Goal: Complete application form: Complete application form

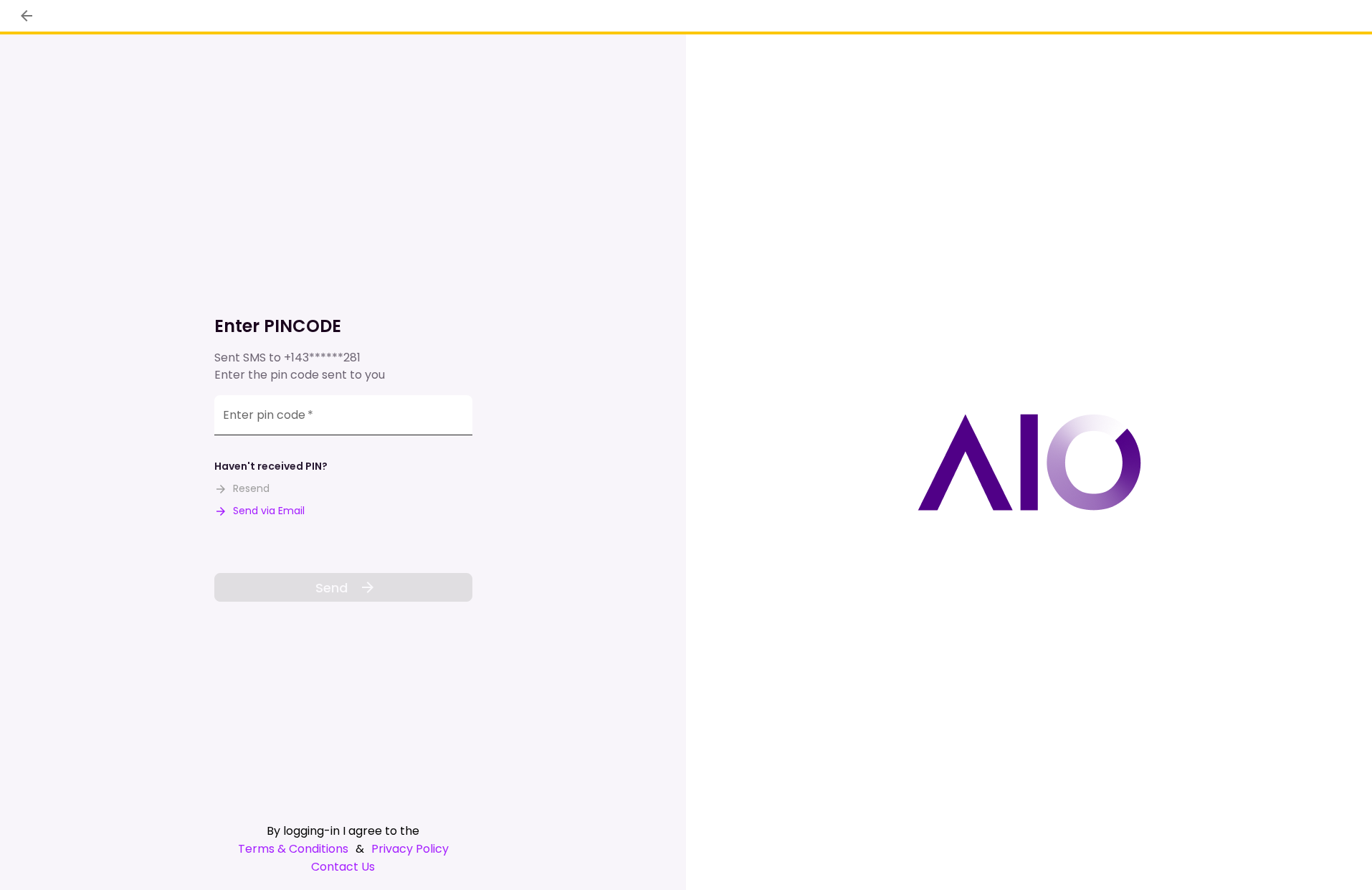
click at [336, 410] on input "Enter pin code   *" at bounding box center [344, 415] width 258 height 40
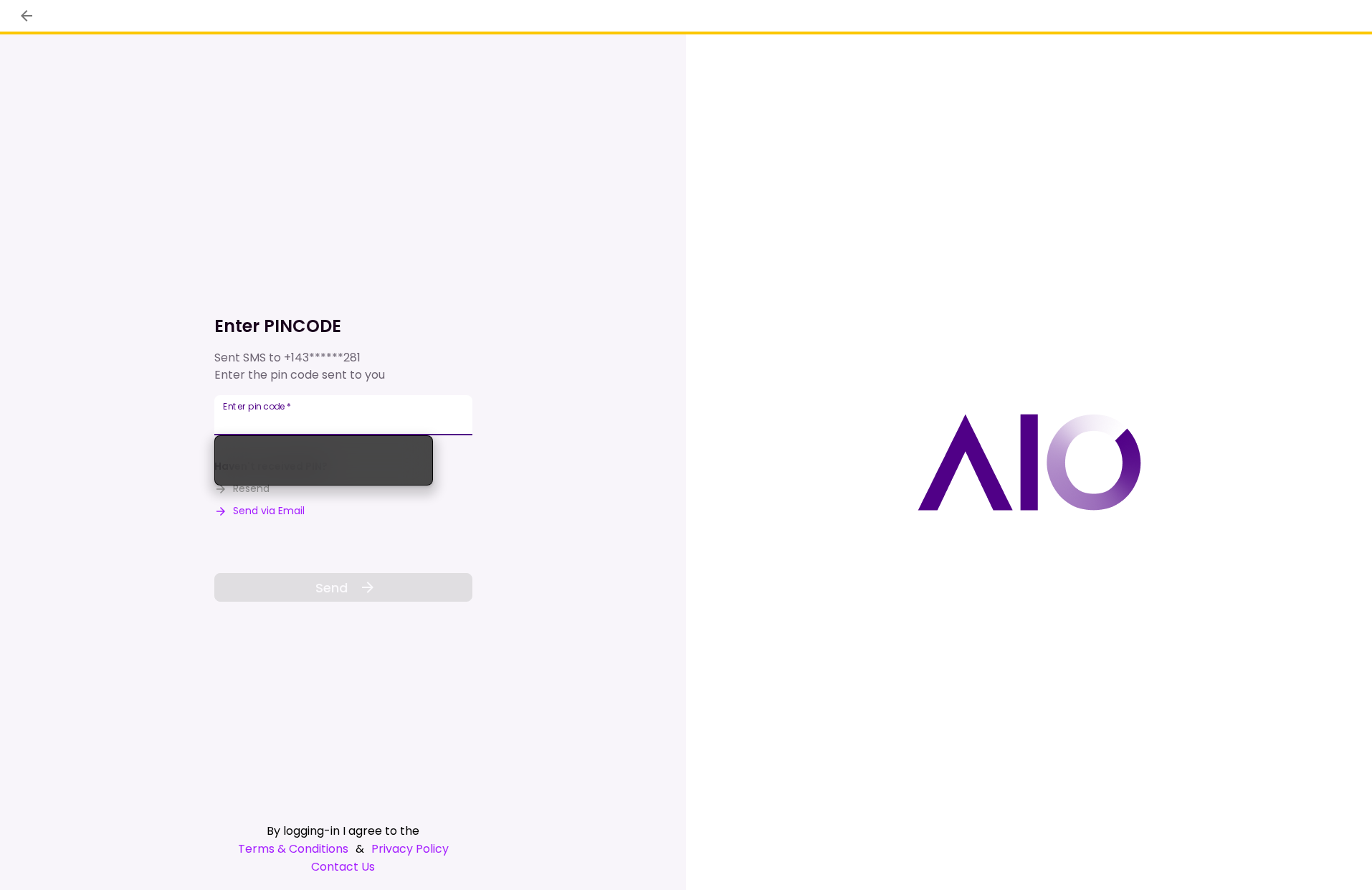
paste input "******"
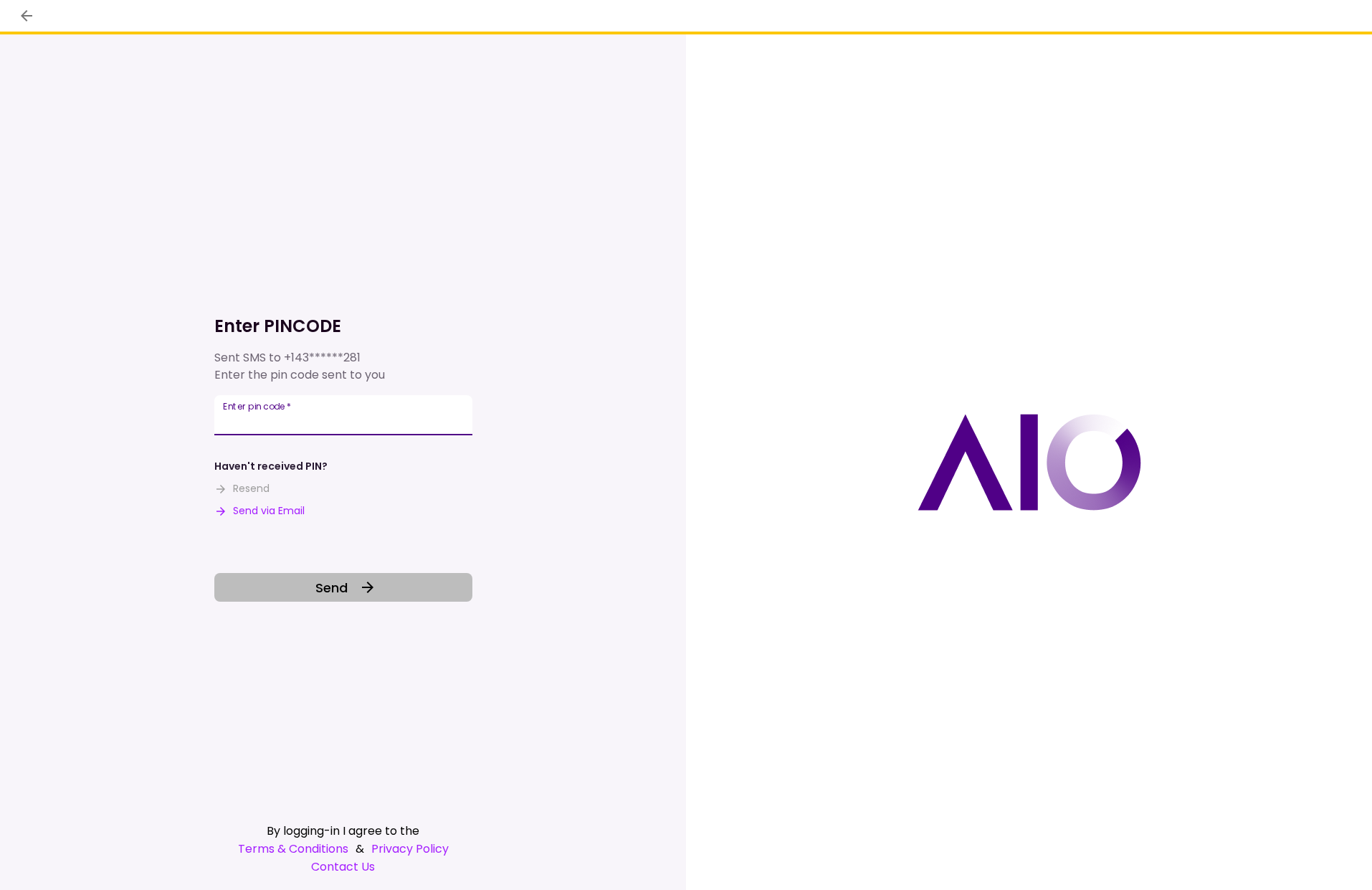
type input "******"
click at [390, 591] on button "Send" at bounding box center [344, 587] width 258 height 29
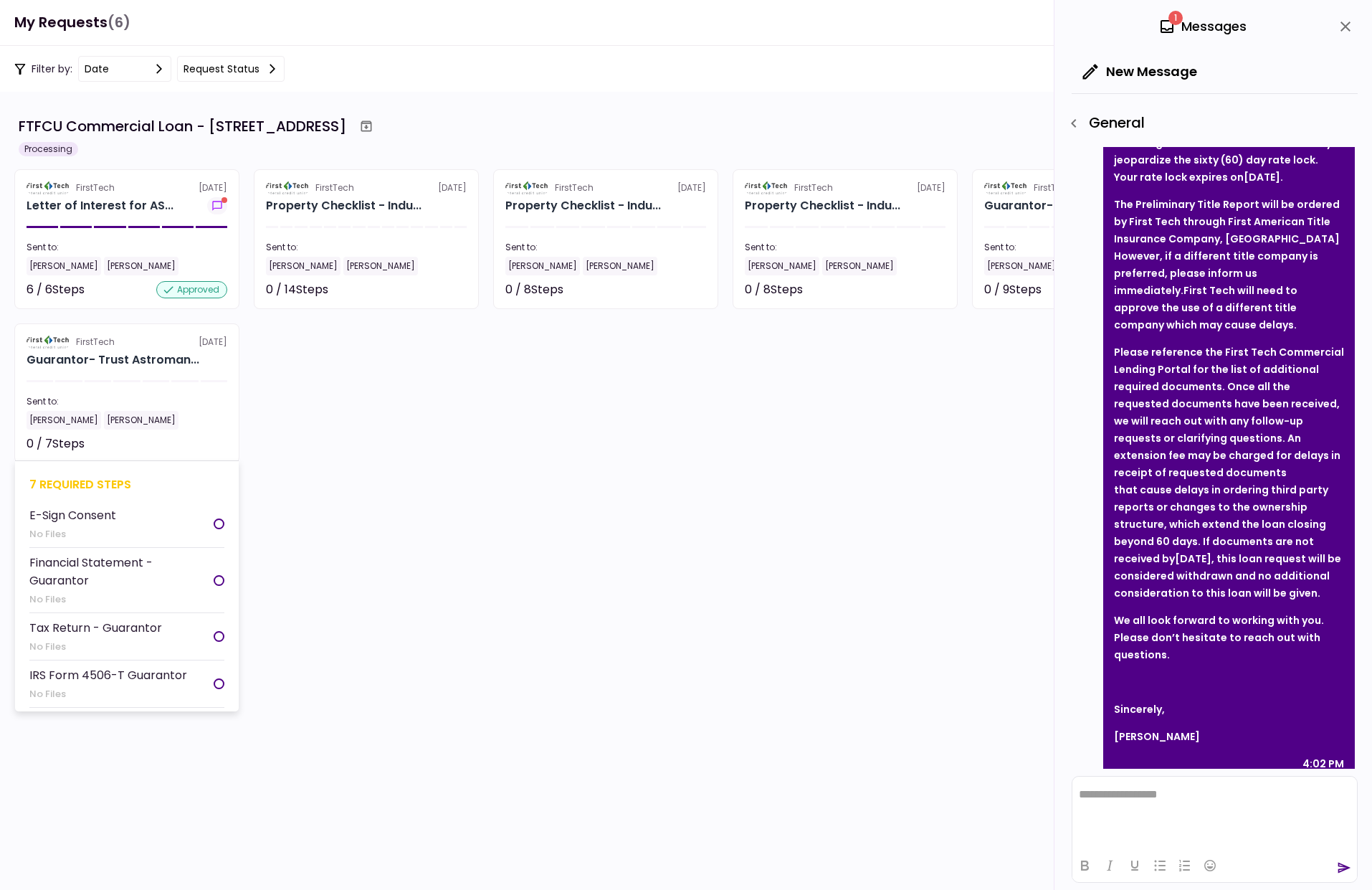
click at [134, 524] on li "E-Sign Consent No Files" at bounding box center [127, 524] width 195 height 48
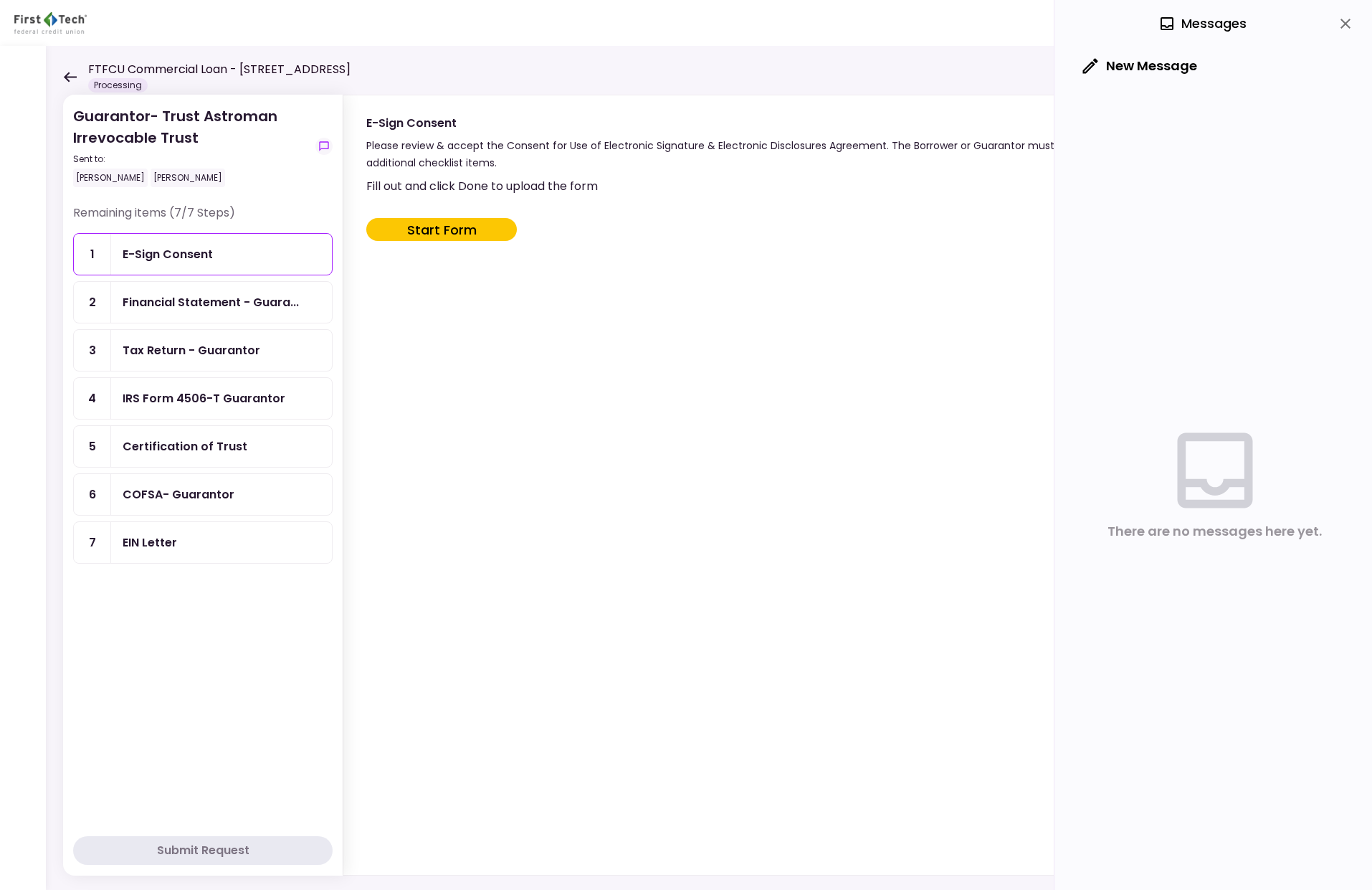
click at [449, 229] on button "Start Form" at bounding box center [441, 229] width 150 height 23
click at [221, 543] on div "EIN Letter" at bounding box center [221, 542] width 198 height 18
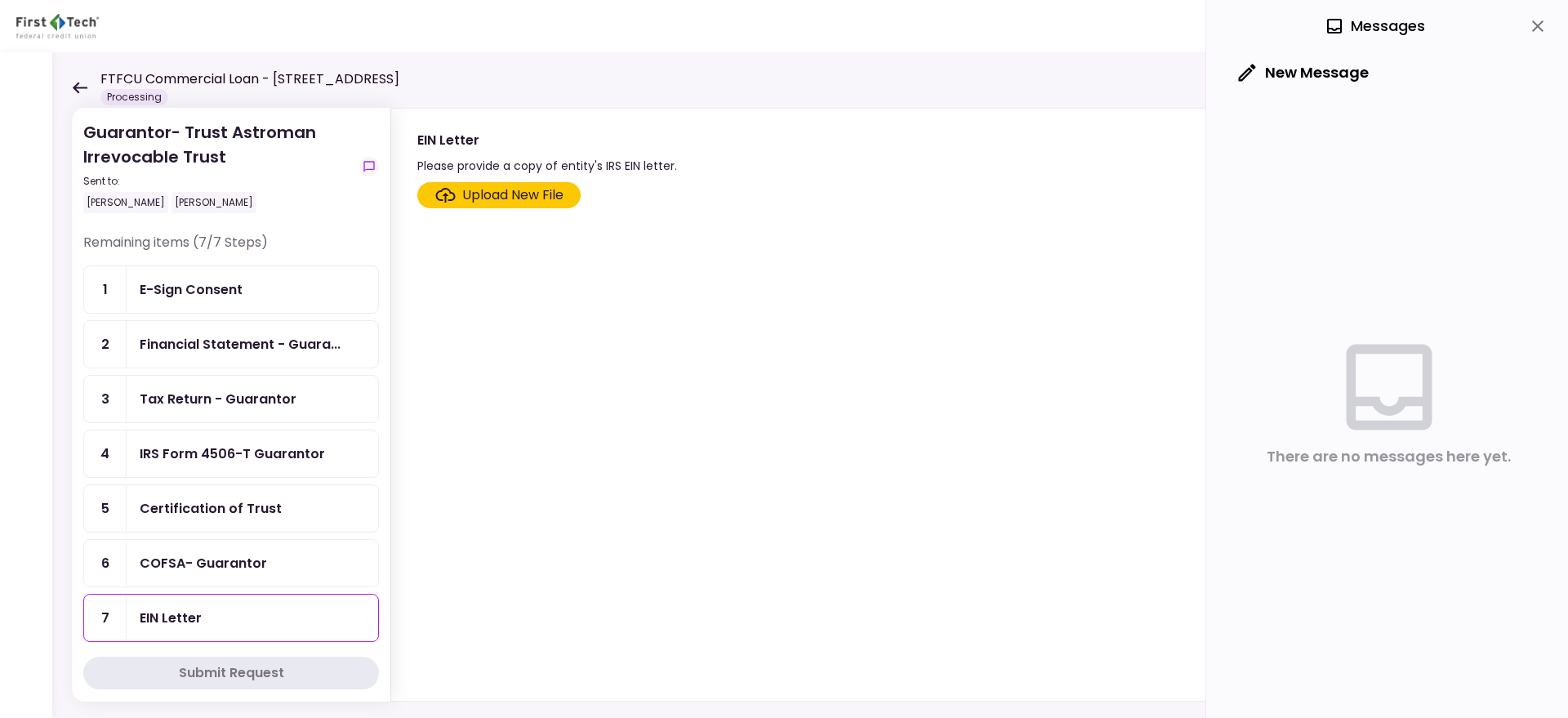
click at [219, 554] on div "COFSA- Guarantor" at bounding box center [204, 562] width 128 height 20
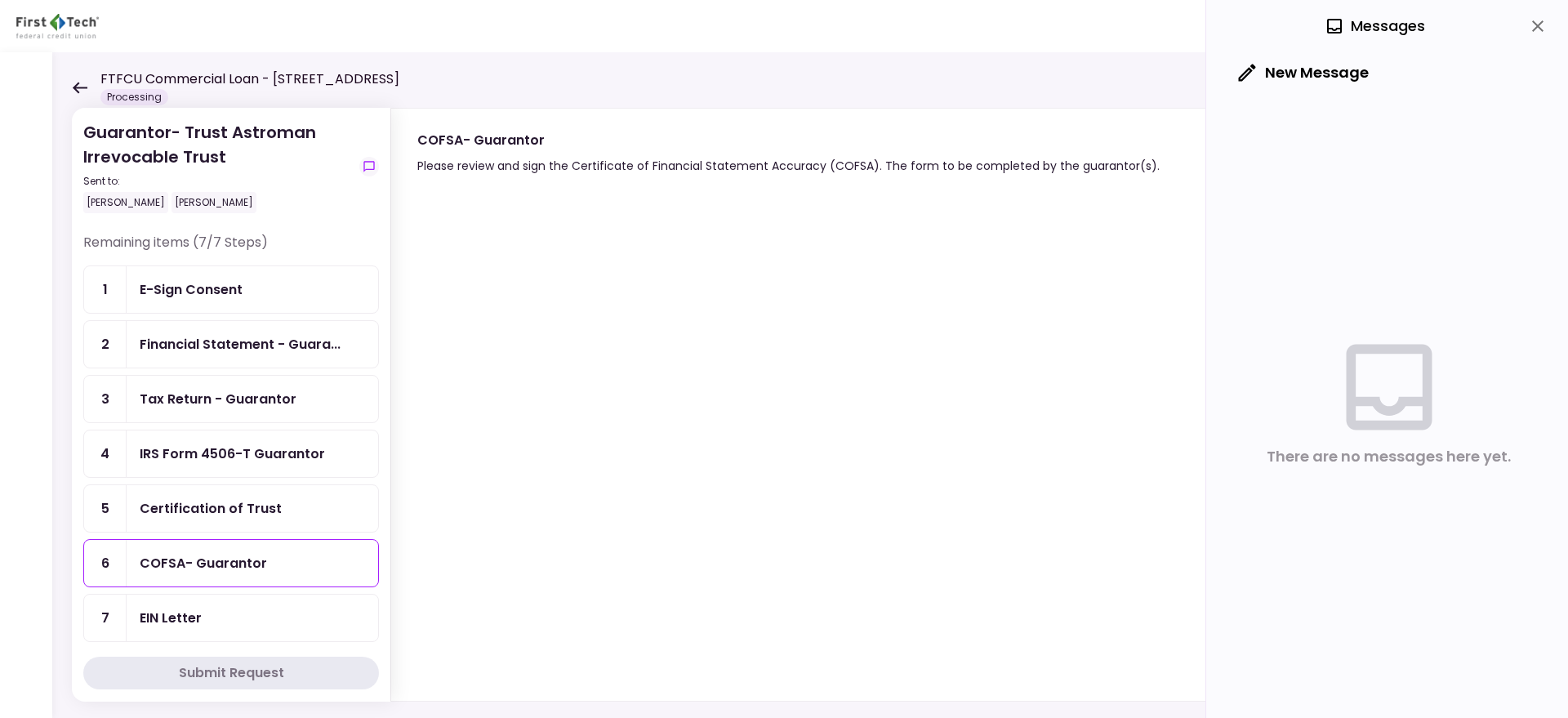
click at [1538, 24] on icon "close" at bounding box center [1537, 26] width 19 height 19
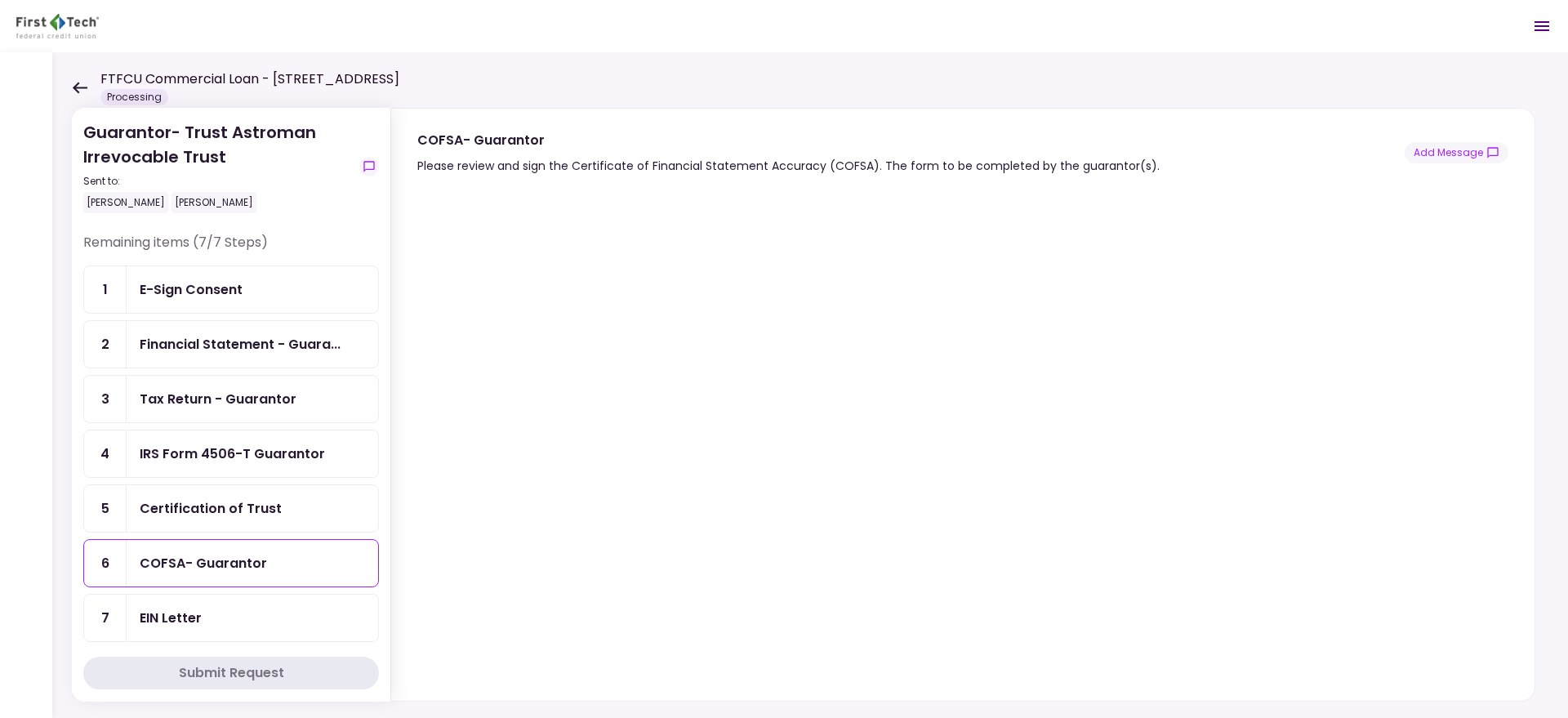
scroll to position [20, 0]
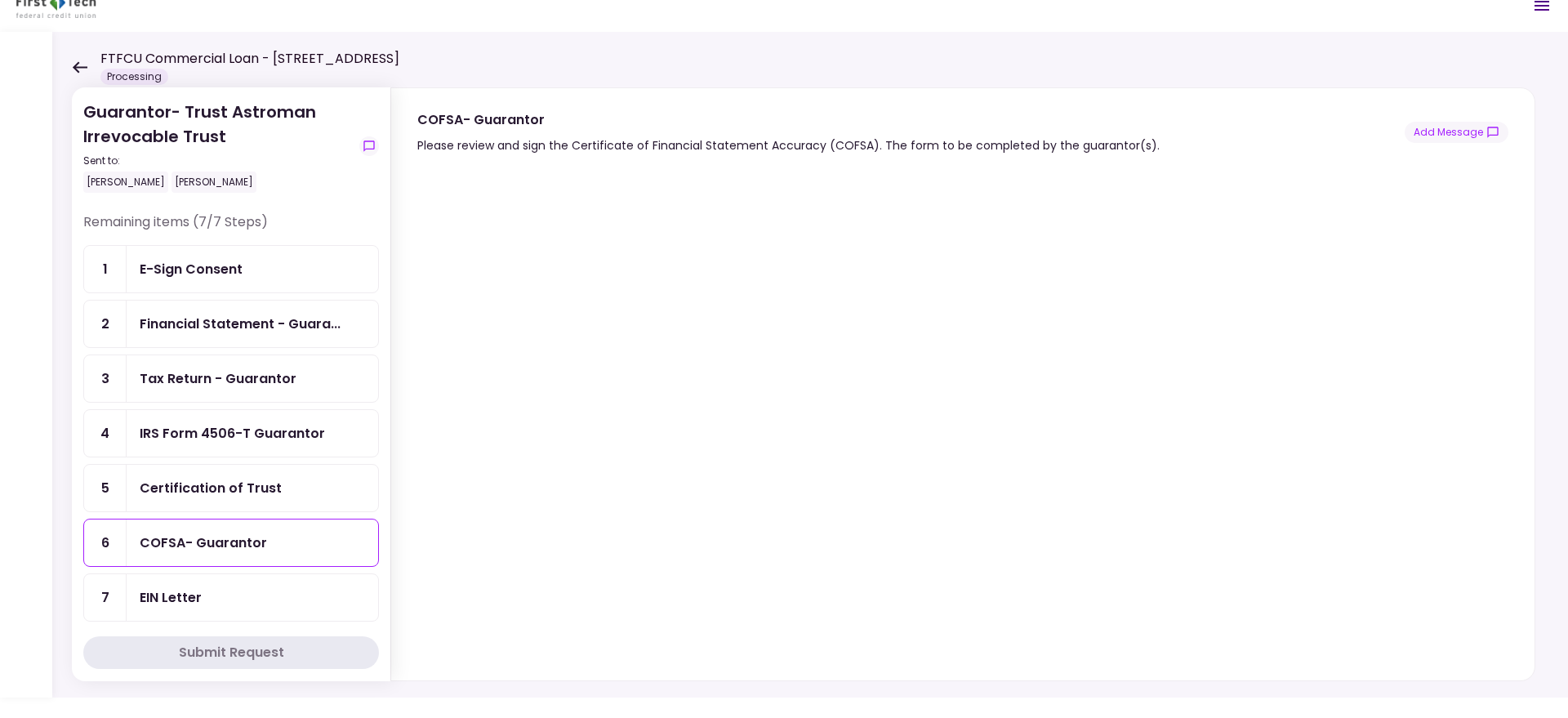
click at [221, 601] on div "EIN Letter" at bounding box center [252, 597] width 225 height 20
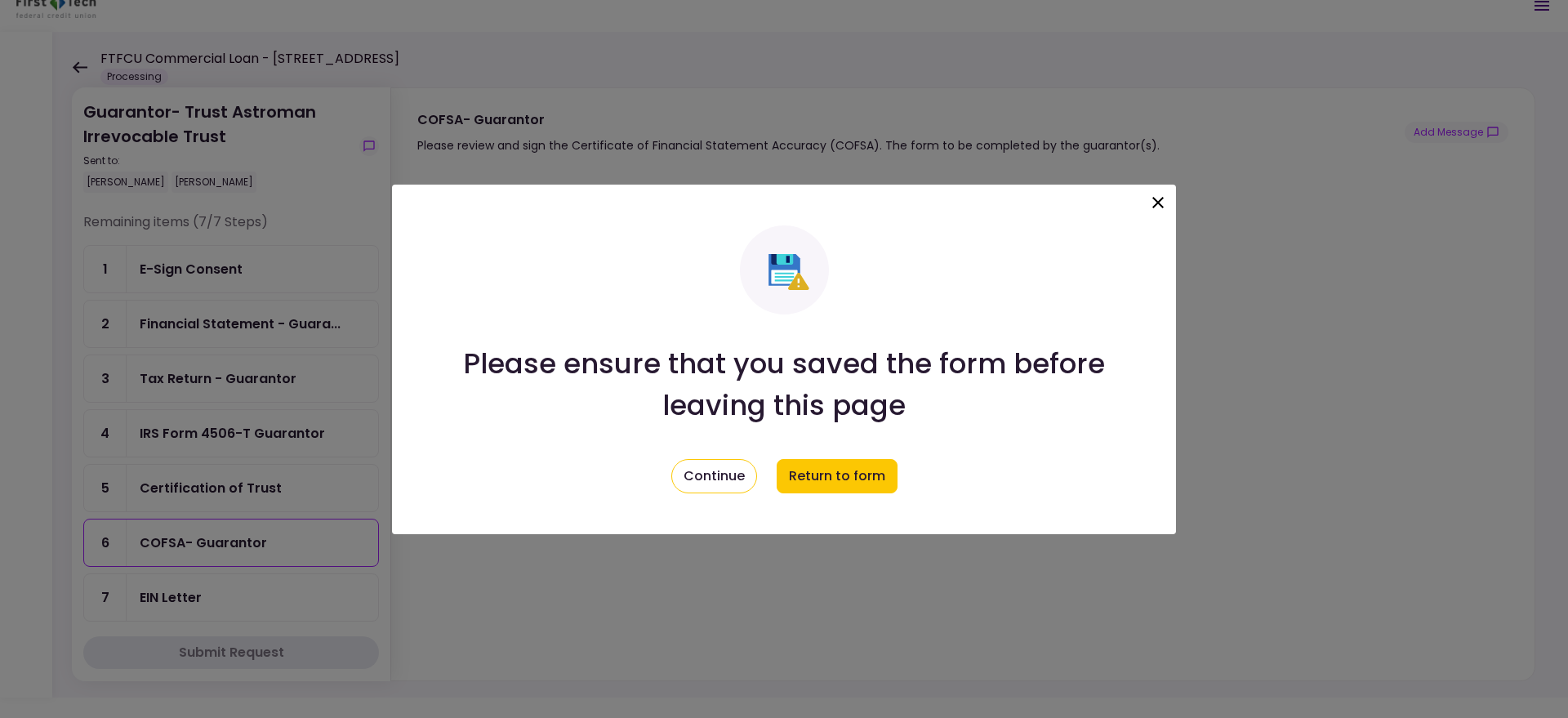
click at [1157, 198] on icon at bounding box center [1157, 202] width 19 height 19
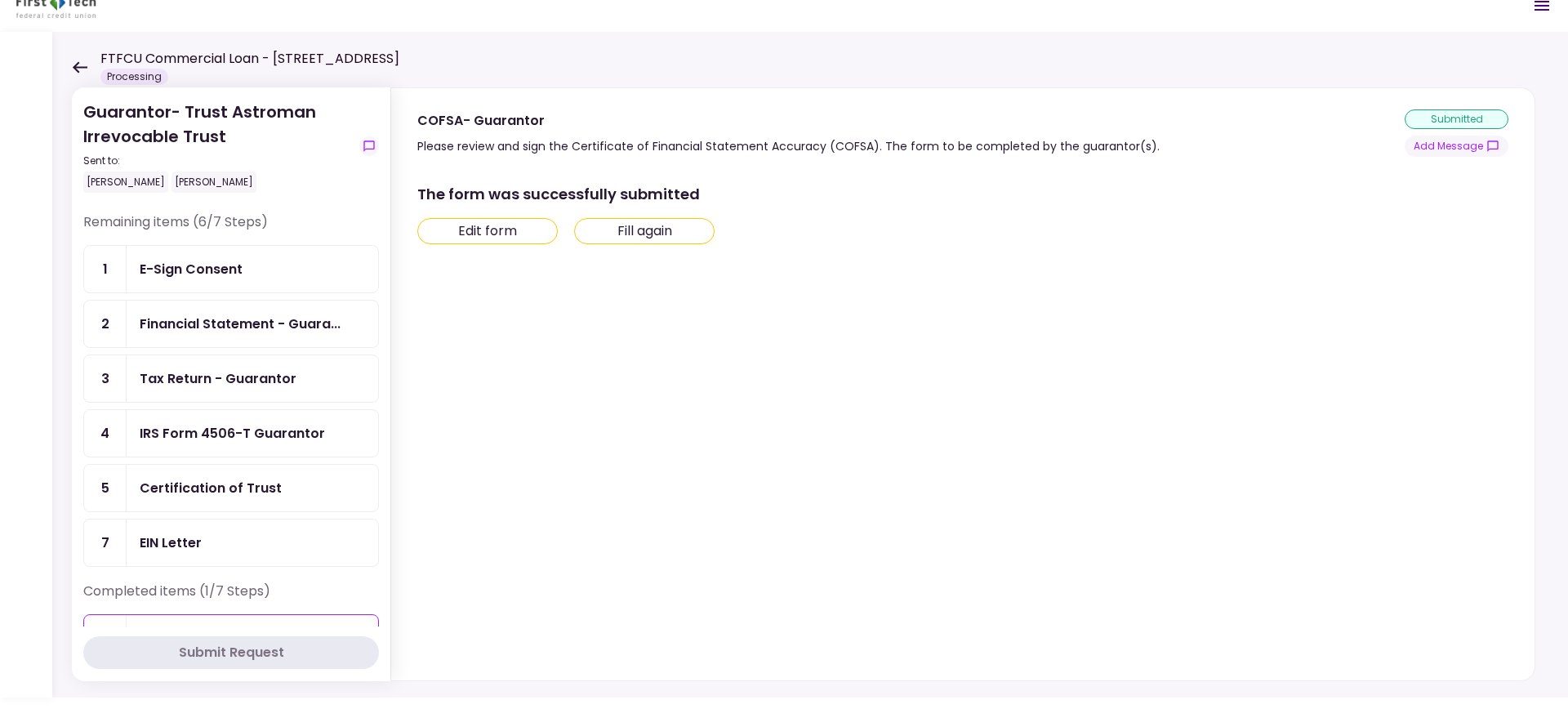
click at [314, 481] on div "Certification of Trust" at bounding box center [252, 487] width 225 height 20
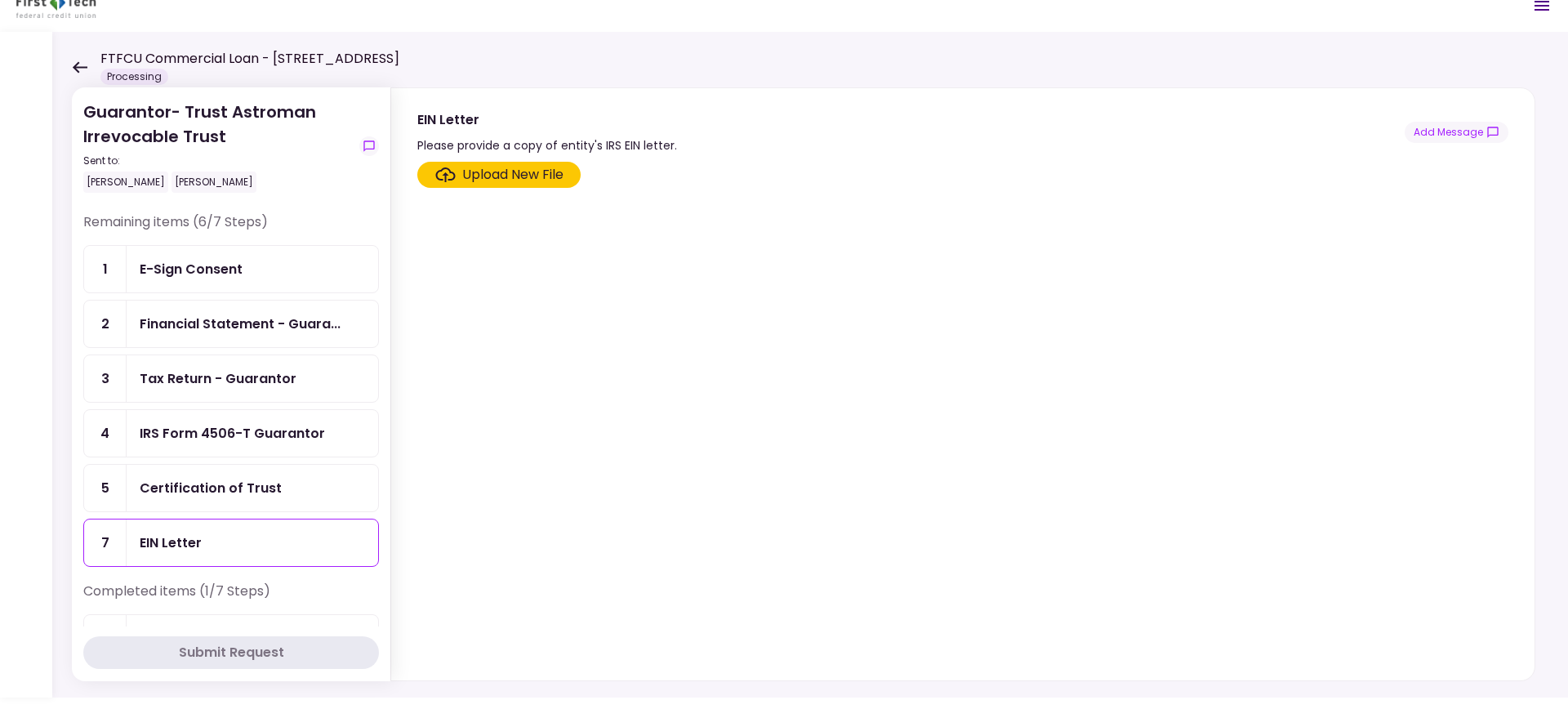
click at [265, 478] on div "Certification of Trust" at bounding box center [211, 487] width 142 height 20
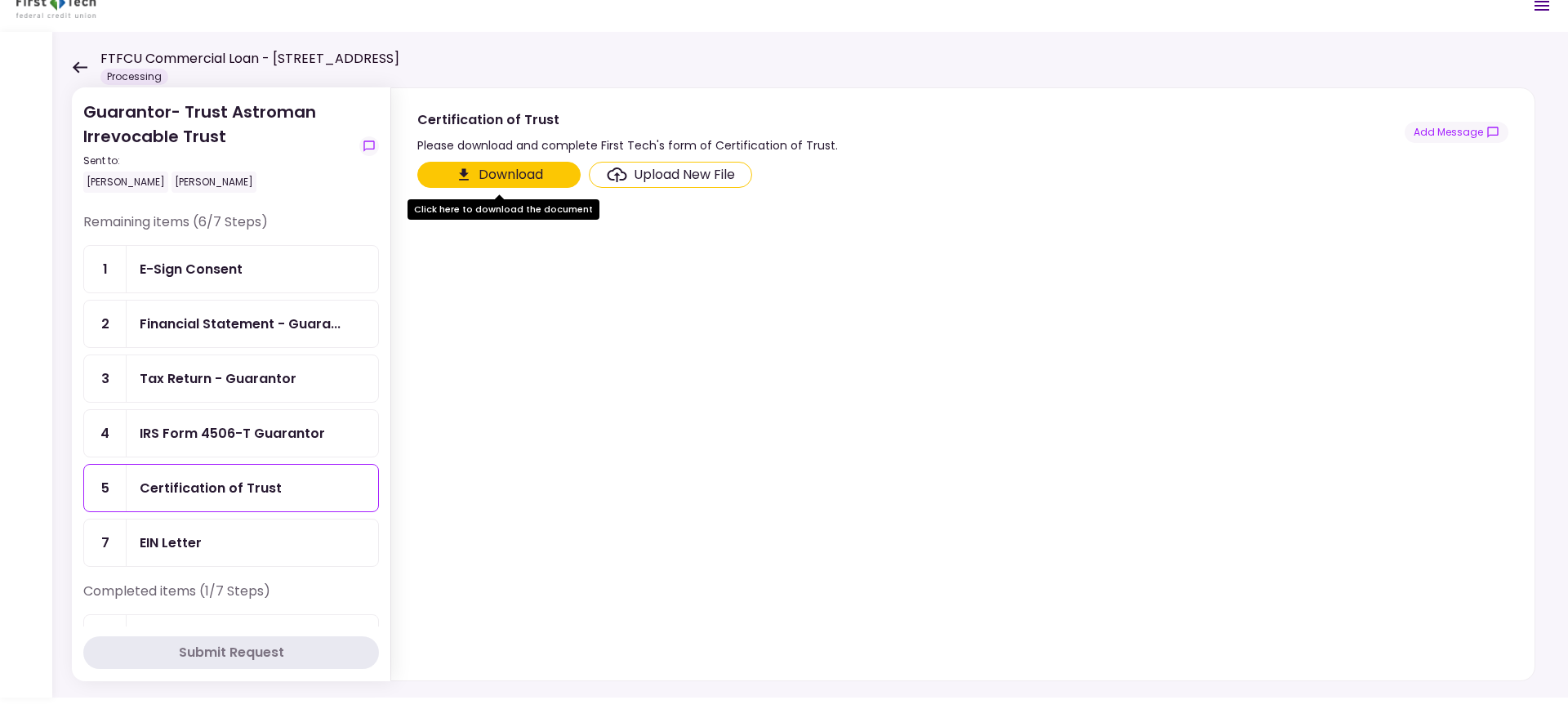
click at [529, 171] on button "Download" at bounding box center [499, 174] width 163 height 26
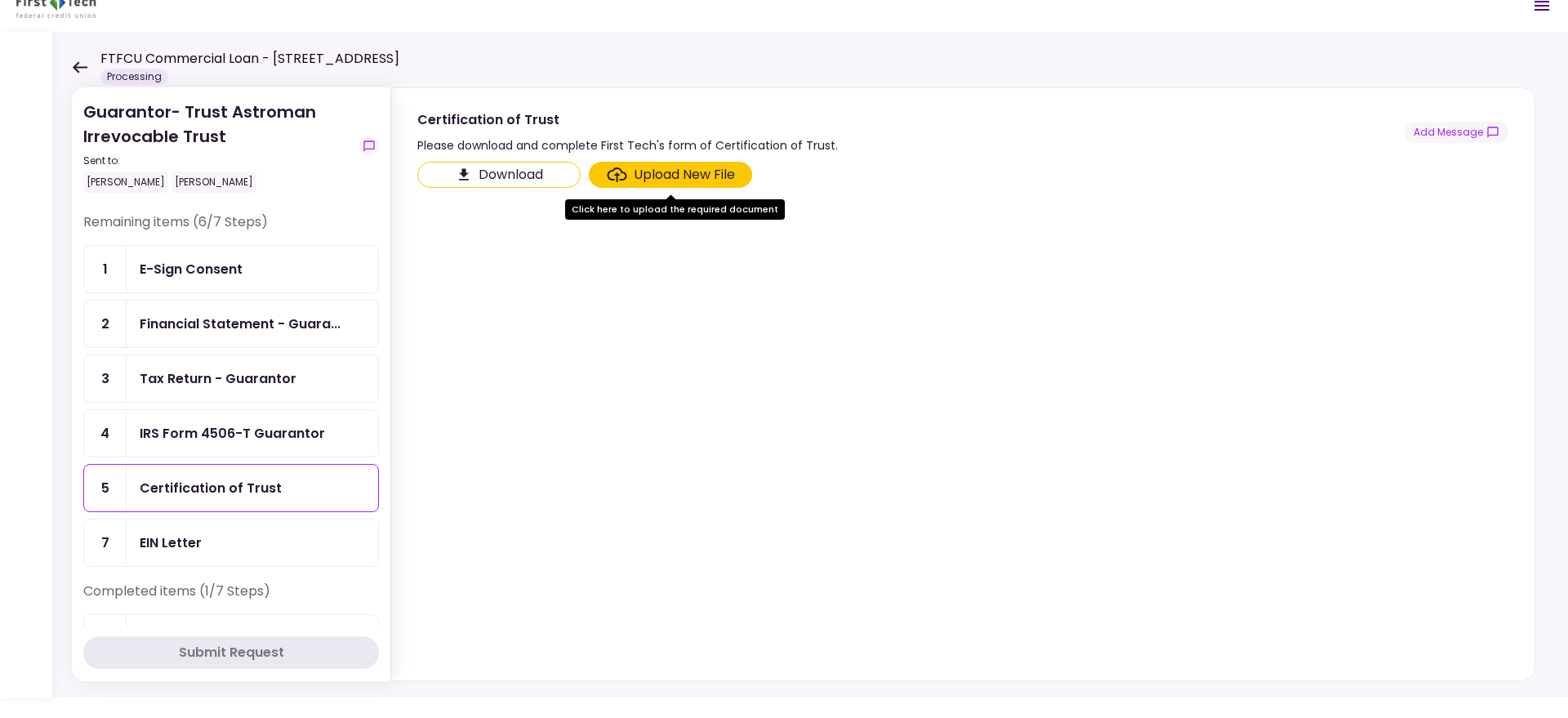
click at [246, 429] on div "IRS Form 4506-T Guarantor" at bounding box center [233, 433] width 185 height 20
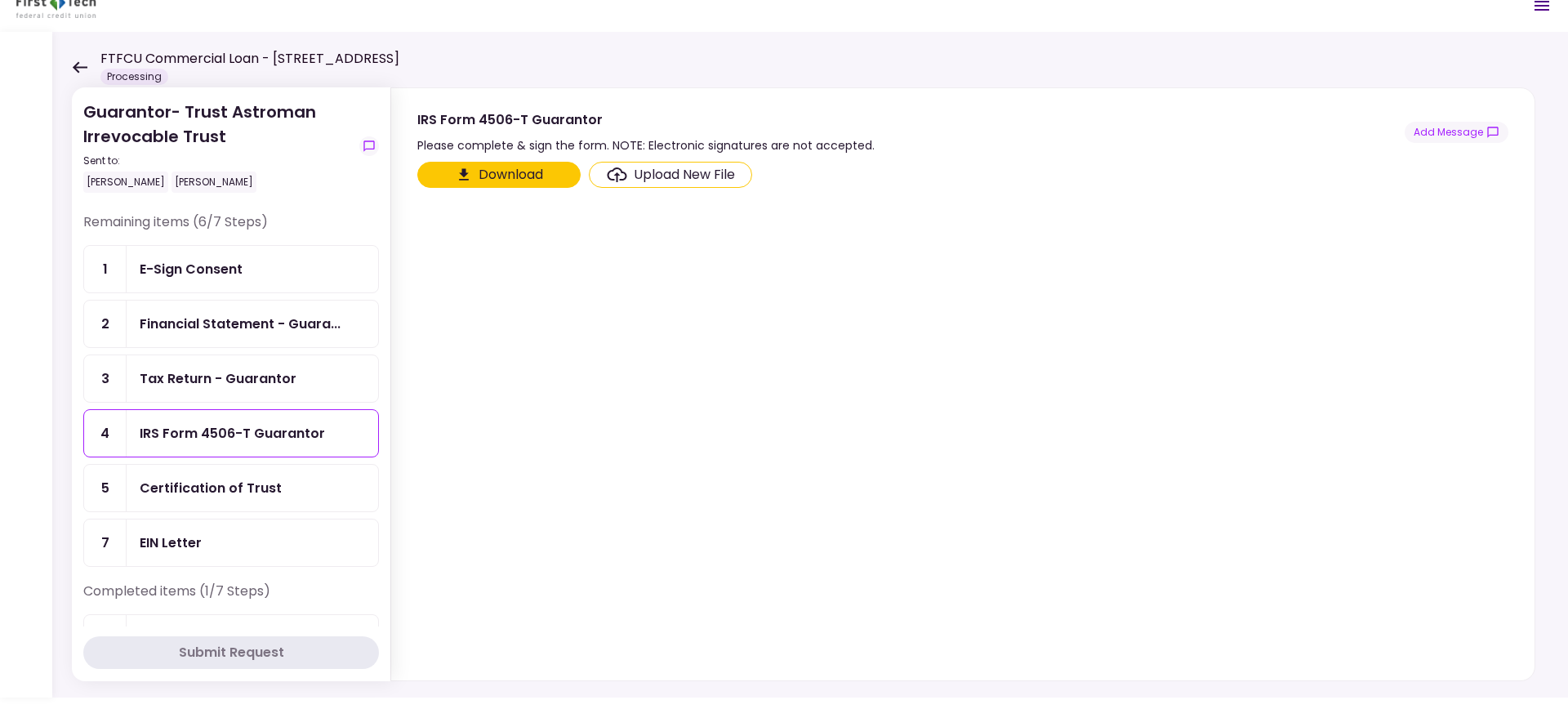
click at [528, 175] on button "Download" at bounding box center [499, 174] width 163 height 26
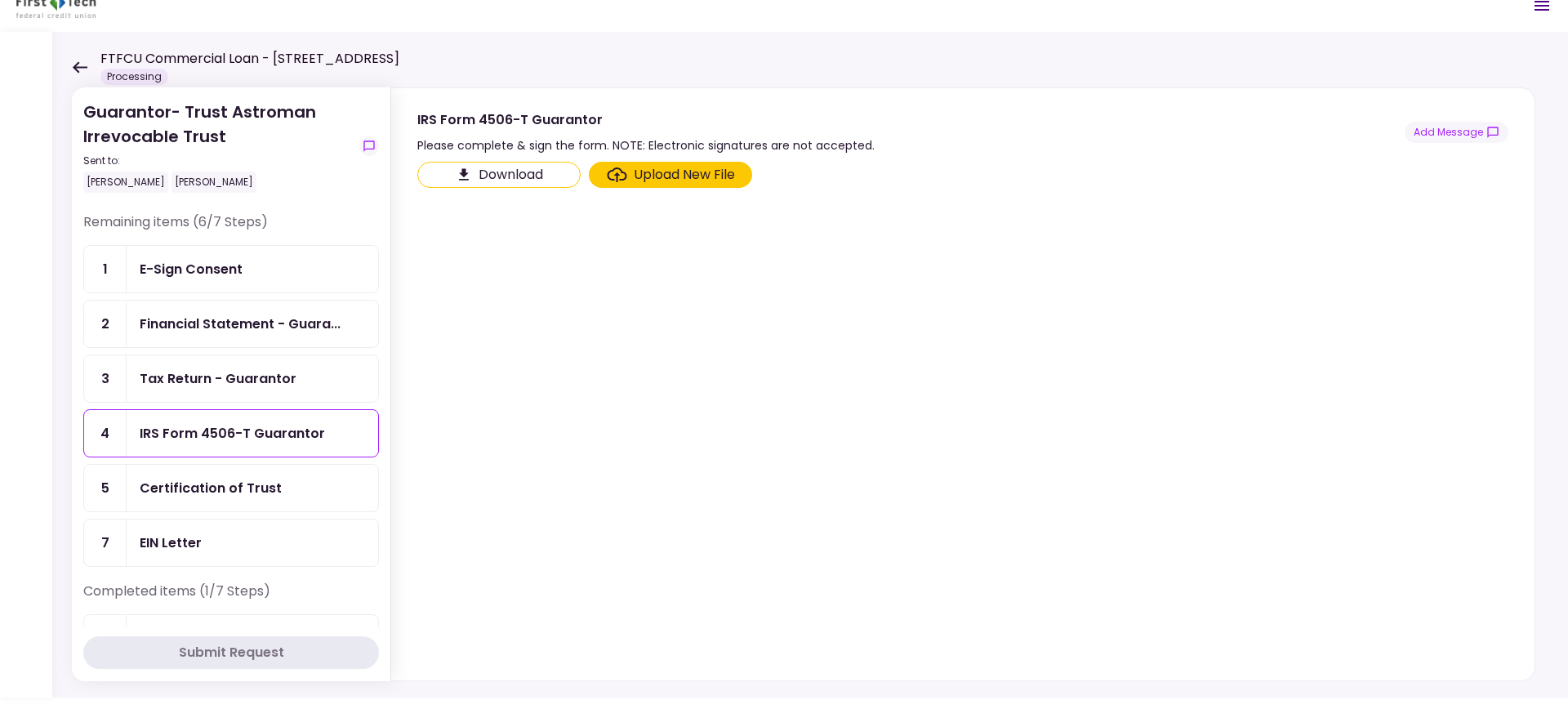
click at [276, 374] on div "Tax Return - Guarantor" at bounding box center [218, 378] width 157 height 20
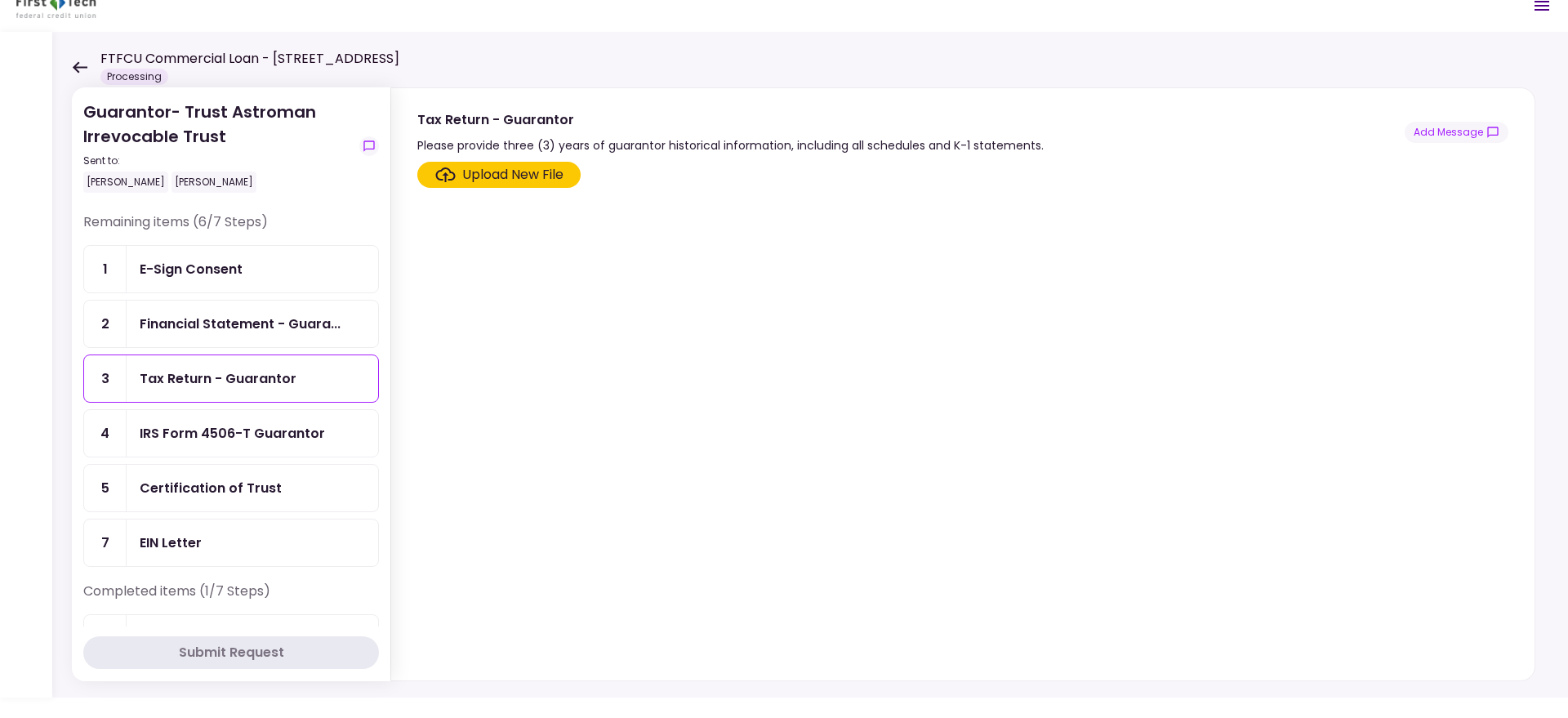
click at [176, 230] on div "Remaining items (6/7 Steps)" at bounding box center [231, 229] width 296 height 33
click at [218, 253] on div "E-Sign Consent" at bounding box center [252, 269] width 251 height 46
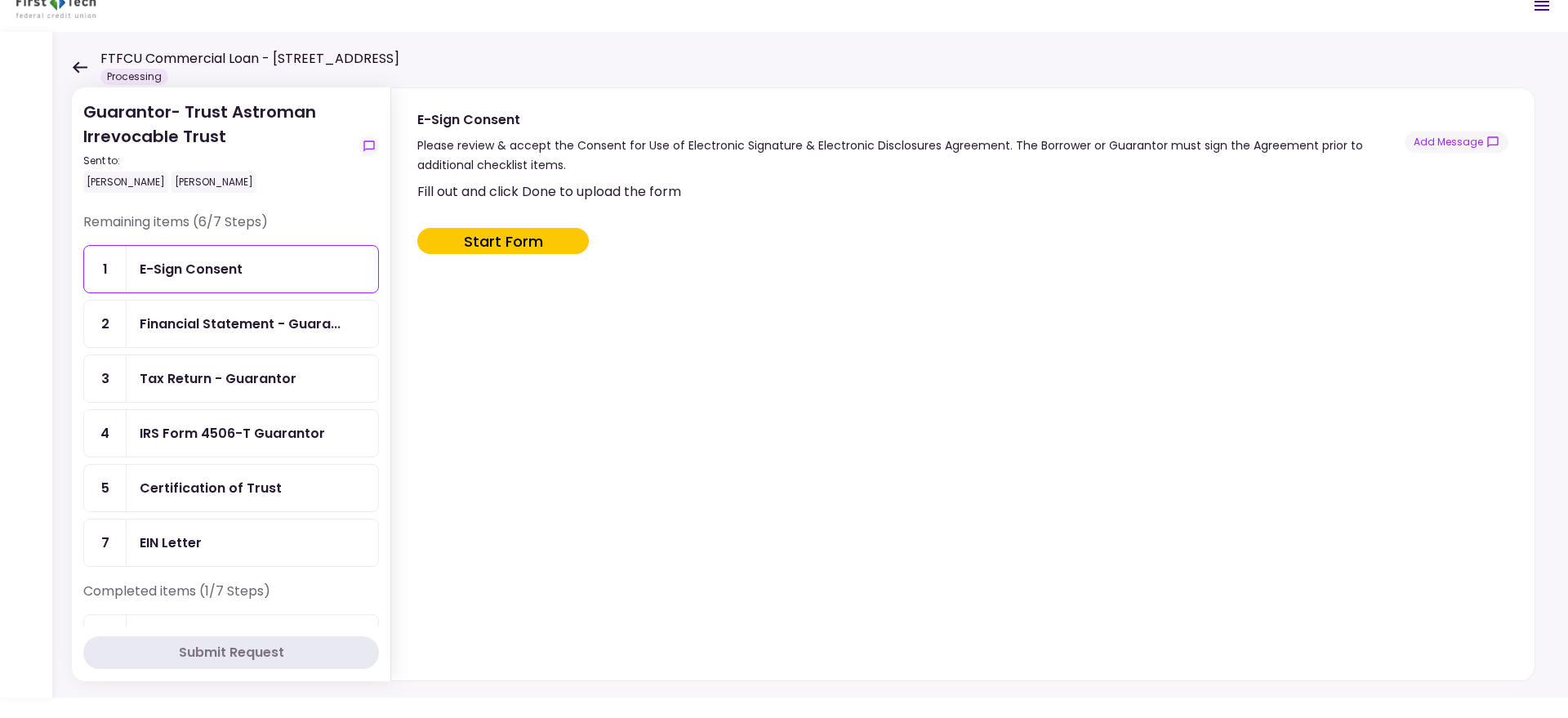
click at [521, 244] on button "Start Form" at bounding box center [502, 241] width 171 height 26
type input "***"
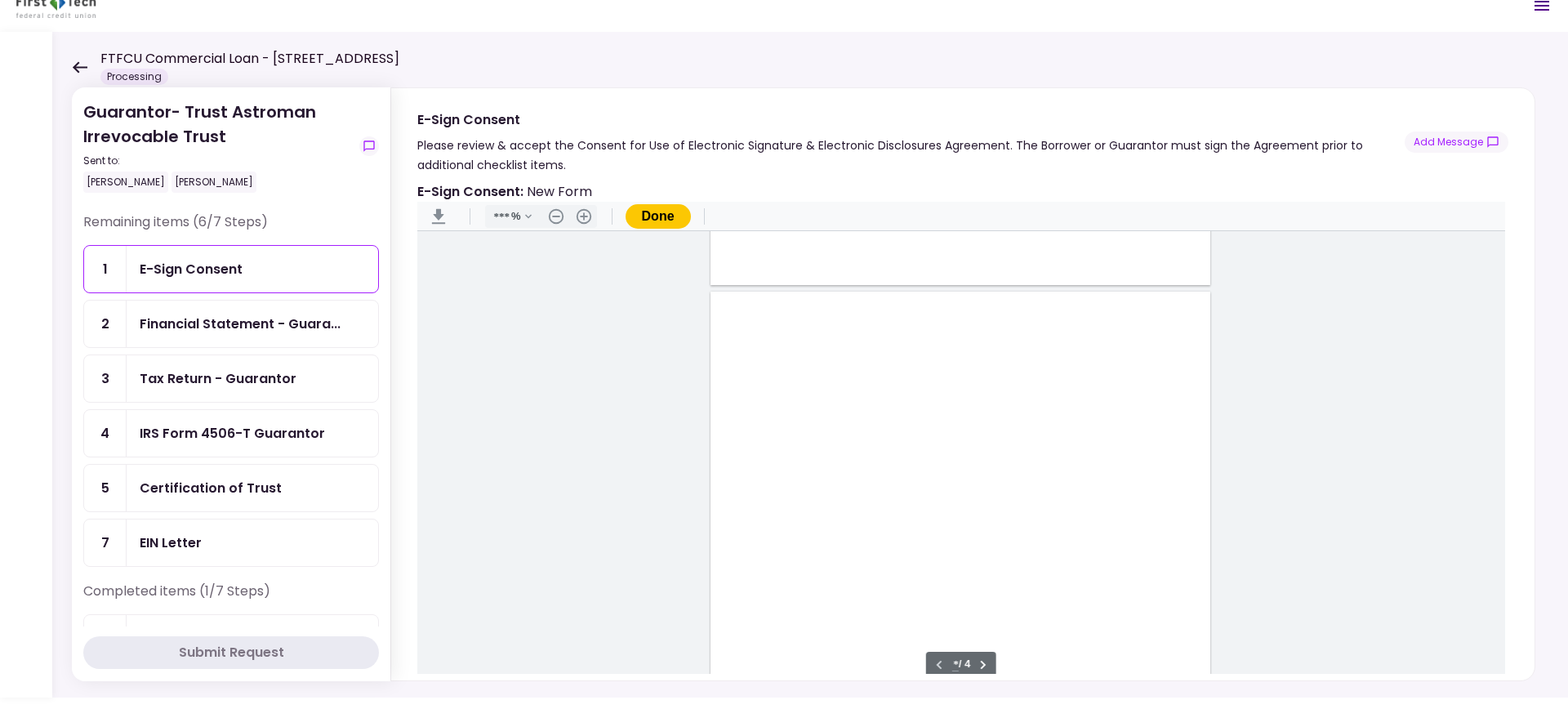
scroll to position [600, 0]
type input "*"
click at [743, 387] on div "Document Content" at bounding box center [747, 382] width 14 height 14
click at [800, 439] on div "Sign here" at bounding box center [799, 440] width 43 height 17
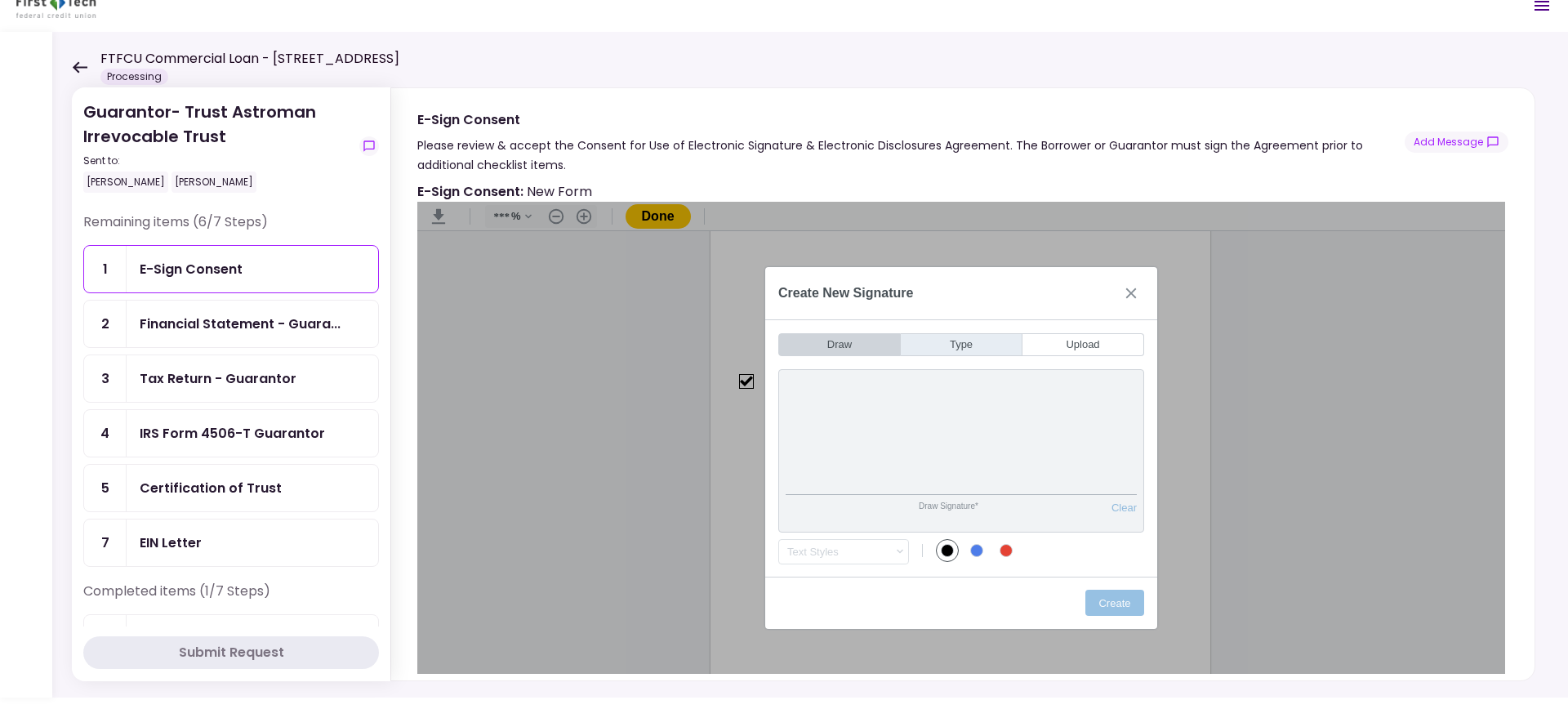
click at [960, 348] on button "Type" at bounding box center [961, 345] width 122 height 23
drag, startPoint x: 966, startPoint y: 462, endPoint x: 888, endPoint y: 459, distance: 78.1
click at [888, 459] on input "*****" at bounding box center [960, 461] width 351 height 70
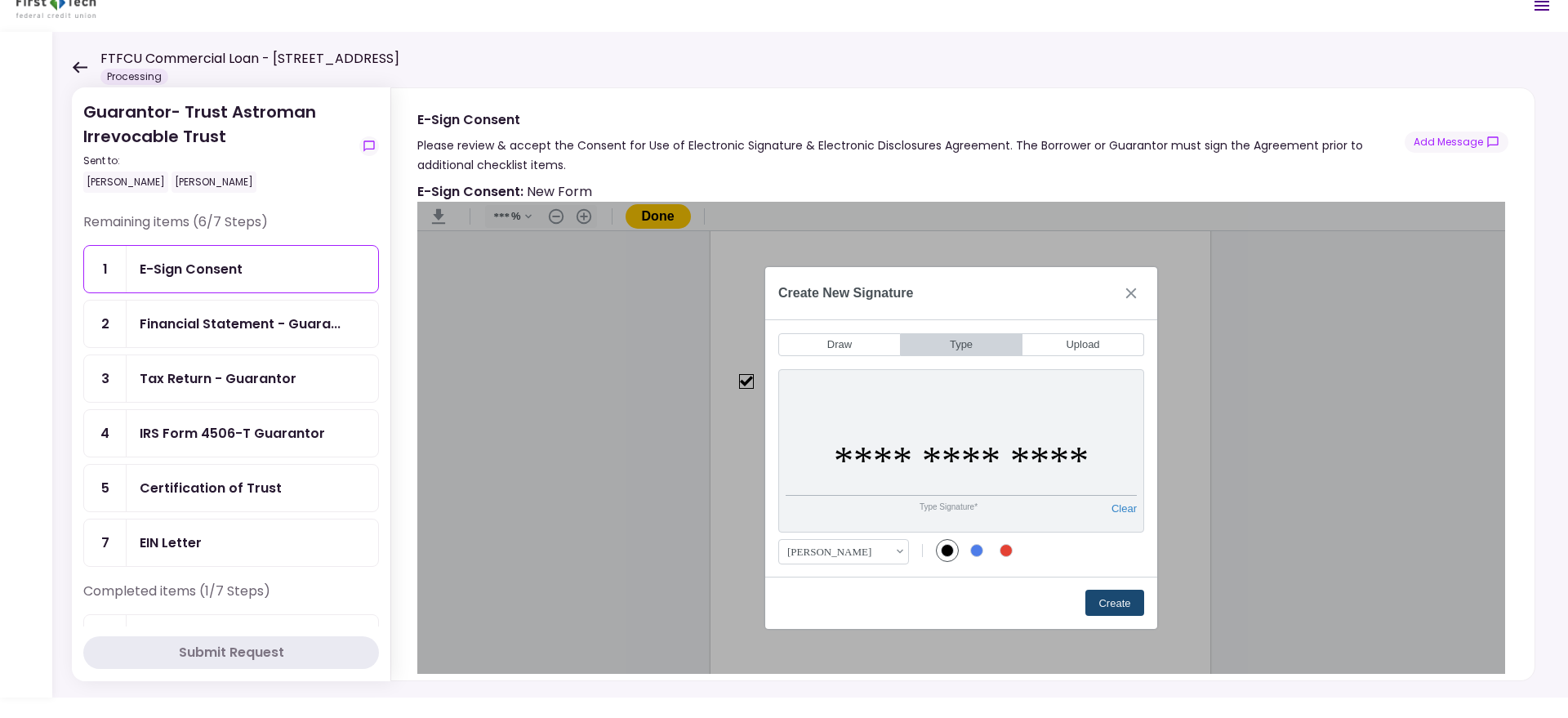
type input "**********"
click at [1115, 605] on button "Create" at bounding box center [1114, 602] width 59 height 26
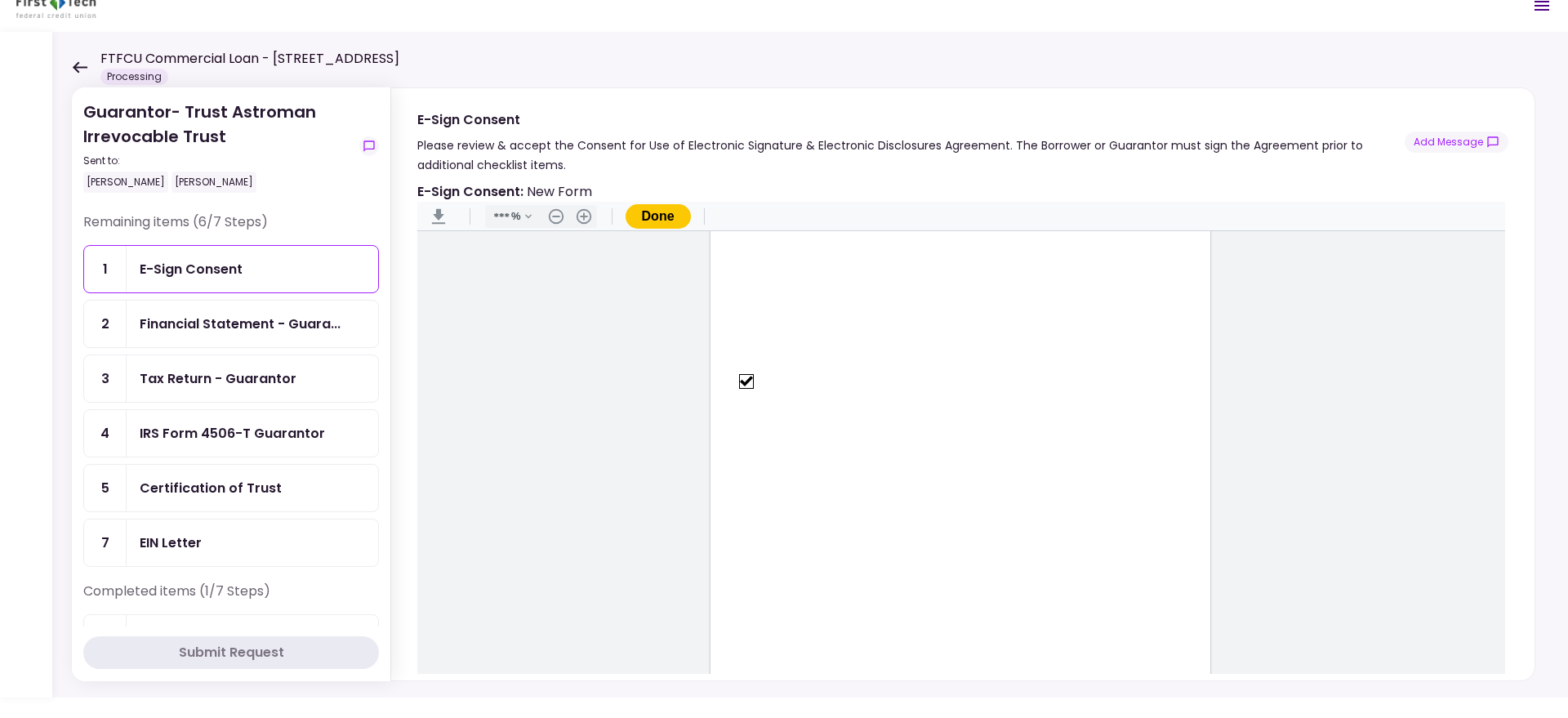
click at [674, 221] on button "Done" at bounding box center [658, 215] width 66 height 24
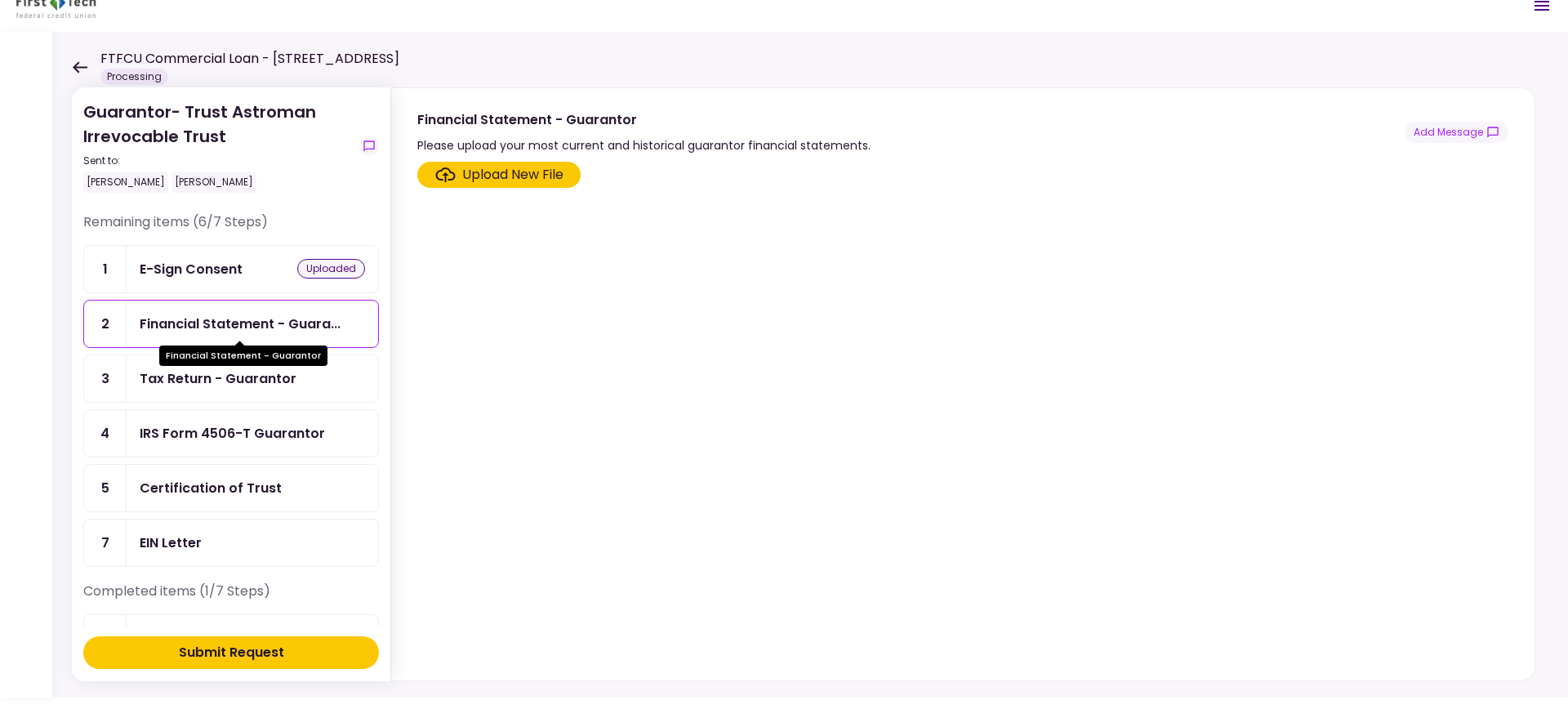
click at [279, 318] on div "Financial Statement - Guara..." at bounding box center [241, 324] width 201 height 20
click at [266, 379] on div "Tax Return - Guarantor" at bounding box center [218, 378] width 157 height 20
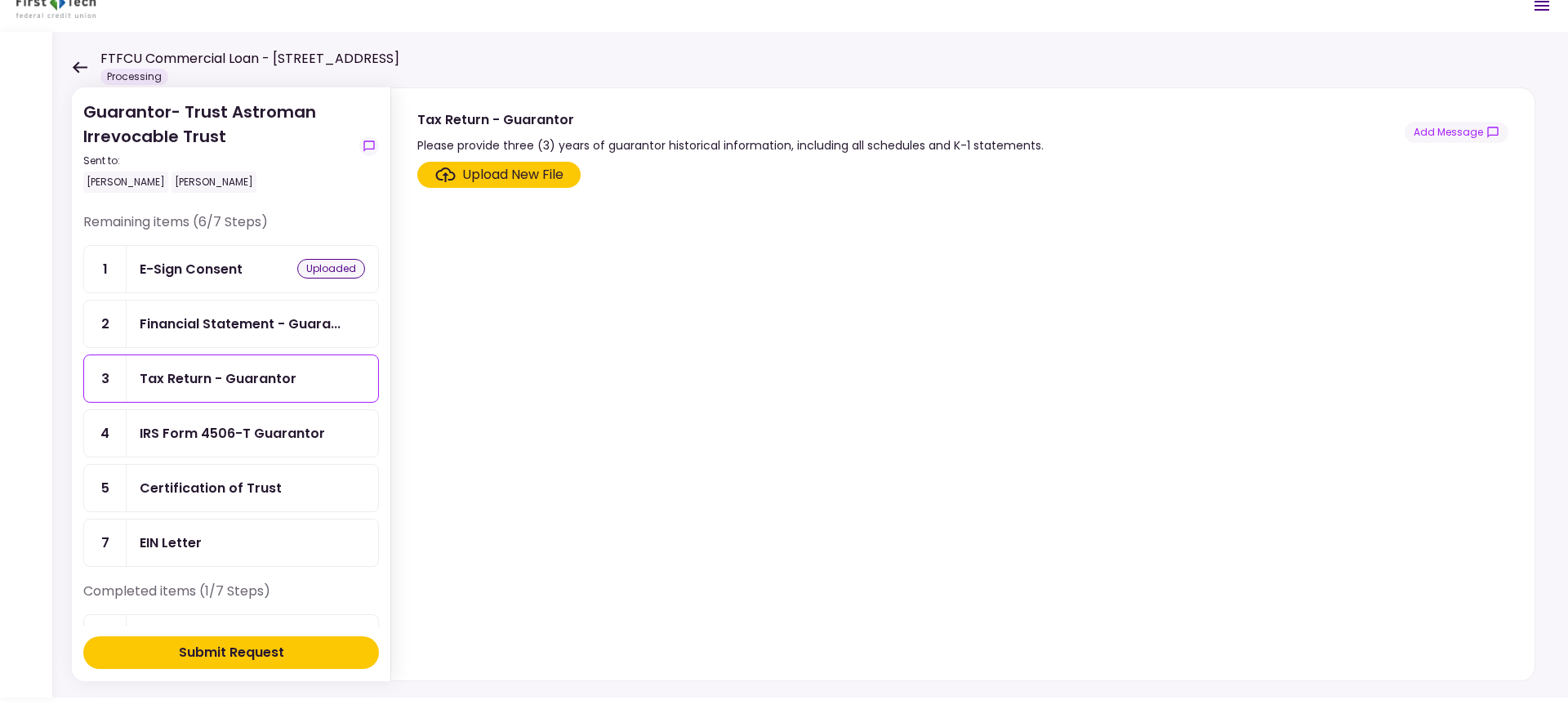
click at [266, 418] on div "IRS Form 4506-T Guarantor" at bounding box center [252, 433] width 251 height 46
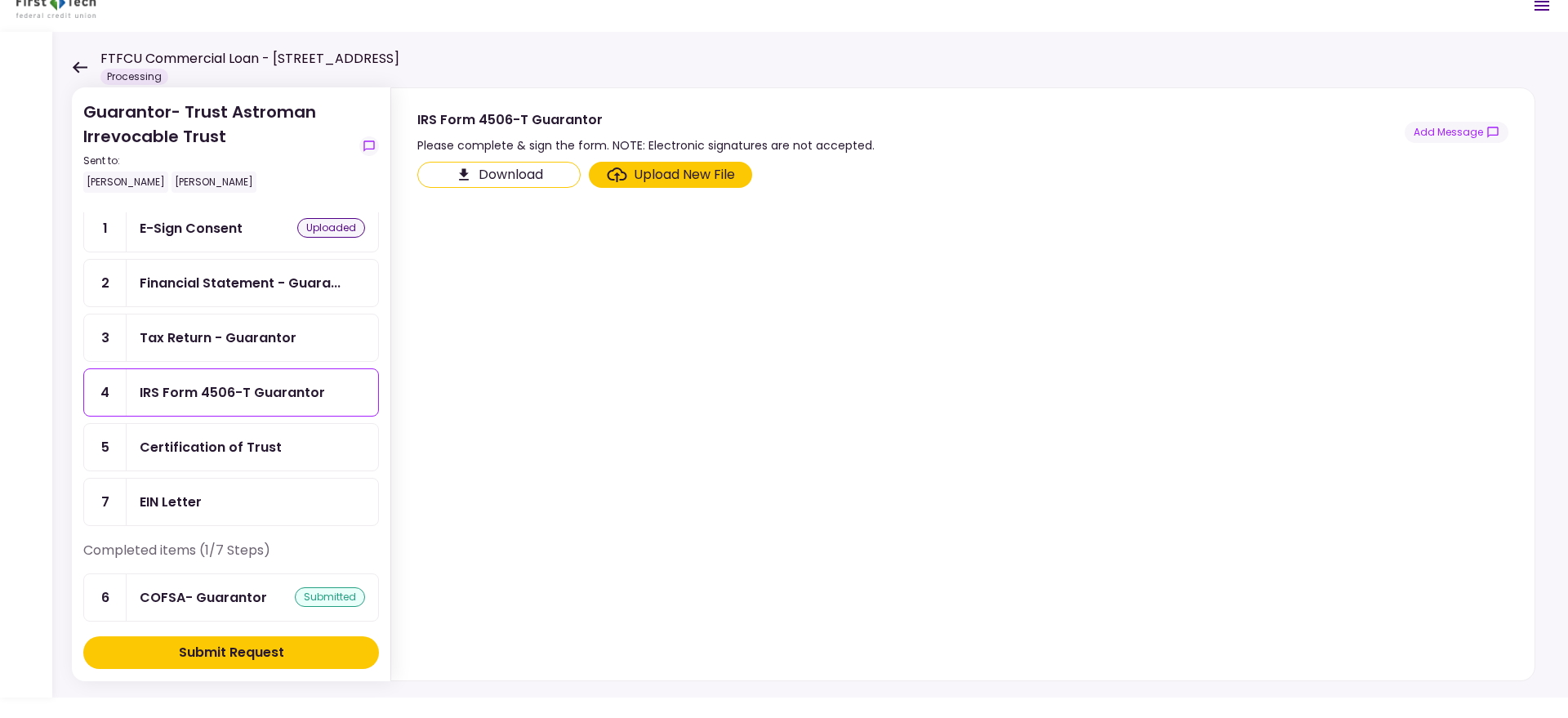
scroll to position [50, 0]
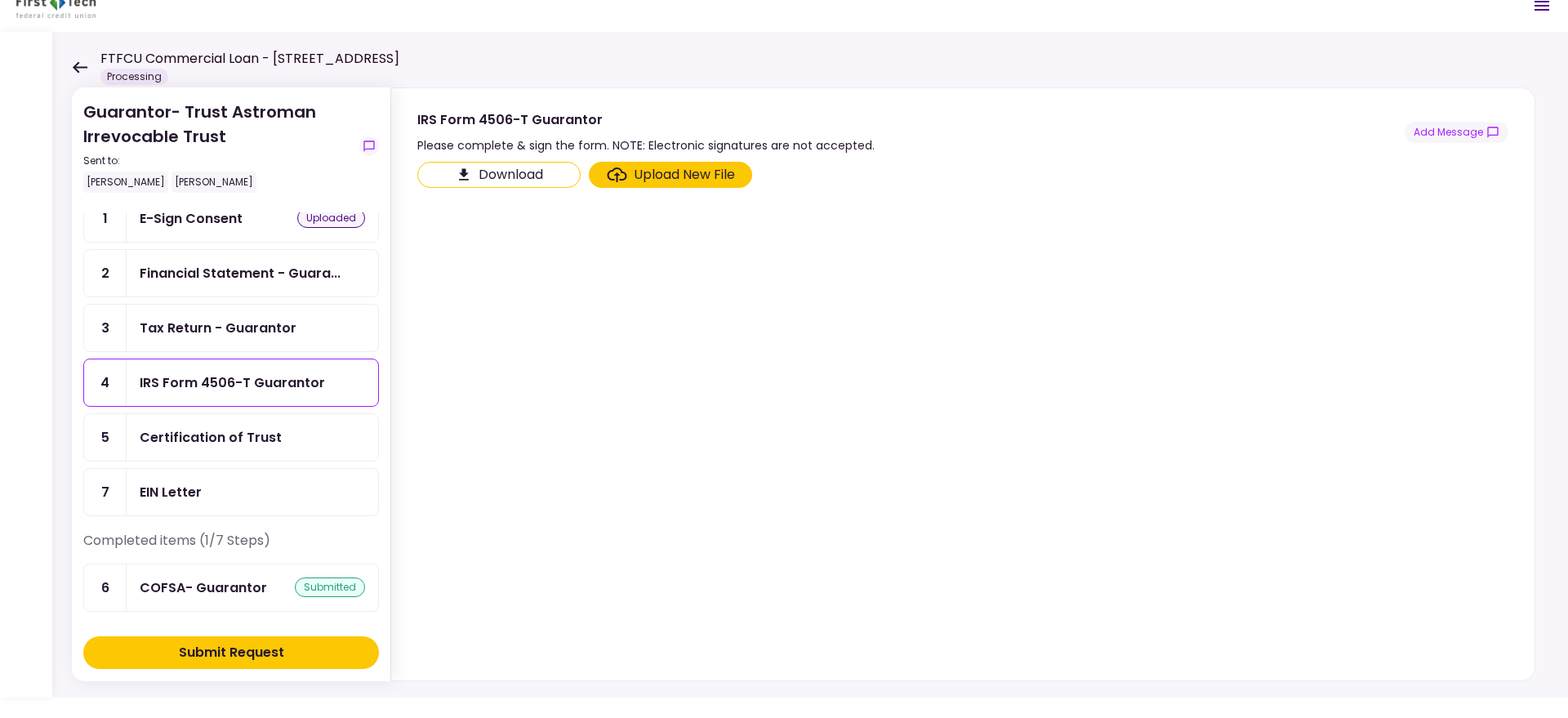
click at [231, 477] on div "EIN Letter" at bounding box center [252, 492] width 251 height 46
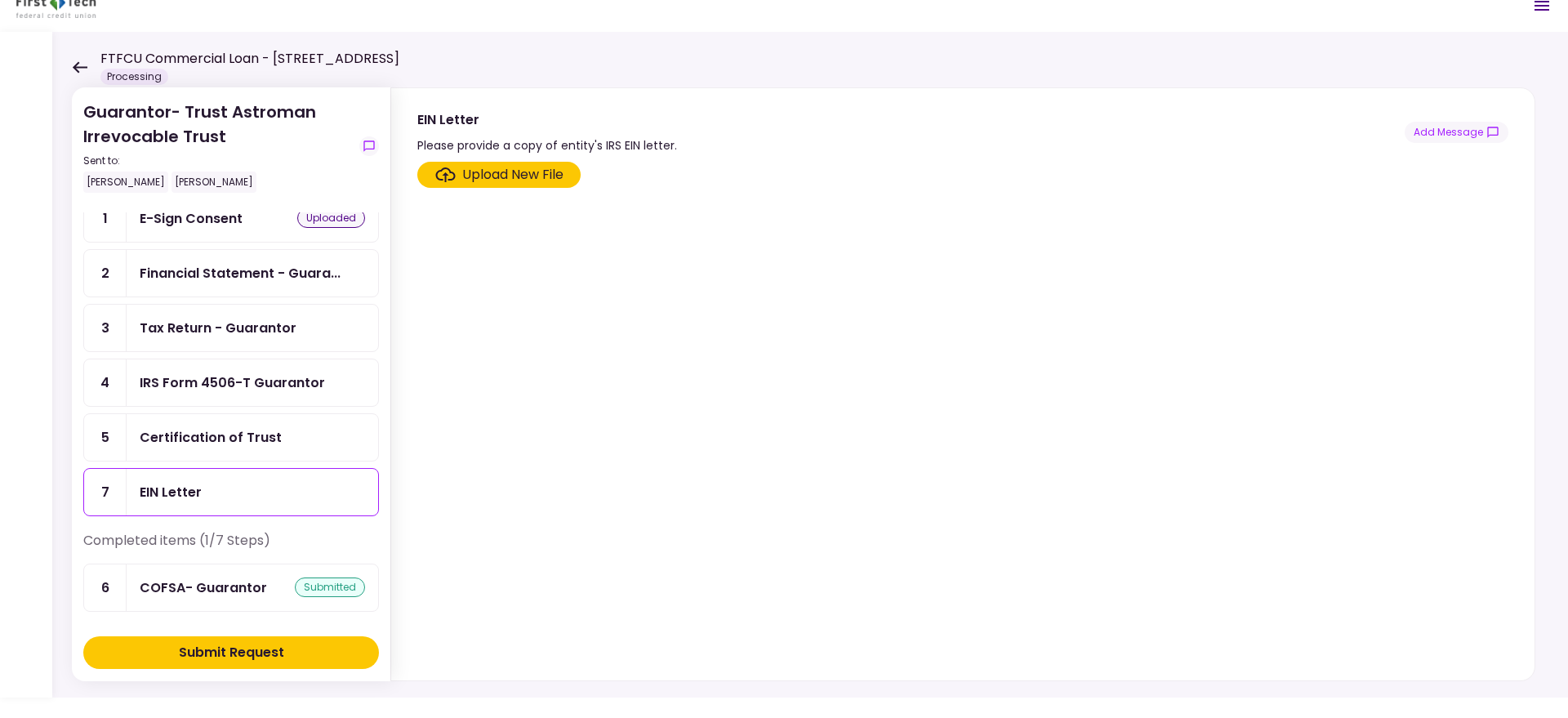
click at [535, 171] on div "Upload New File" at bounding box center [512, 175] width 101 height 19
click at [0, 0] on input "Upload New File" at bounding box center [0, 0] width 0 height 0
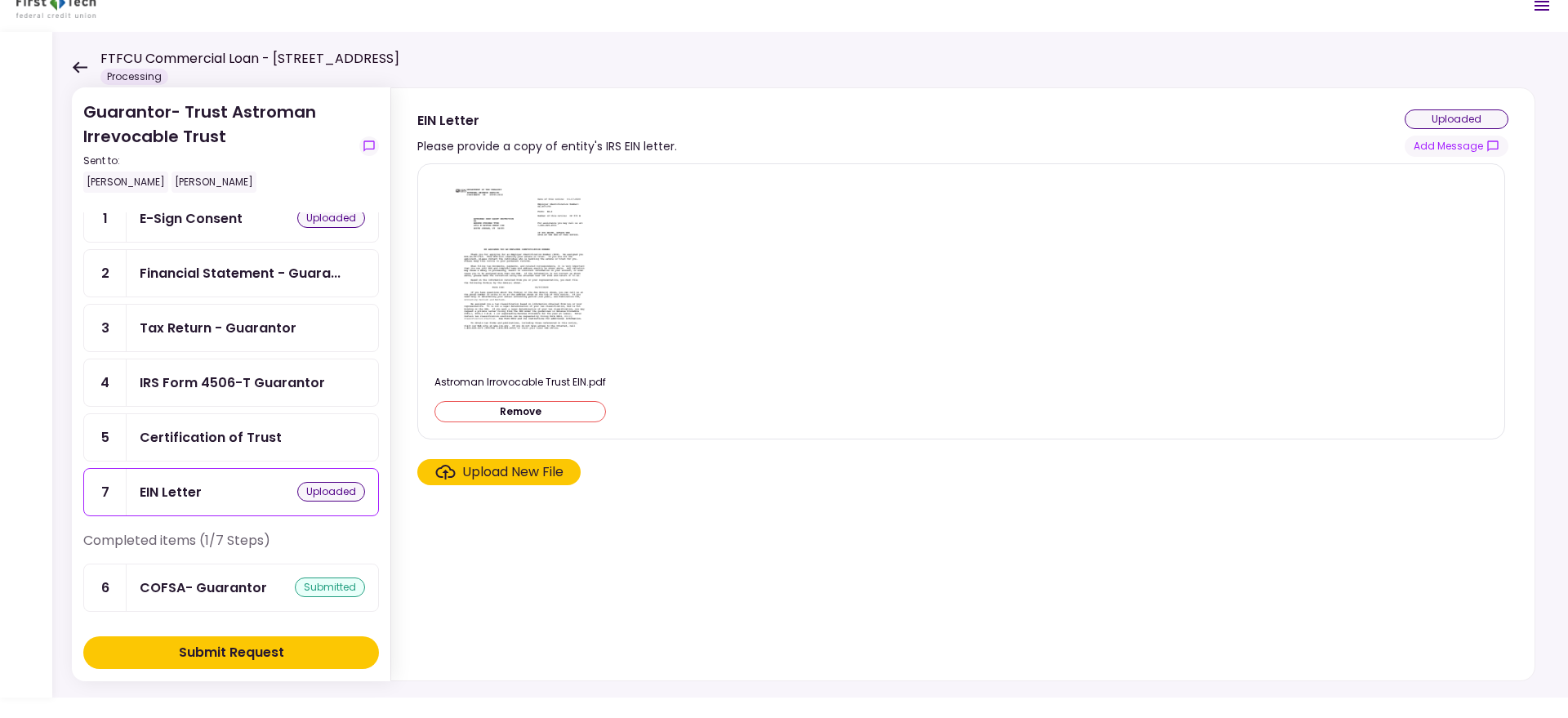
click at [1021, 313] on div "Astroman Irrovocable Trust EIN.pdf Remove" at bounding box center [961, 301] width 1053 height 248
click at [286, 438] on div "Certification of Trust" at bounding box center [252, 437] width 225 height 20
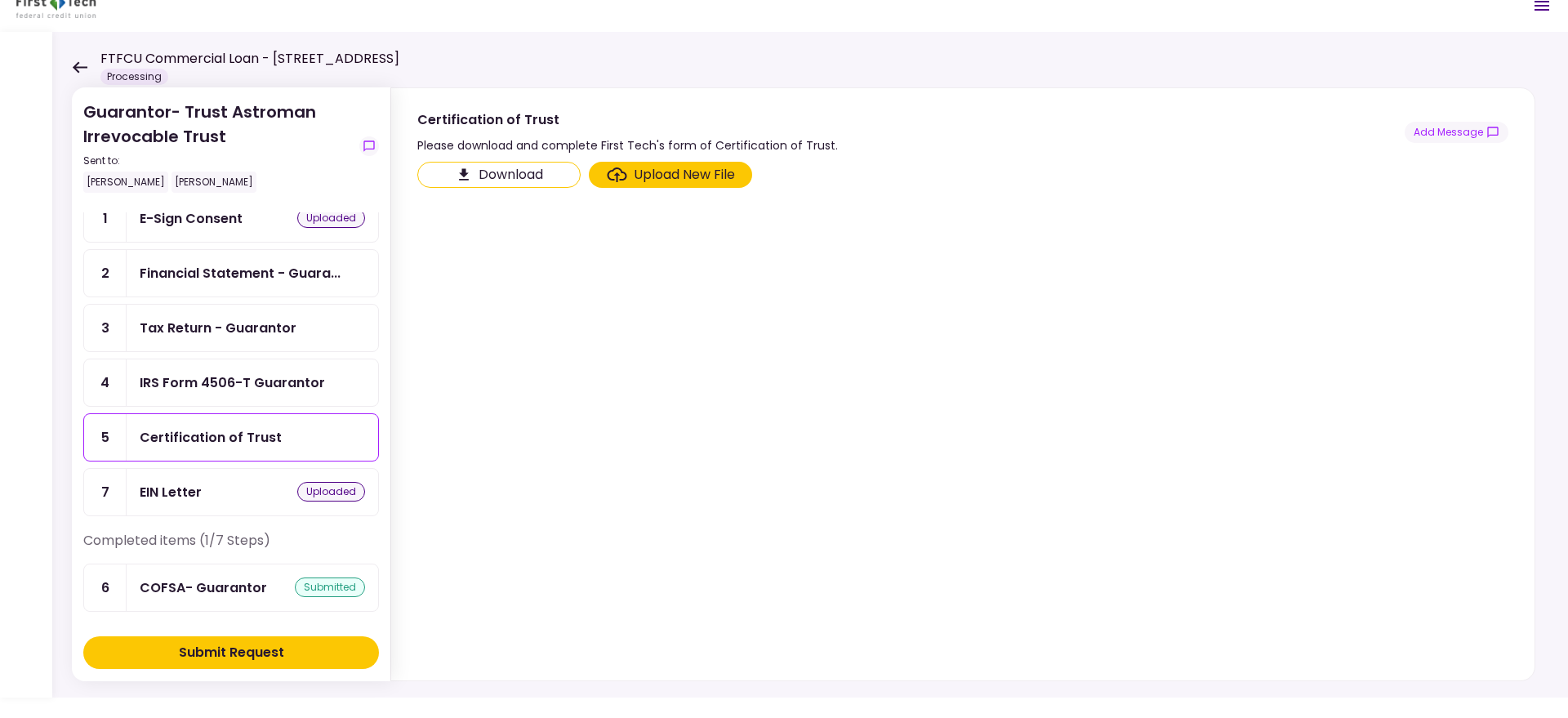
click at [281, 385] on div "IRS Form 4506-T Guarantor" at bounding box center [233, 382] width 185 height 20
click at [270, 656] on div "Submit Request" at bounding box center [231, 652] width 105 height 19
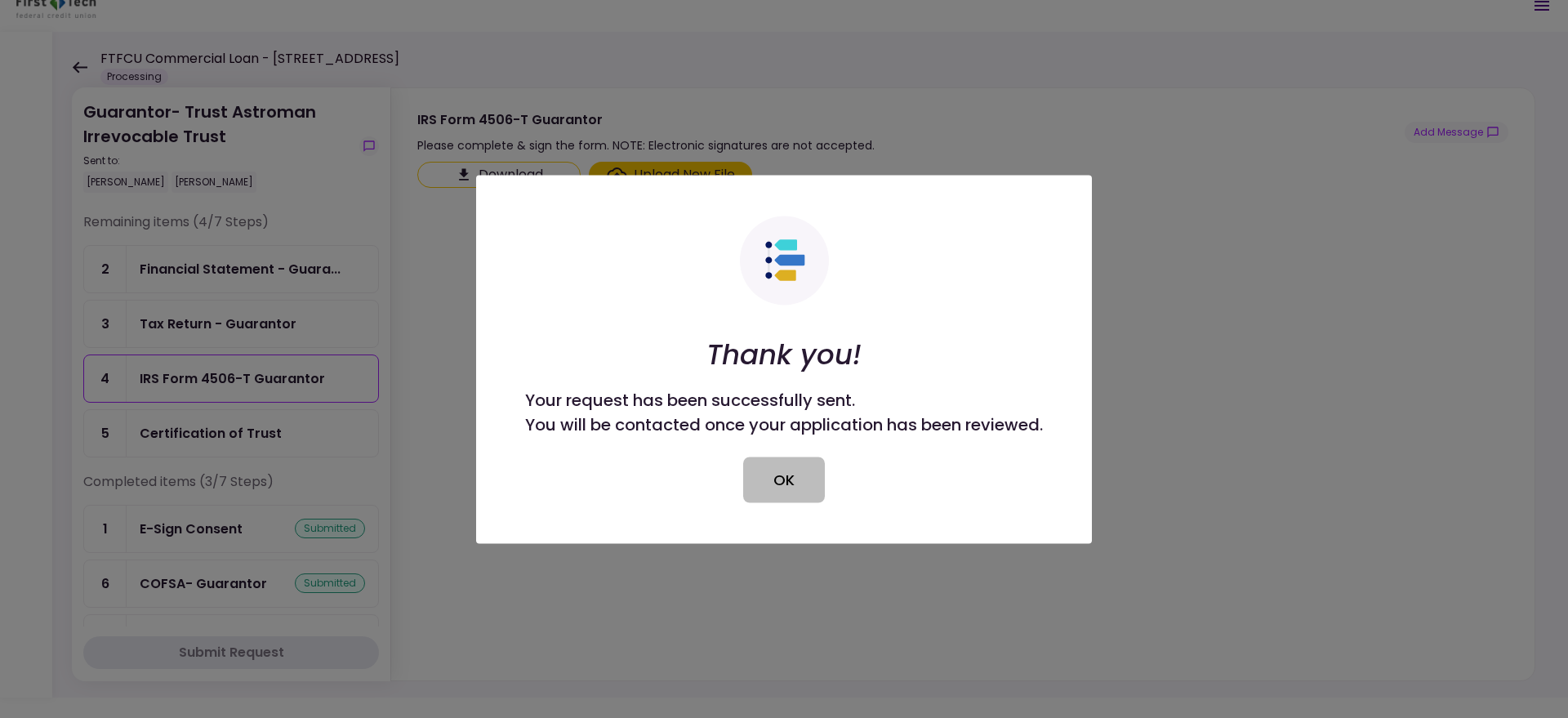
click at [775, 474] on button "OK" at bounding box center [784, 478] width 82 height 45
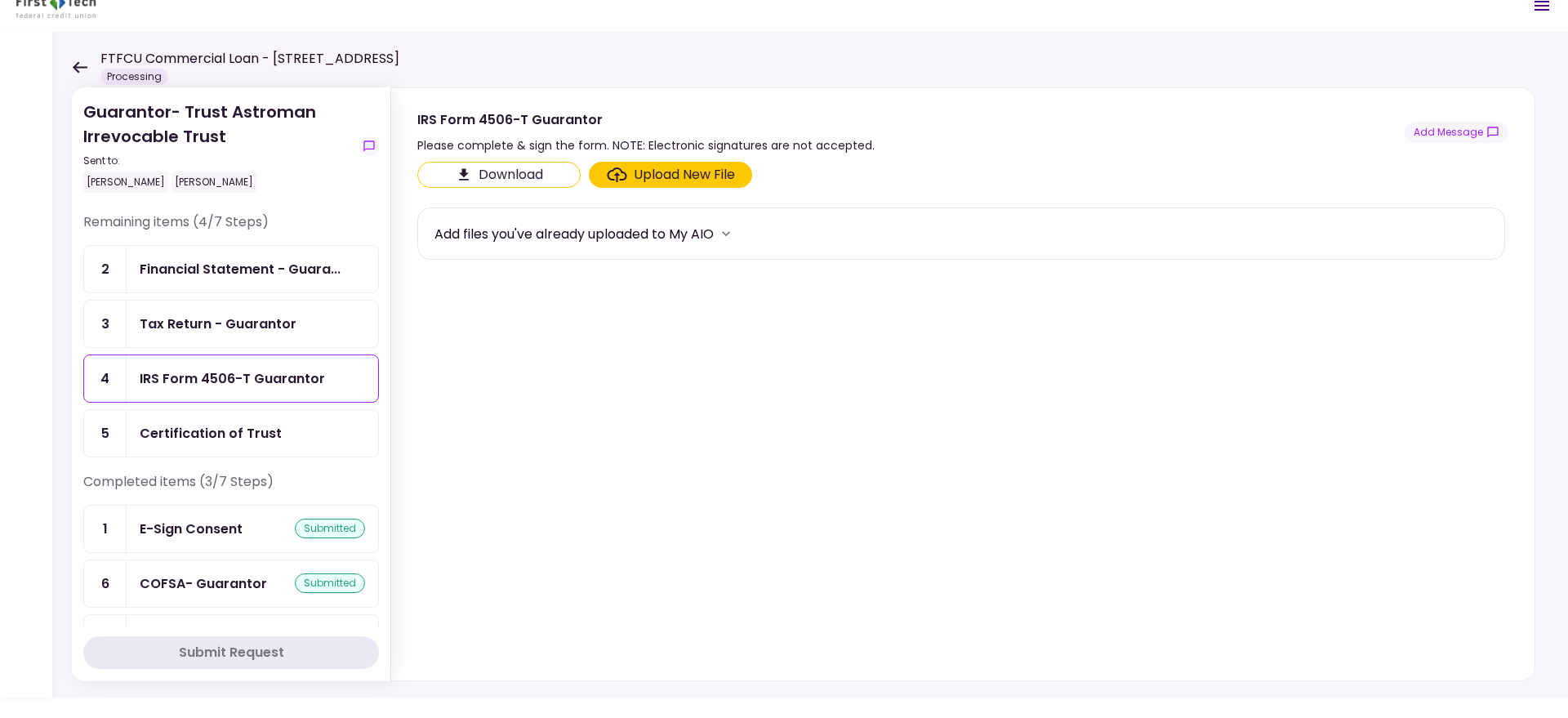
click at [76, 63] on icon at bounding box center [79, 67] width 14 height 12
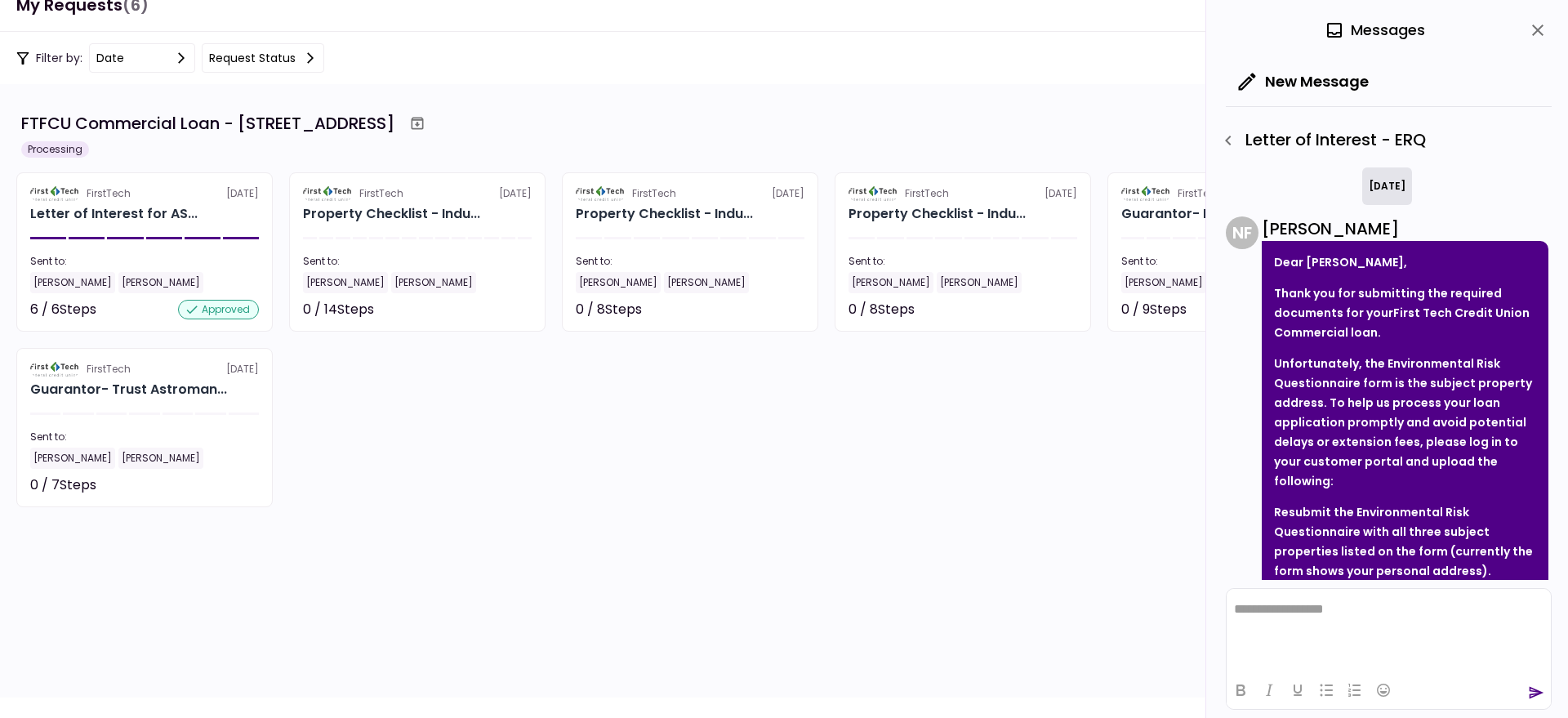
scroll to position [1178, 0]
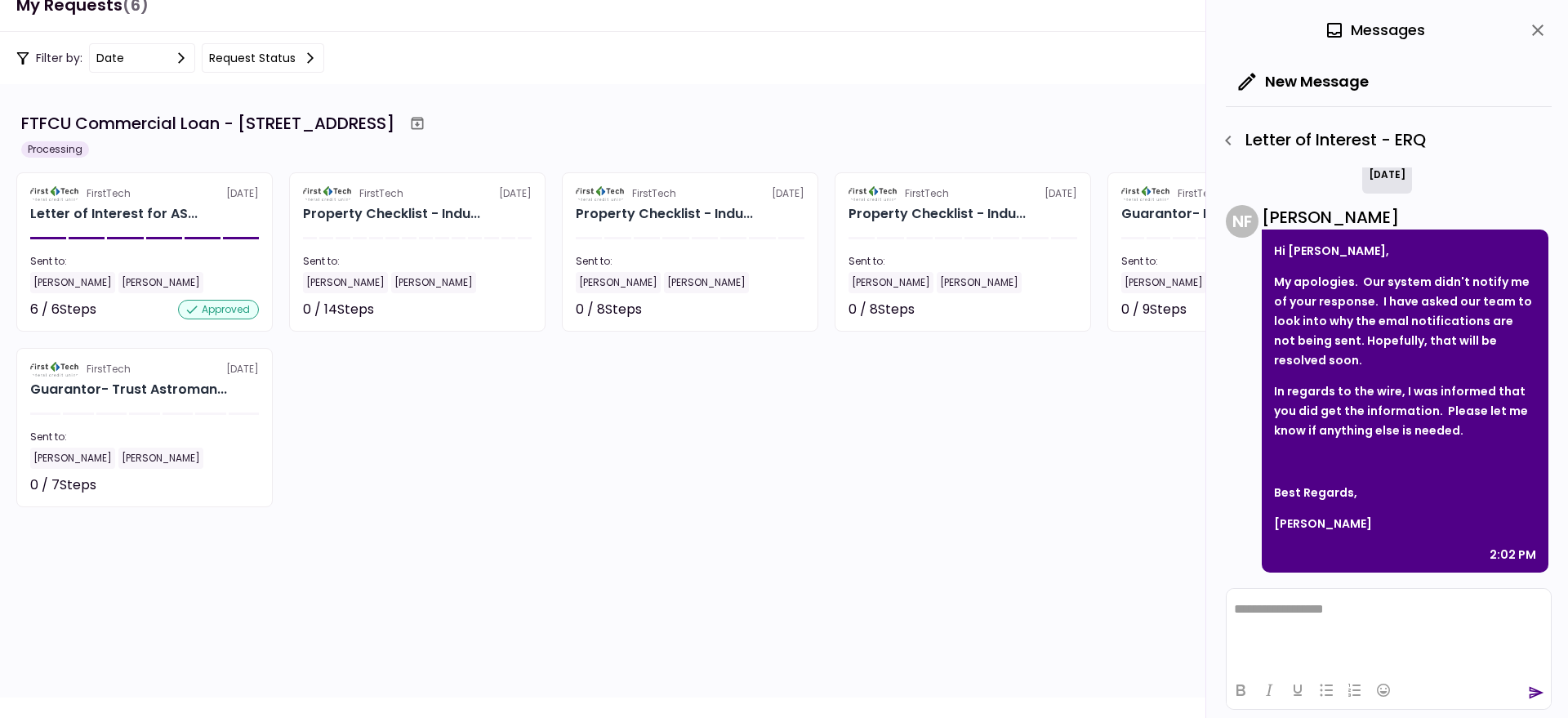
click at [1532, 29] on icon "close" at bounding box center [1537, 30] width 19 height 19
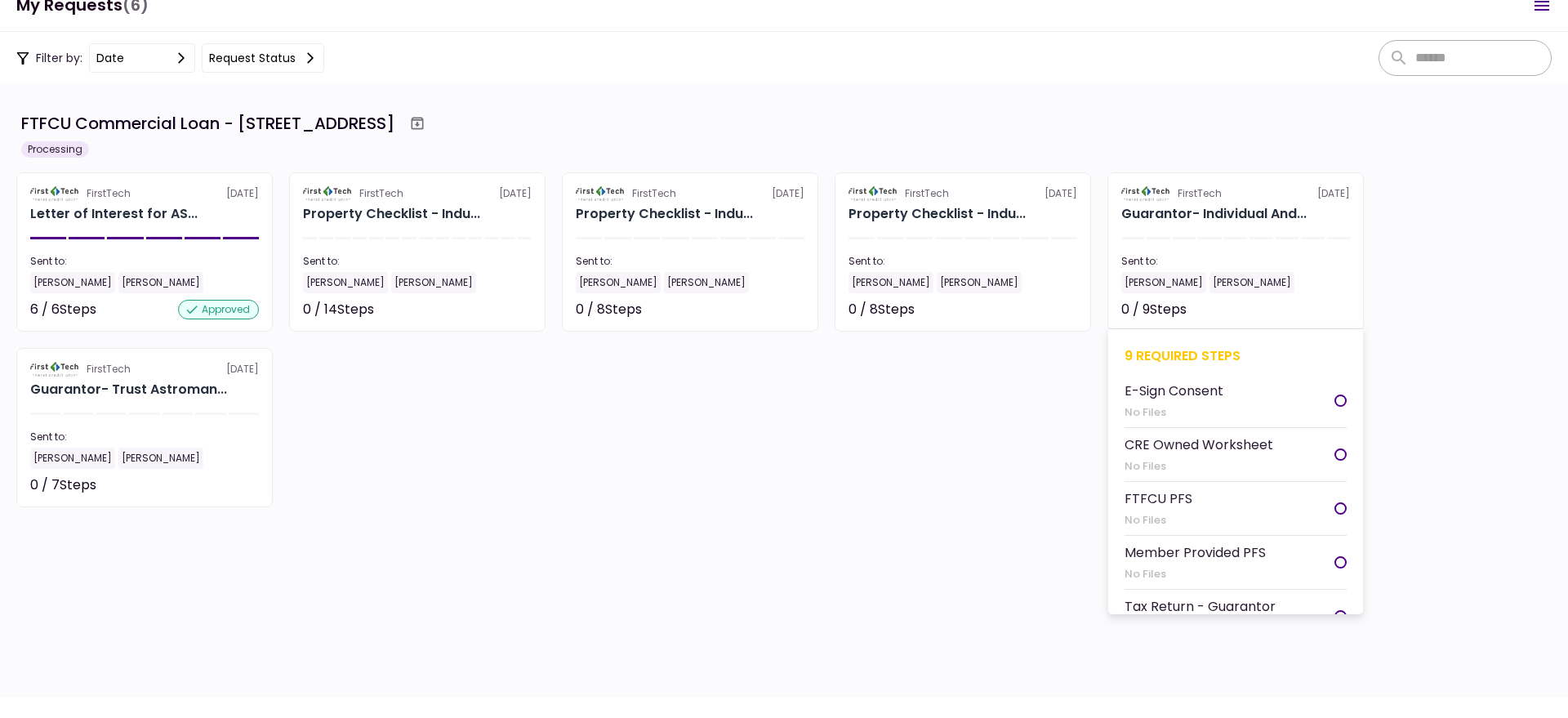
click at [1181, 245] on section "FirstTech 5 Aug Guarantor- Individual And... Sent to: Andy Stroman Andy Crawfor…" at bounding box center [1235, 251] width 256 height 159
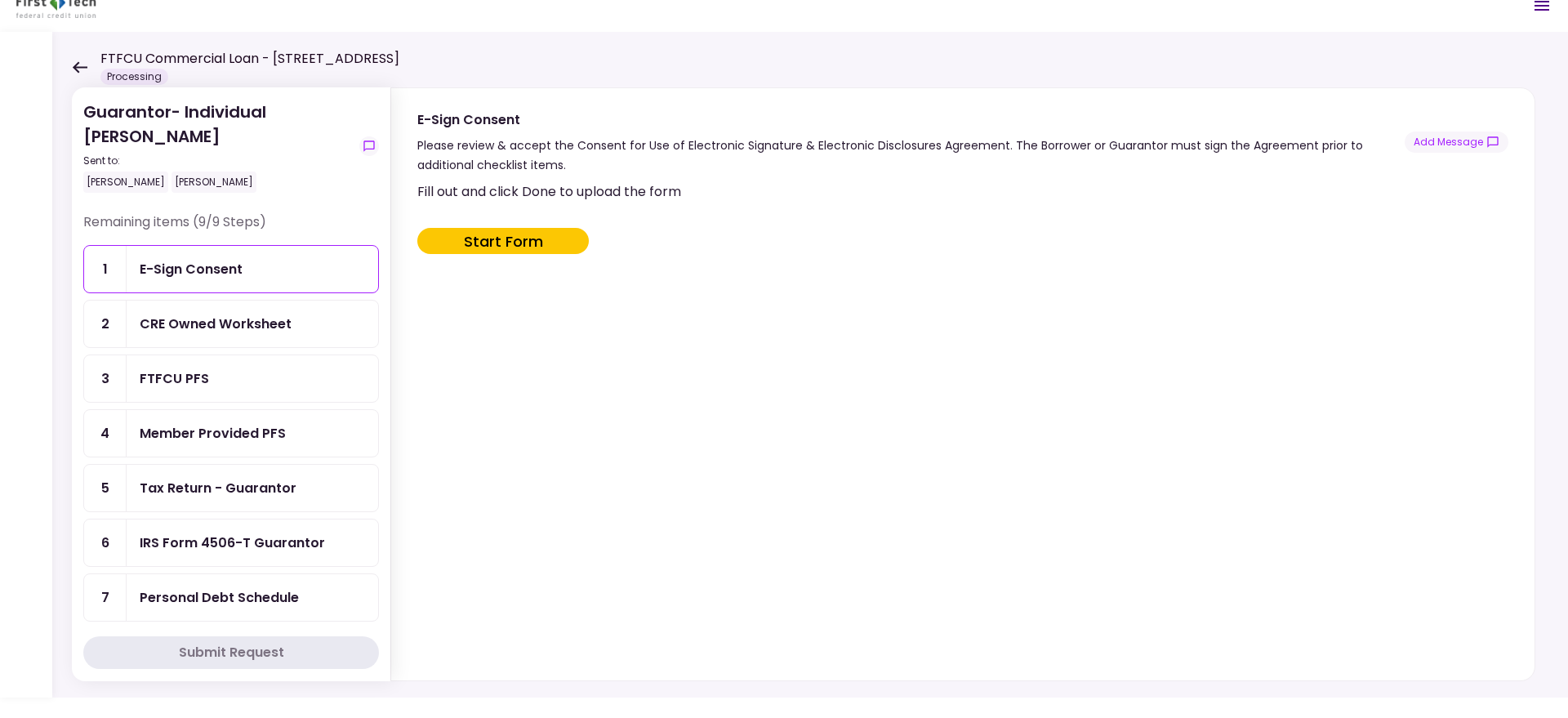
click at [442, 238] on button "Start Form" at bounding box center [502, 241] width 171 height 26
type input "***"
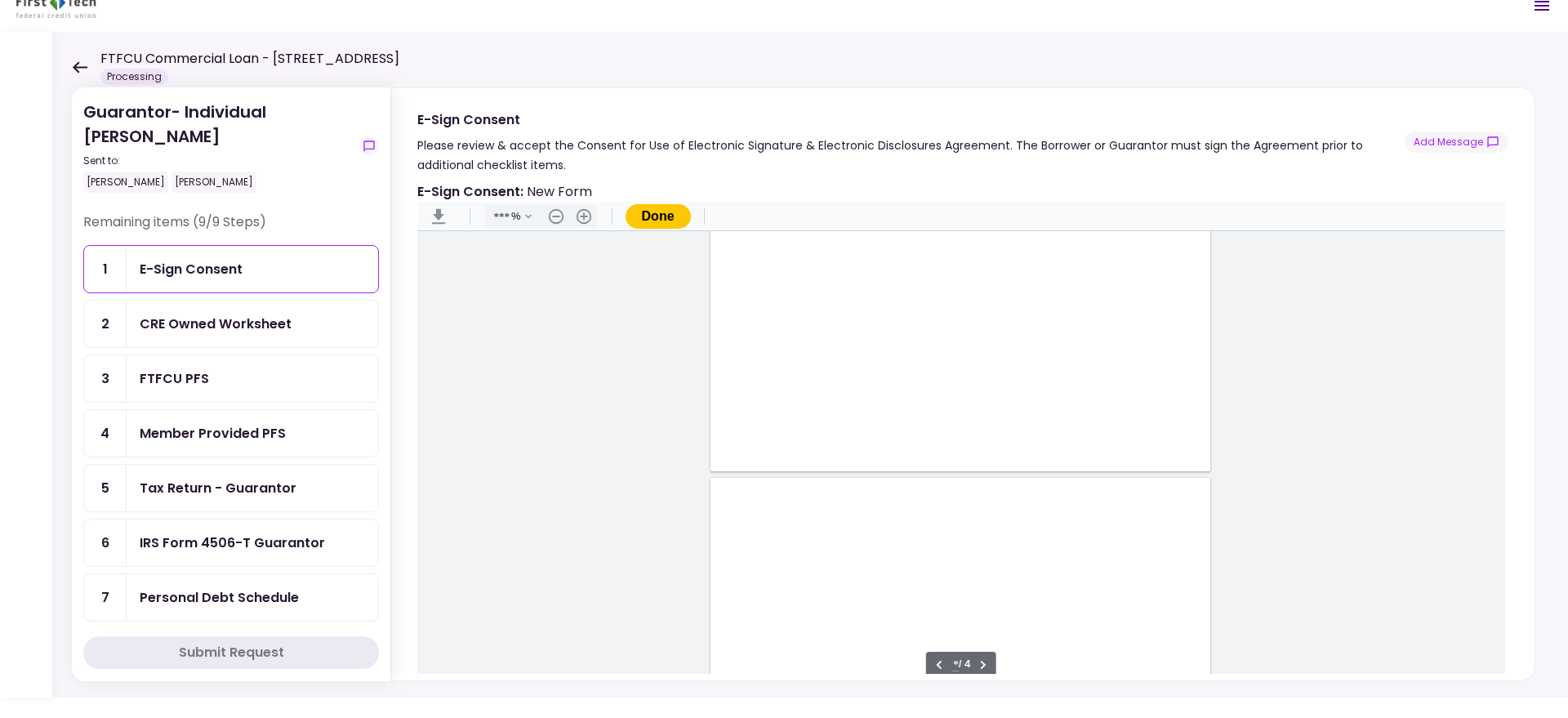
type input "*"
drag, startPoint x: 744, startPoint y: 382, endPoint x: 751, endPoint y: 388, distance: 9.2
click at [747, 385] on div "Document Content" at bounding box center [747, 382] width 14 height 14
click at [795, 445] on div "Sign here" at bounding box center [799, 440] width 43 height 17
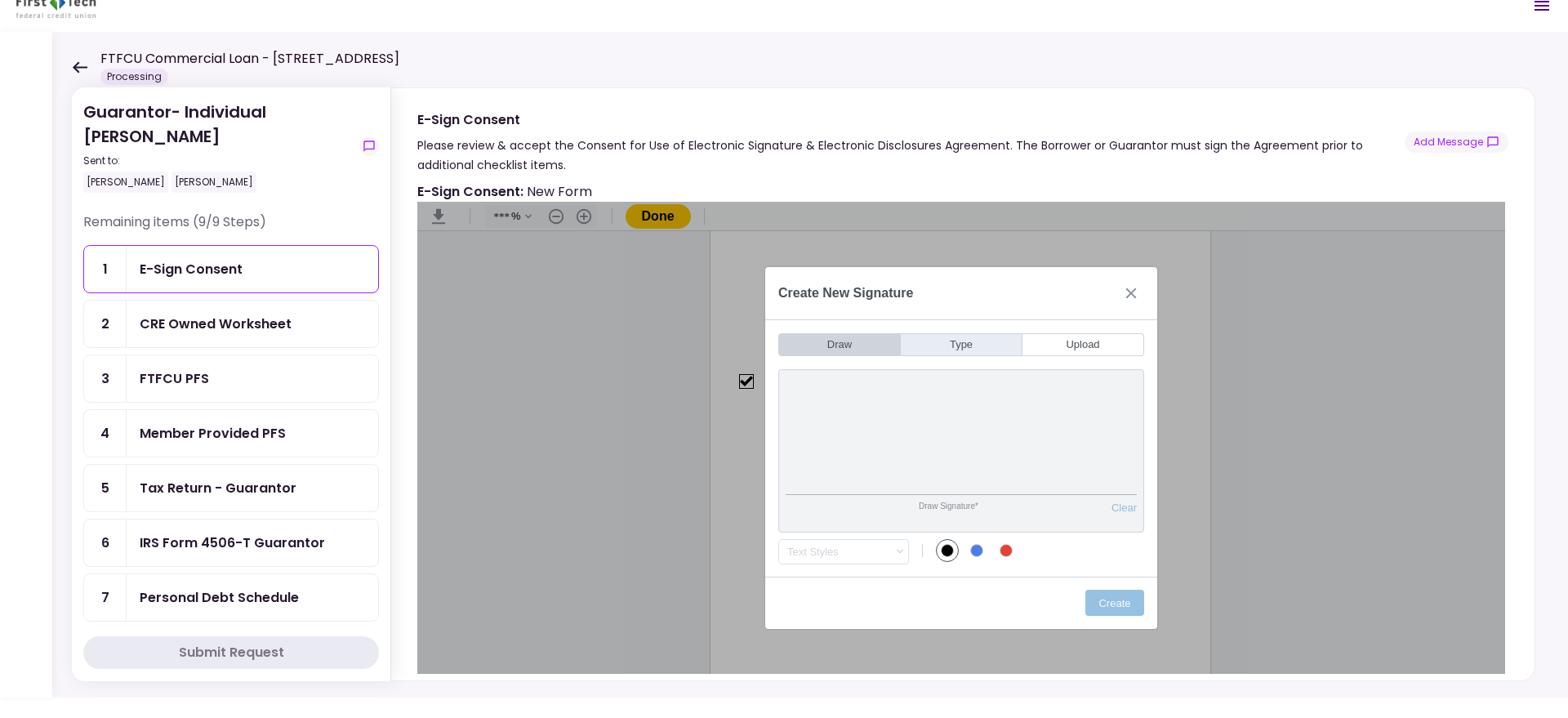
click at [929, 347] on button "Type" at bounding box center [961, 345] width 122 height 23
type input "*"
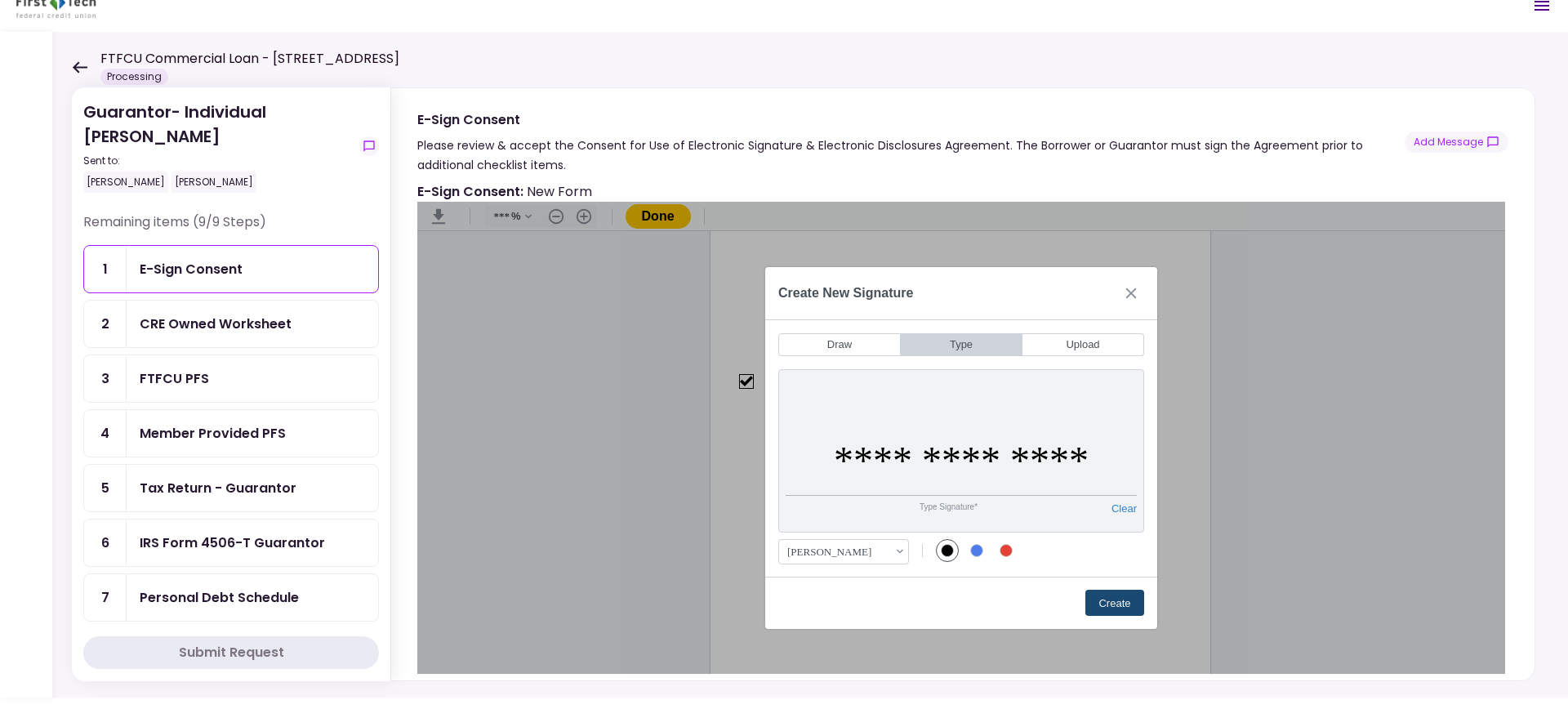
type input "**********"
click at [1095, 593] on button "Create" at bounding box center [1114, 602] width 59 height 26
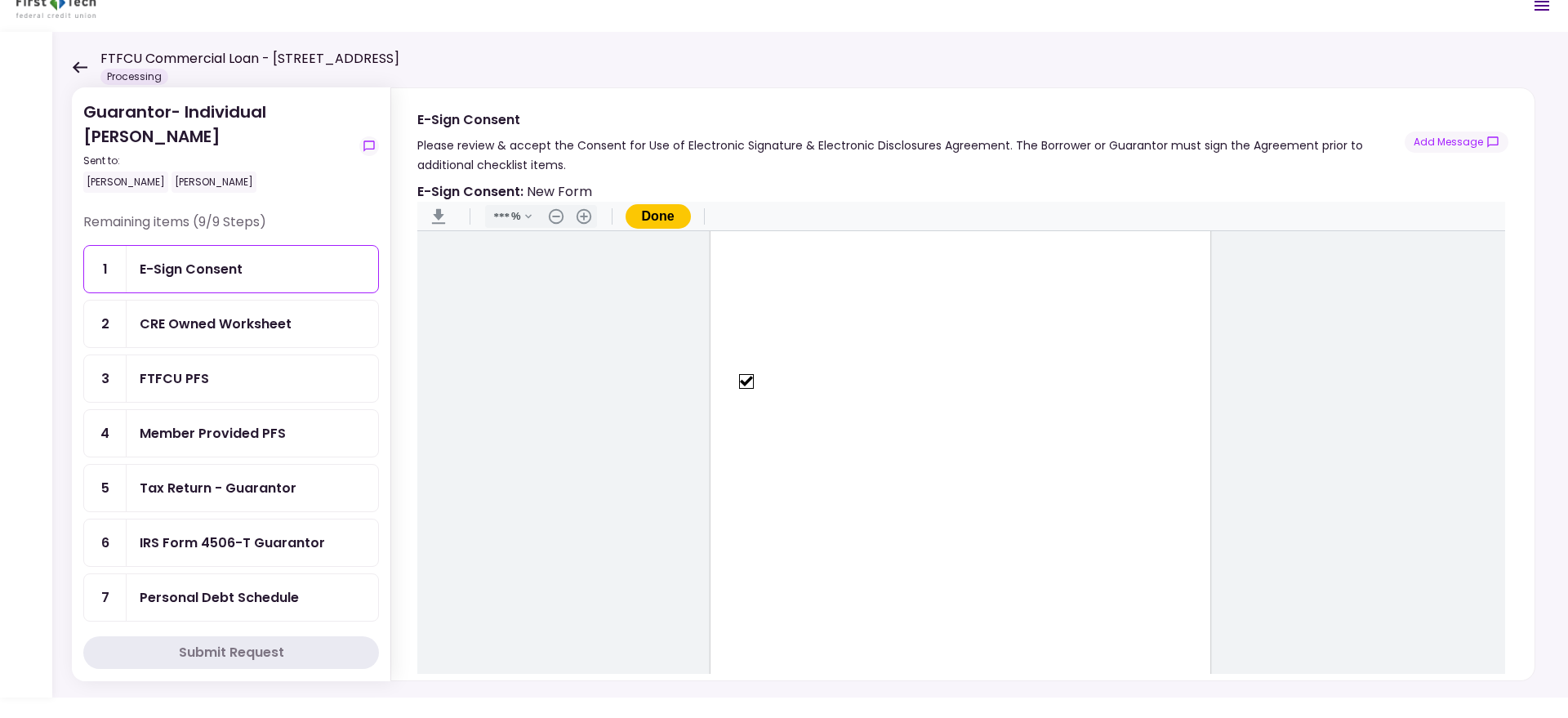
click at [663, 214] on button "Done" at bounding box center [658, 215] width 66 height 24
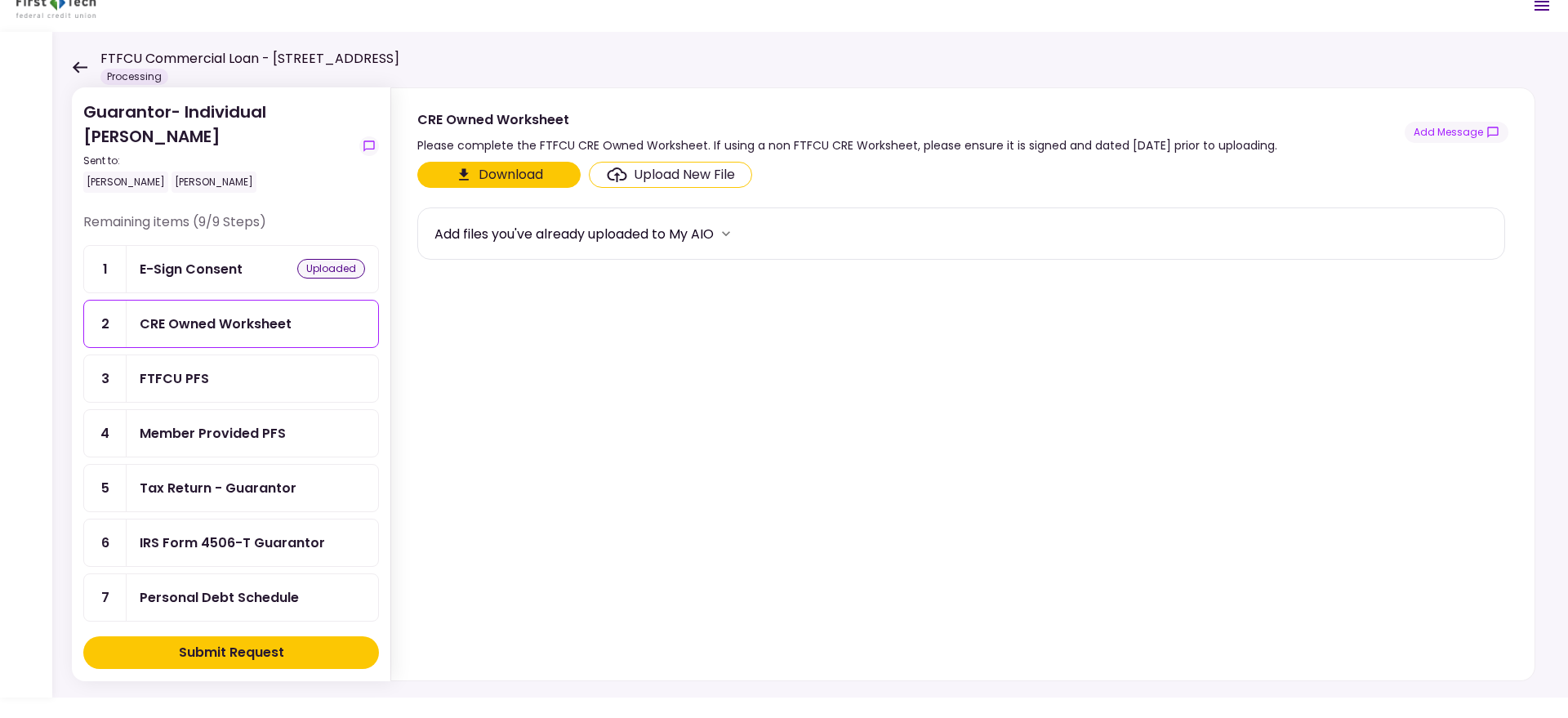
click at [256, 324] on div "CRE Owned Worksheet" at bounding box center [215, 324] width 152 height 20
click at [663, 172] on div "Upload New File" at bounding box center [684, 175] width 101 height 19
click at [0, 0] on input "Upload New File" at bounding box center [0, 0] width 0 height 0
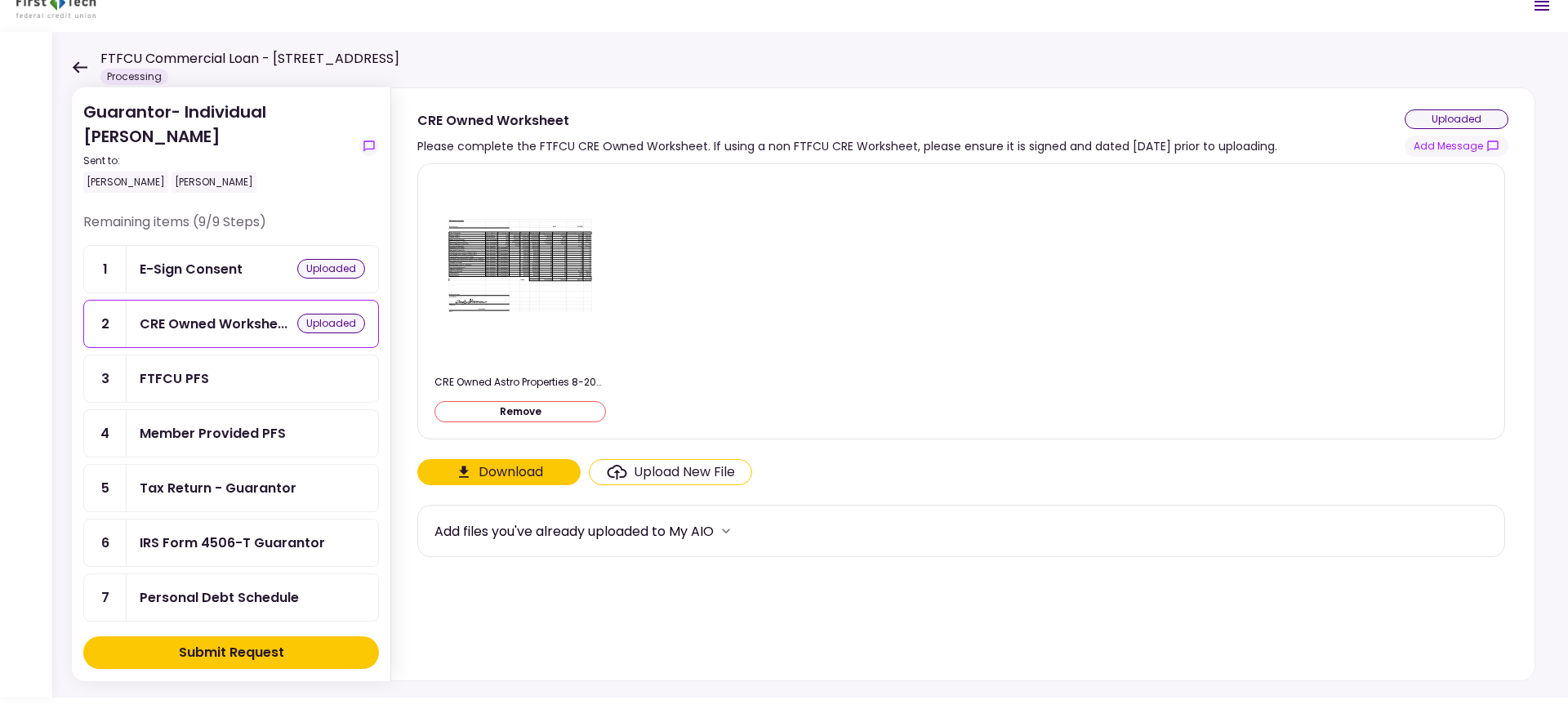
click at [282, 378] on div "FTFCU PFS" at bounding box center [252, 378] width 225 height 20
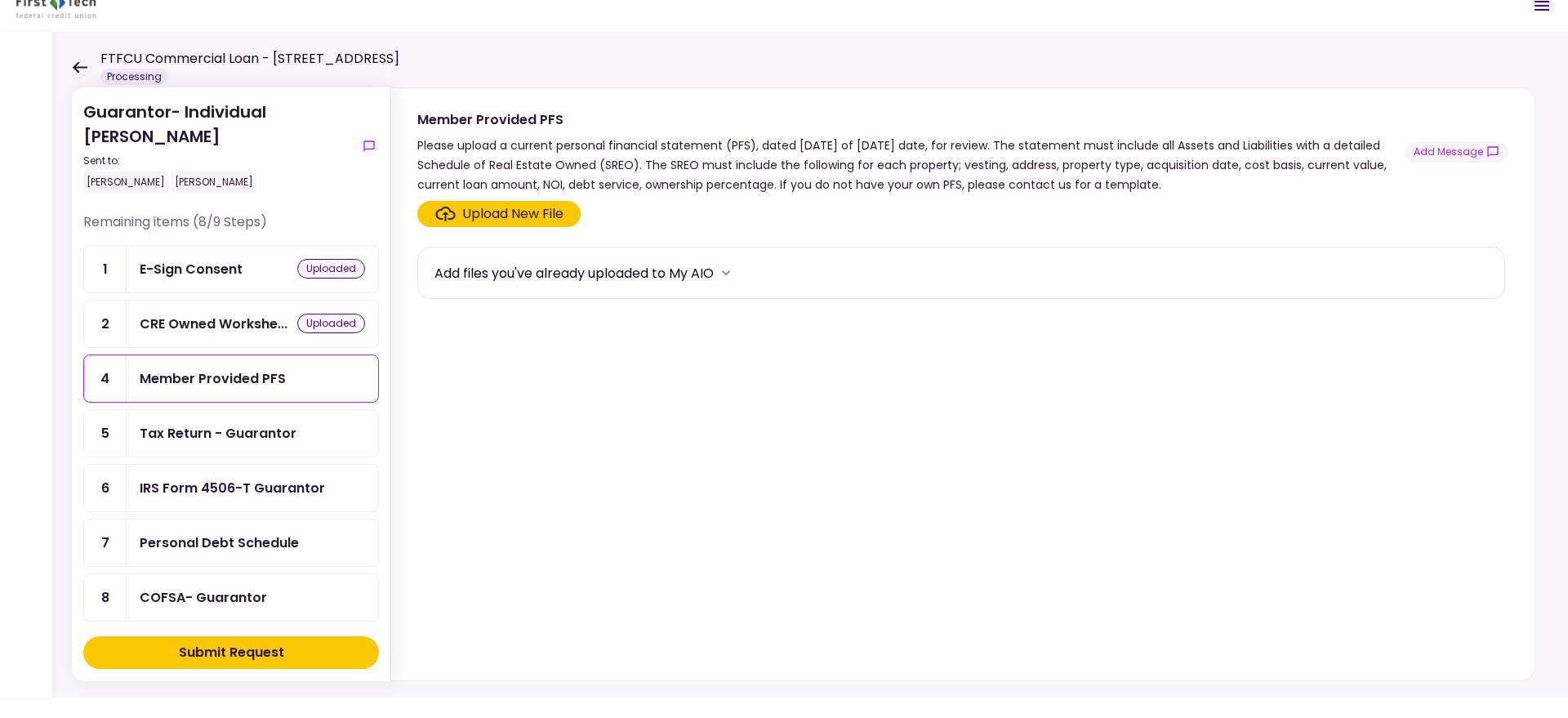
click at [517, 210] on div "Upload New File" at bounding box center [512, 214] width 101 height 19
click at [0, 0] on input "Upload New File" at bounding box center [0, 0] width 0 height 0
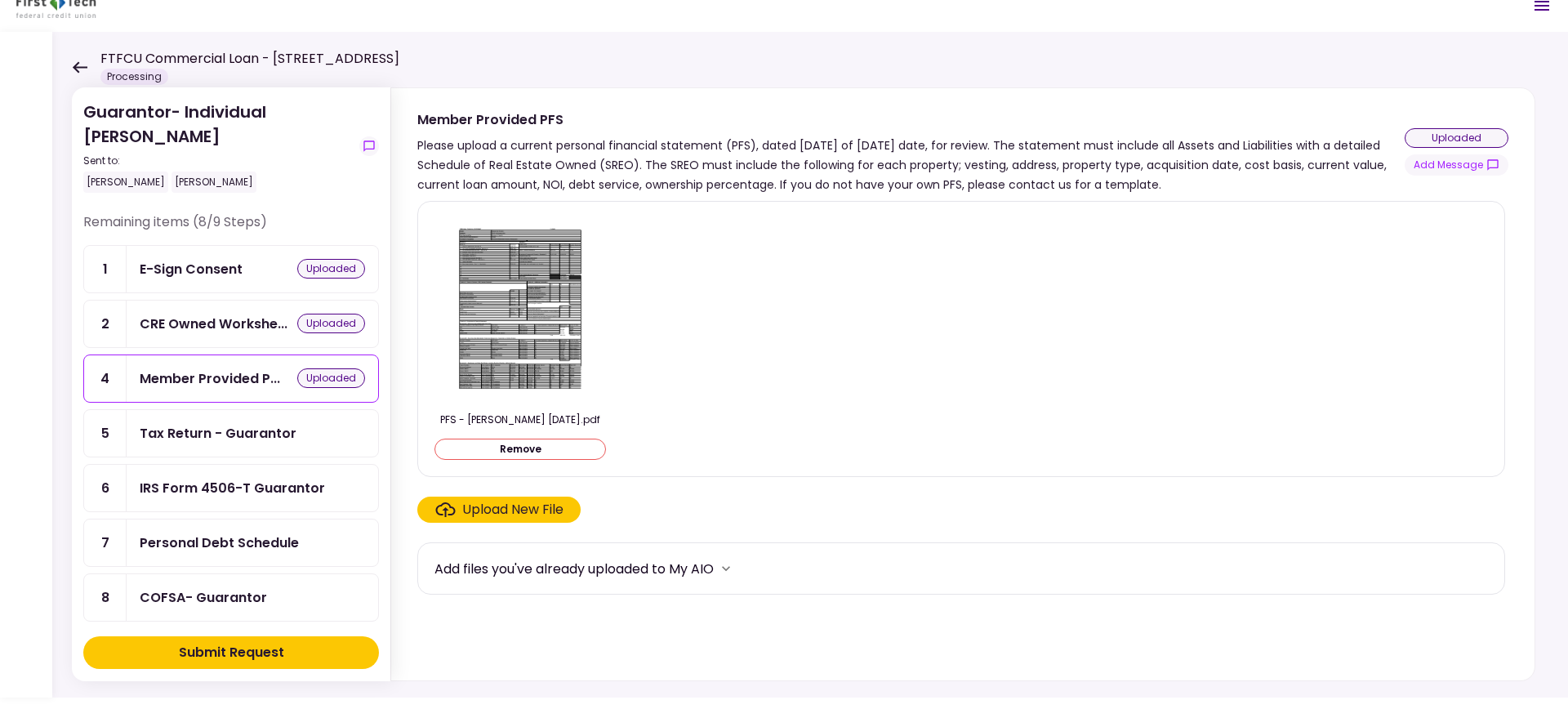
click at [250, 417] on div "Tax Return - Guarantor" at bounding box center [252, 433] width 251 height 46
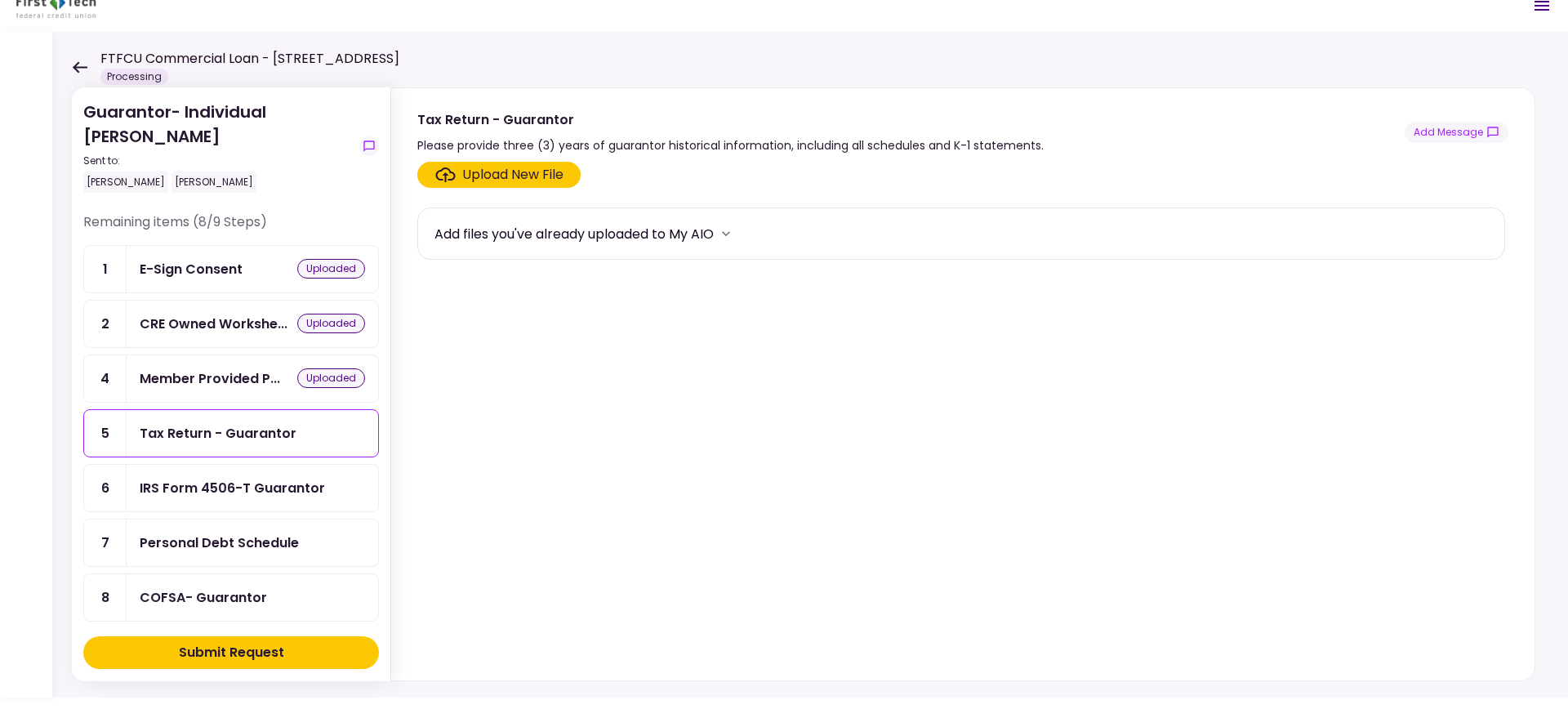
click at [538, 173] on div "Upload New File" at bounding box center [512, 175] width 101 height 19
click at [0, 0] on input "Upload New File" at bounding box center [0, 0] width 0 height 0
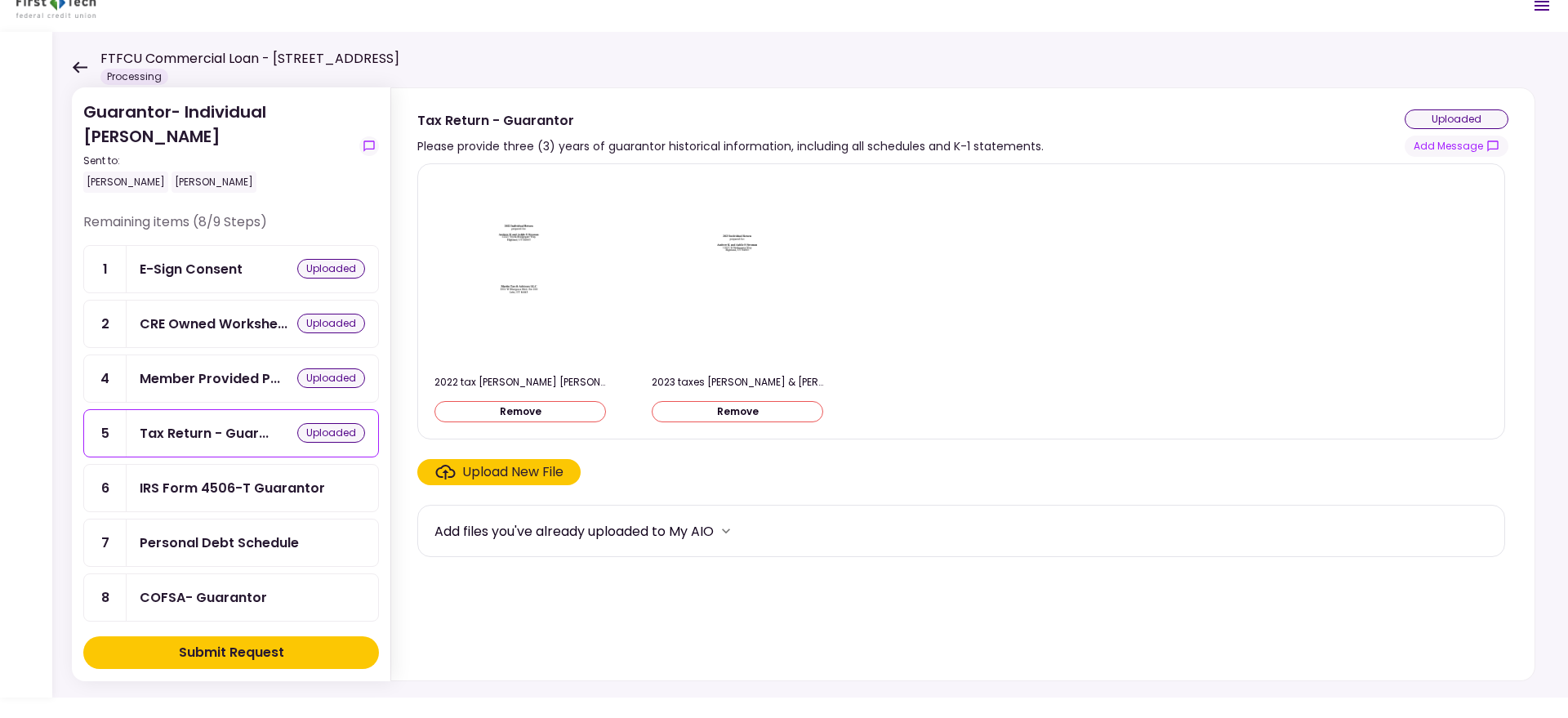
click at [308, 488] on div "IRS Form 4506-T Guarantor" at bounding box center [233, 487] width 185 height 20
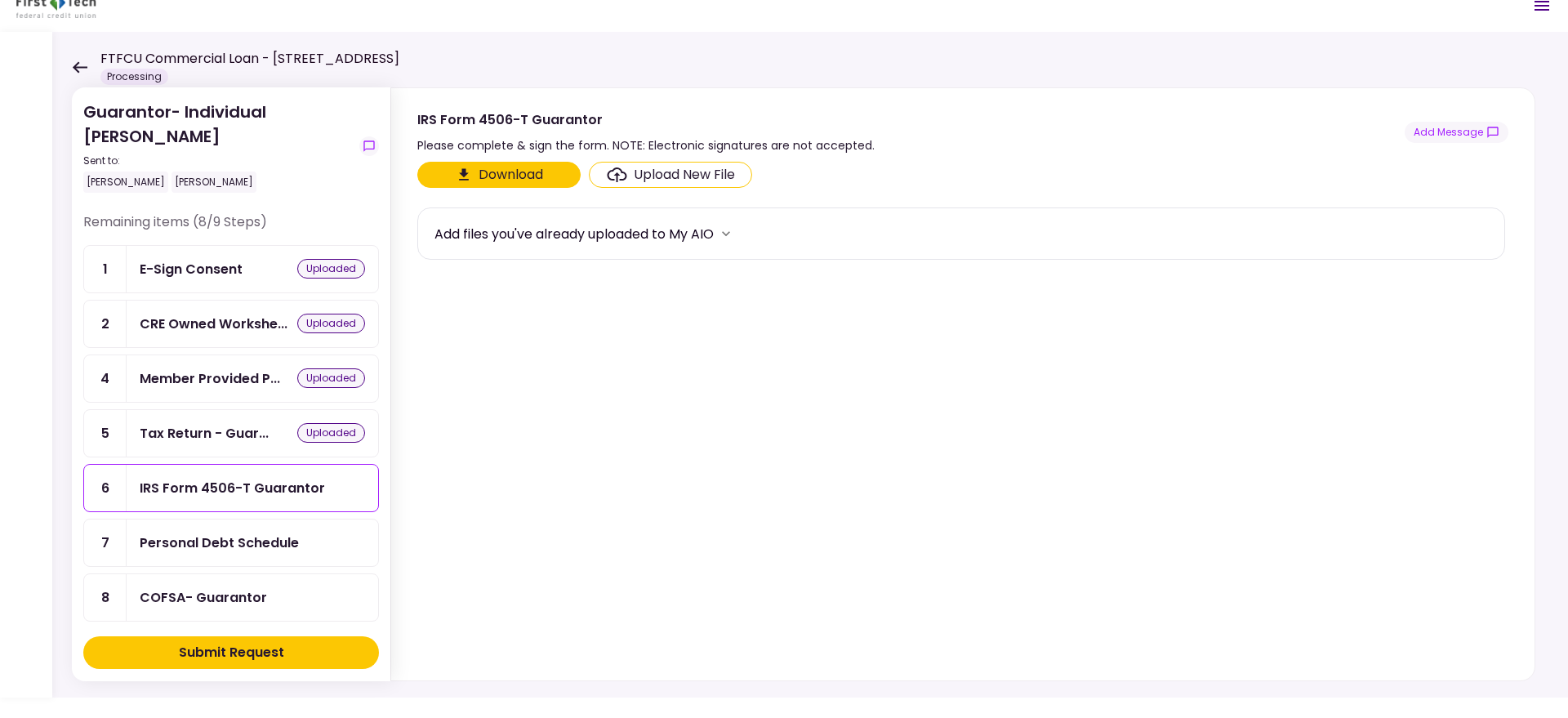
click at [502, 170] on button "Download" at bounding box center [499, 174] width 163 height 26
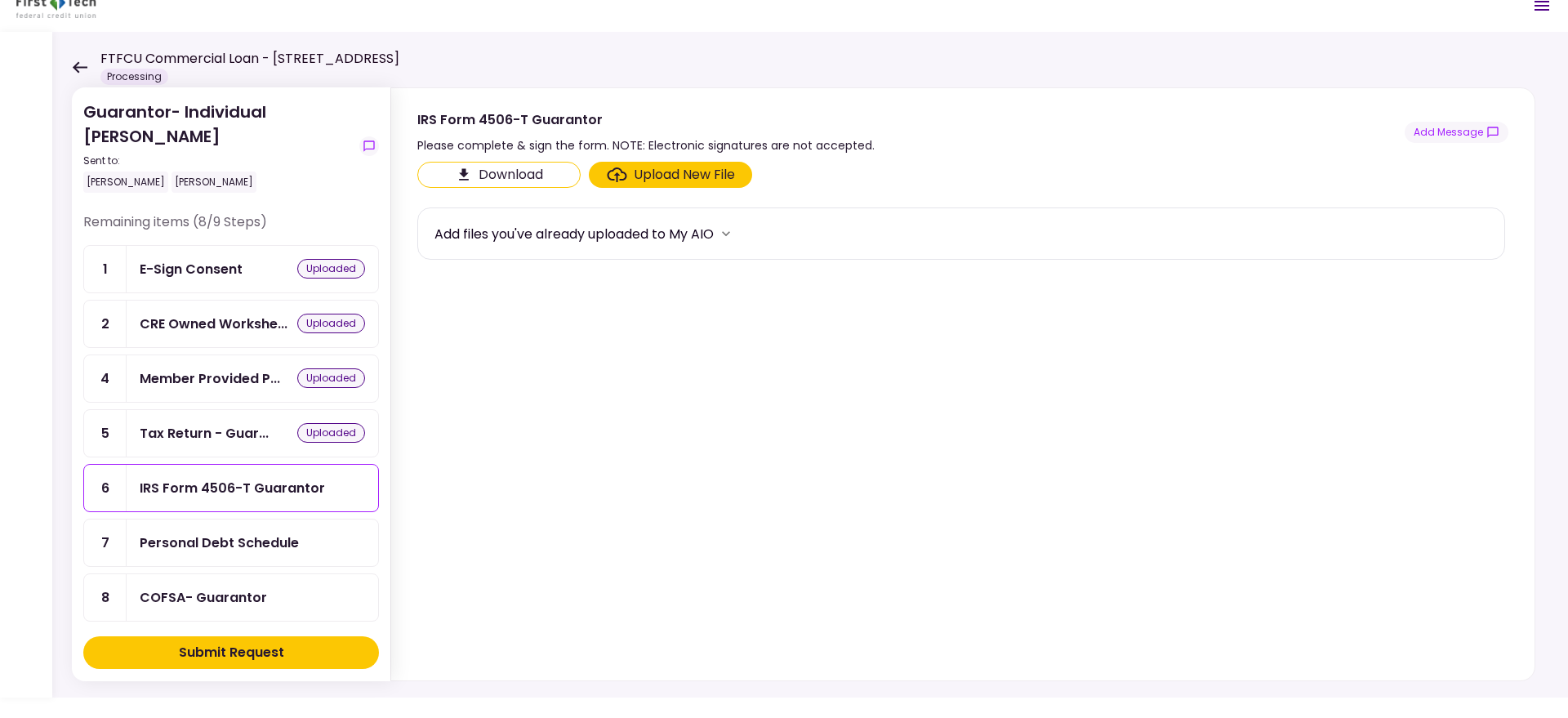
click at [706, 171] on div "Upload New File" at bounding box center [684, 175] width 101 height 19
click at [0, 0] on input "Upload New File" at bounding box center [0, 0] width 0 height 0
click at [669, 168] on div "Upload New File" at bounding box center [684, 175] width 101 height 19
click at [0, 0] on input "Upload New File" at bounding box center [0, 0] width 0 height 0
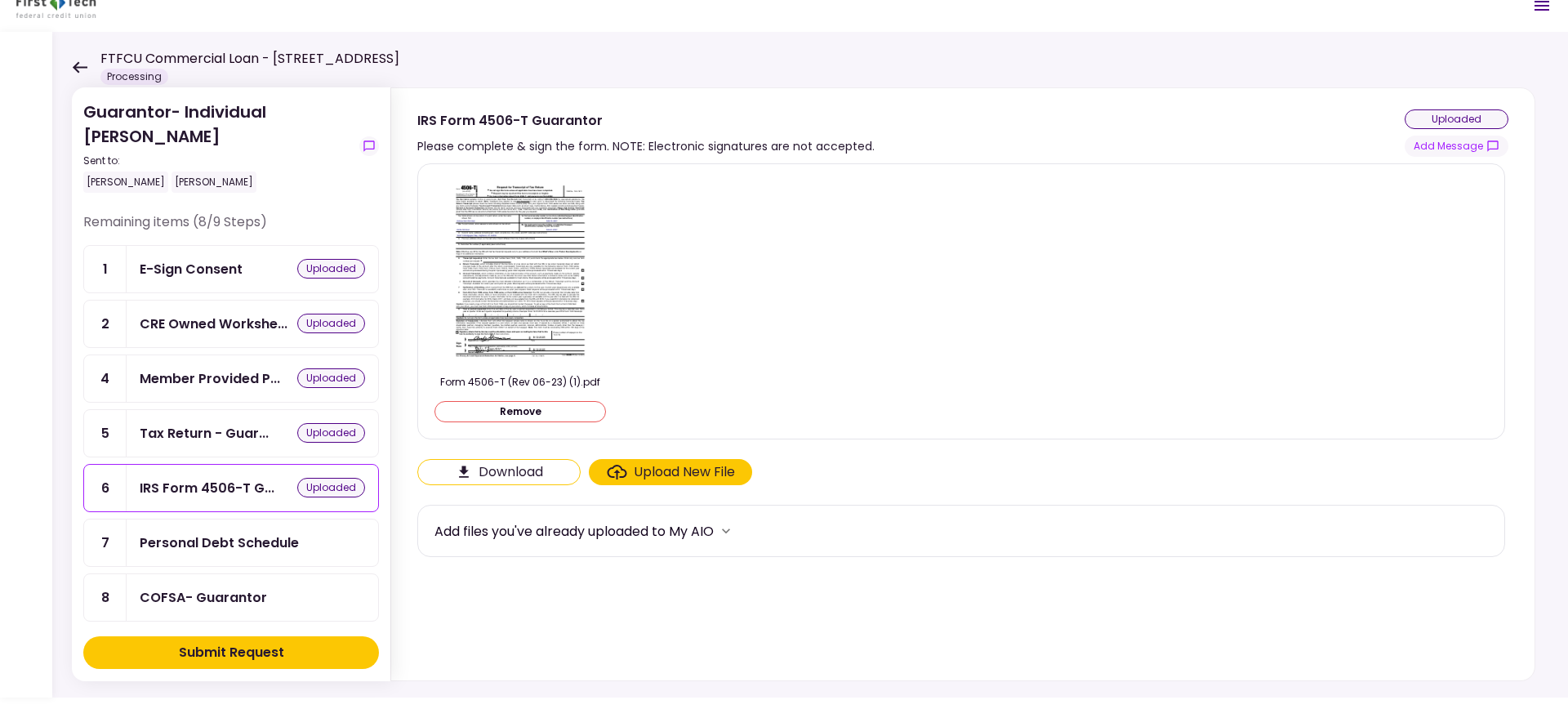
click at [214, 530] on div "Personal Debt Schedule" at bounding box center [252, 542] width 251 height 46
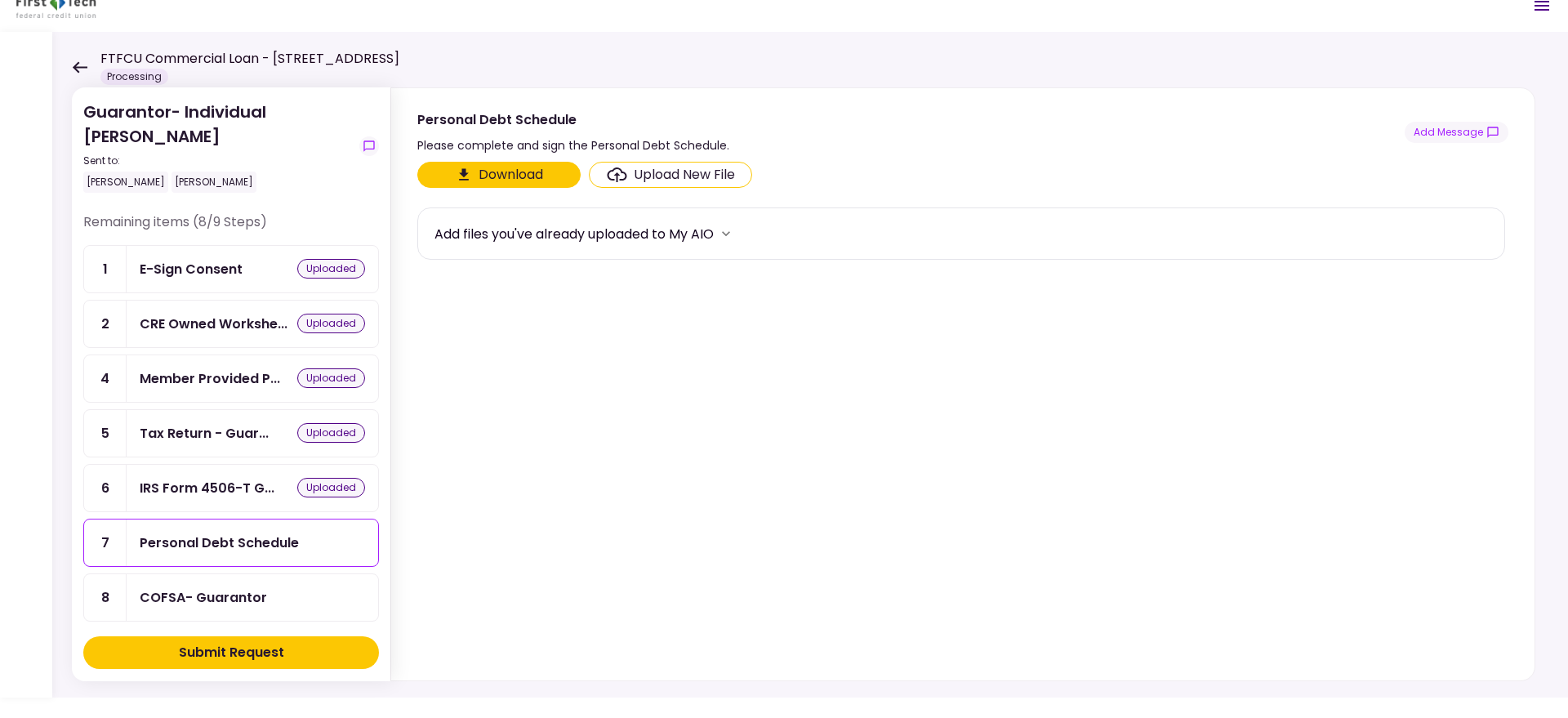
click at [284, 589] on div "COFSA- Guarantor" at bounding box center [252, 597] width 225 height 20
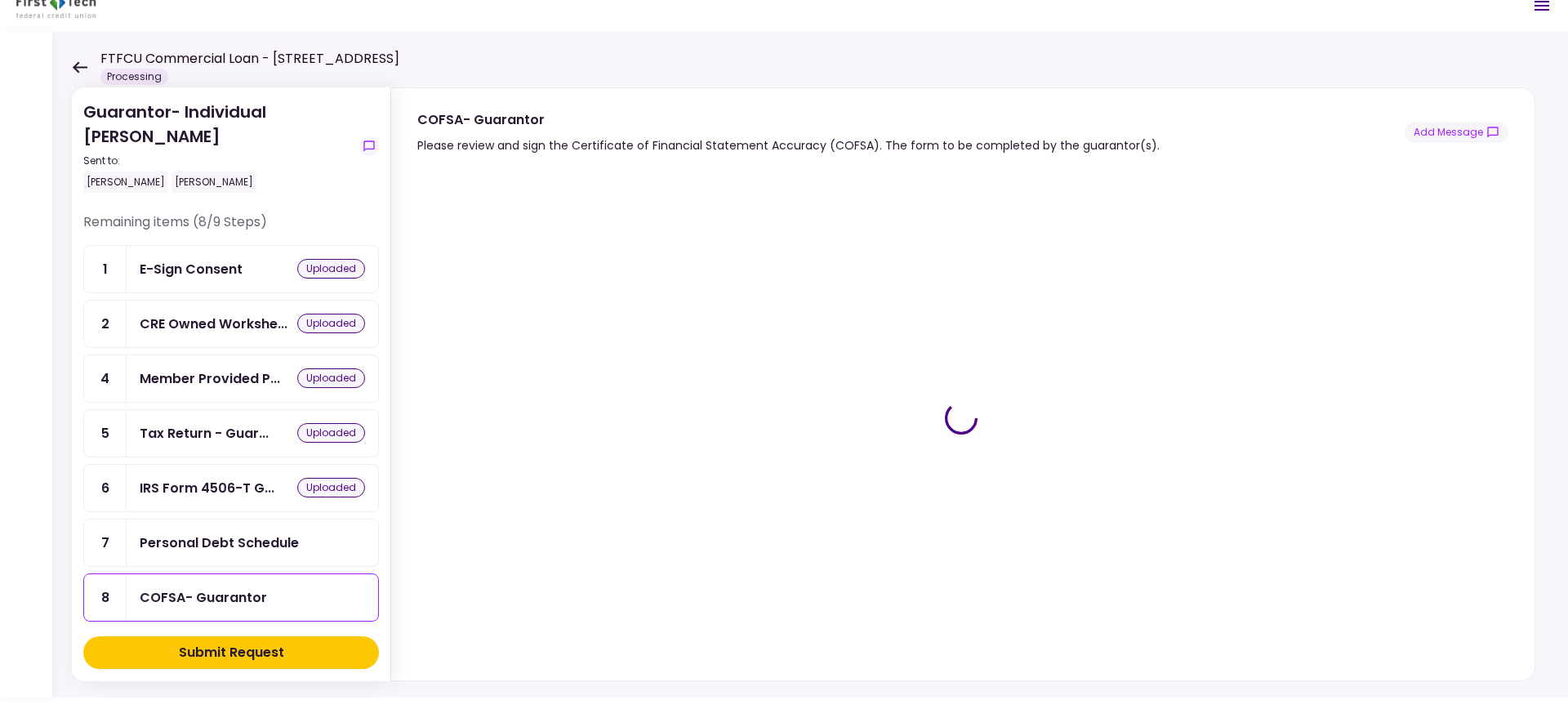
click at [278, 540] on div "Personal Debt Schedule" at bounding box center [219, 542] width 159 height 20
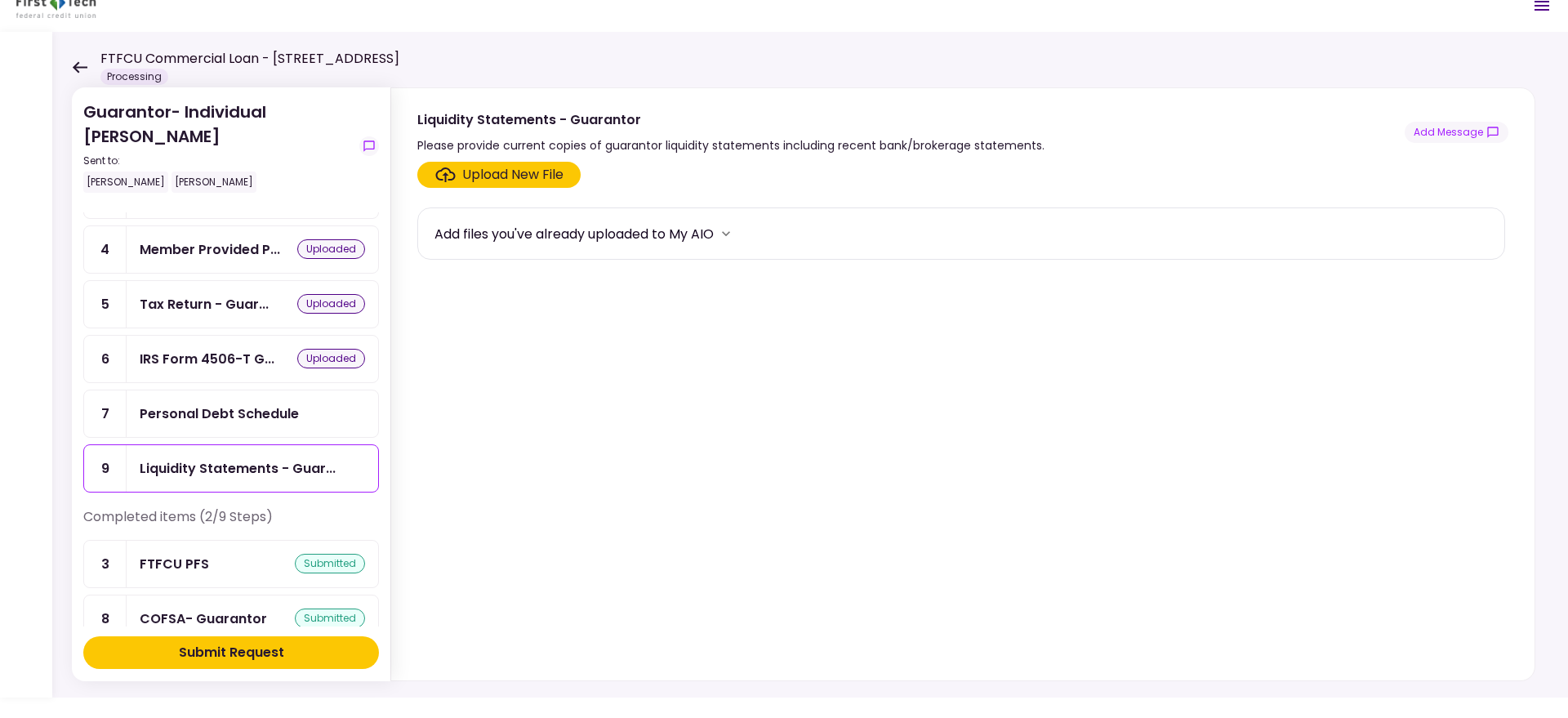
scroll to position [140, 0]
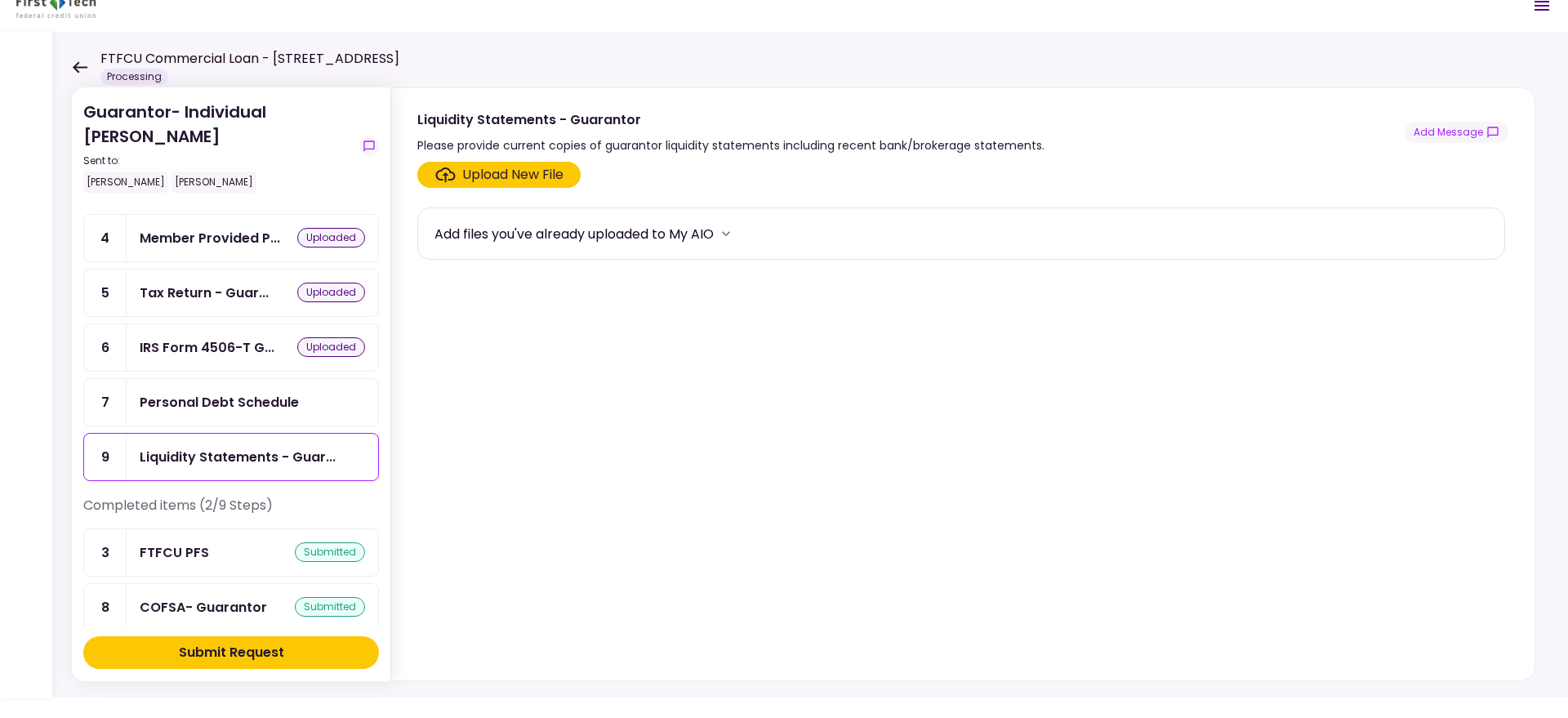
click at [329, 653] on button "Submit Request" at bounding box center [231, 652] width 296 height 33
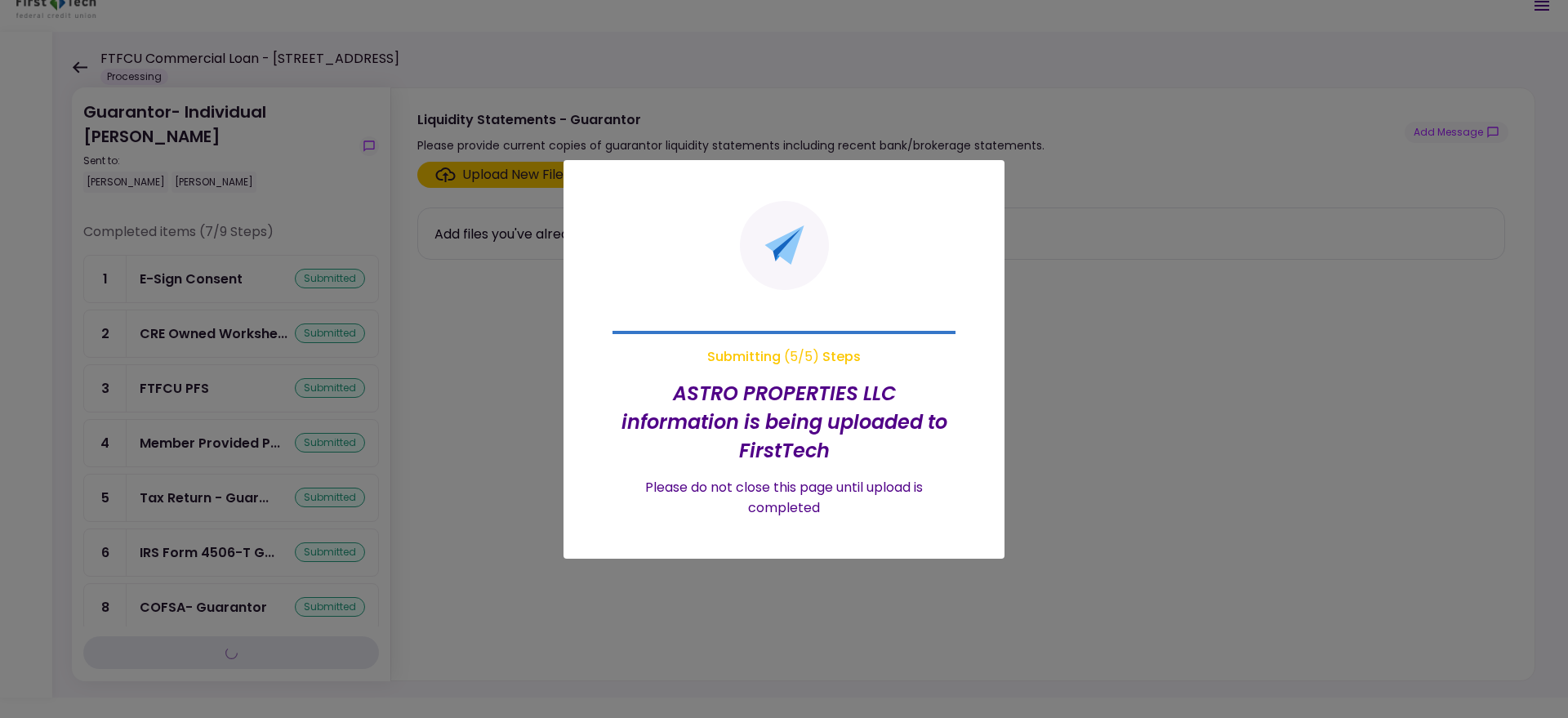
scroll to position [0, 0]
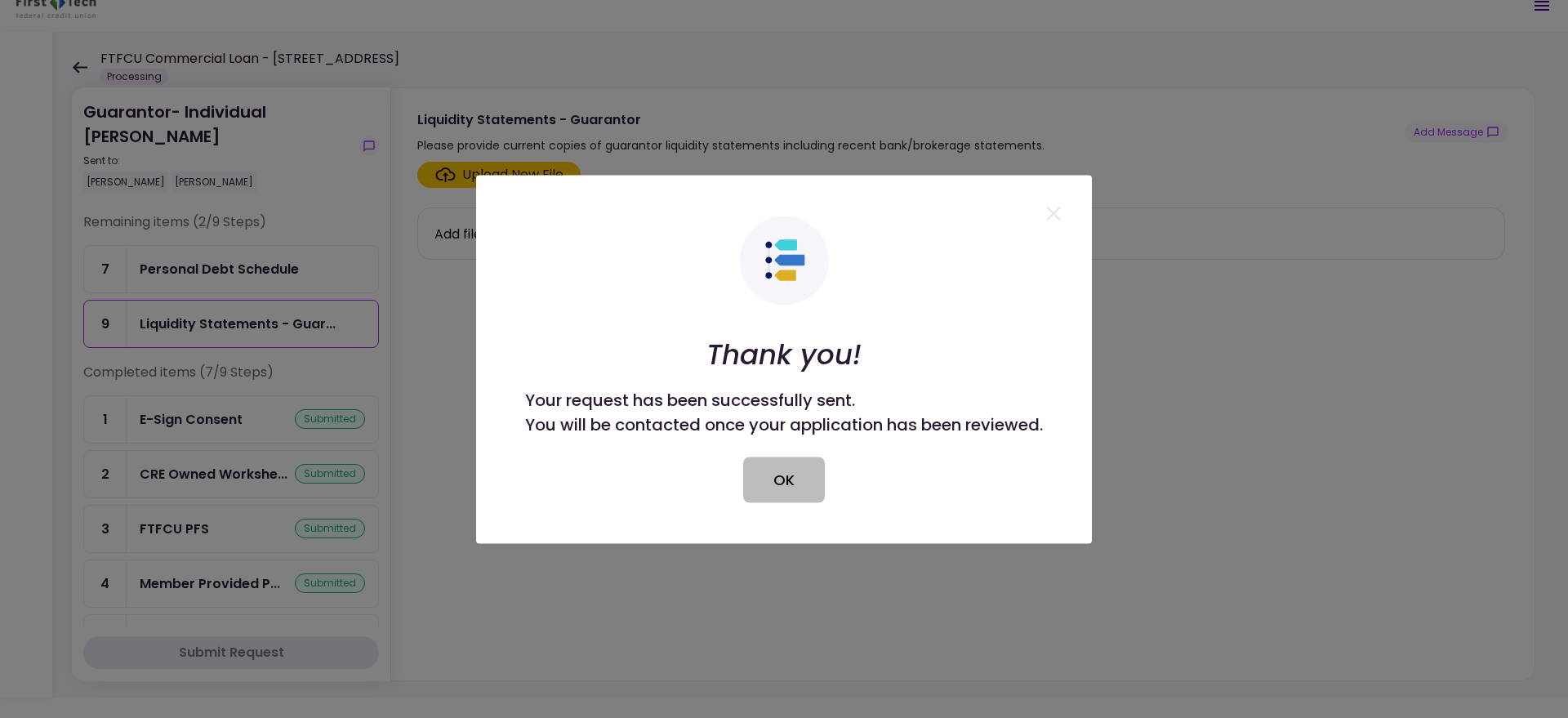
click at [798, 480] on button "OK" at bounding box center [784, 478] width 82 height 45
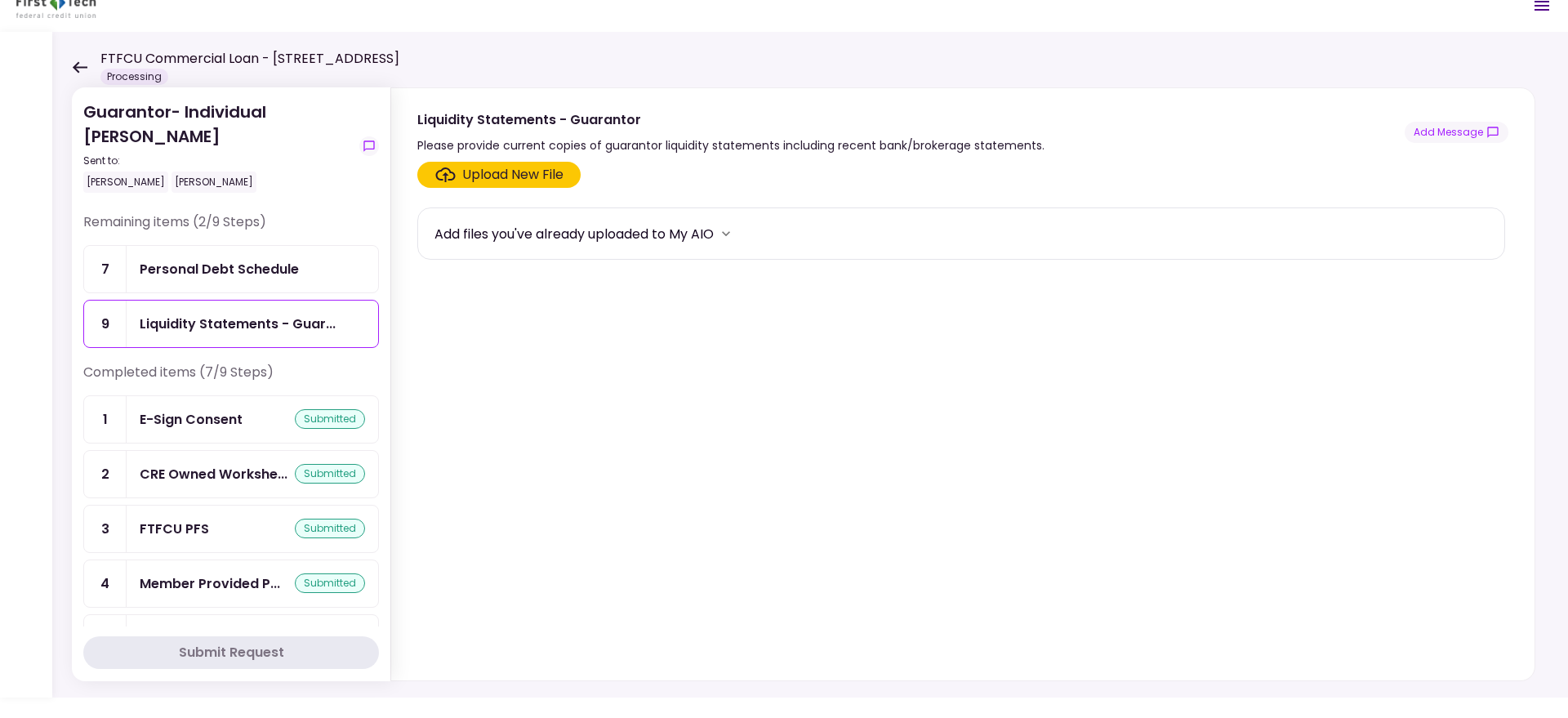
click at [83, 66] on icon at bounding box center [79, 67] width 15 height 13
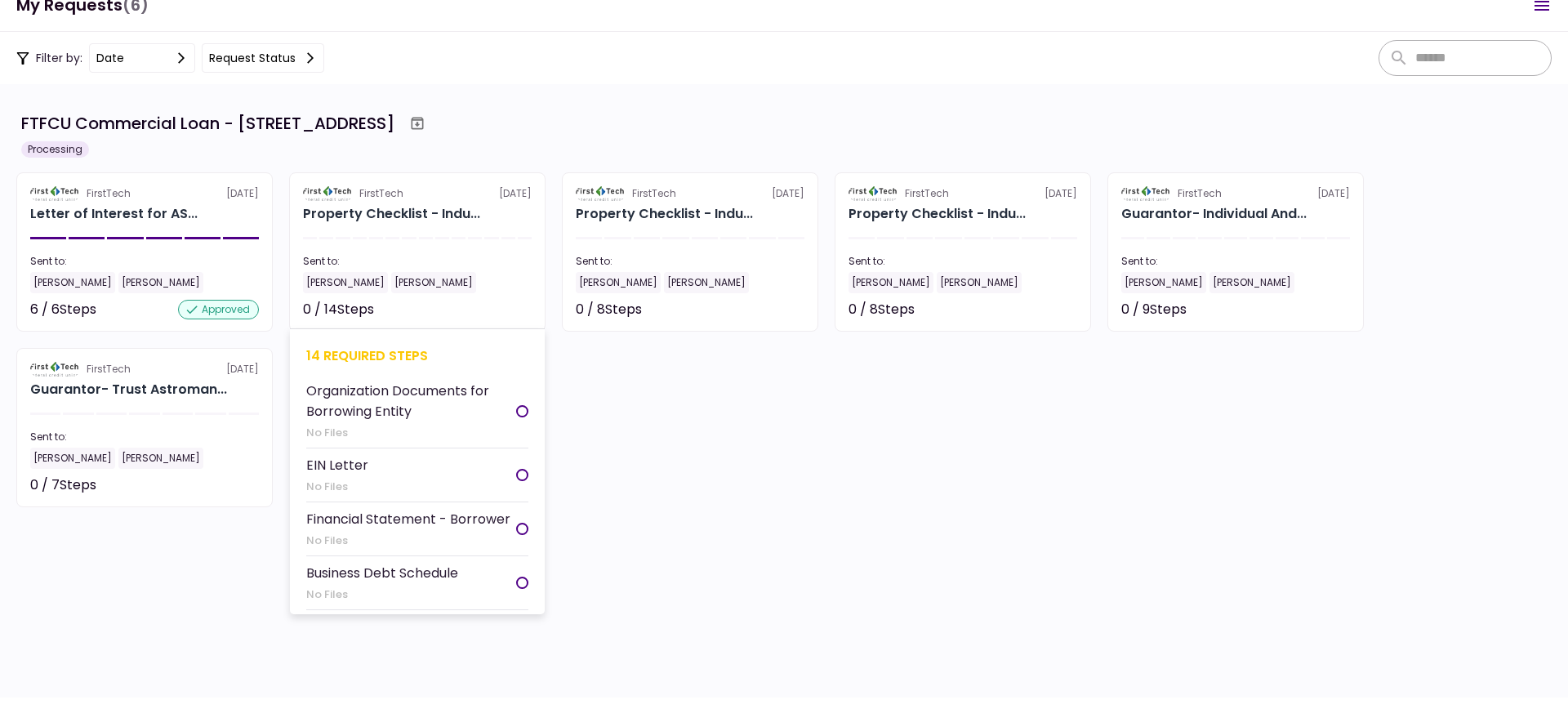
click at [398, 245] on section "FirstTech 5 Aug Property Checklist - Indu... Sent to: Andy Stroman Andy Crawfor…" at bounding box center [416, 251] width 256 height 159
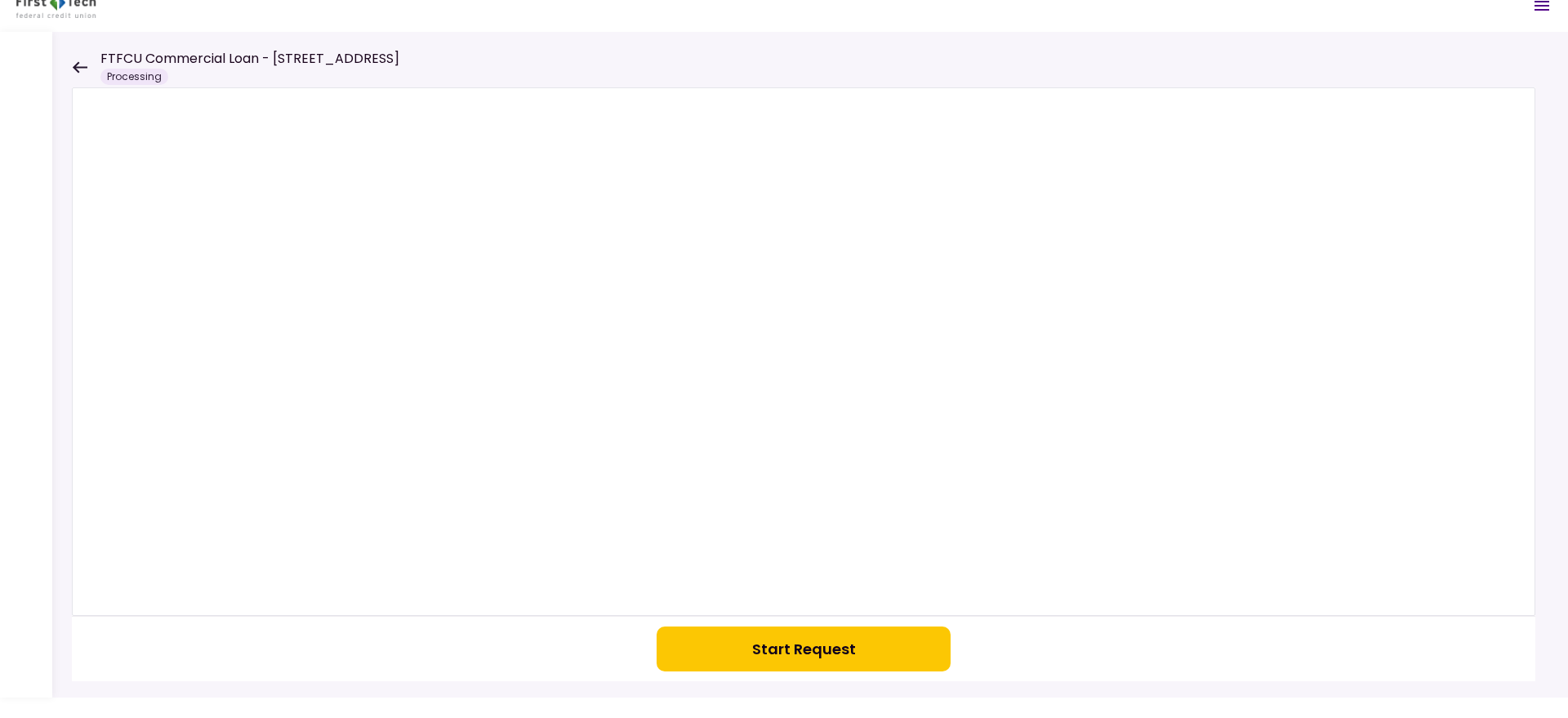
click at [86, 66] on icon at bounding box center [79, 67] width 15 height 13
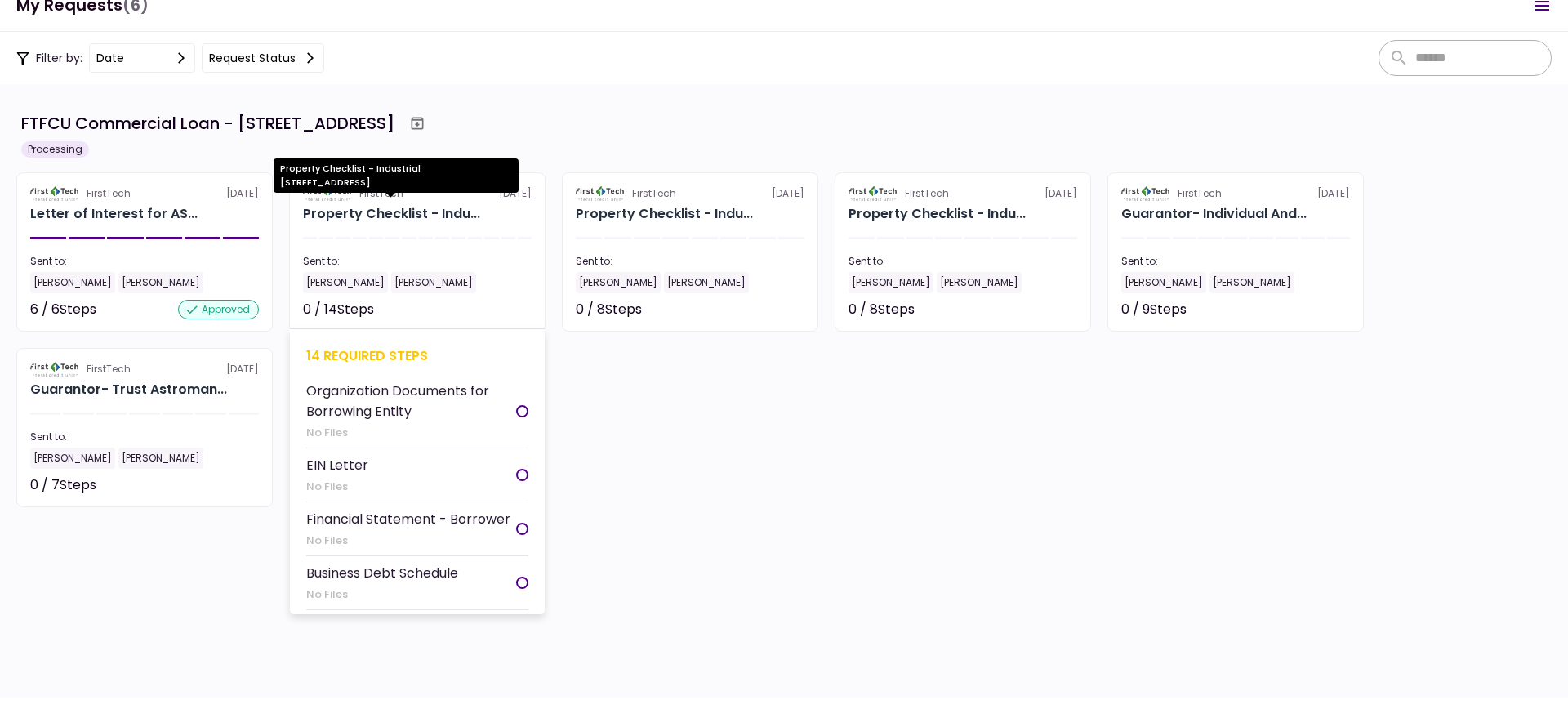
click at [461, 214] on div "Property Checklist - Indu..." at bounding box center [391, 214] width 177 height 19
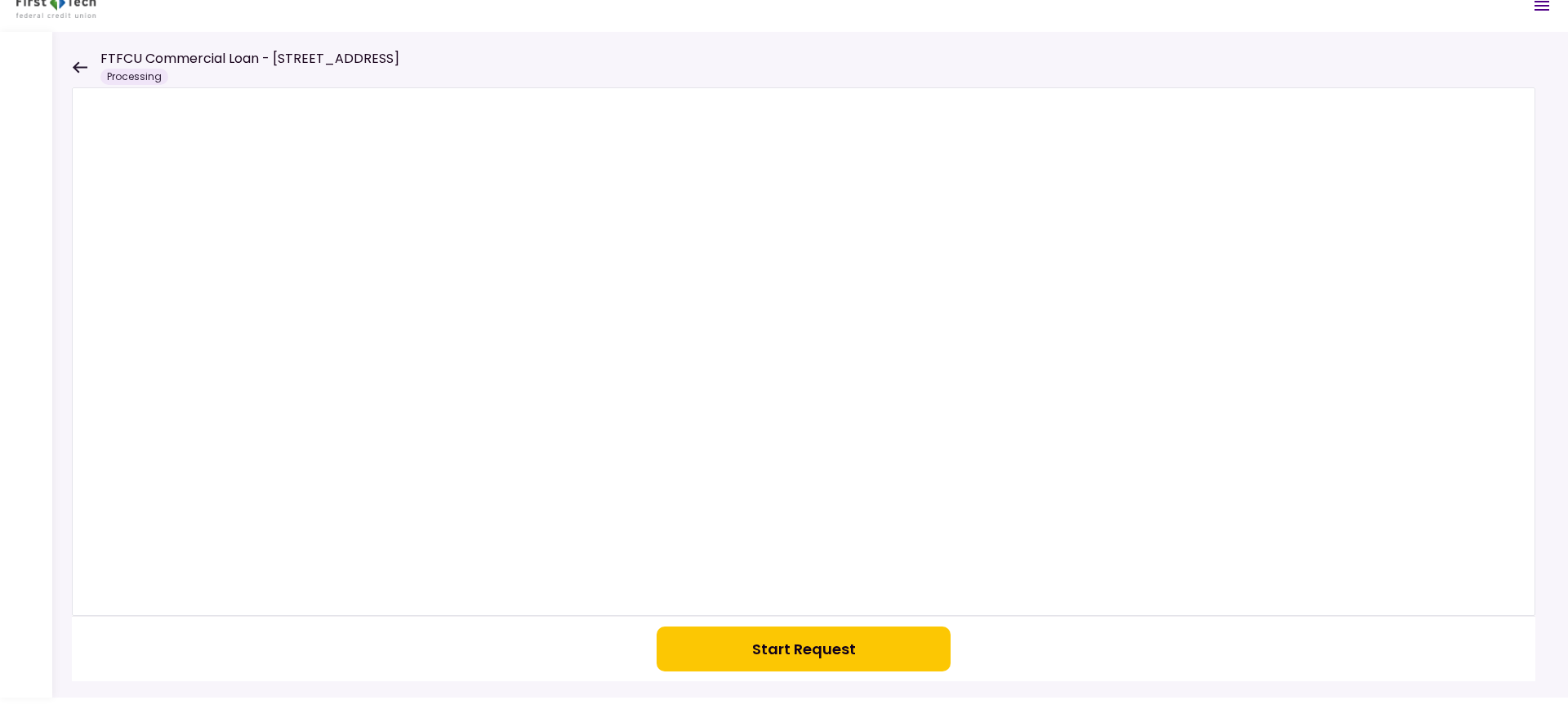
click at [64, 69] on div "Start Request" at bounding box center [810, 364] width 1515 height 666
click at [80, 66] on icon at bounding box center [79, 67] width 15 height 13
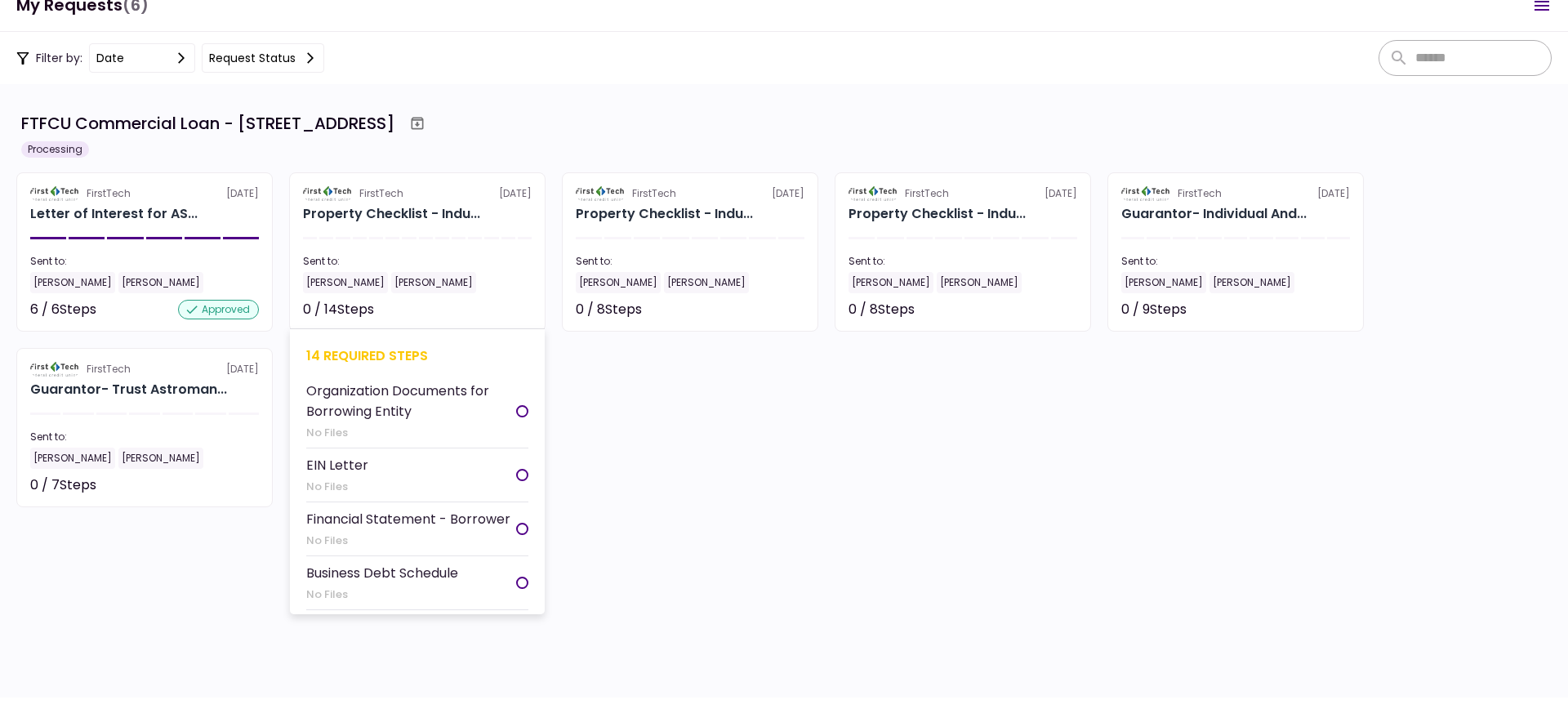
click at [381, 359] on div "14 required steps" at bounding box center [417, 355] width 222 height 20
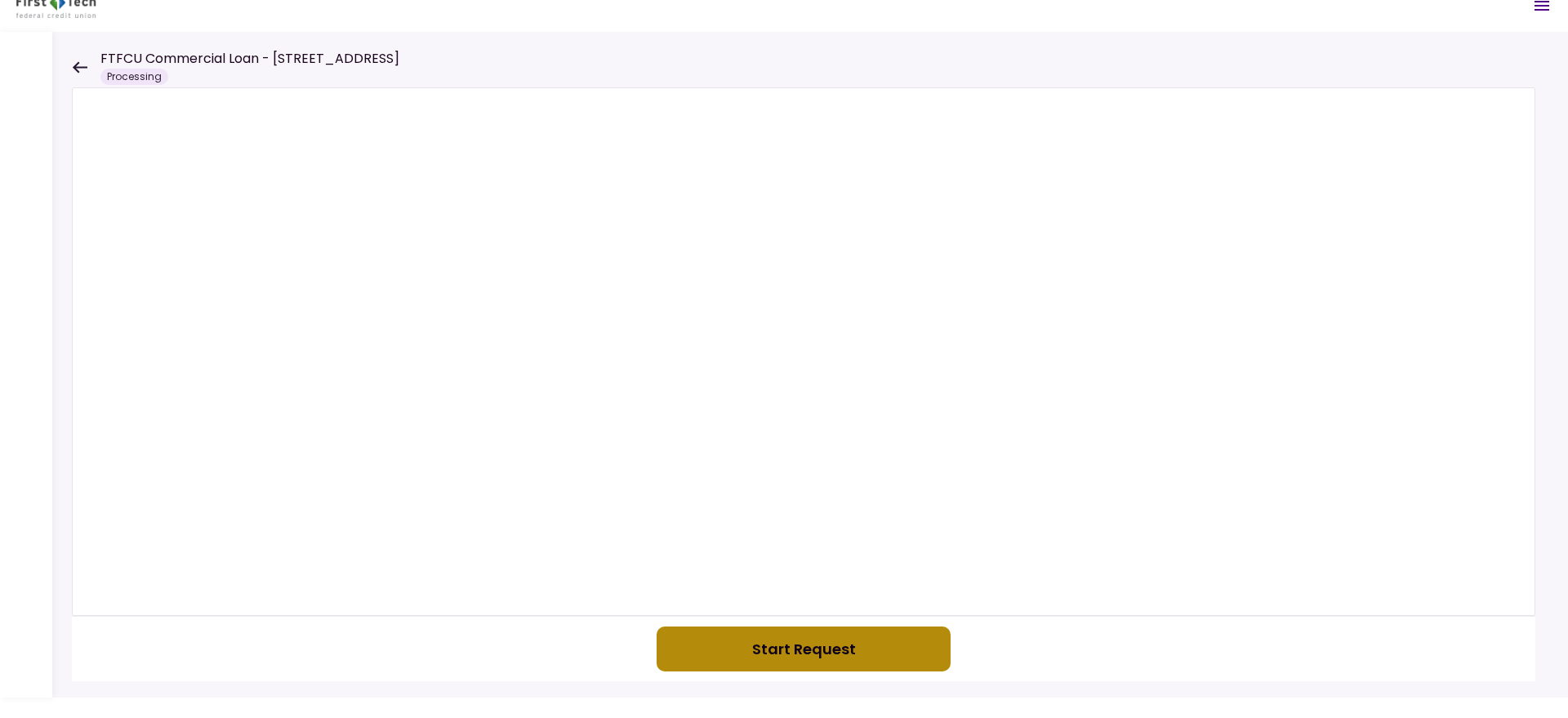
click at [802, 639] on button "Start Request" at bounding box center [803, 648] width 294 height 44
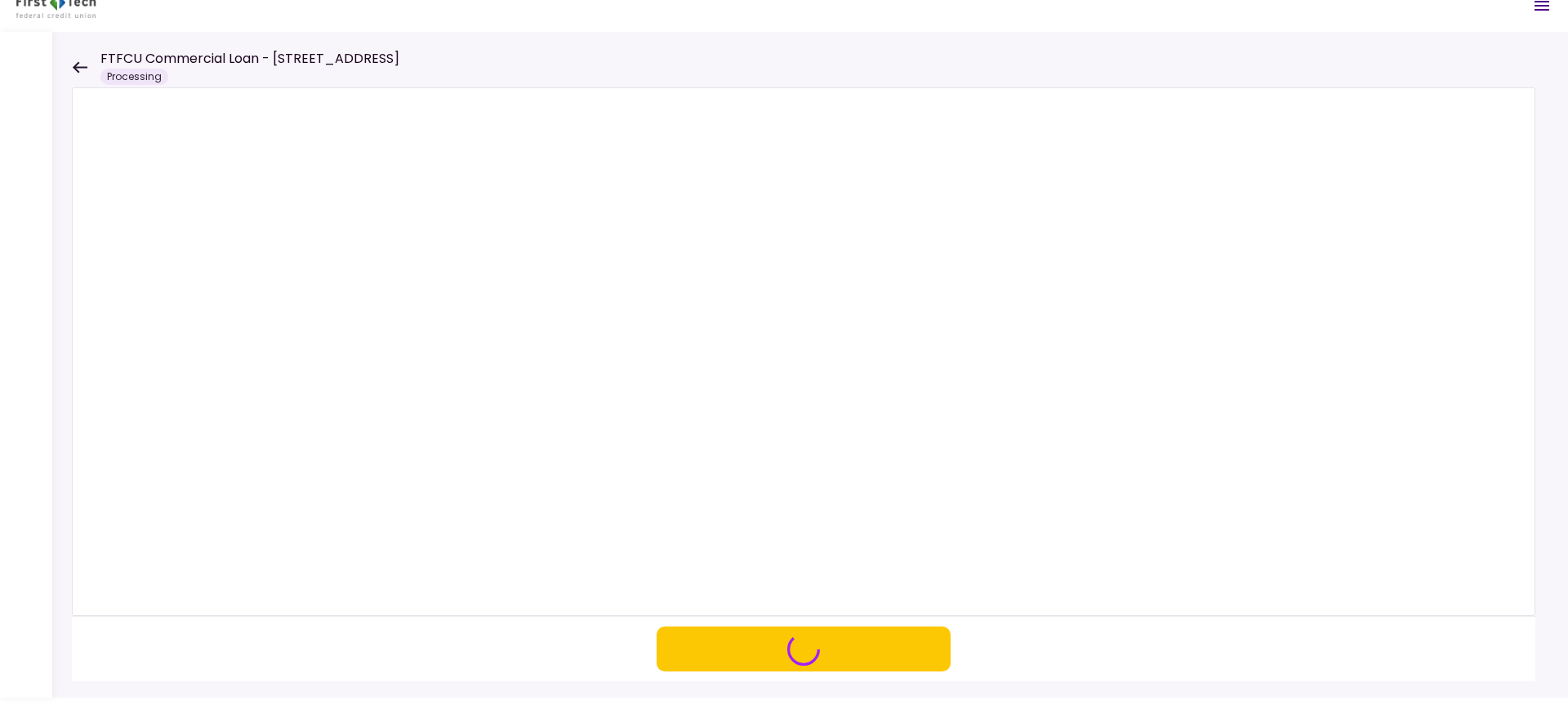
click at [76, 60] on div "FTFCU Commercial Loan - 1650 S Carbon Ave Price UT Processing" at bounding box center [235, 67] width 328 height 36
click at [77, 66] on icon at bounding box center [79, 67] width 14 height 12
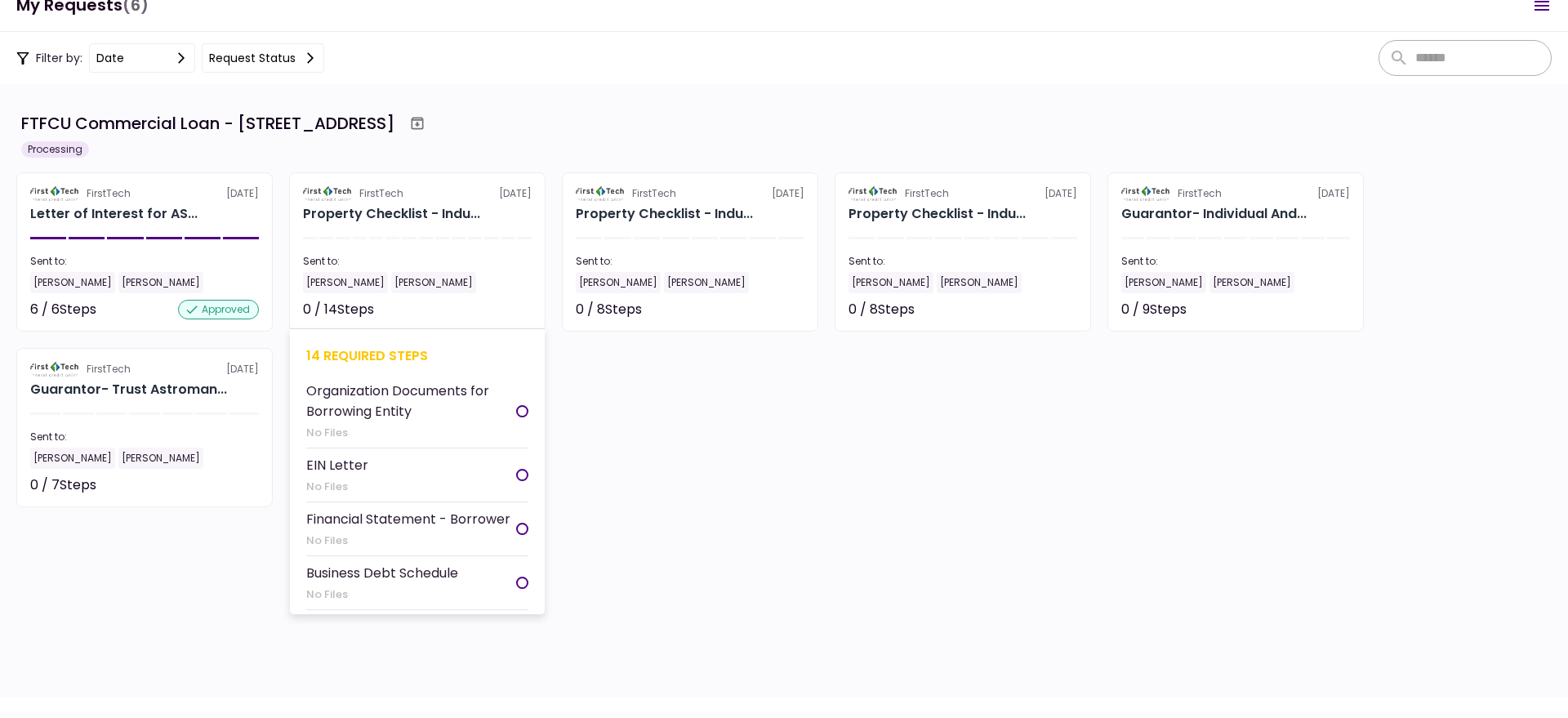
click at [400, 478] on li "EIN Letter No Files" at bounding box center [417, 475] width 222 height 54
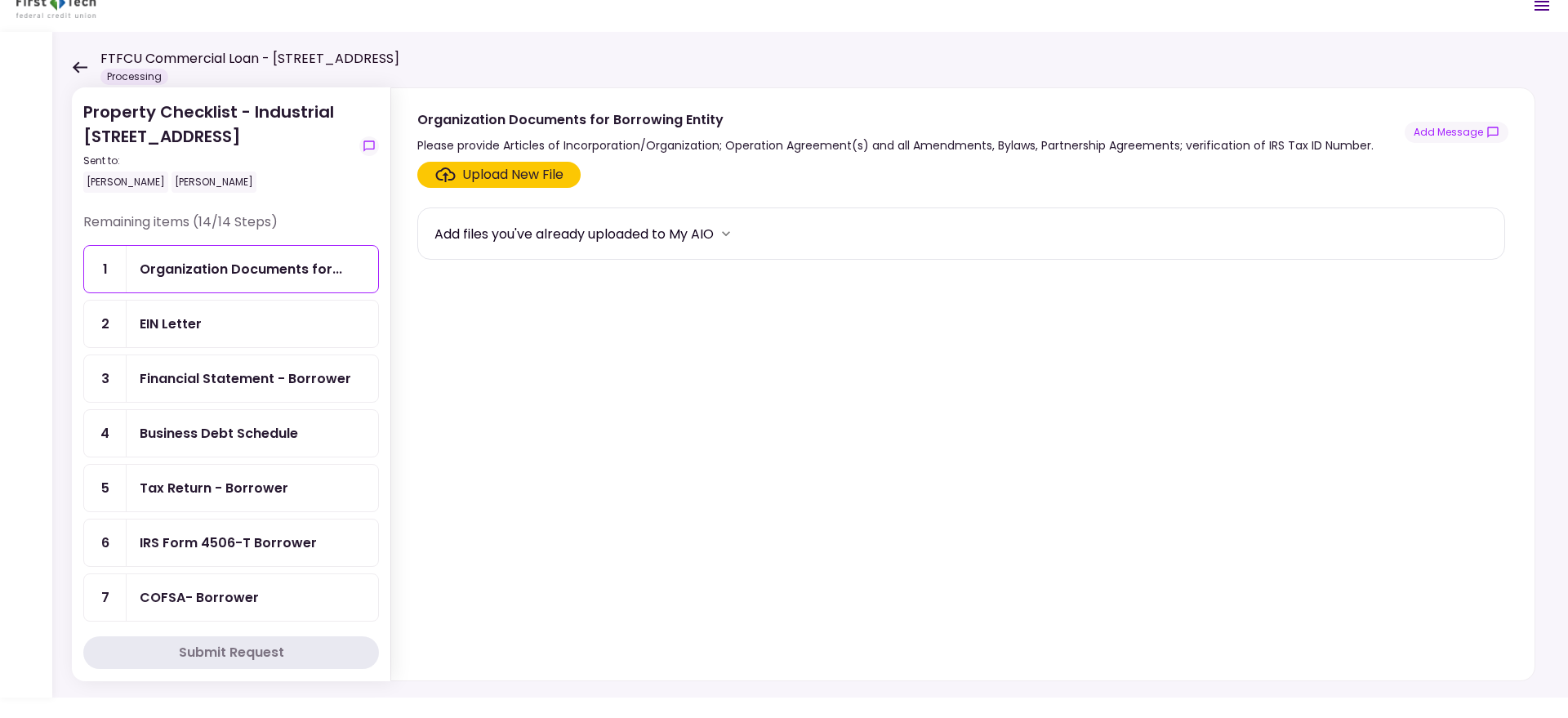
click at [531, 175] on div "Upload New File" at bounding box center [512, 175] width 101 height 19
click at [0, 0] on input "Upload New File" at bounding box center [0, 0] width 0 height 0
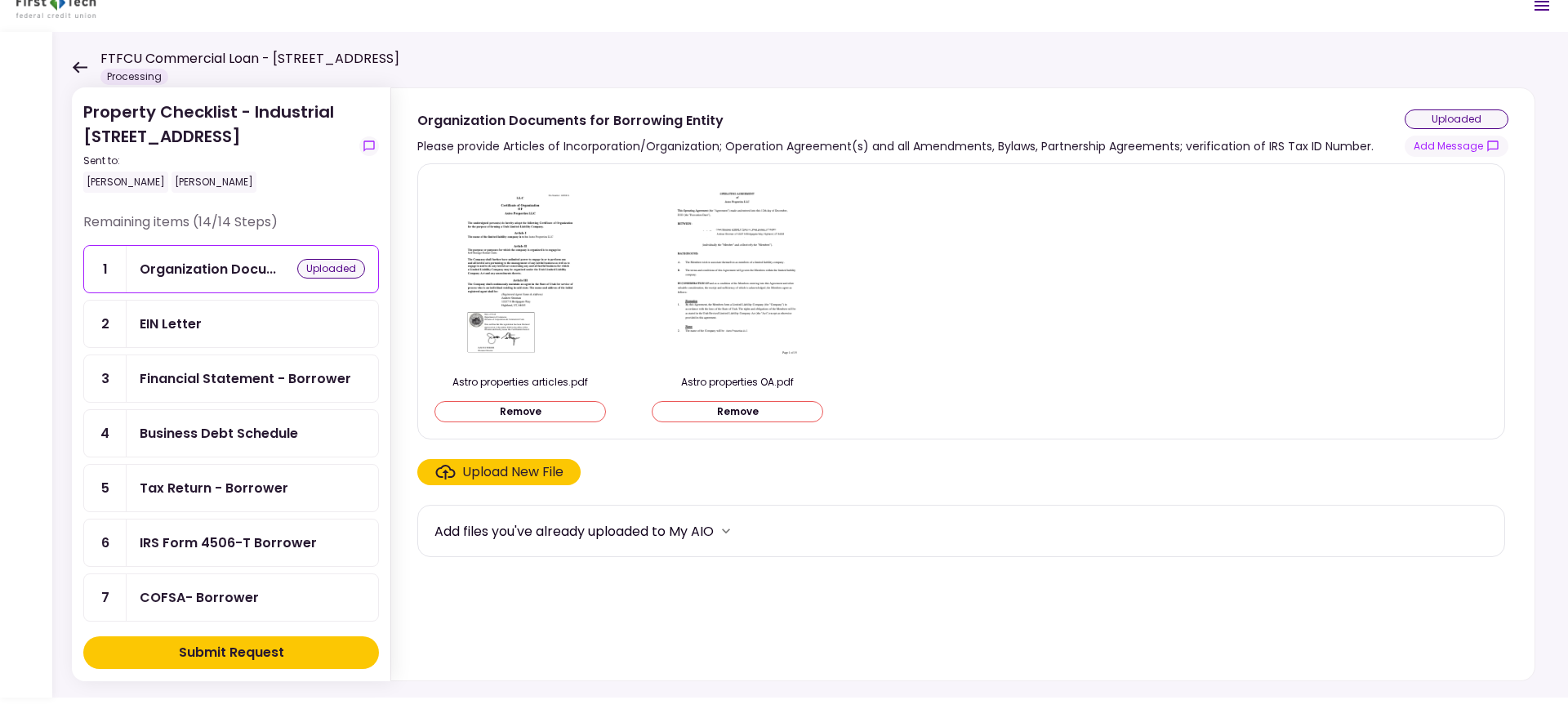
click at [227, 320] on div "EIN Letter" at bounding box center [252, 324] width 225 height 20
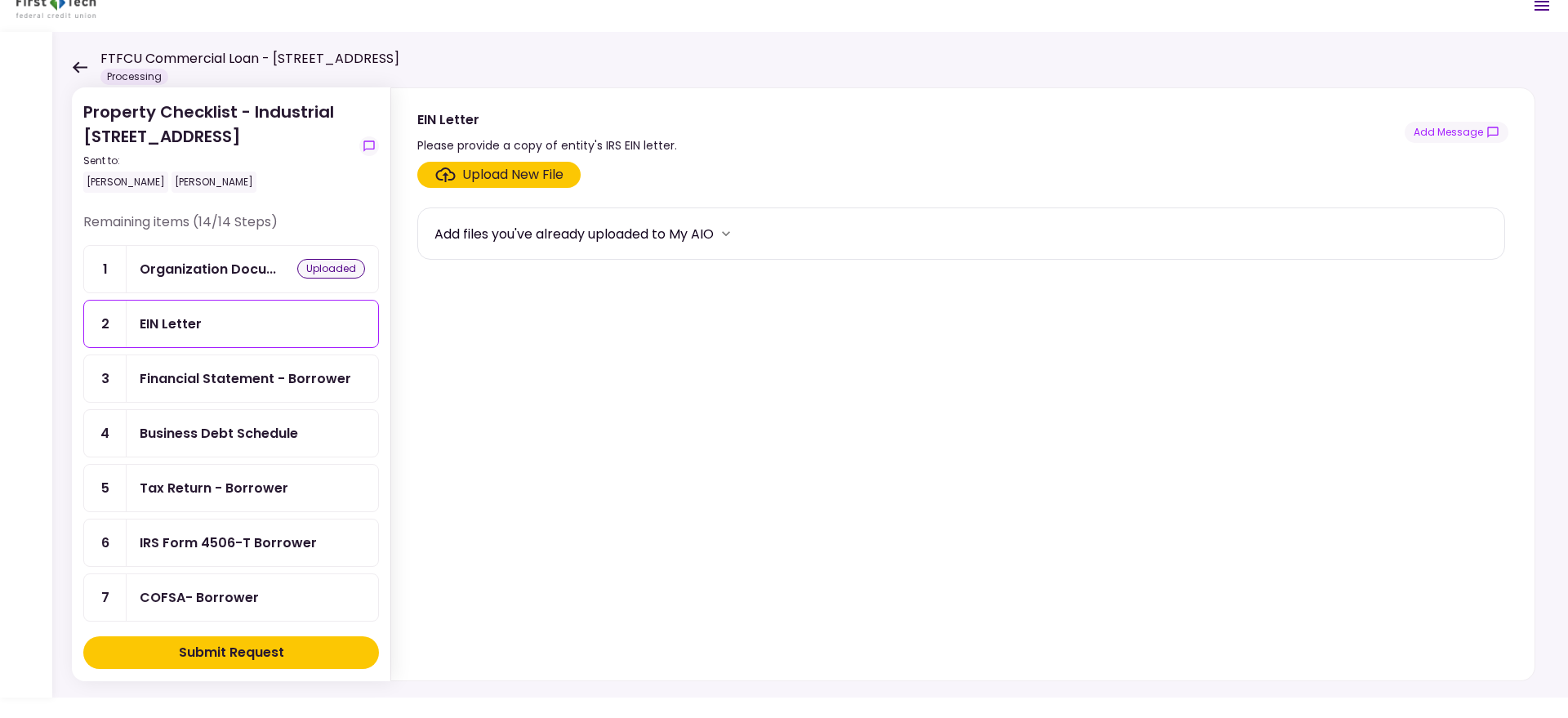
click at [481, 168] on div "Upload New File" at bounding box center [512, 175] width 101 height 19
click at [0, 0] on input "Upload New File" at bounding box center [0, 0] width 0 height 0
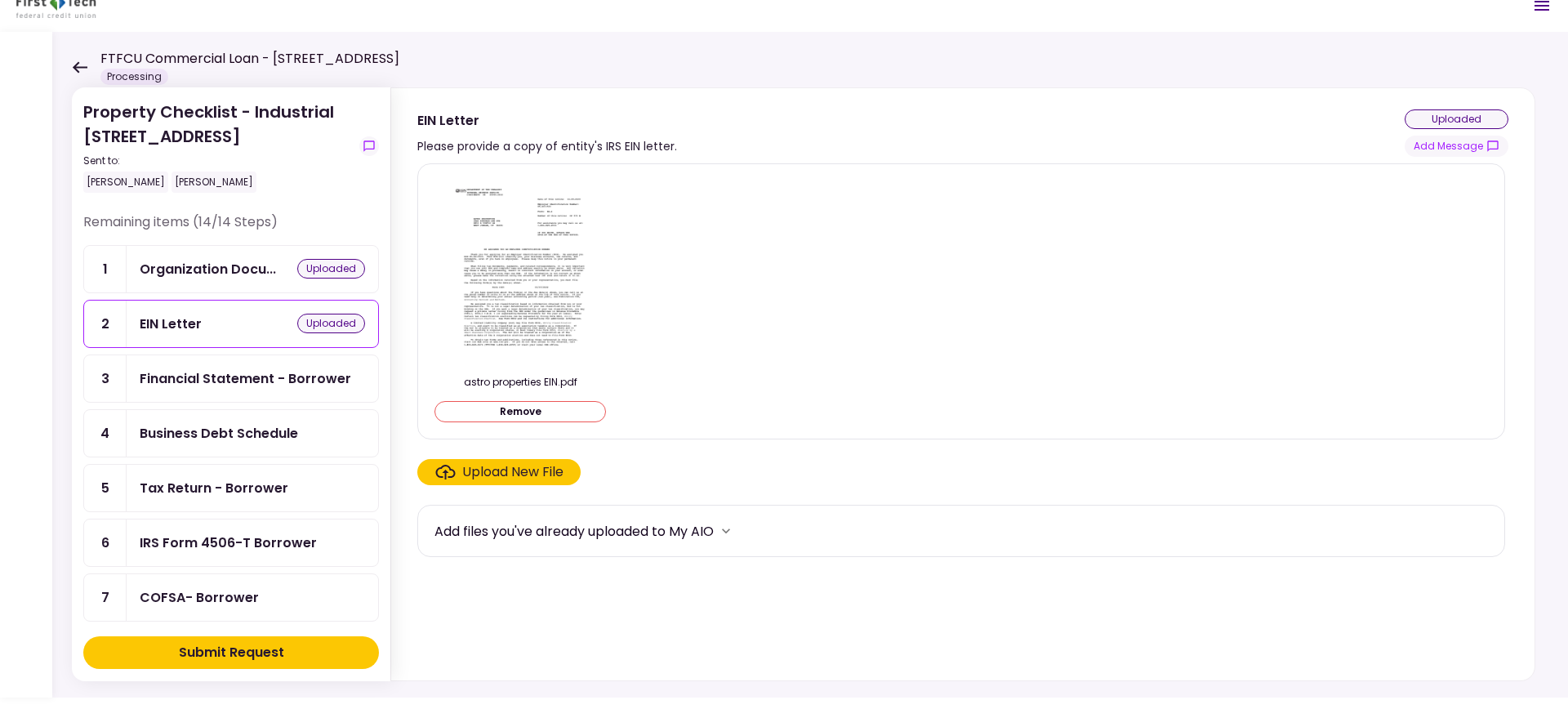
click at [271, 382] on div "Financial Statement - Borrower" at bounding box center [245, 378] width 212 height 20
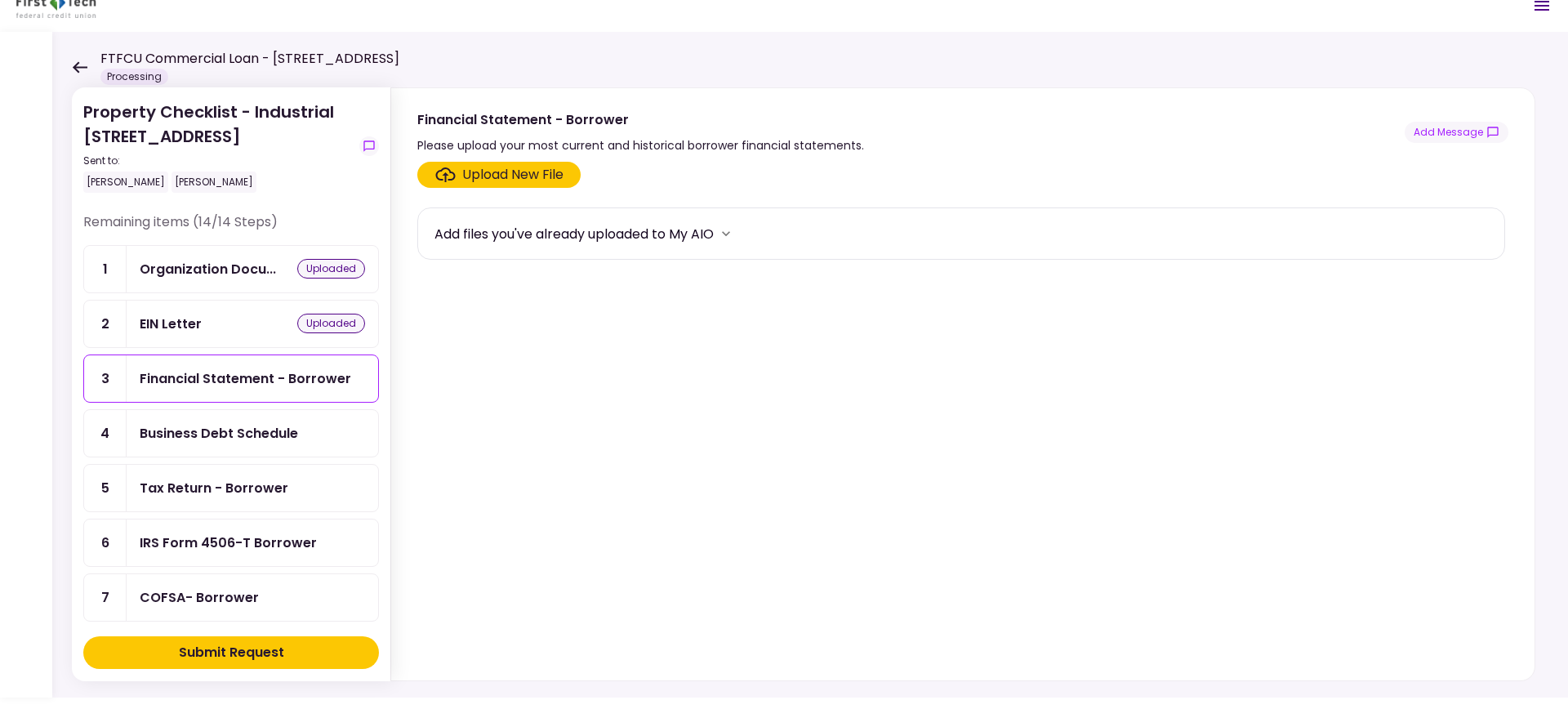
click at [248, 437] on div "Business Debt Schedule" at bounding box center [219, 433] width 158 height 20
click at [647, 177] on div "Upload New File" at bounding box center [684, 175] width 101 height 19
click at [0, 0] on input "Upload New File" at bounding box center [0, 0] width 0 height 0
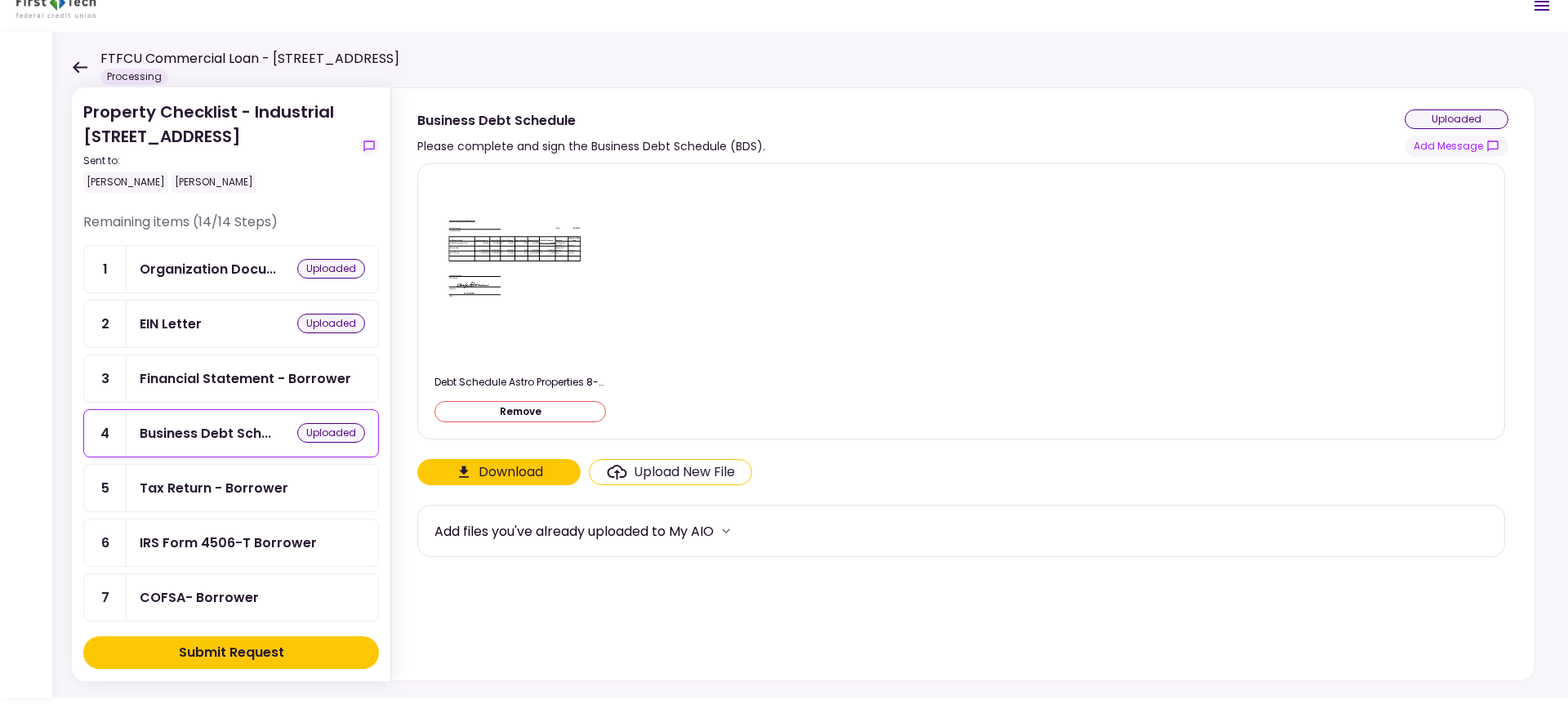
click at [214, 482] on div "Tax Return - Borrower" at bounding box center [214, 487] width 149 height 20
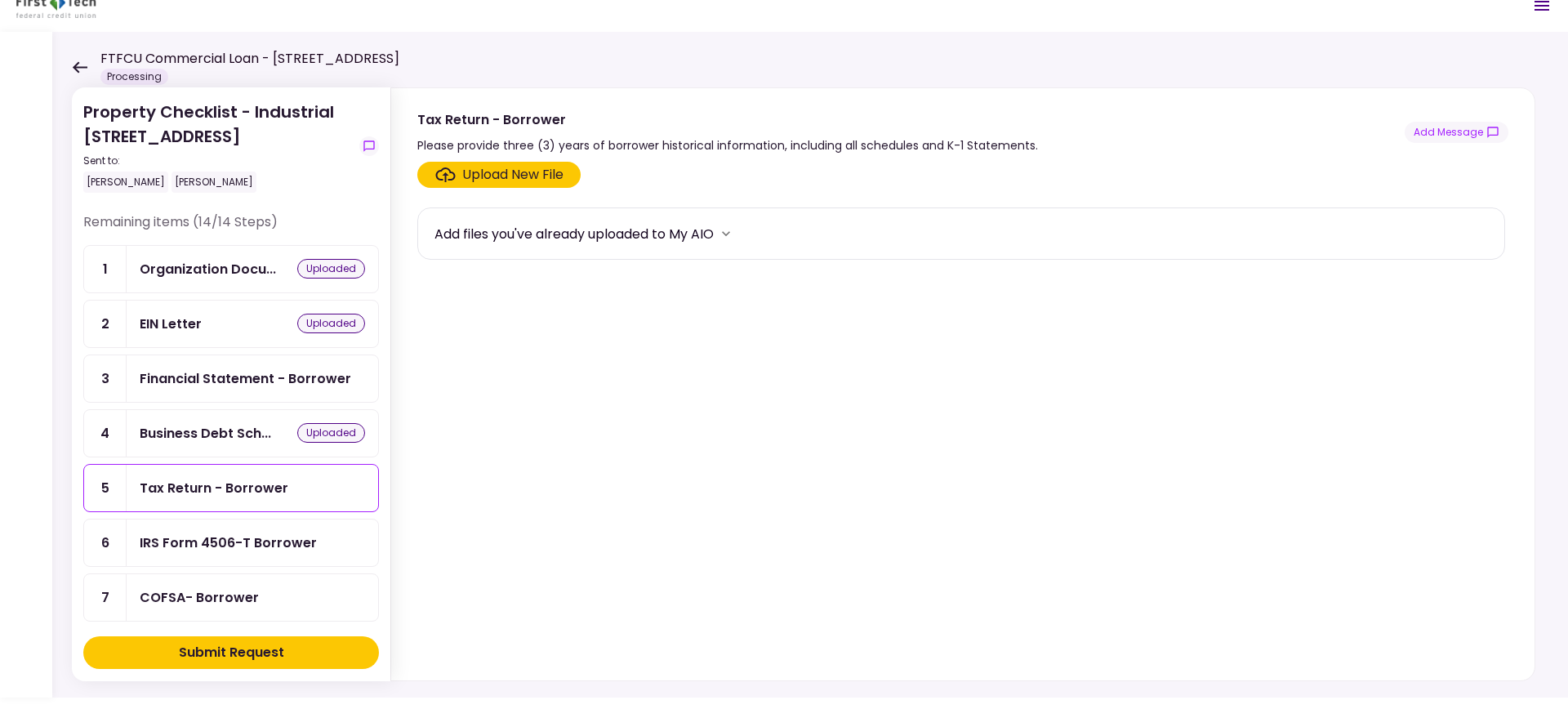
scroll to position [3, 0]
click at [518, 169] on div "Upload New File" at bounding box center [512, 175] width 101 height 19
click at [0, 0] on input "Upload New File" at bounding box center [0, 0] width 0 height 0
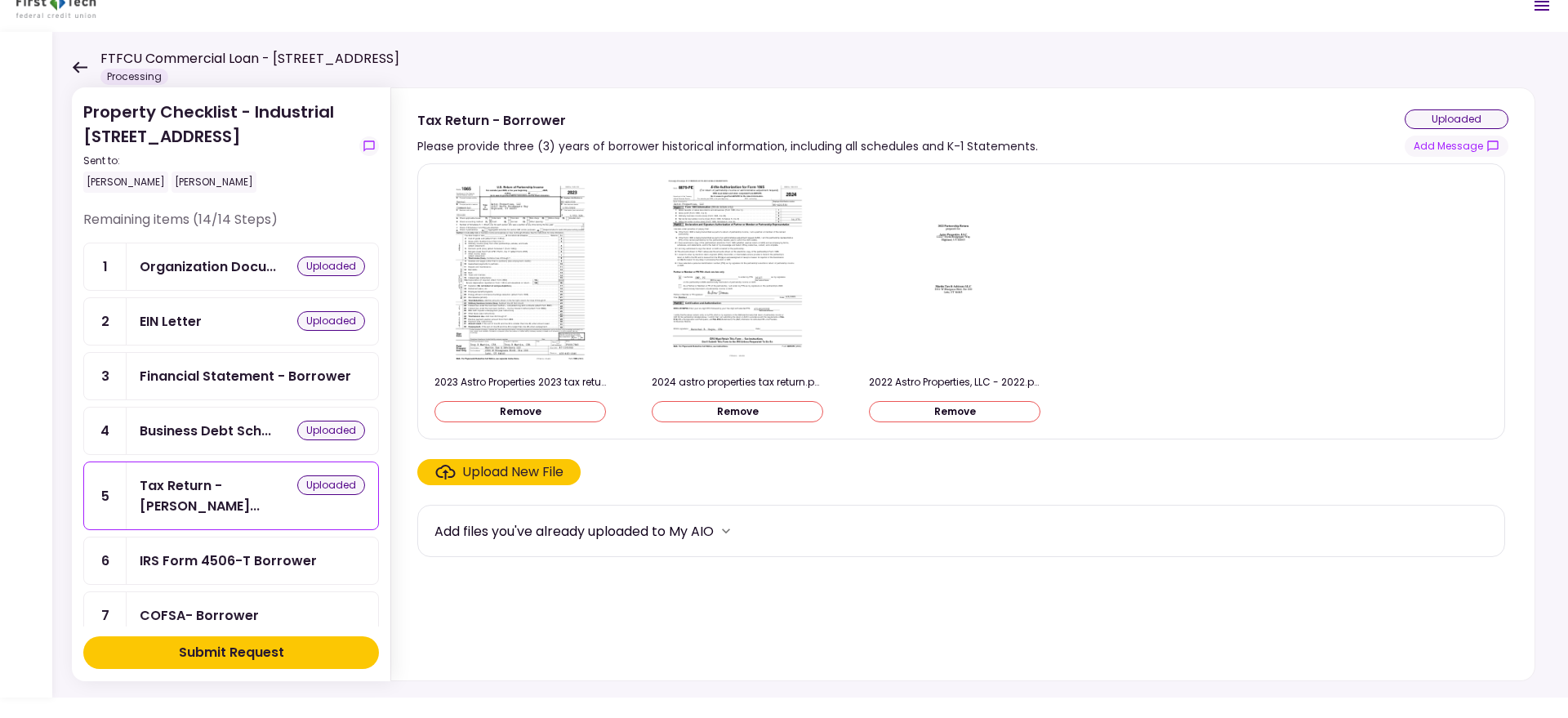
click at [266, 551] on div "IRS Form 4506-T Borrower" at bounding box center [228, 560] width 177 height 20
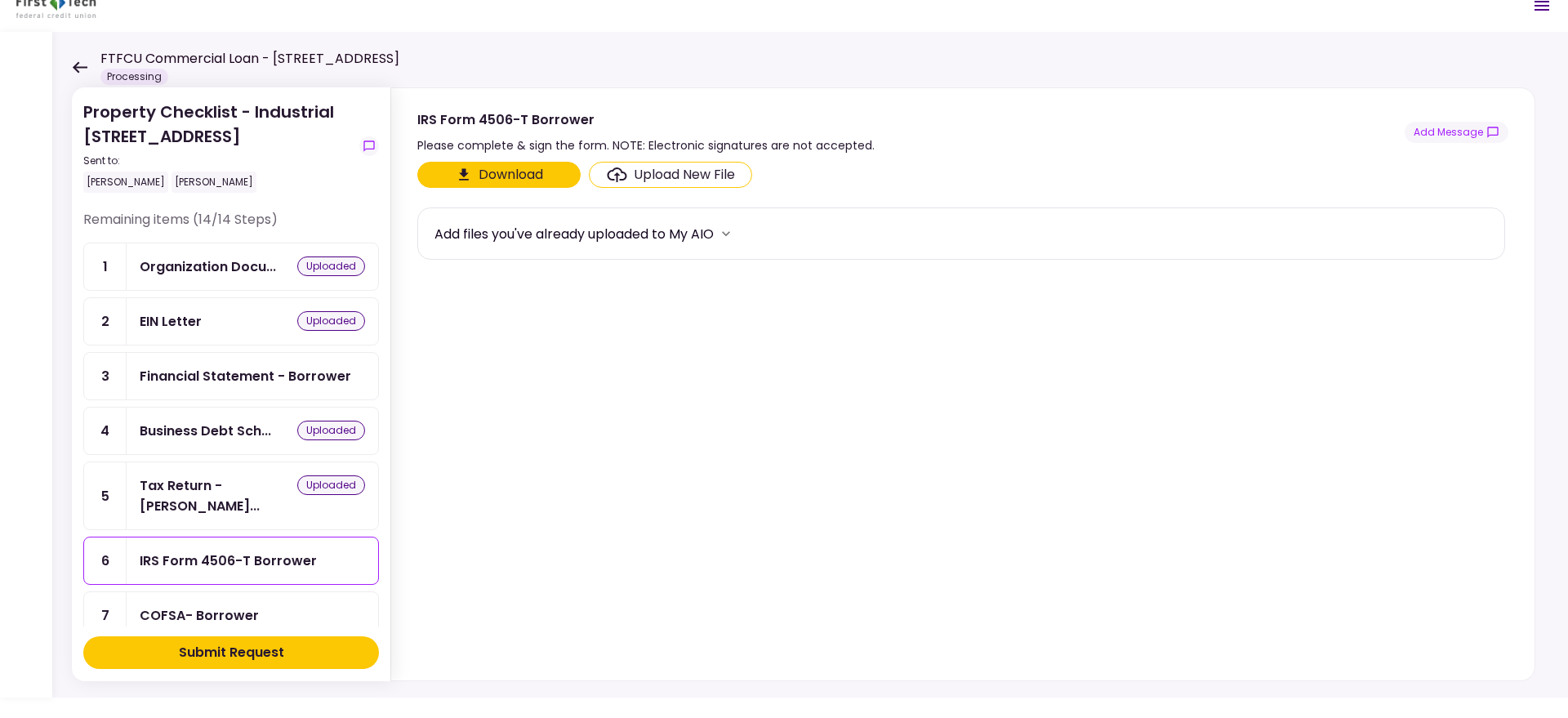
click at [669, 177] on div "Upload New File" at bounding box center [684, 175] width 101 height 19
click at [0, 0] on input "Upload New File" at bounding box center [0, 0] width 0 height 0
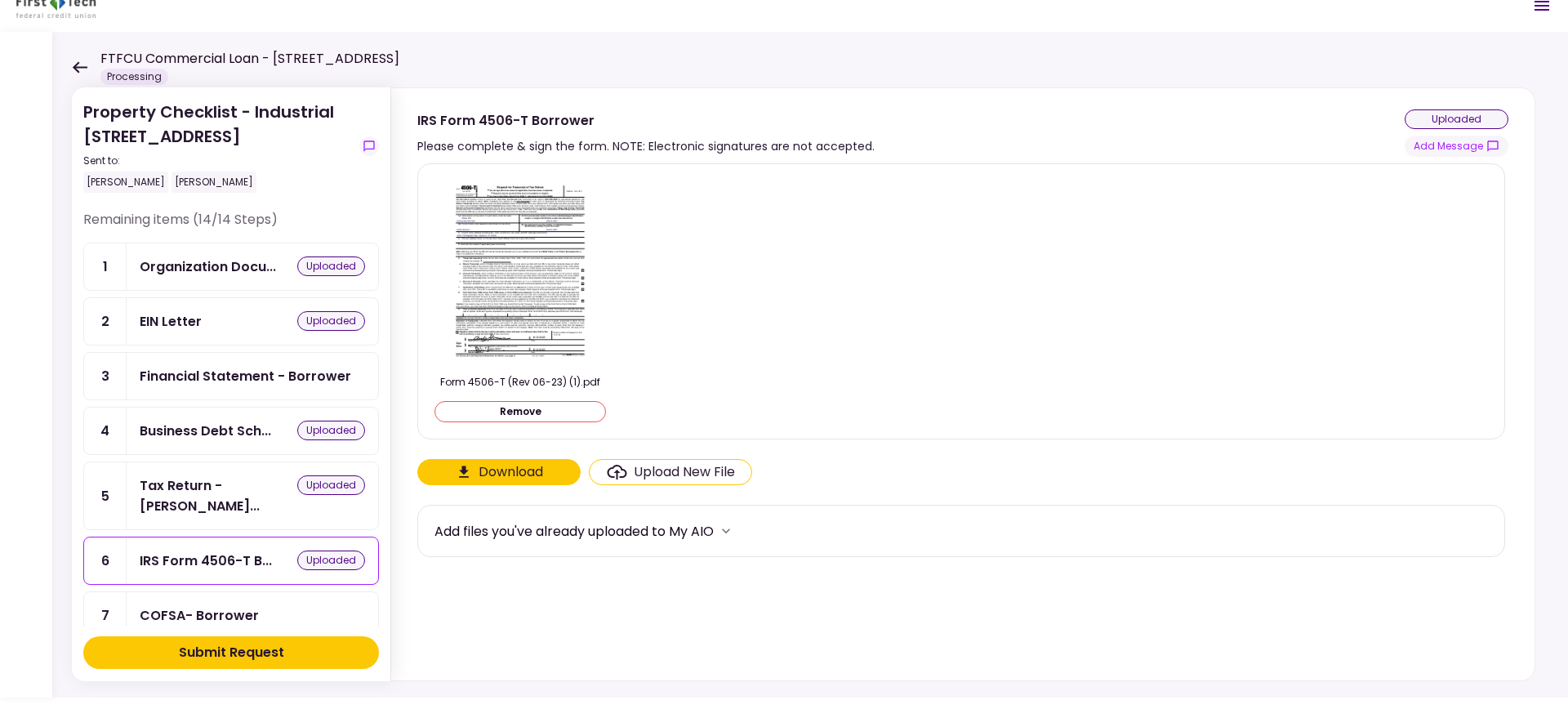
scroll to position [156, 0]
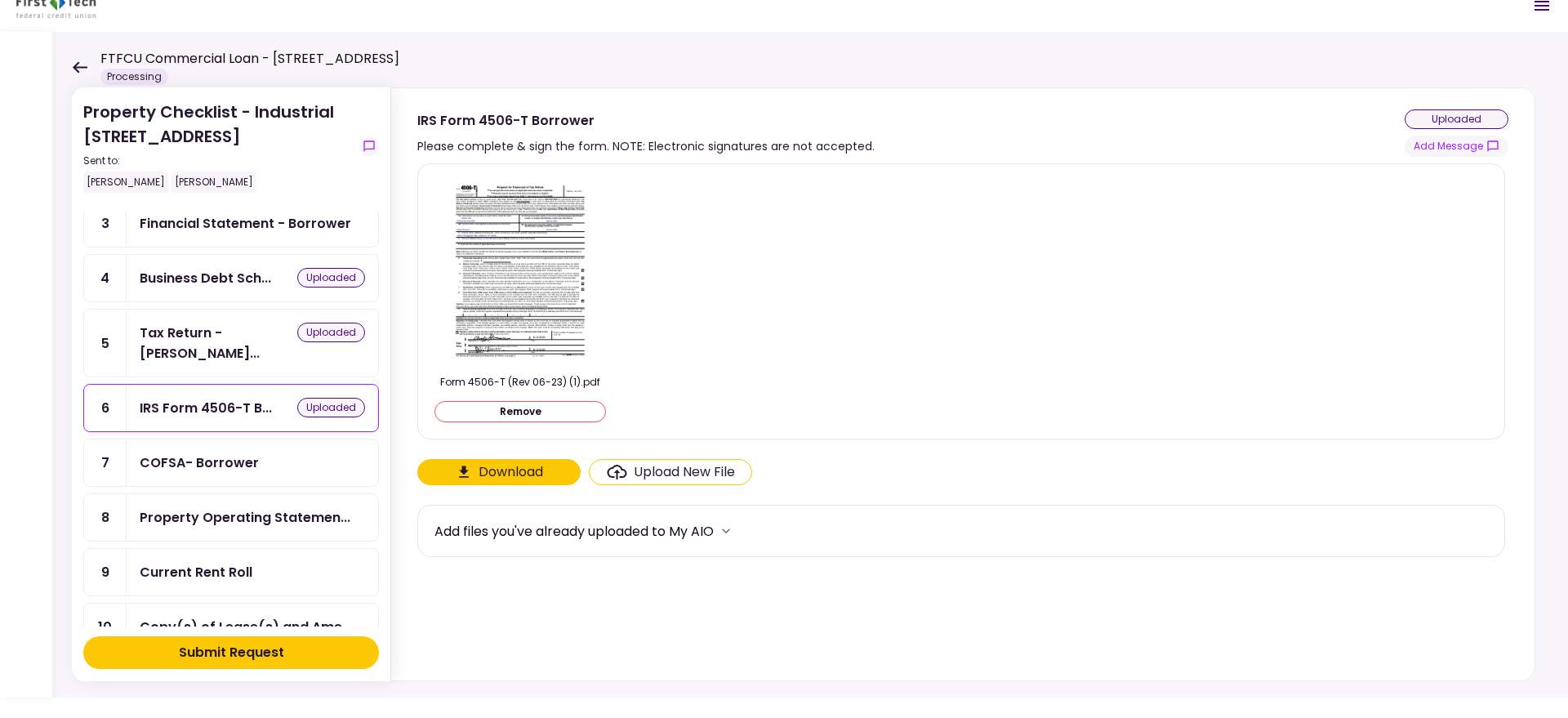
click at [247, 452] on div "COFSA- Borrower" at bounding box center [199, 462] width 119 height 20
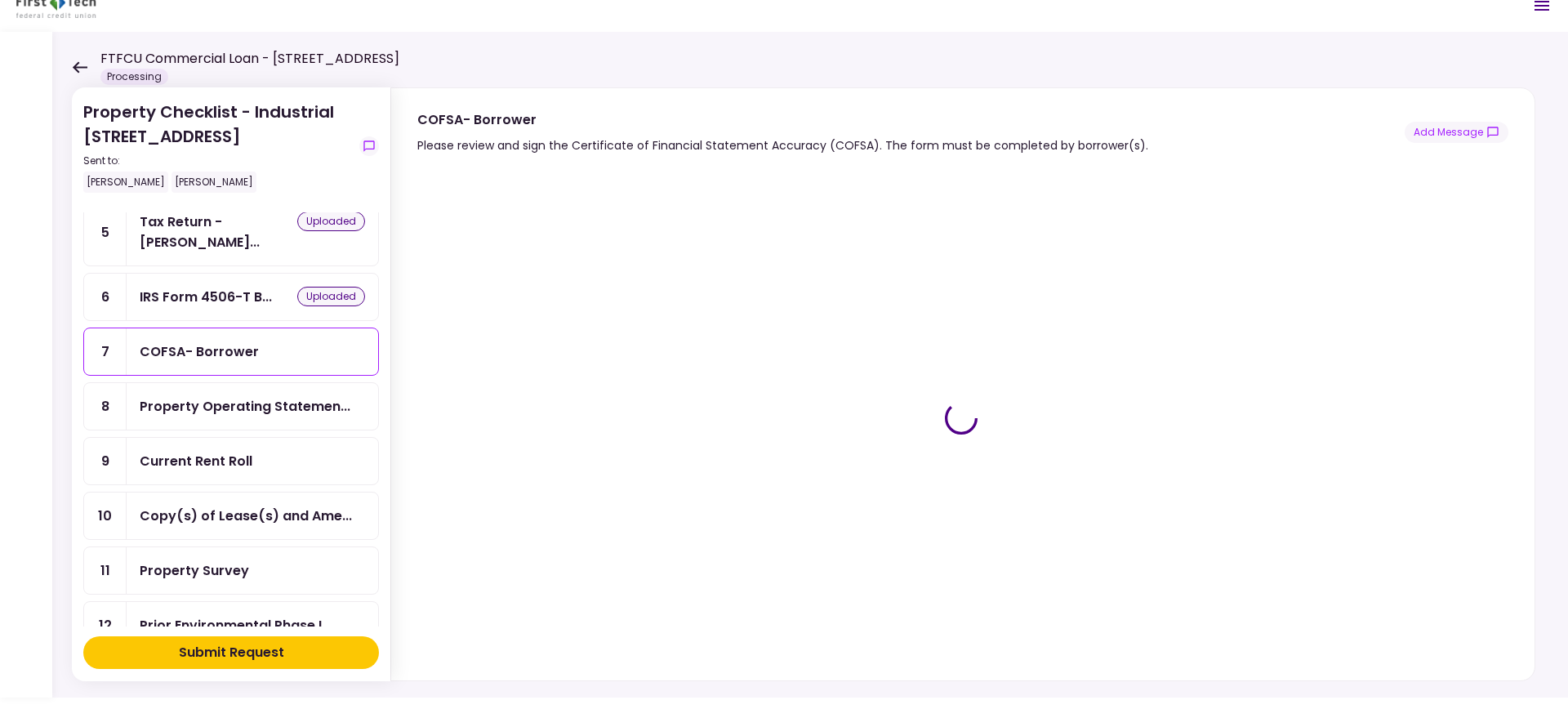
scroll to position [287, 0]
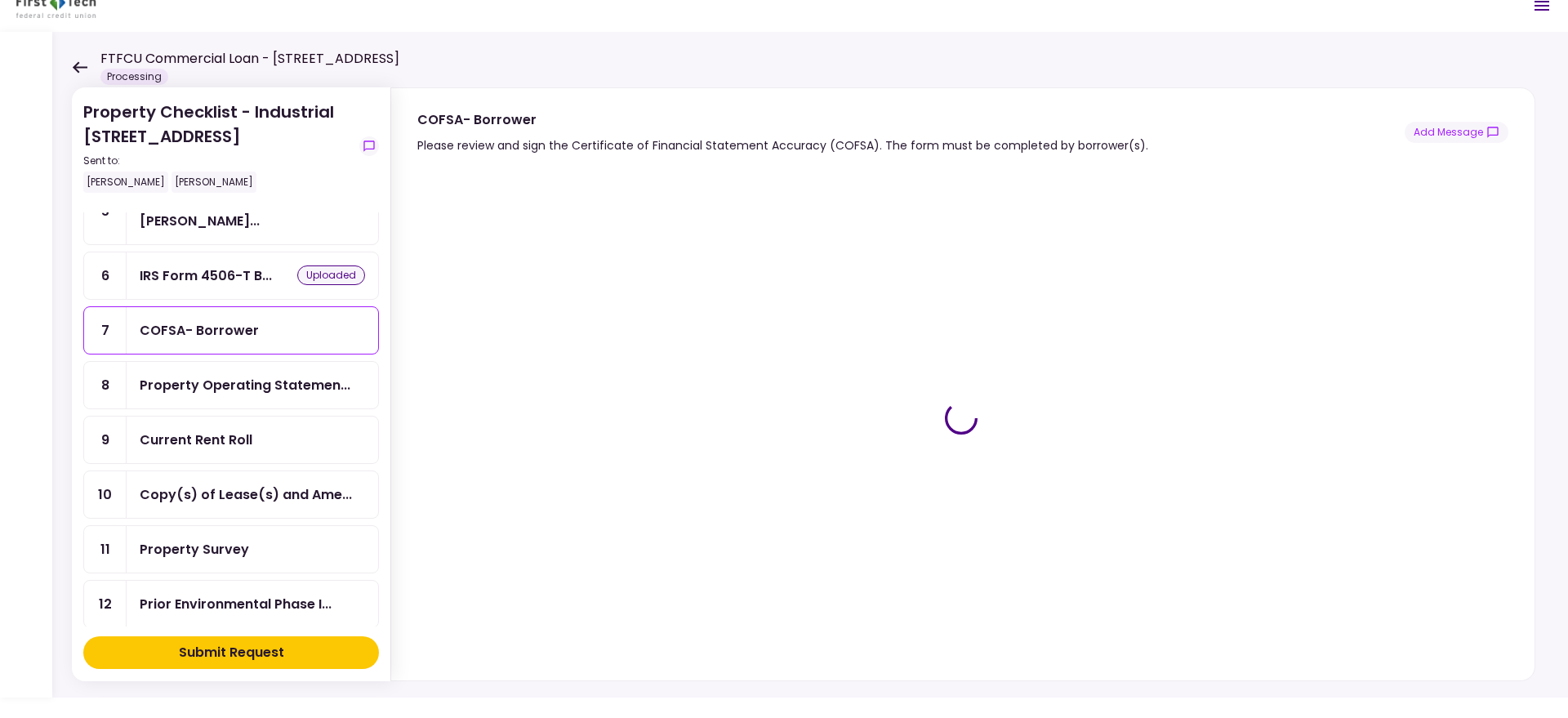
click at [301, 375] on div "Property Operating Statemen..." at bounding box center [245, 385] width 211 height 20
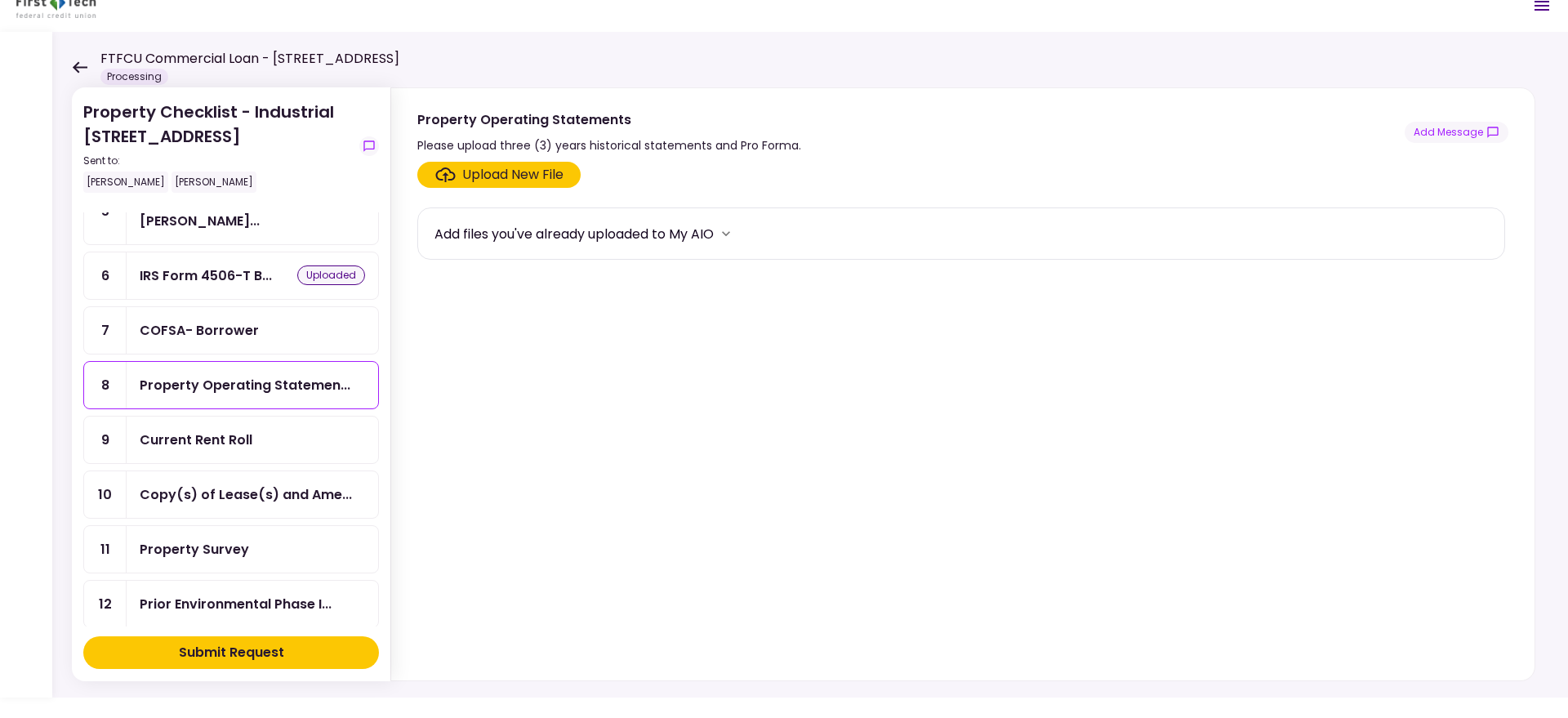
click at [519, 178] on div "Upload New File" at bounding box center [512, 175] width 101 height 19
click at [0, 0] on input "Upload New File" at bounding box center [0, 0] width 0 height 0
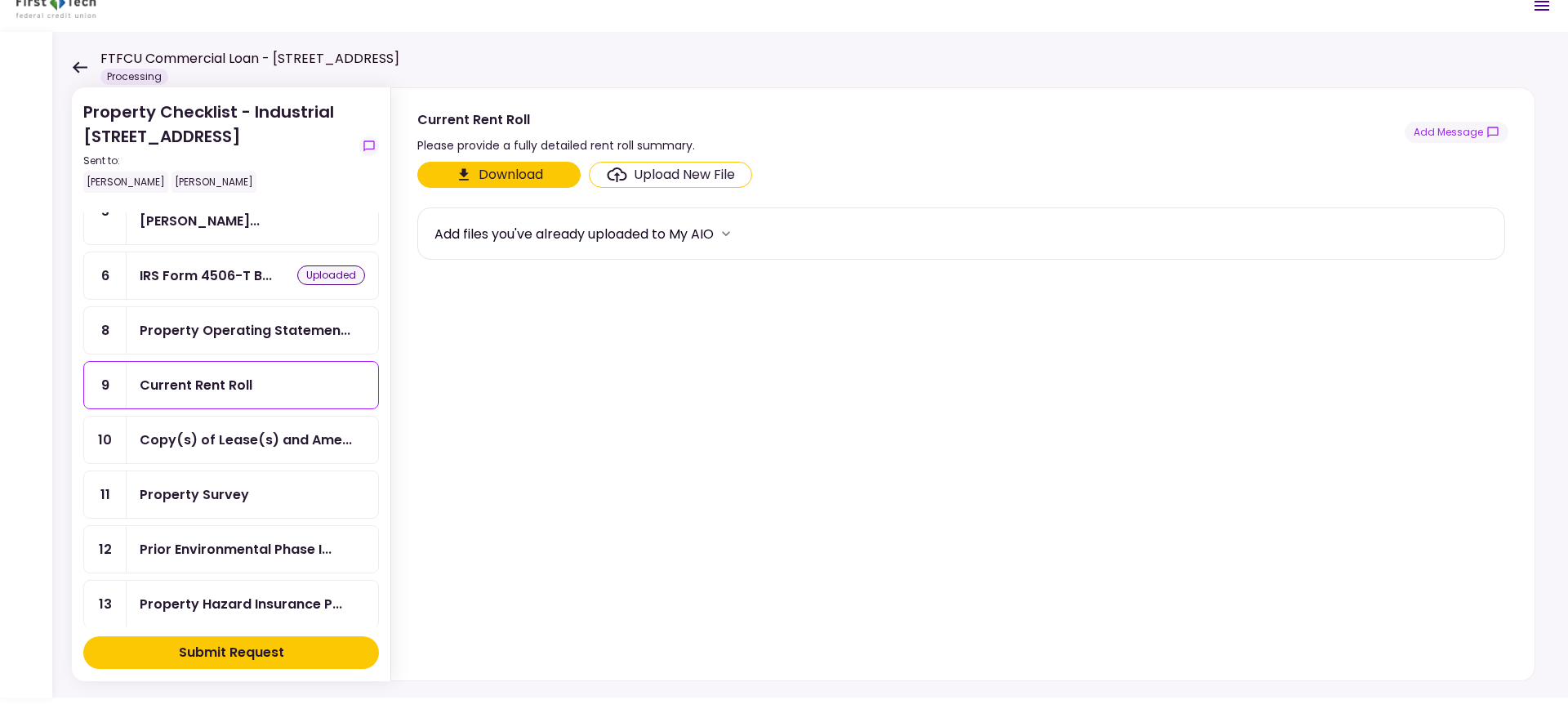
click at [677, 173] on div "Upload New File" at bounding box center [684, 175] width 101 height 19
click at [0, 0] on input "Upload New File" at bounding box center [0, 0] width 0 height 0
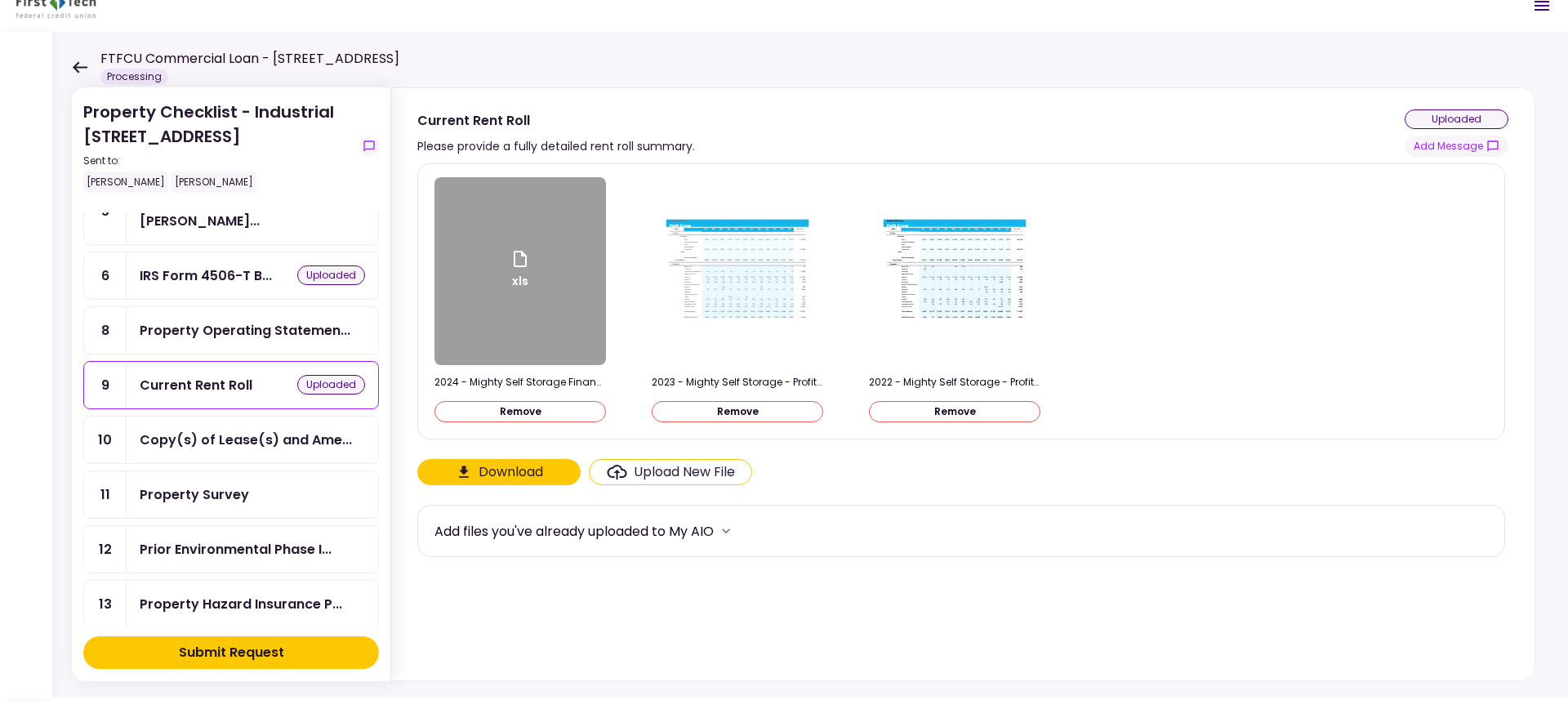
click at [638, 474] on div "Upload New File" at bounding box center [684, 472] width 101 height 19
click at [0, 0] on input "Upload New File" at bounding box center [0, 0] width 0 height 0
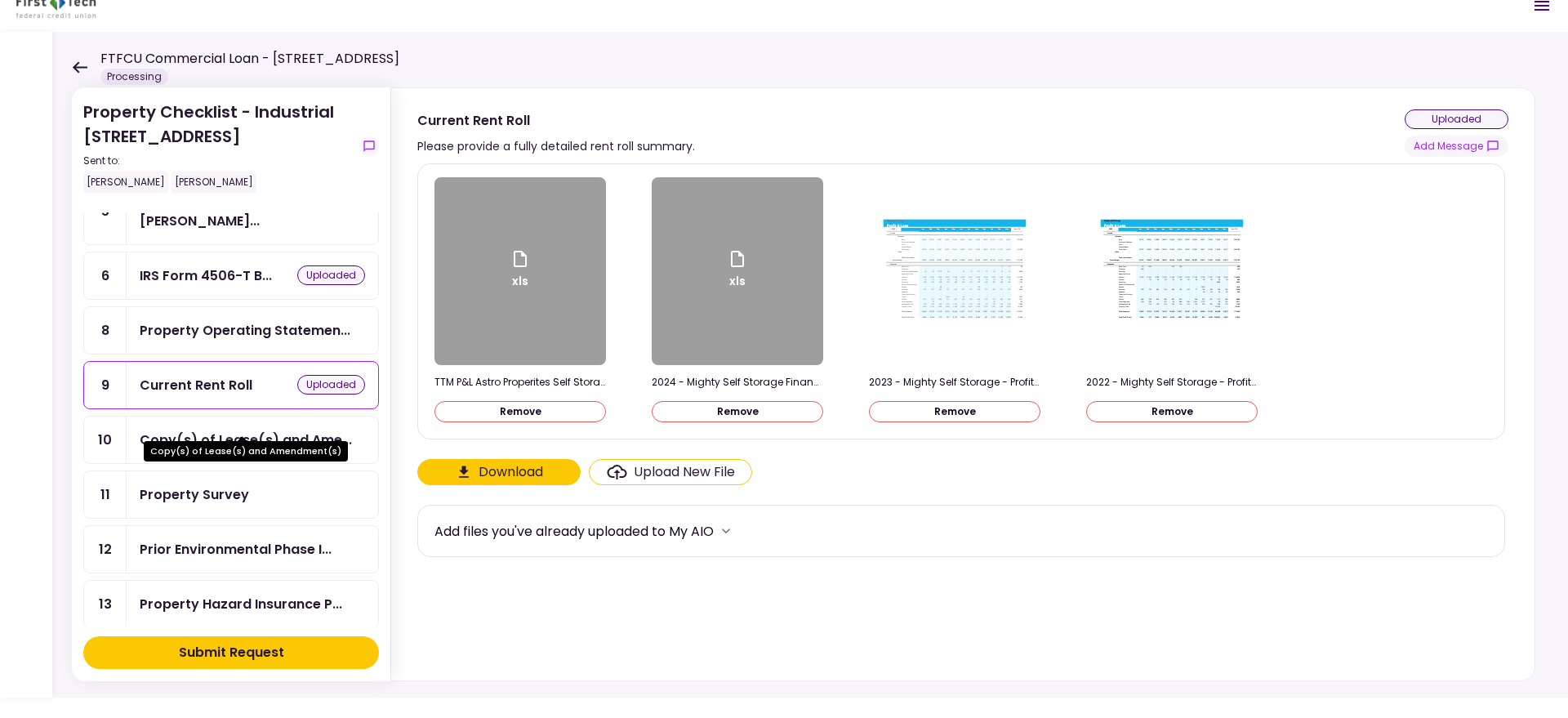
click at [210, 430] on div "Copy(s) of Lease(s) and Ame..." at bounding box center [246, 440] width 213 height 20
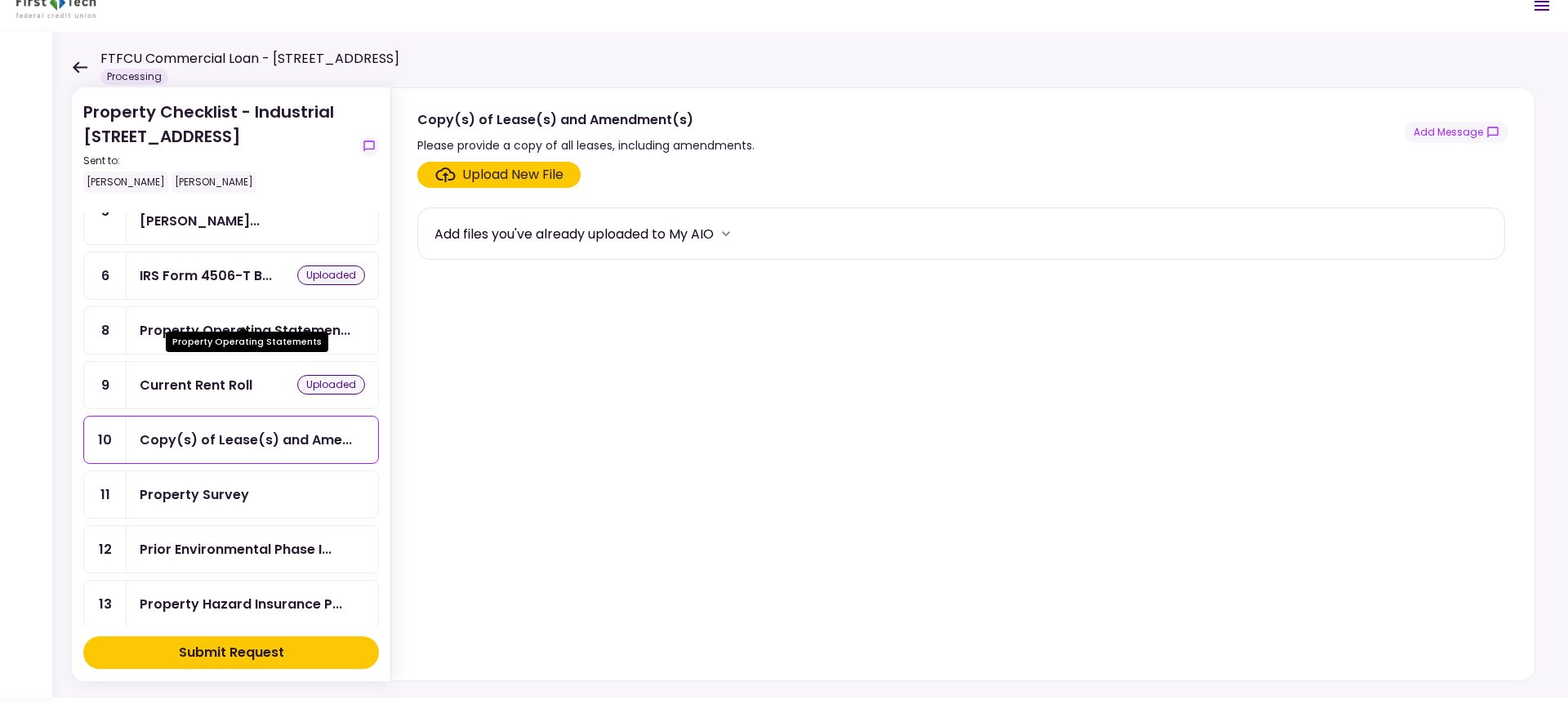
click at [287, 320] on div "Property Operating Statemen..." at bounding box center [245, 330] width 211 height 20
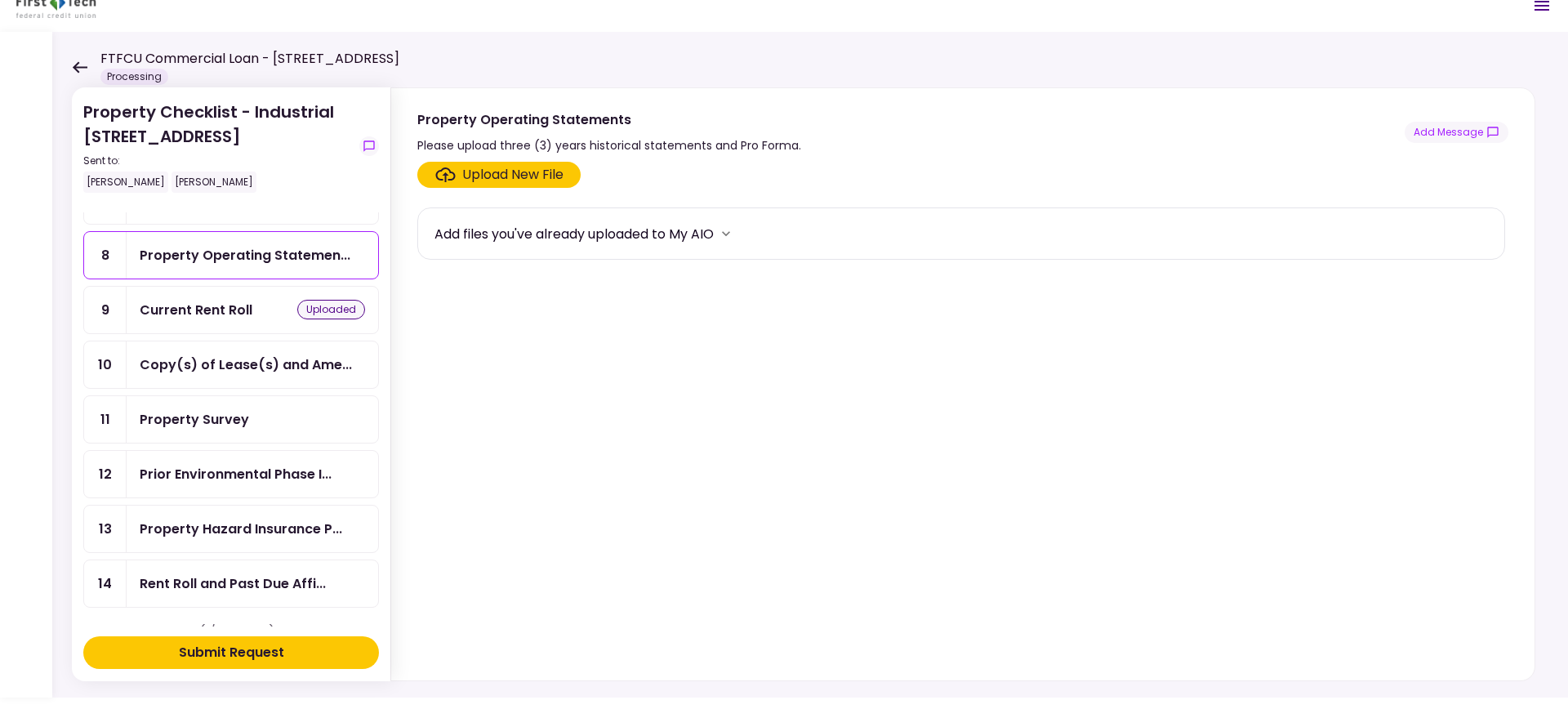
scroll to position [375, 0]
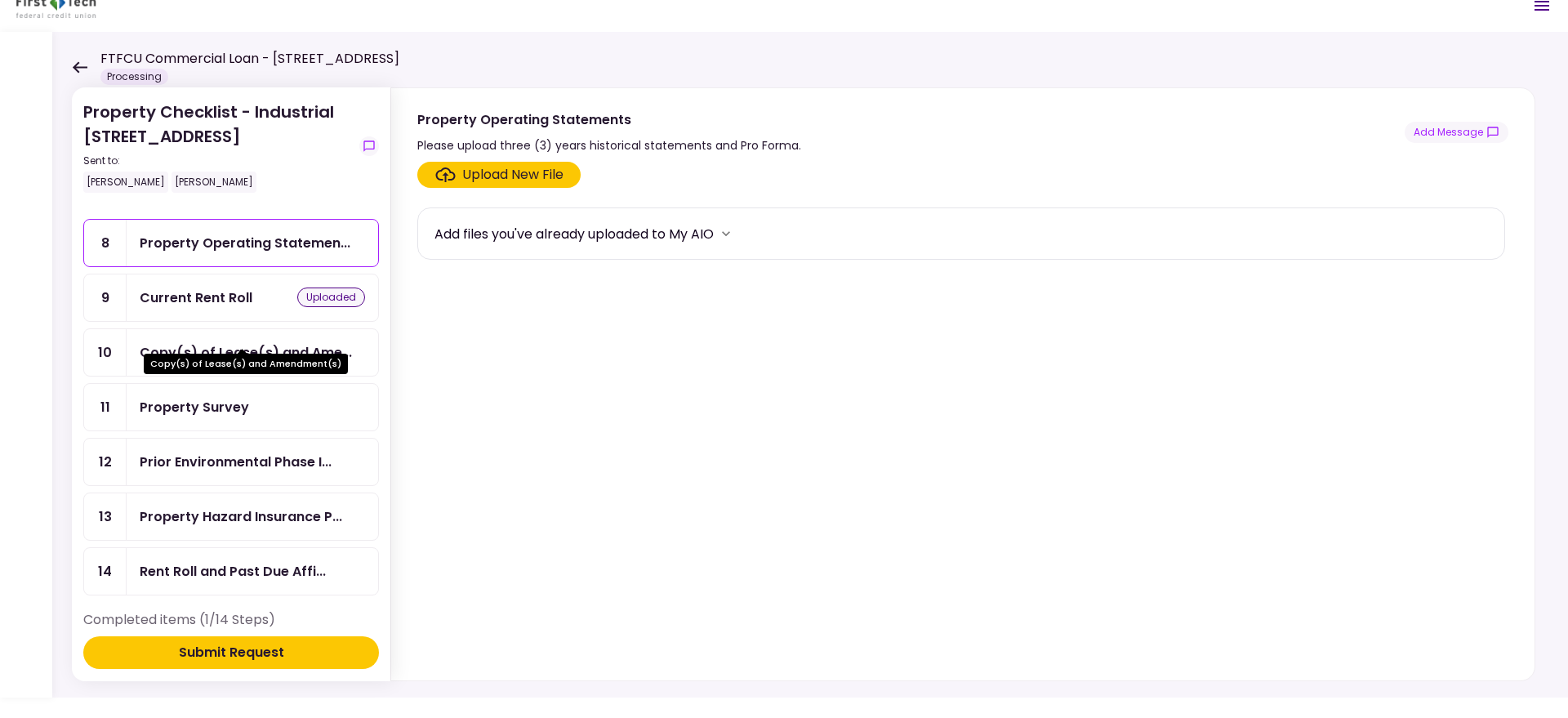
click at [283, 342] on div "Copy(s) of Lease(s) and Ame..." at bounding box center [246, 352] width 213 height 20
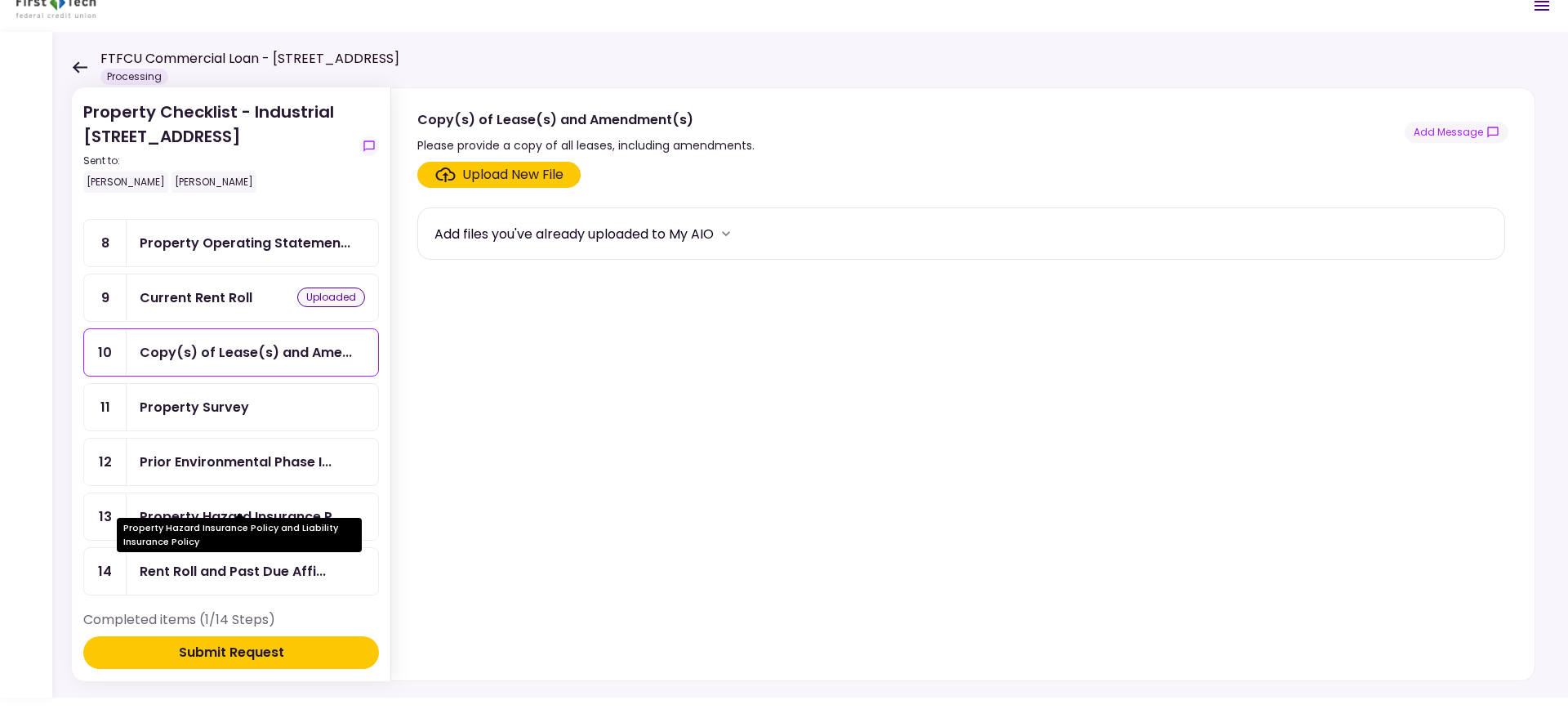
click at [291, 506] on div "Property Hazard Insurance P..." at bounding box center [242, 516] width 203 height 20
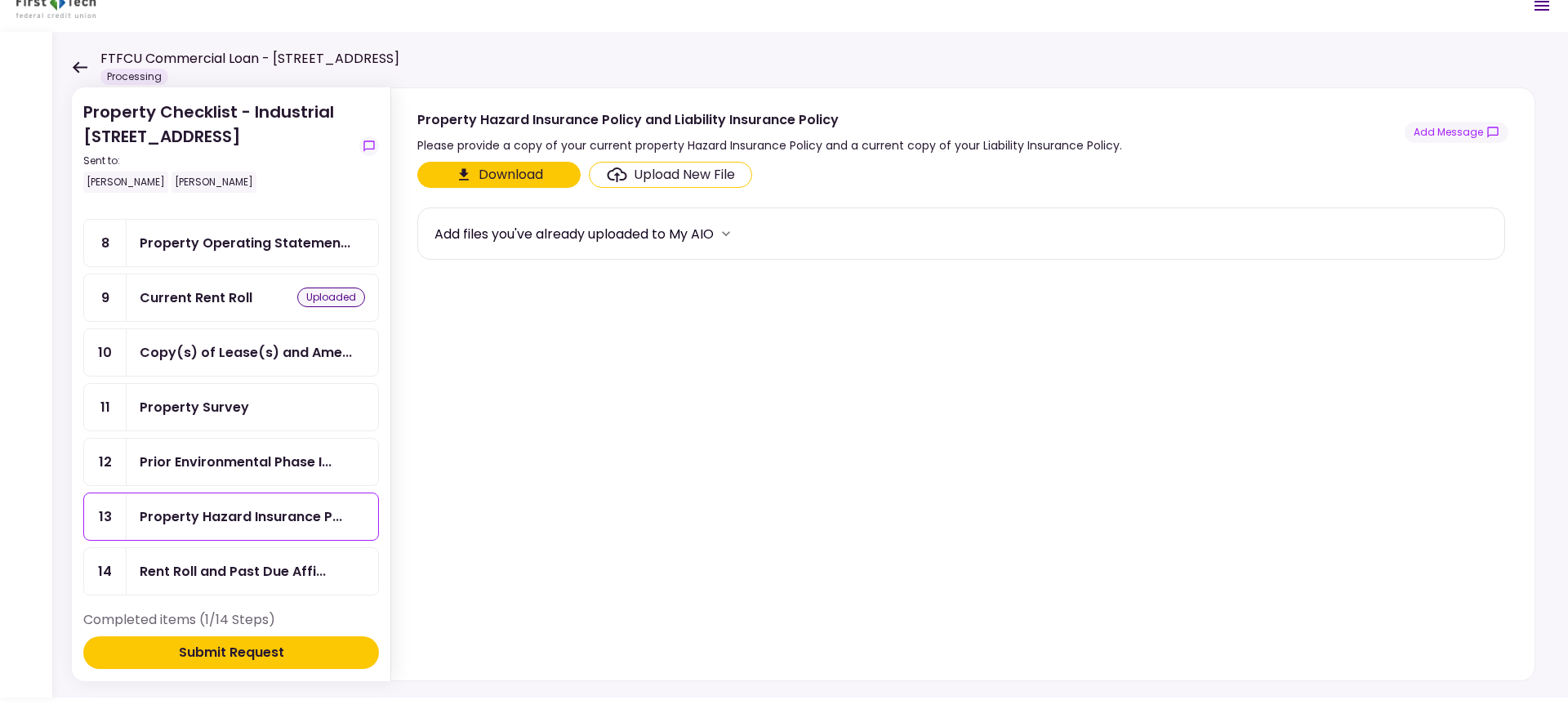
click at [679, 177] on div "Upload New File" at bounding box center [684, 175] width 101 height 19
click at [0, 0] on input "Upload New File" at bounding box center [0, 0] width 0 height 0
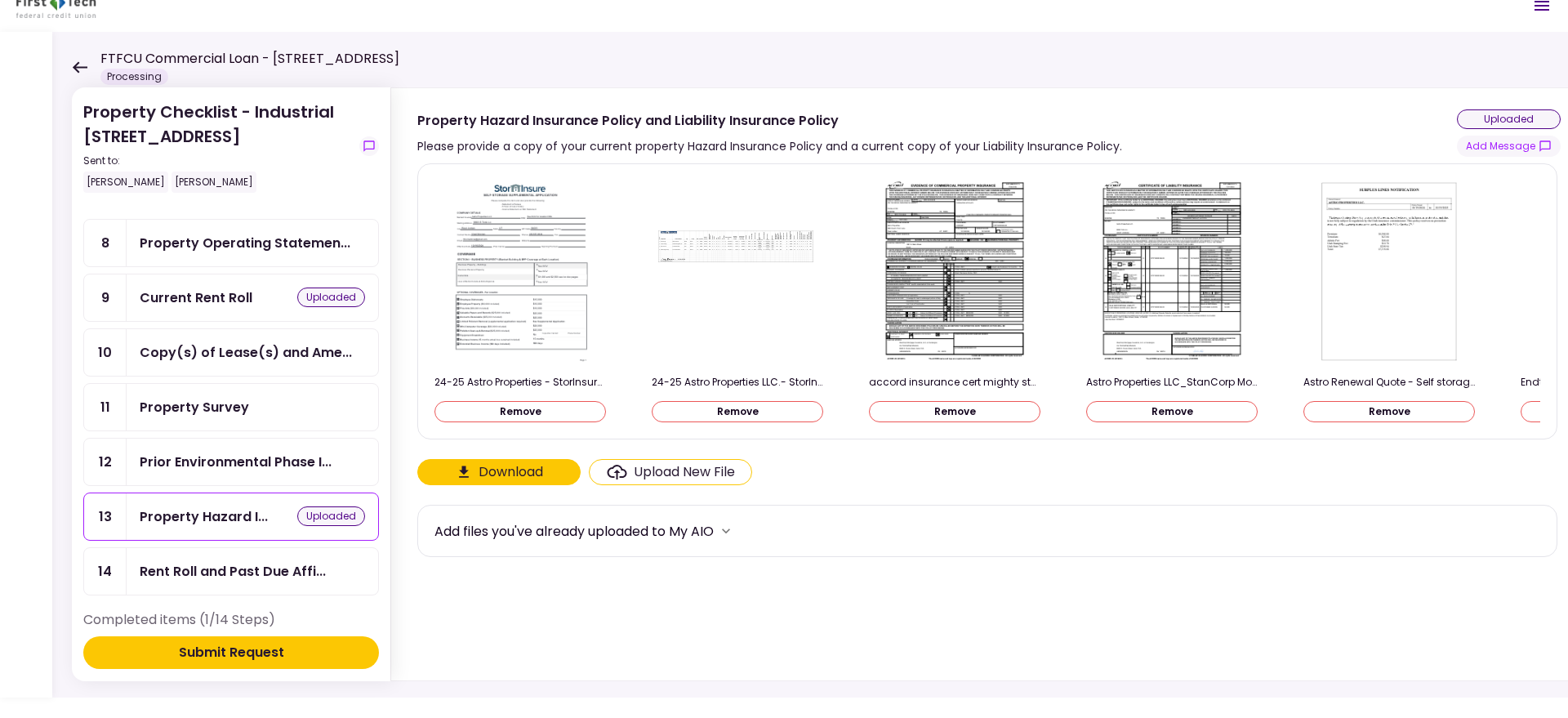
scroll to position [434, 0]
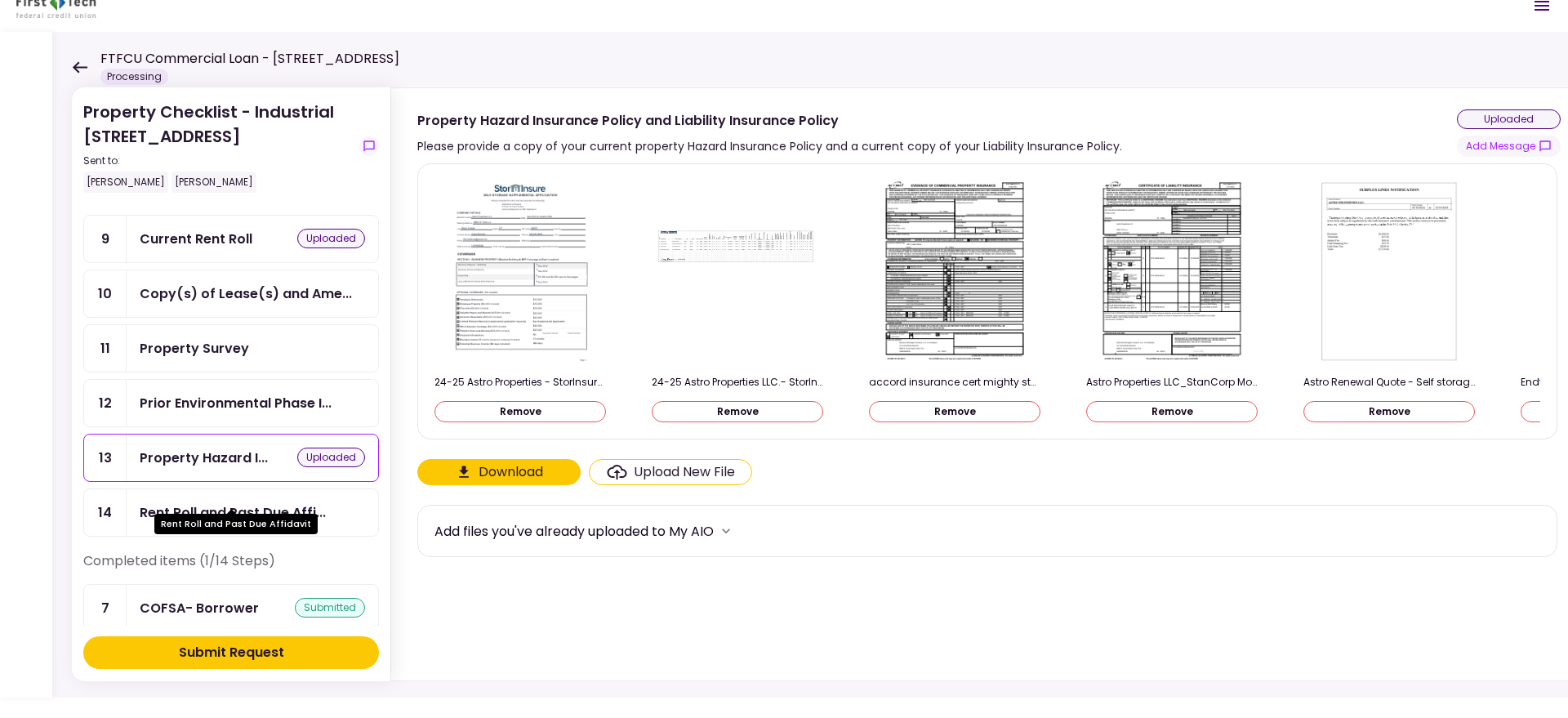
click at [253, 503] on div "Rent Roll and Past Due Affi..." at bounding box center [233, 512] width 186 height 20
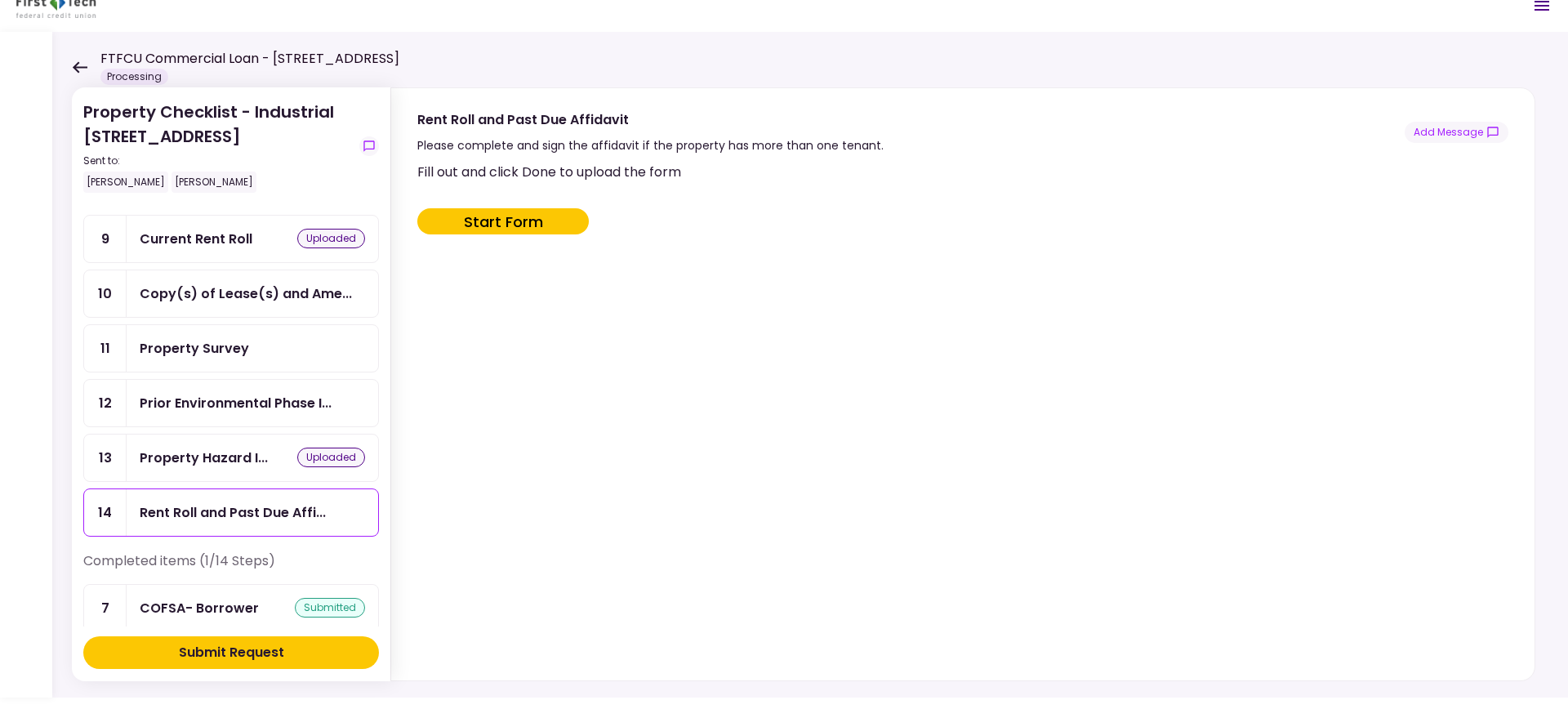
click at [526, 225] on button "Start Form" at bounding box center [502, 220] width 171 height 26
type input "***"
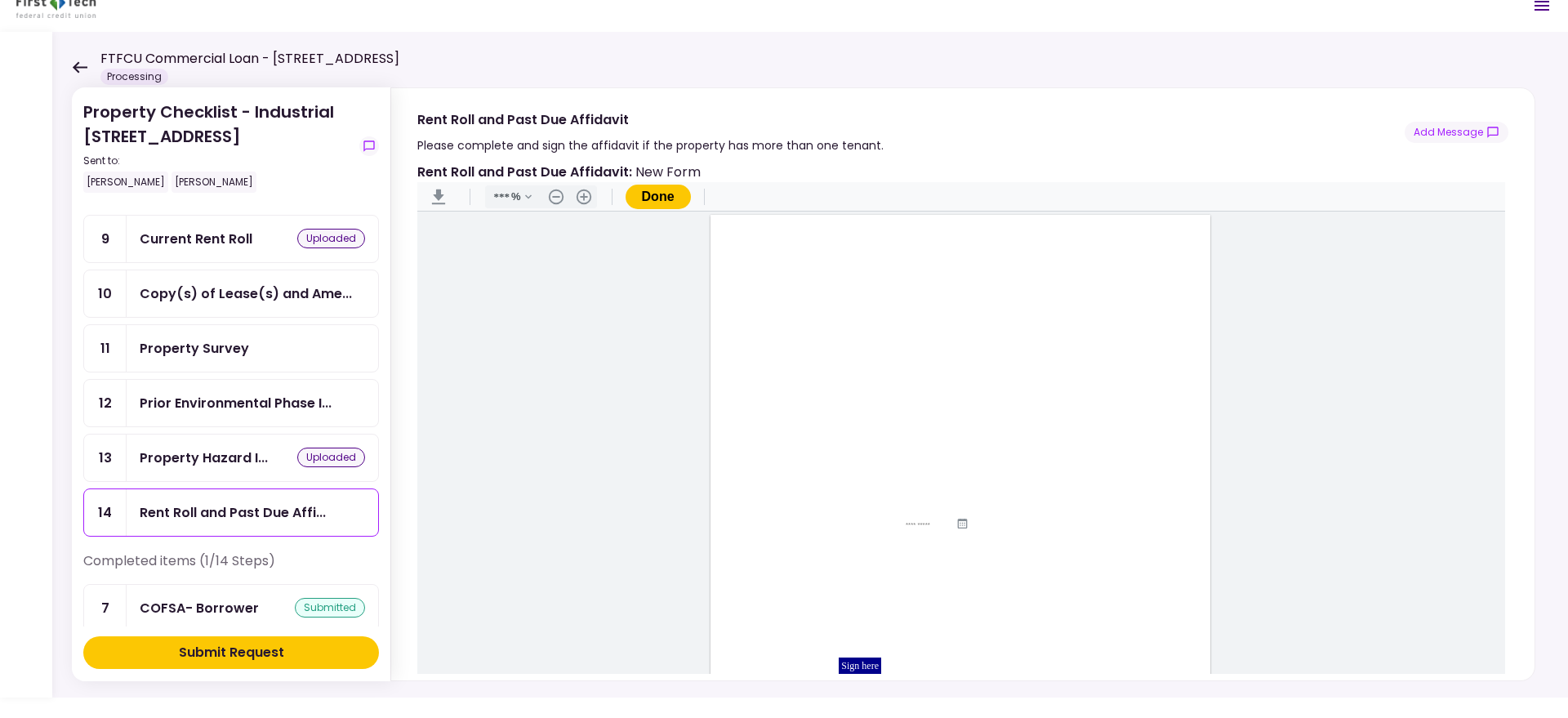
click at [892, 420] on input "Document Content" at bounding box center [909, 421] width 71 height 14
type input "*********"
click at [869, 441] on input "Document Content" at bounding box center [905, 445] width 189 height 14
type input "**********"
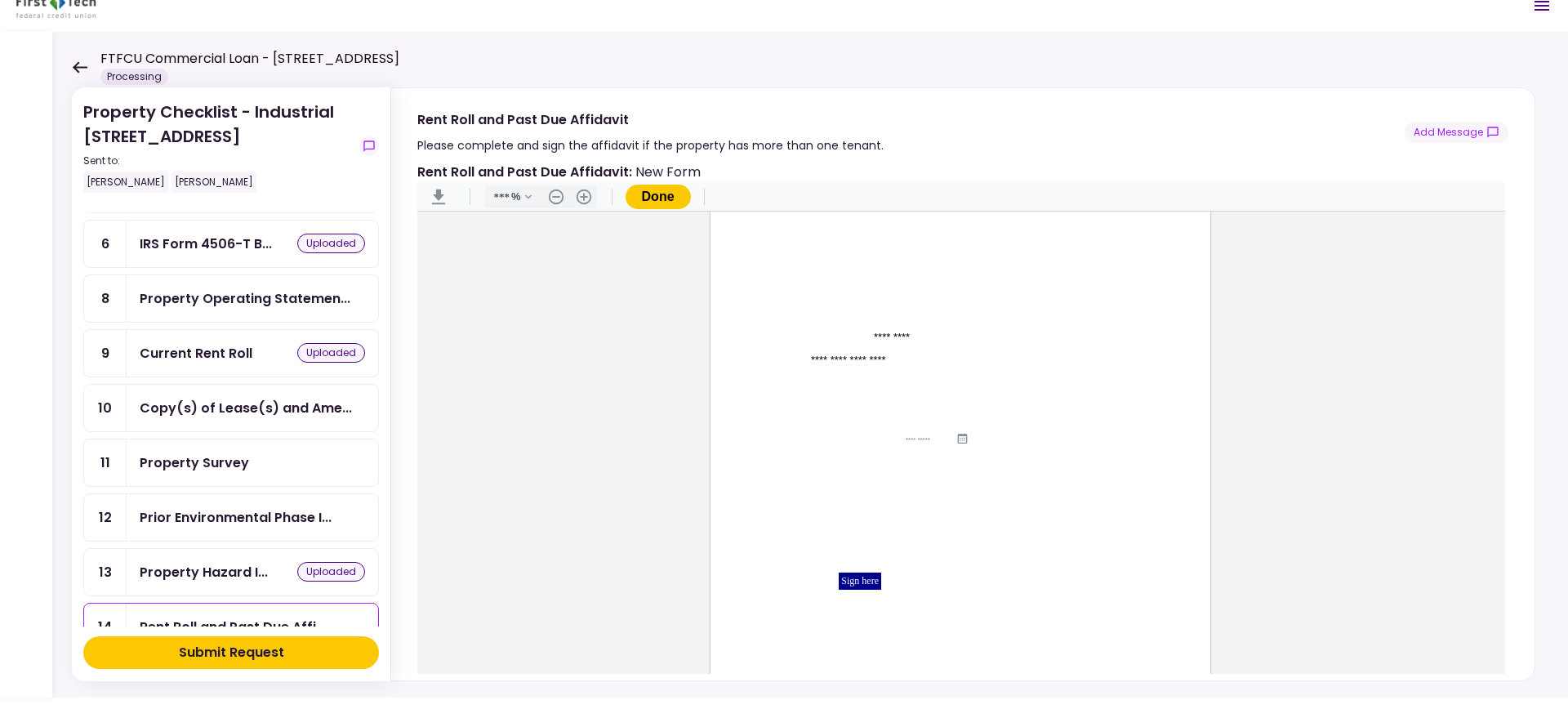
scroll to position [312, 0]
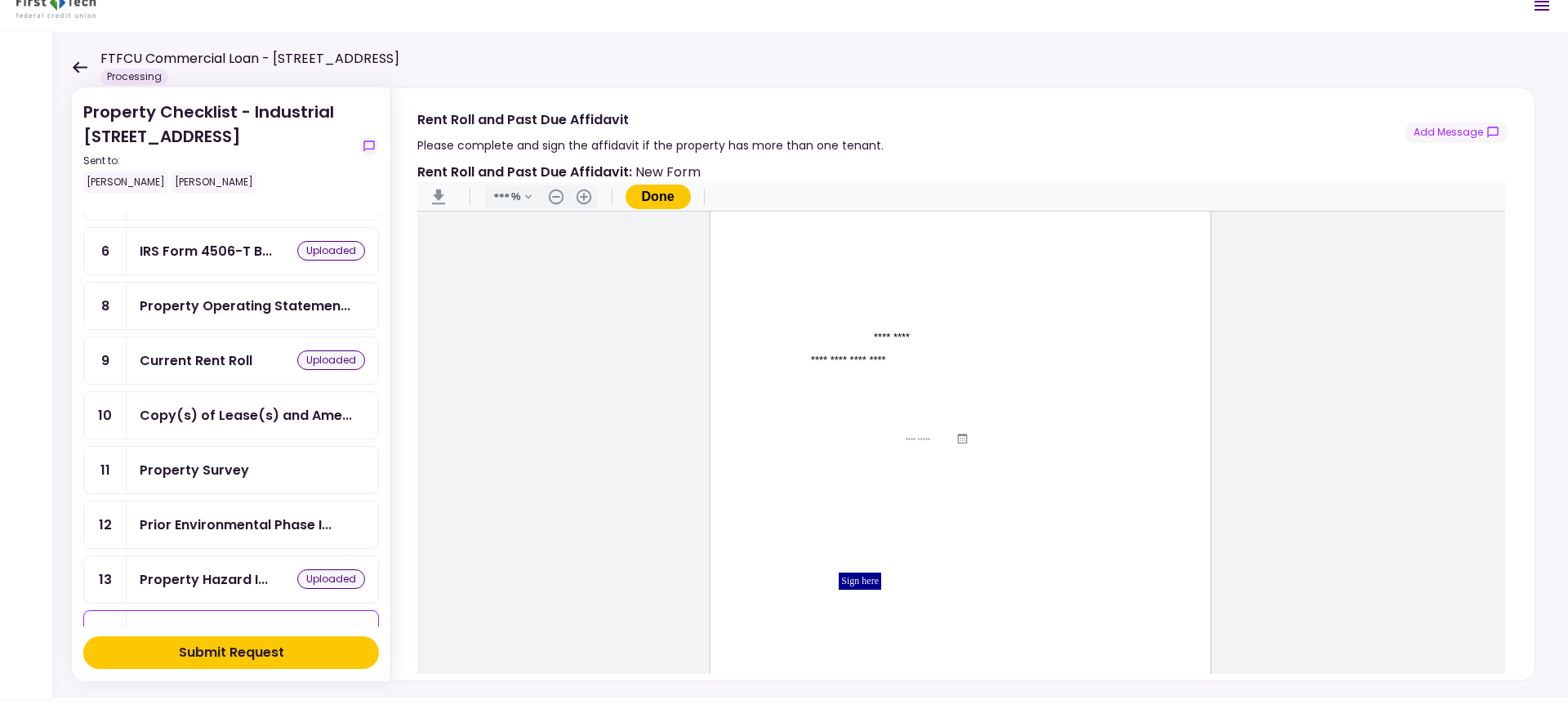
click at [239, 351] on div "Current Rent Roll" at bounding box center [196, 360] width 113 height 20
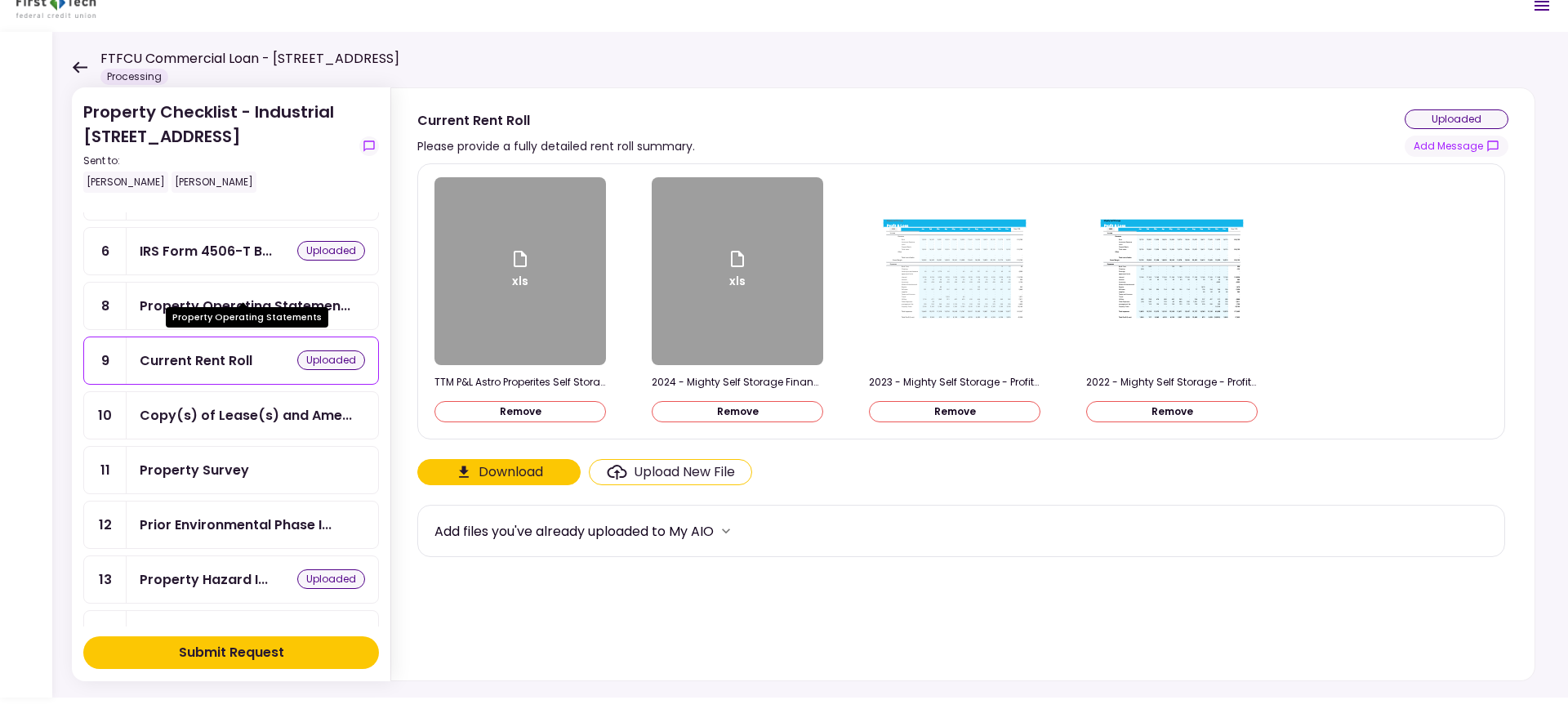
click at [295, 296] on div "Property Operating Statemen..." at bounding box center [245, 305] width 211 height 20
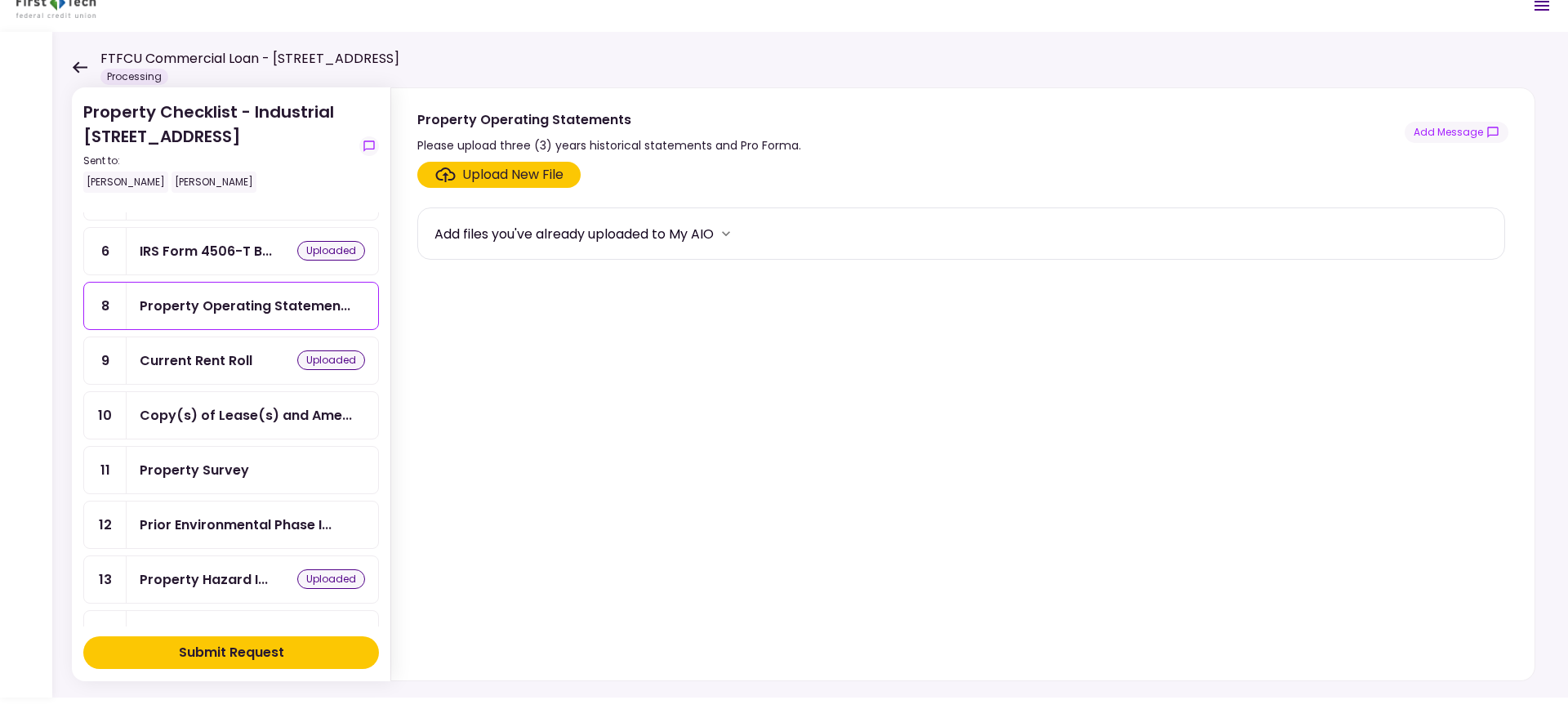
click at [218, 351] on div "Current Rent Roll uploaded" at bounding box center [252, 360] width 251 height 46
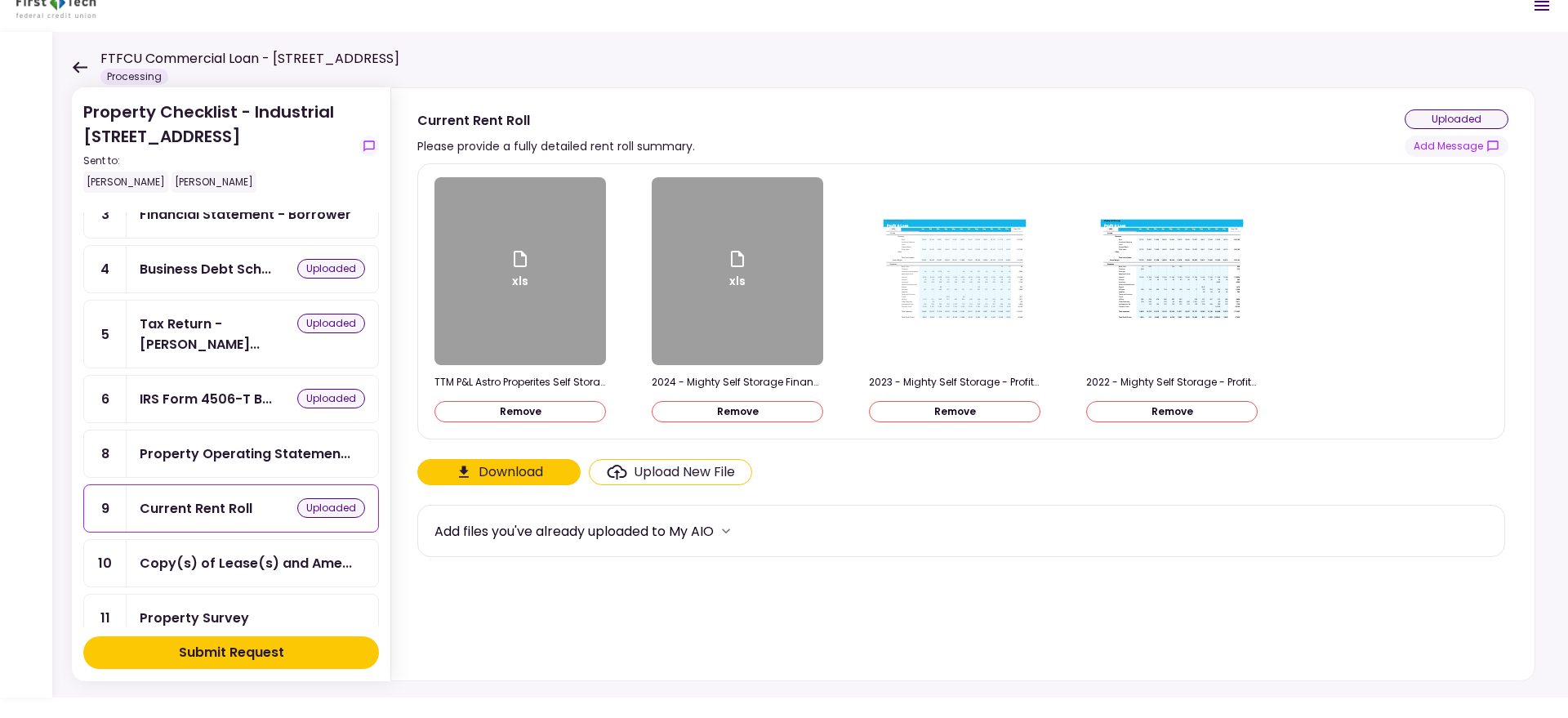
scroll to position [150, 0]
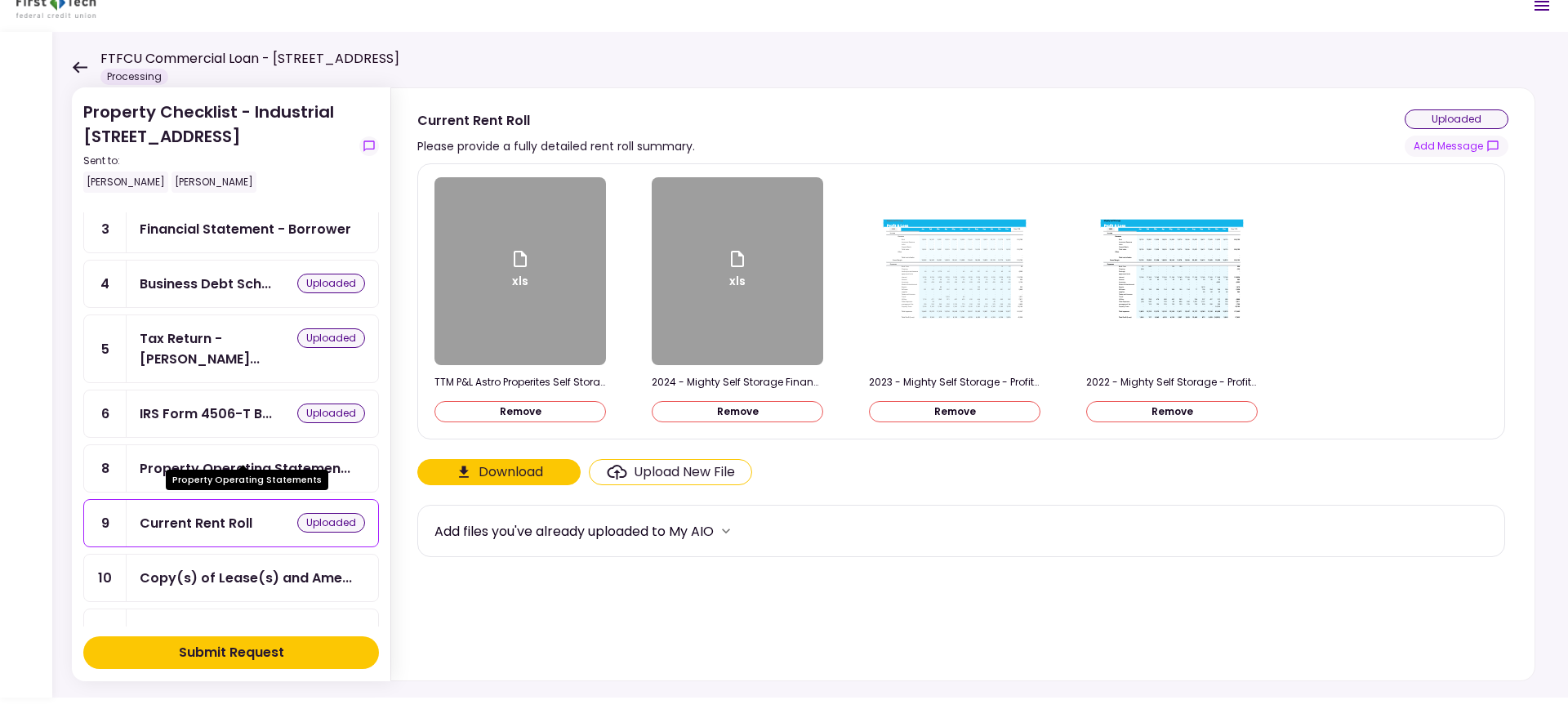
click at [242, 458] on div "Property Operating Statemen..." at bounding box center [245, 468] width 211 height 20
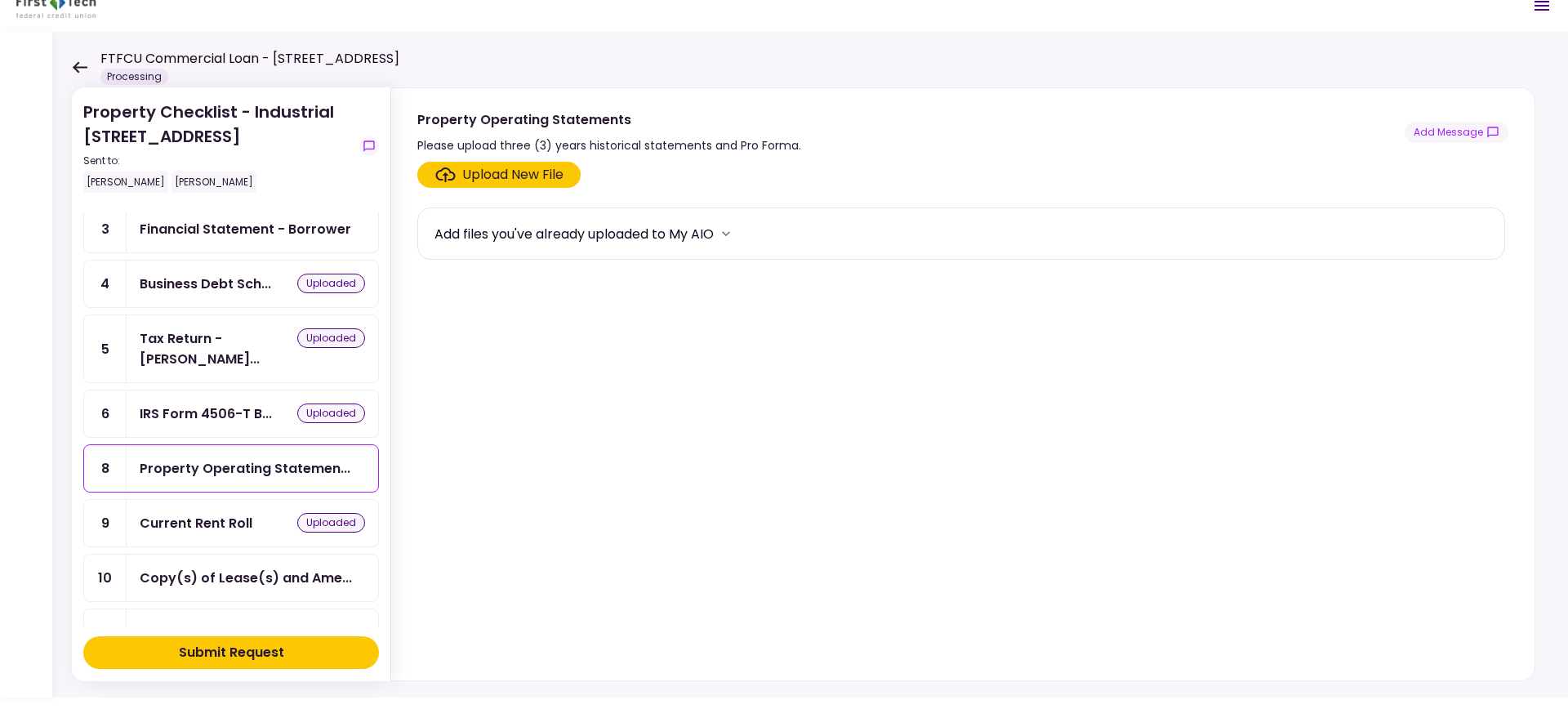
click at [538, 171] on div "Upload New File" at bounding box center [512, 175] width 101 height 19
click at [0, 0] on input "Upload New File" at bounding box center [0, 0] width 0 height 0
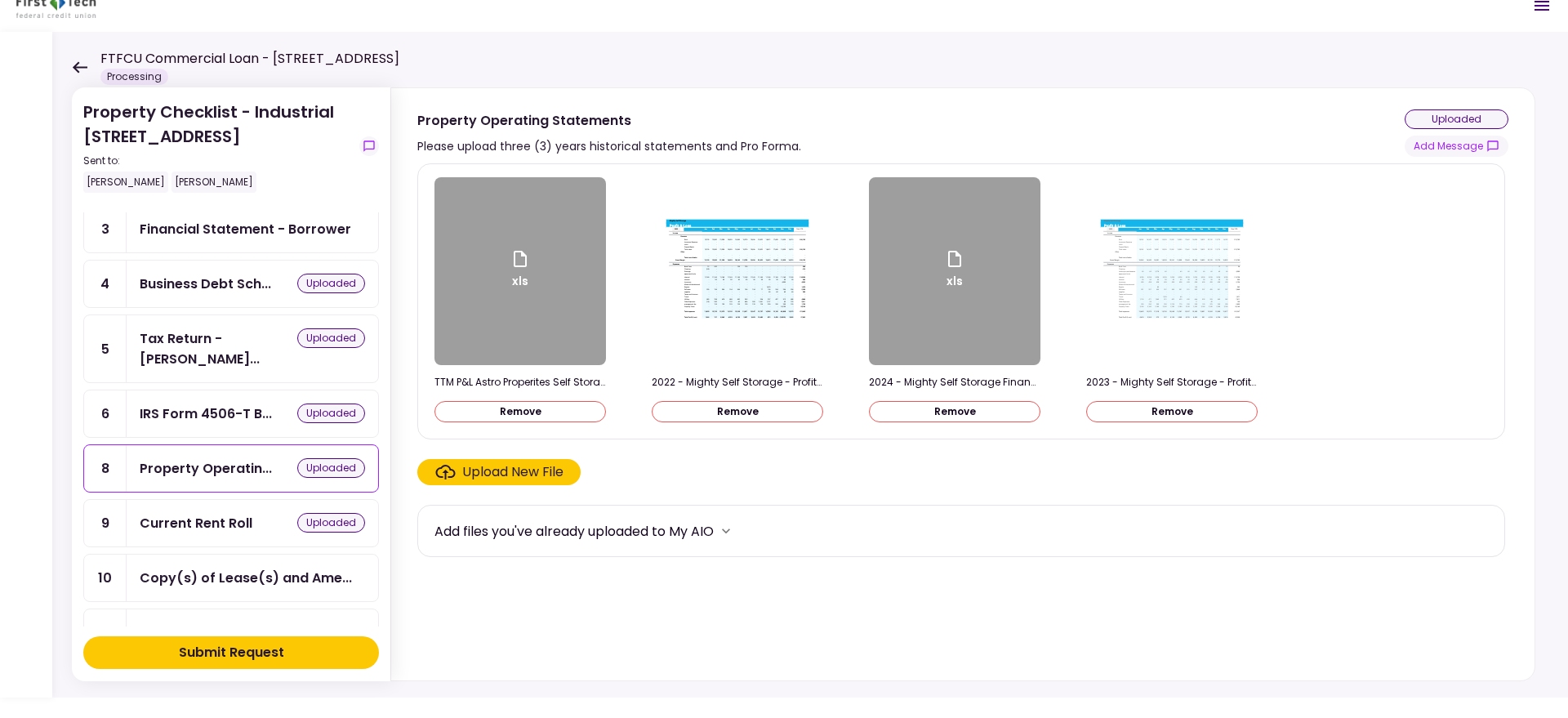
click at [203, 513] on div "Current Rent Roll" at bounding box center [196, 523] width 113 height 20
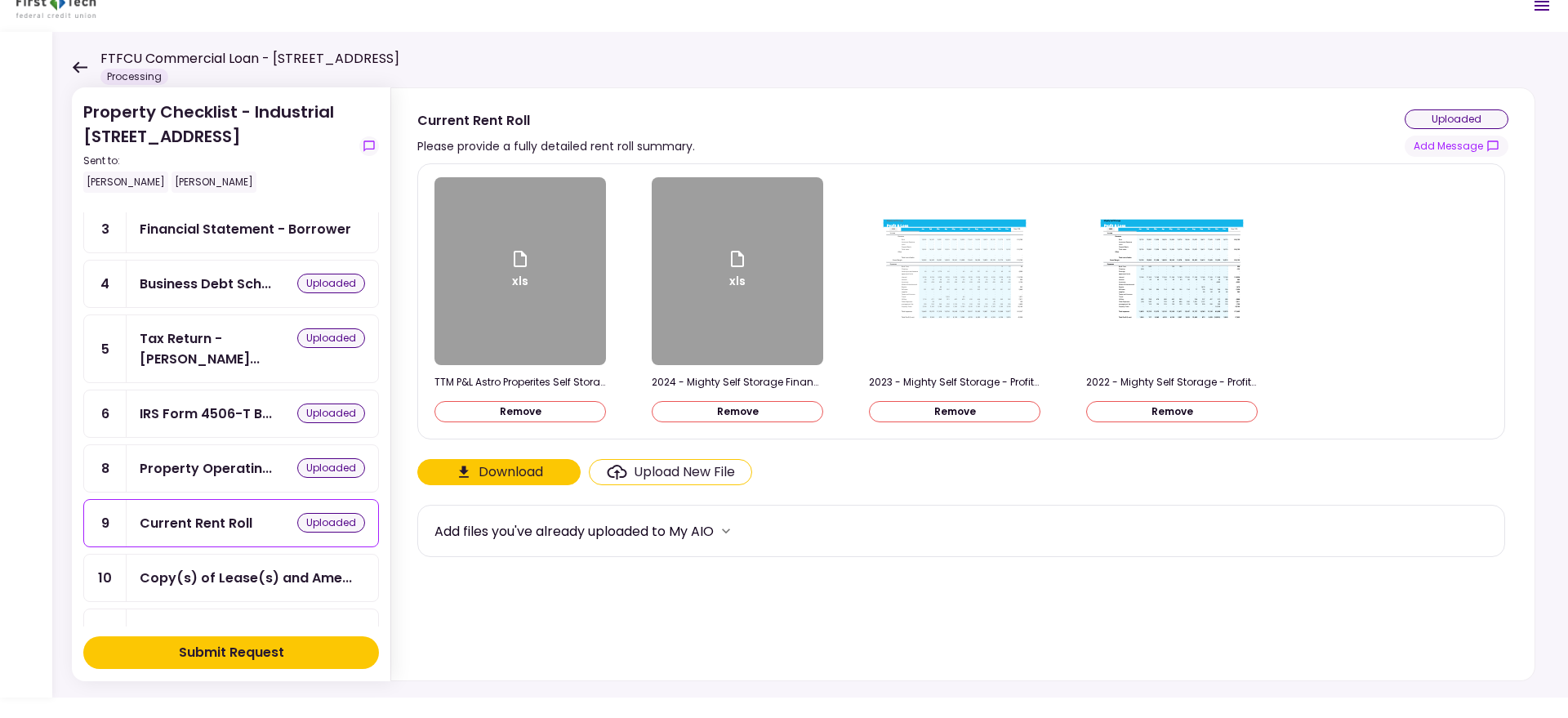
click at [566, 412] on button "Remove" at bounding box center [520, 412] width 171 height 21
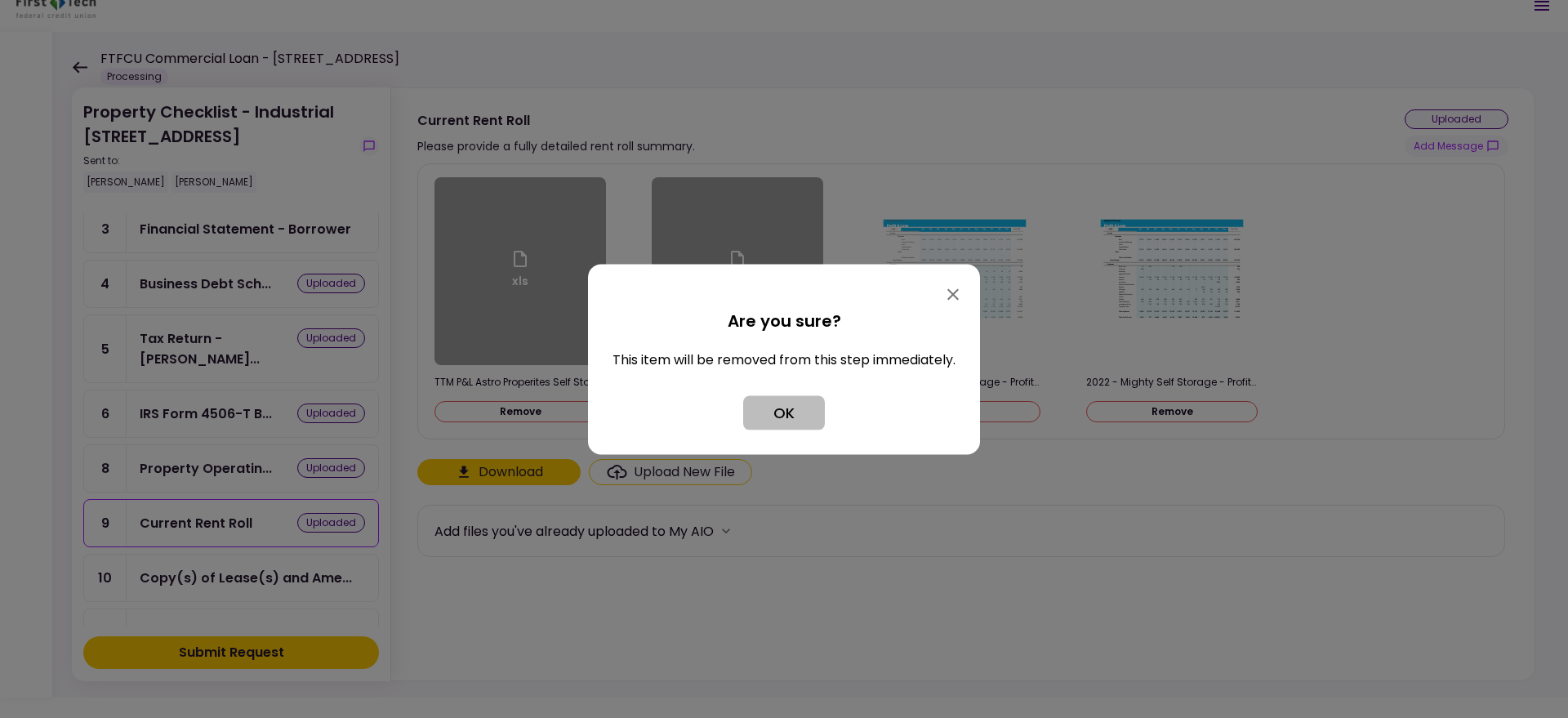
click at [801, 410] on button "OK" at bounding box center [784, 412] width 82 height 34
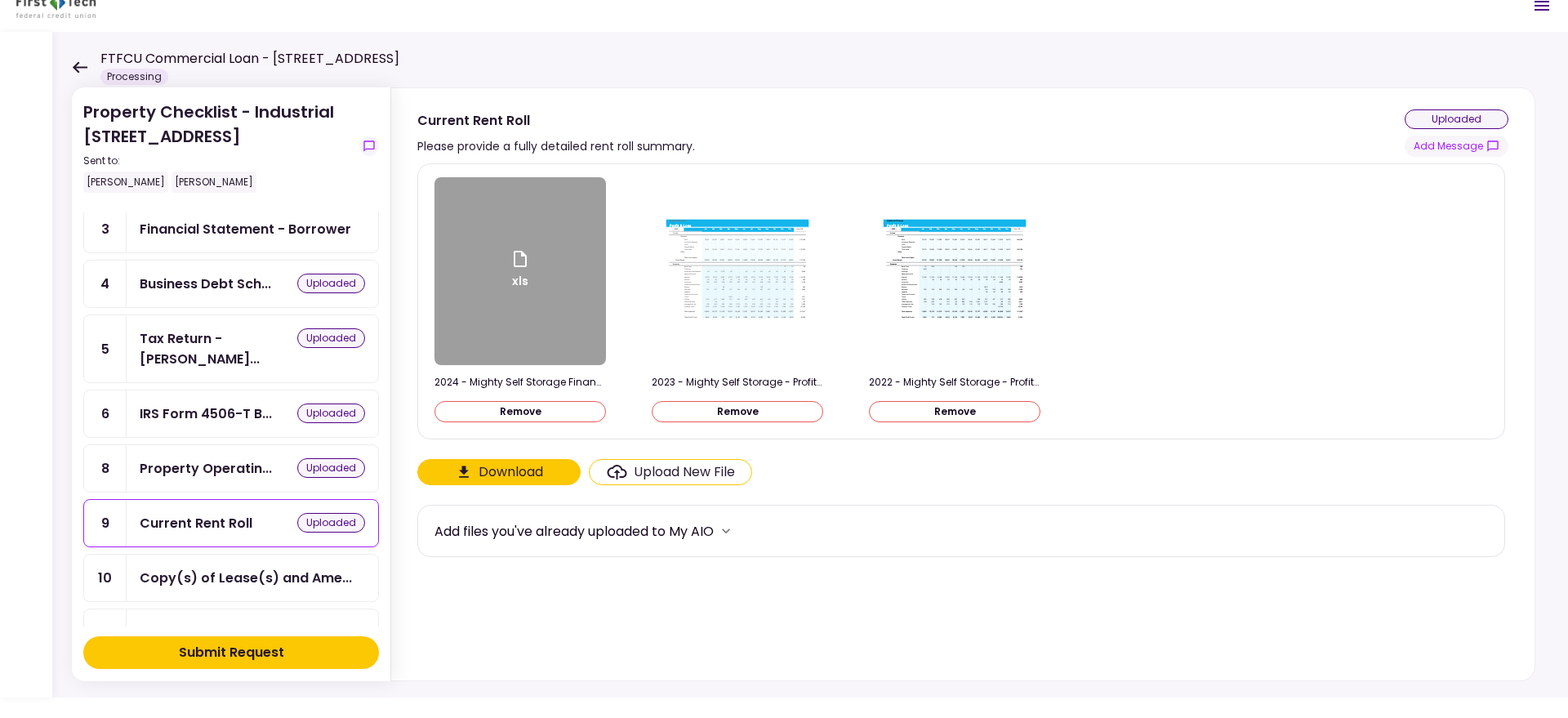
click at [715, 411] on button "Remove" at bounding box center [736, 412] width 171 height 21
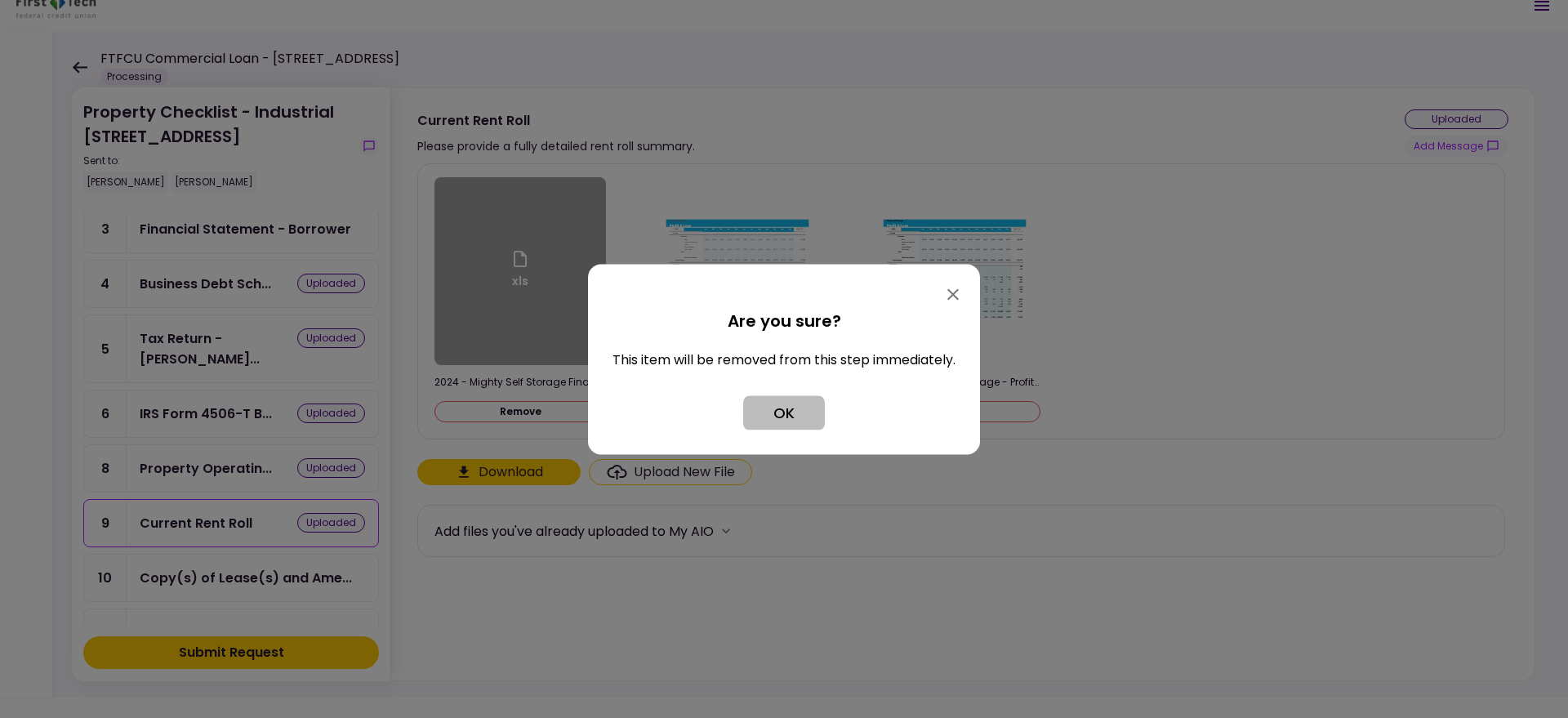
click at [783, 409] on button "OK" at bounding box center [784, 412] width 82 height 34
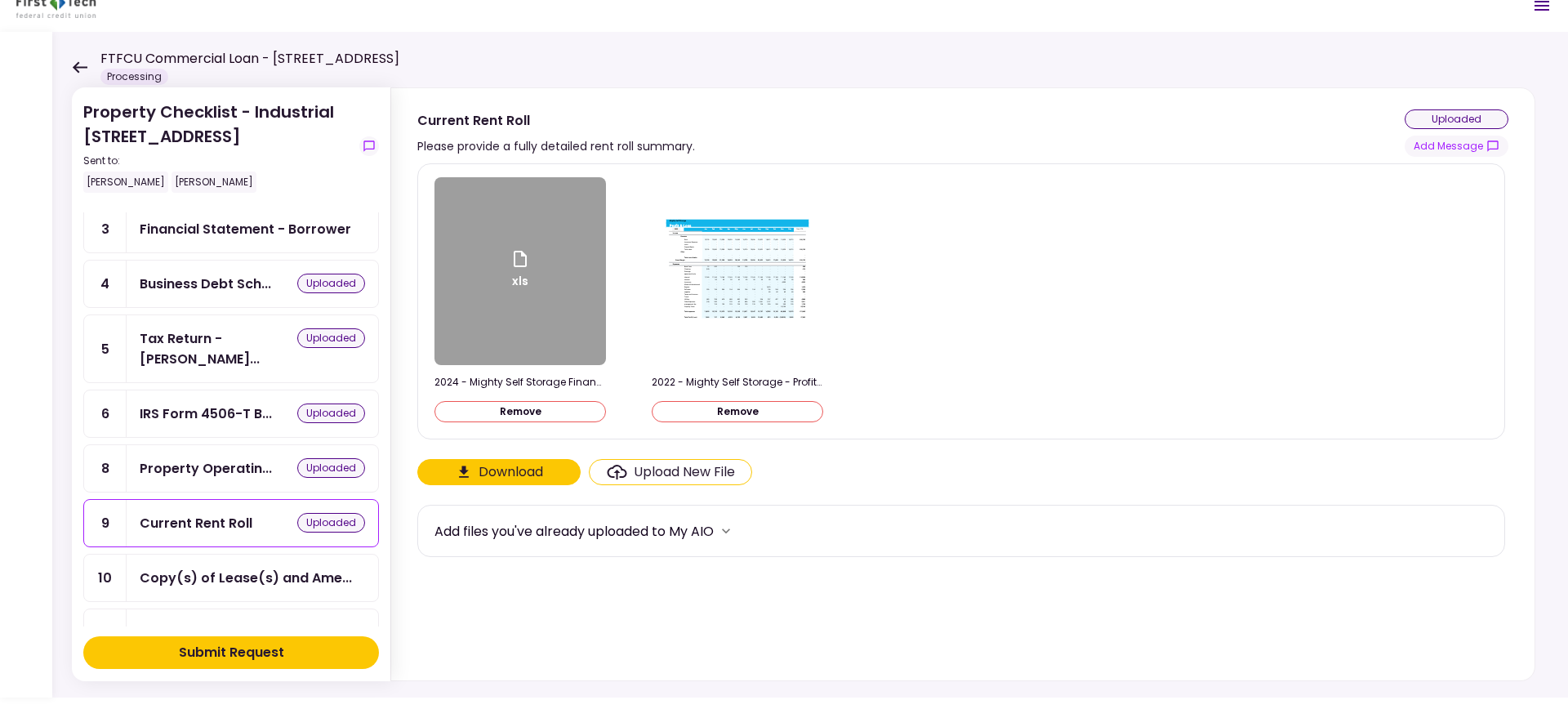
click at [742, 410] on button "Remove" at bounding box center [736, 412] width 171 height 21
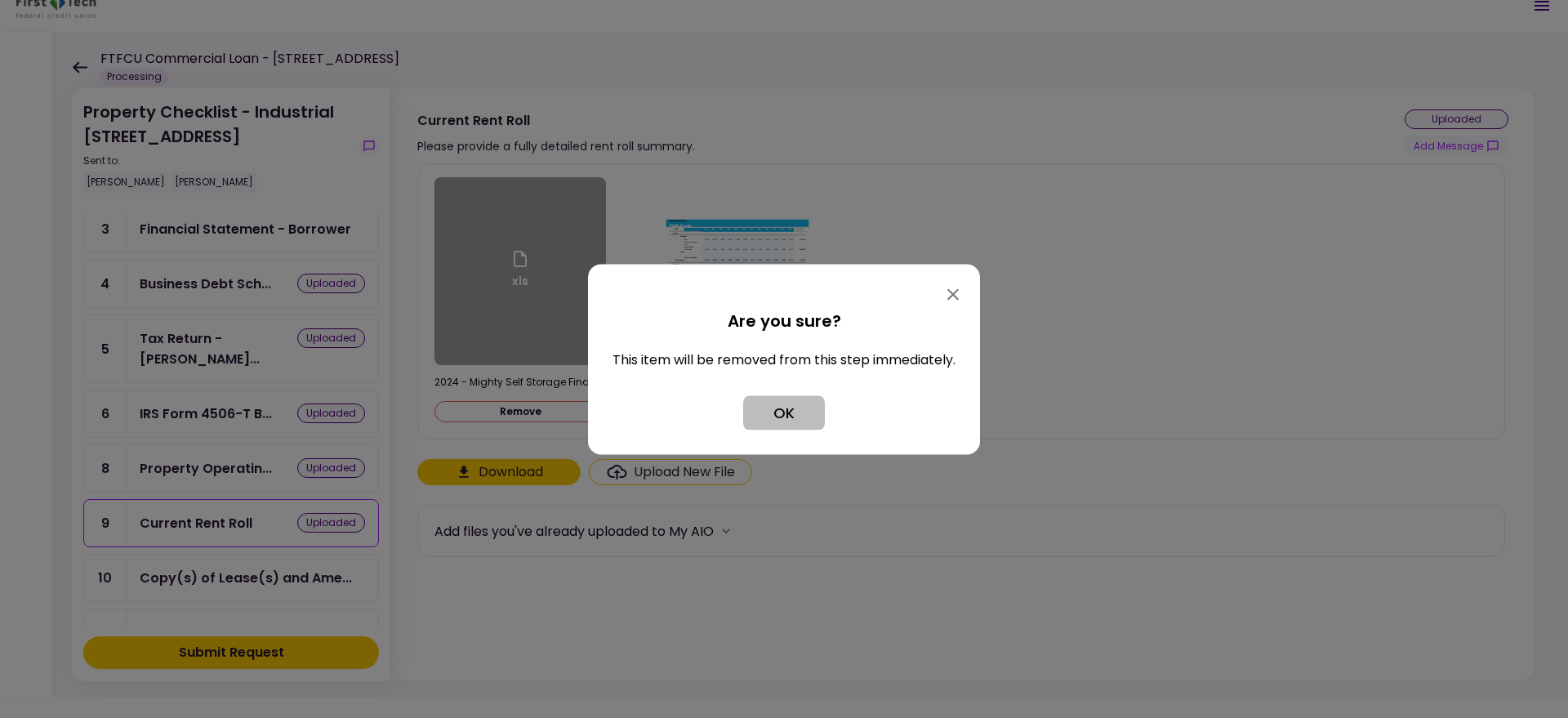
click at [791, 409] on button "OK" at bounding box center [784, 412] width 82 height 34
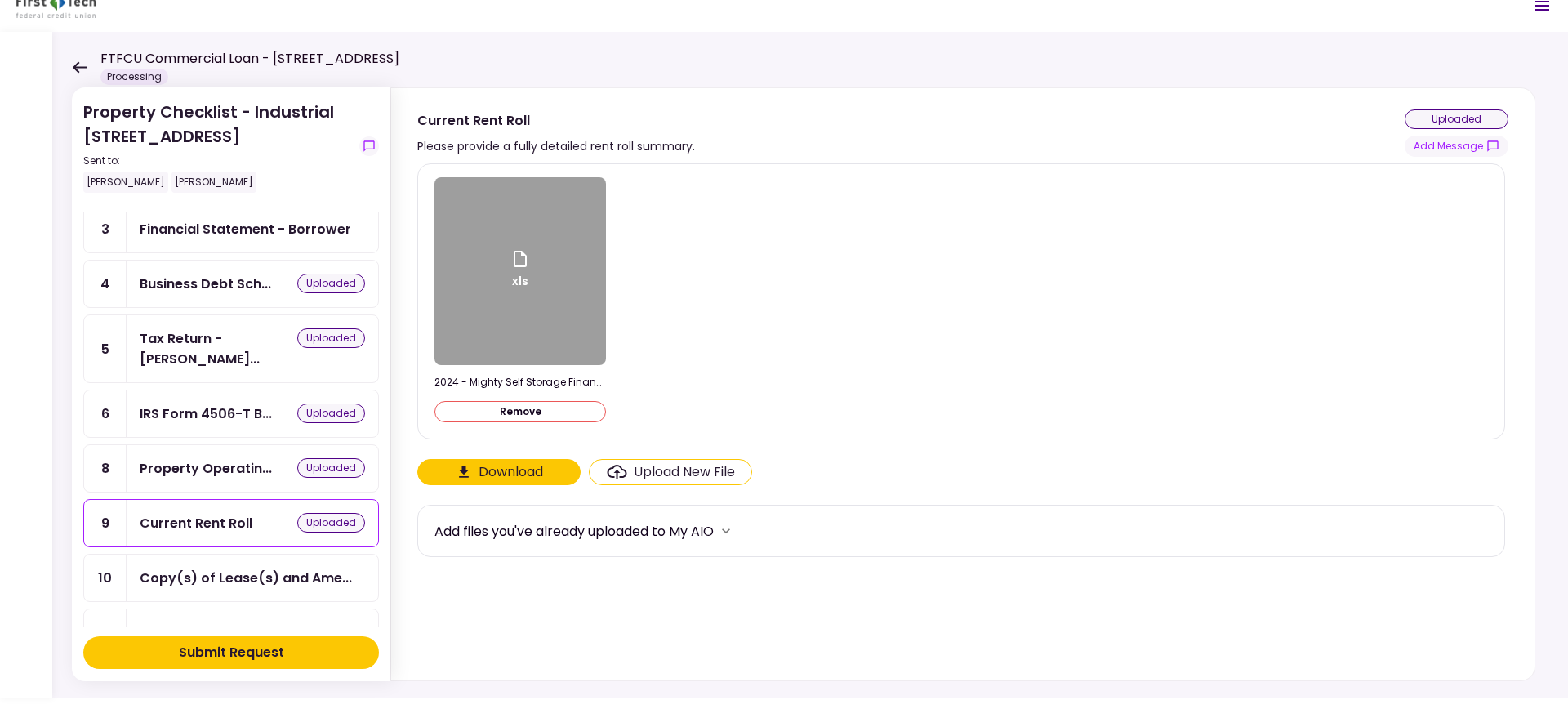
click at [568, 409] on button "Remove" at bounding box center [520, 412] width 171 height 21
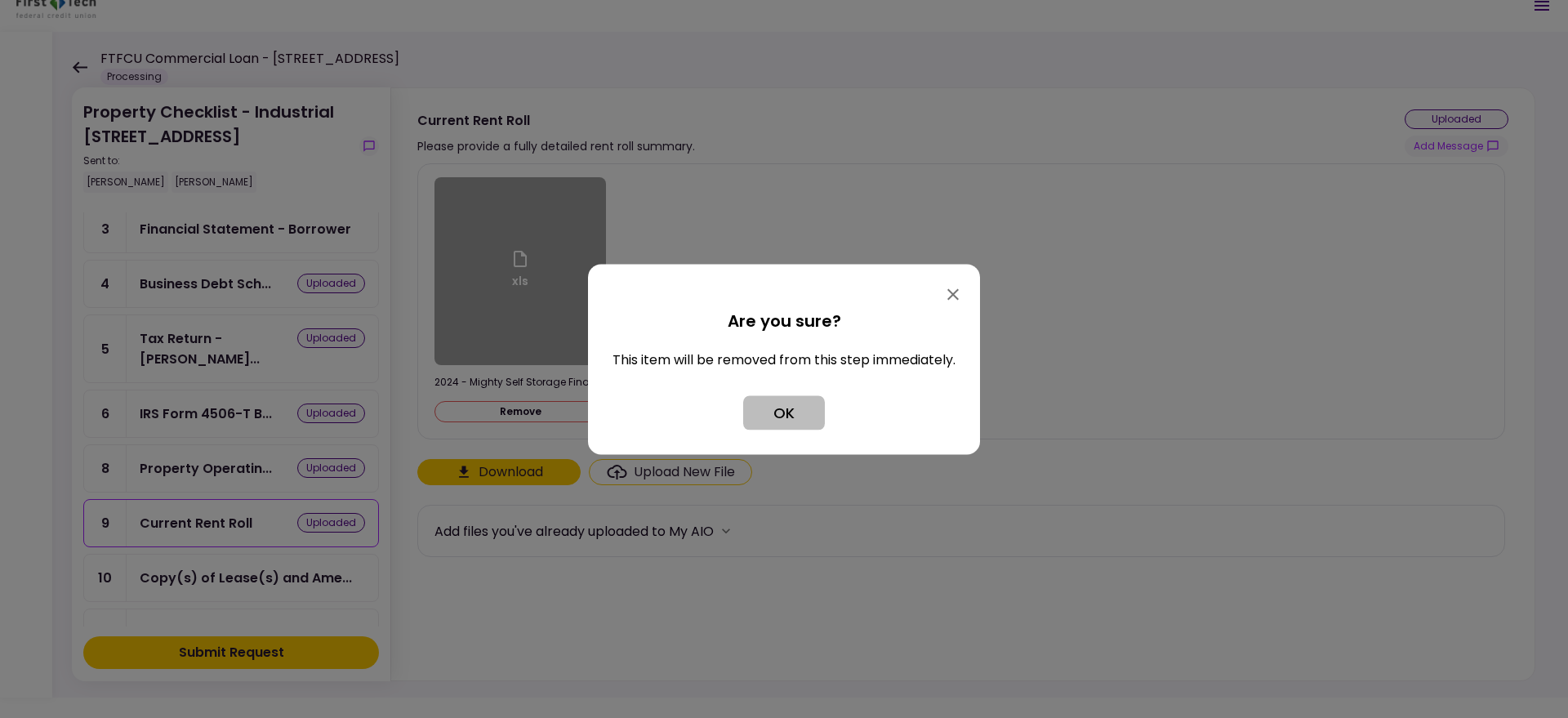
click at [767, 409] on button "OK" at bounding box center [784, 412] width 82 height 34
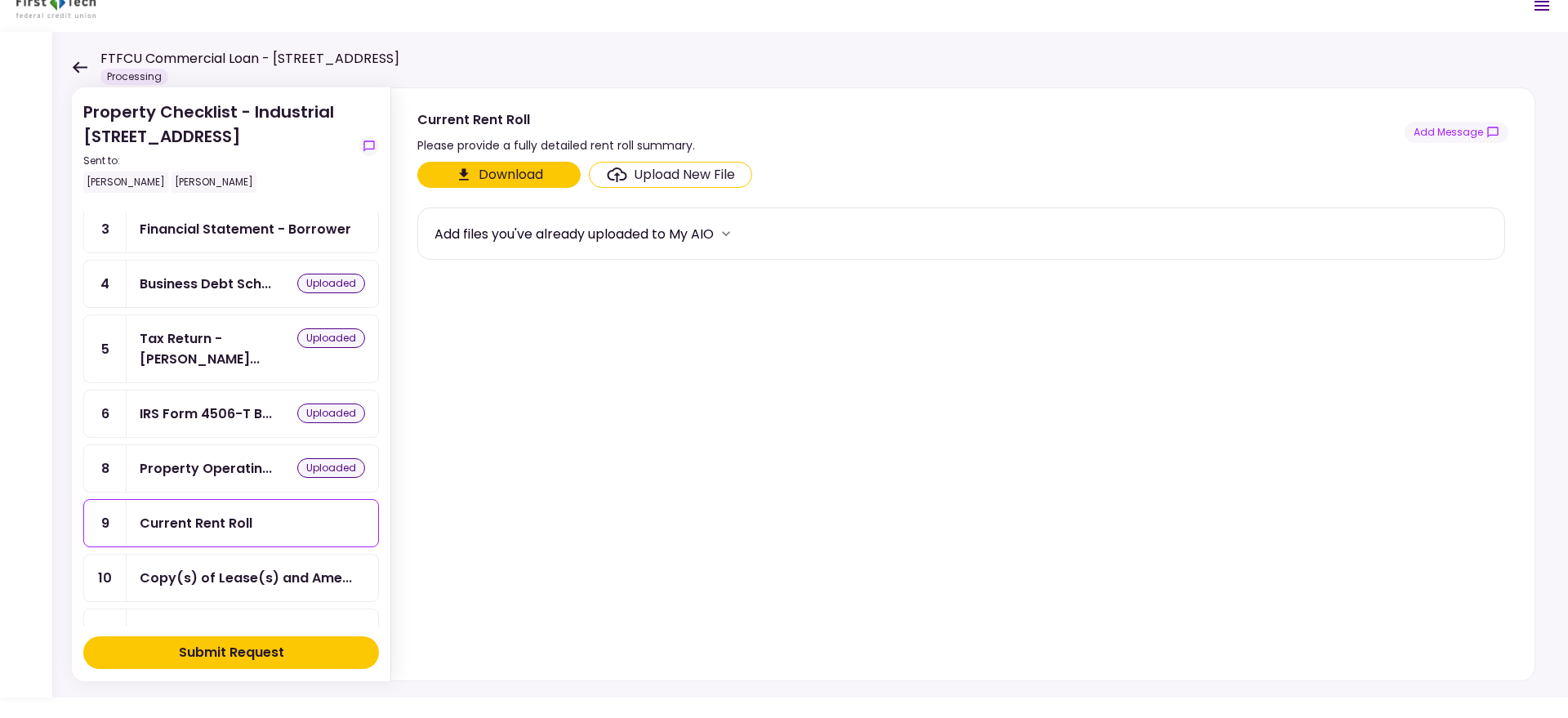
click at [670, 182] on div "Upload New File" at bounding box center [684, 175] width 101 height 19
click at [0, 0] on input "Upload New File" at bounding box center [0, 0] width 0 height 0
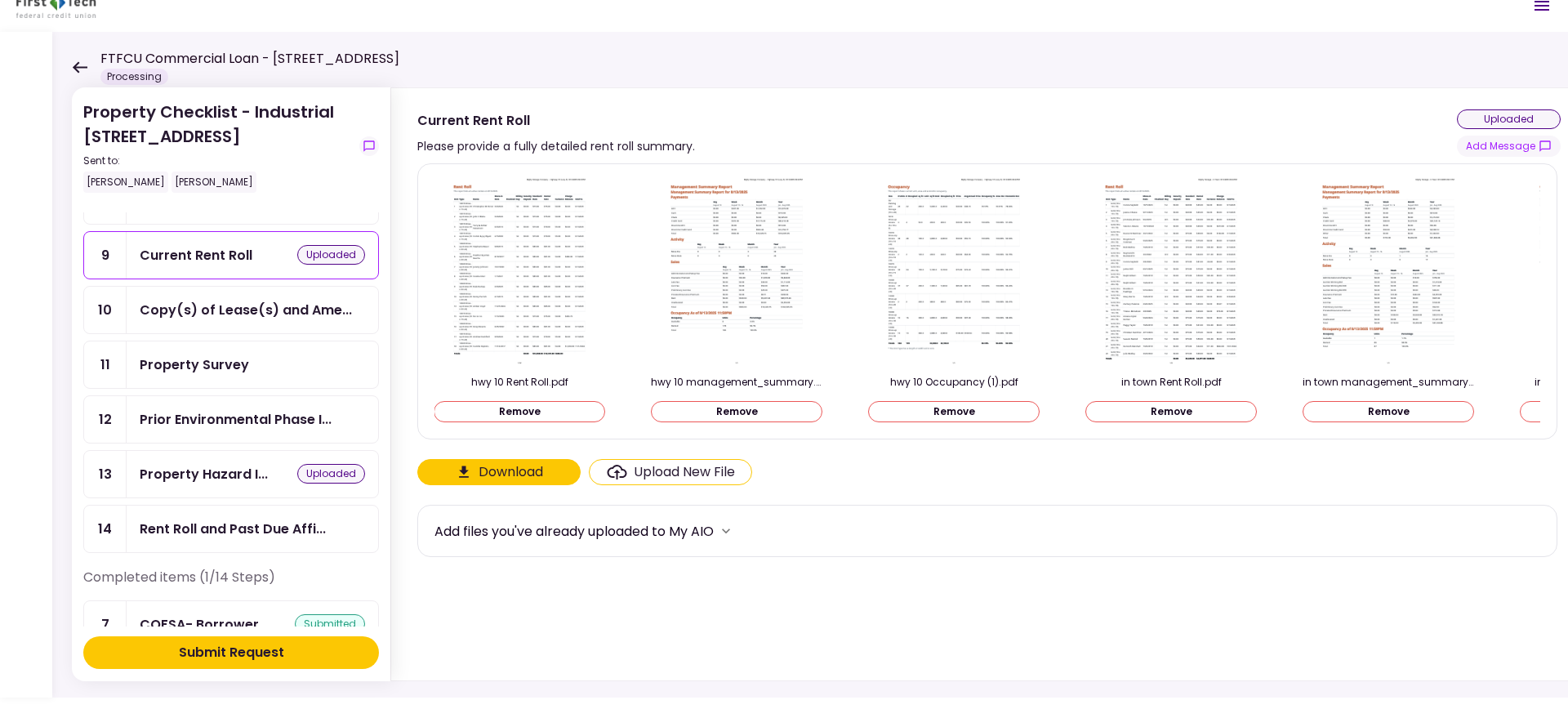
scroll to position [434, 0]
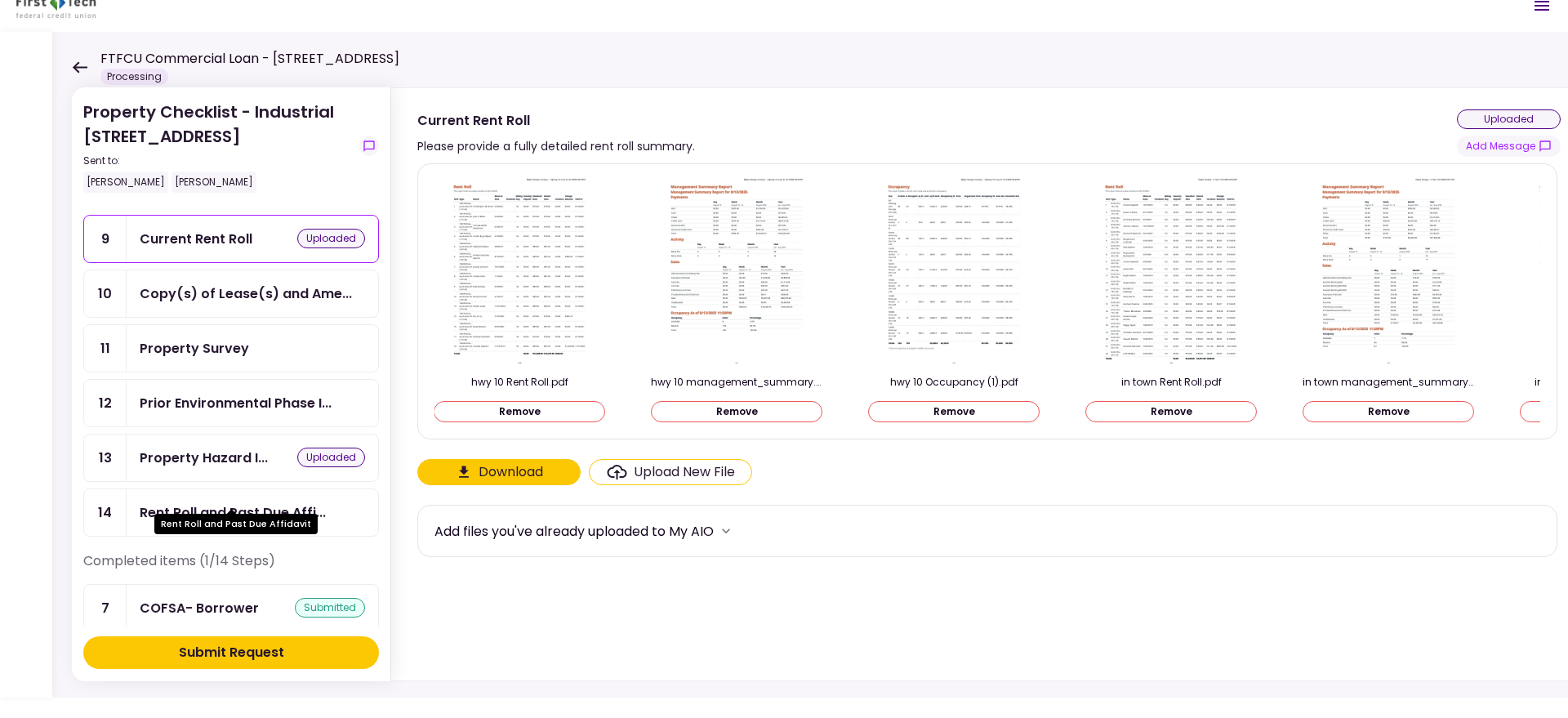
click at [298, 503] on div "Rent Roll and Past Due Affi..." at bounding box center [233, 512] width 186 height 20
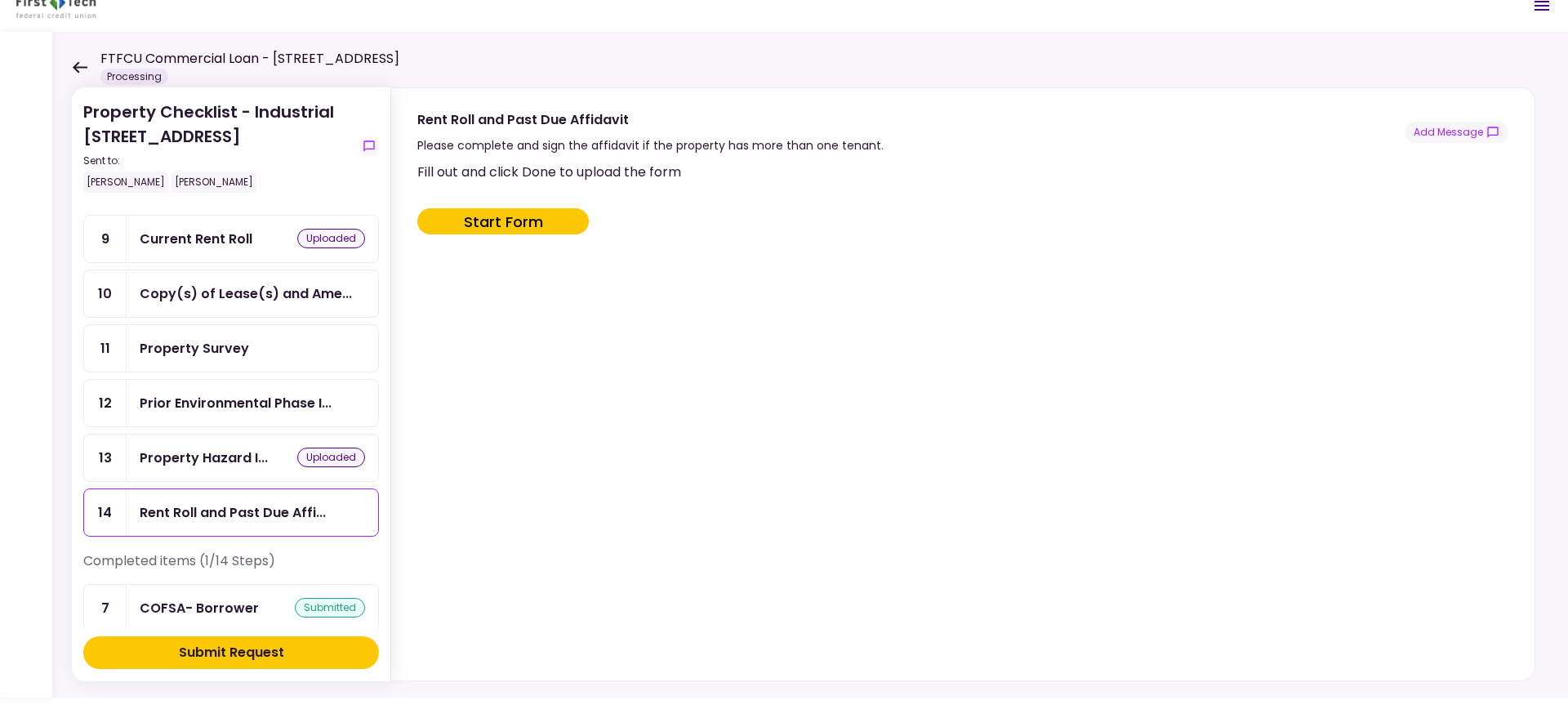
click at [549, 220] on button "Start Form" at bounding box center [502, 220] width 171 height 26
type input "***"
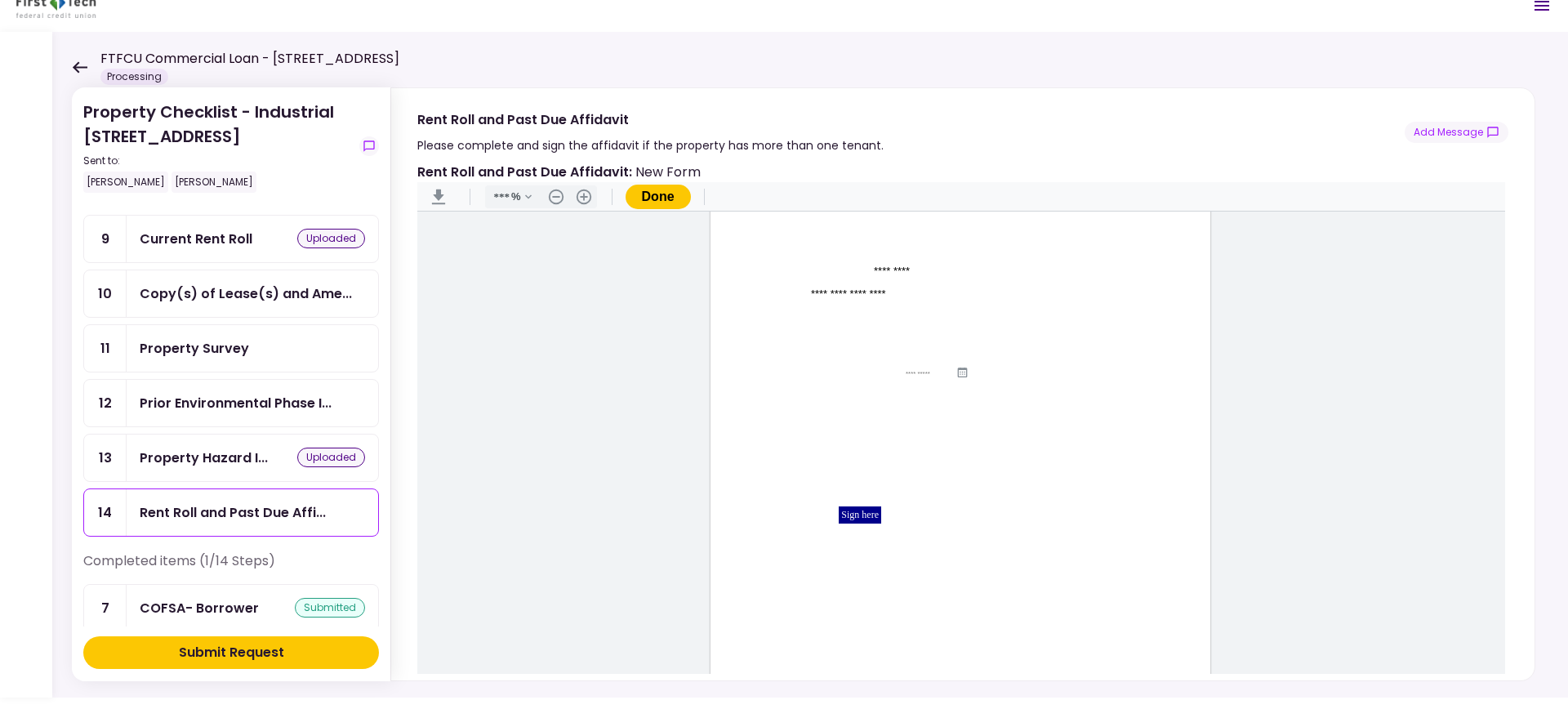
scroll to position [171, 0]
click at [923, 353] on input "Document Content" at bounding box center [930, 355] width 50 height 8
click at [958, 351] on icon "Document Content" at bounding box center [961, 352] width 11 height 11
type input "**********"
click at [909, 395] on input "Document Content" at bounding box center [930, 397] width 116 height 14
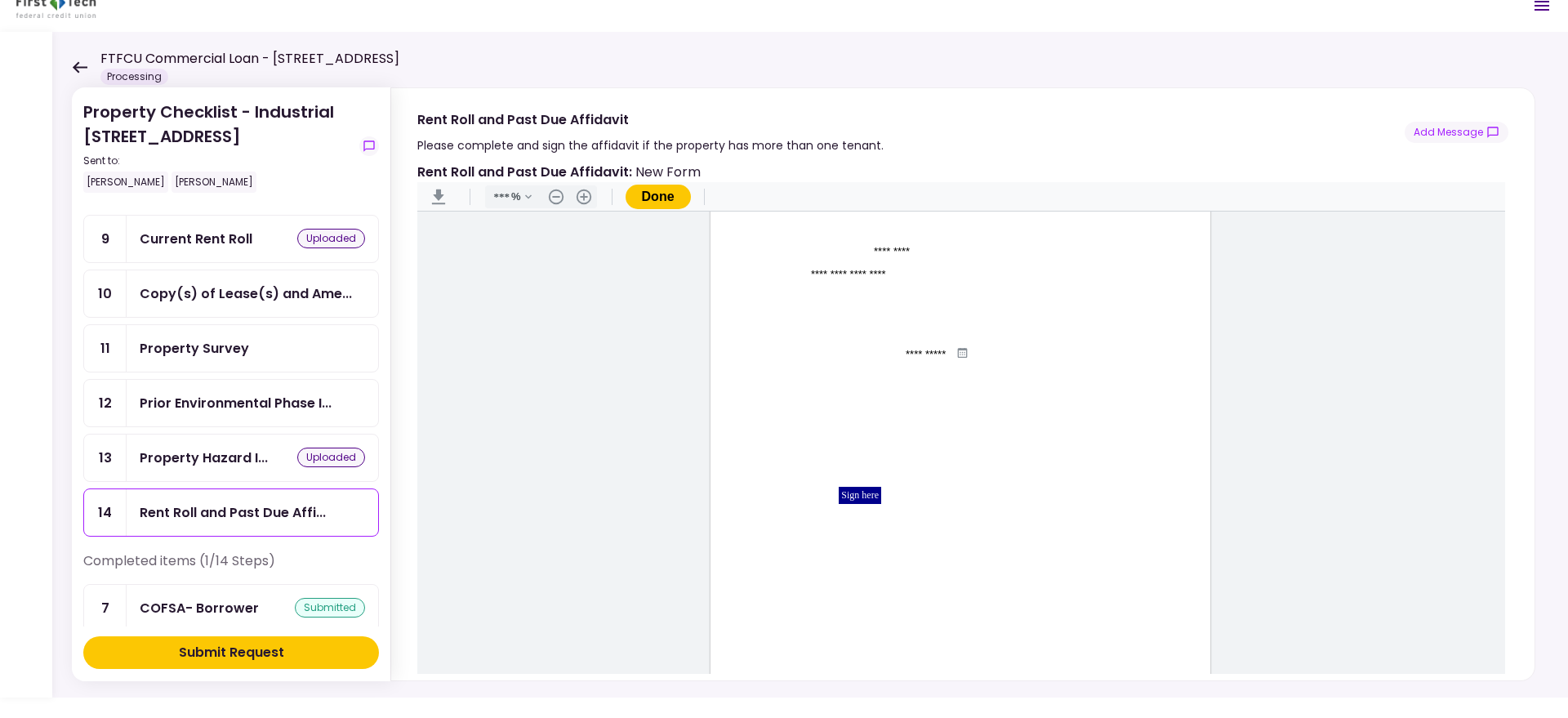
click at [921, 392] on input "Document Content" at bounding box center [930, 397] width 116 height 14
type input "**********"
click at [972, 416] on input "Document Content" at bounding box center [1001, 420] width 79 height 14
click at [845, 498] on div "Sign here" at bounding box center [860, 496] width 43 height 17
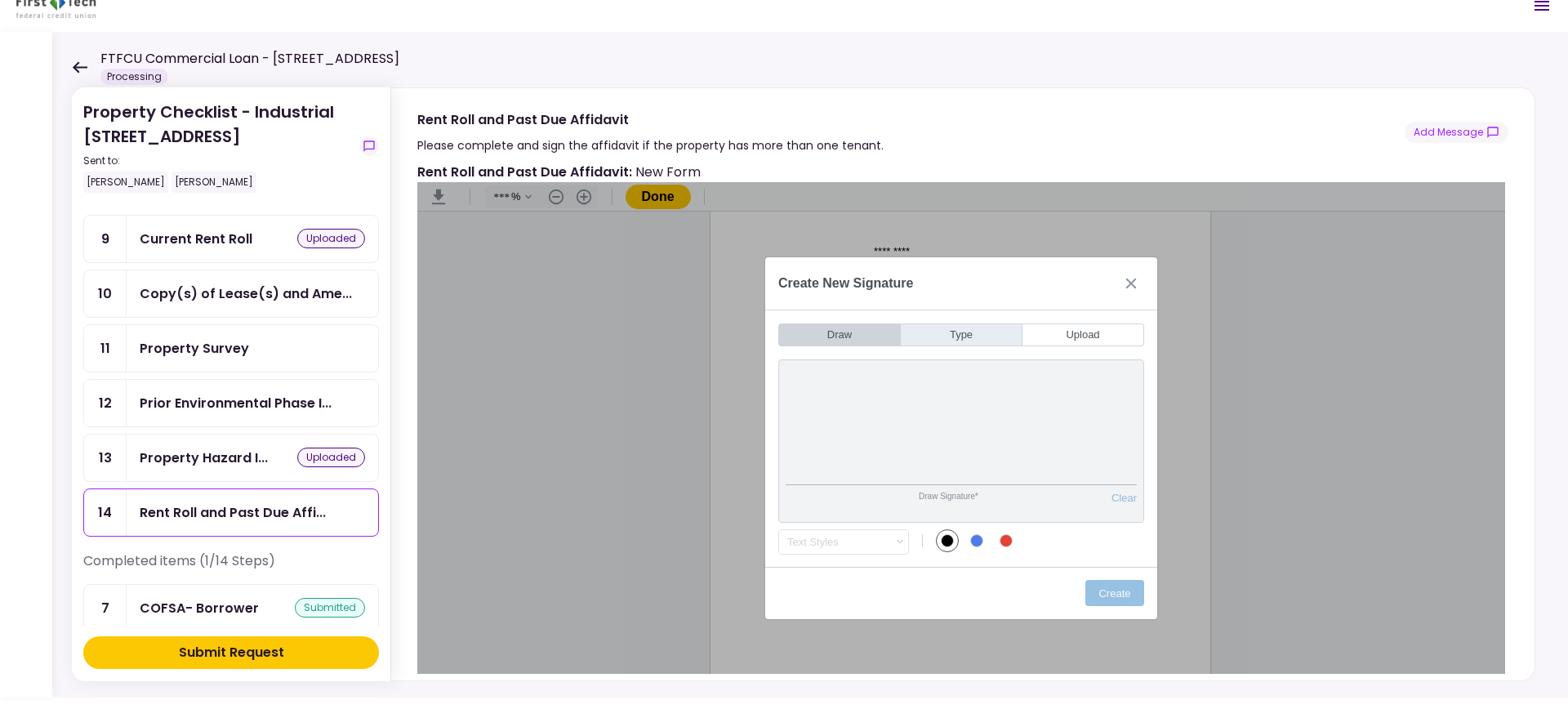
click at [930, 333] on button "Type" at bounding box center [961, 335] width 122 height 23
type input "*"
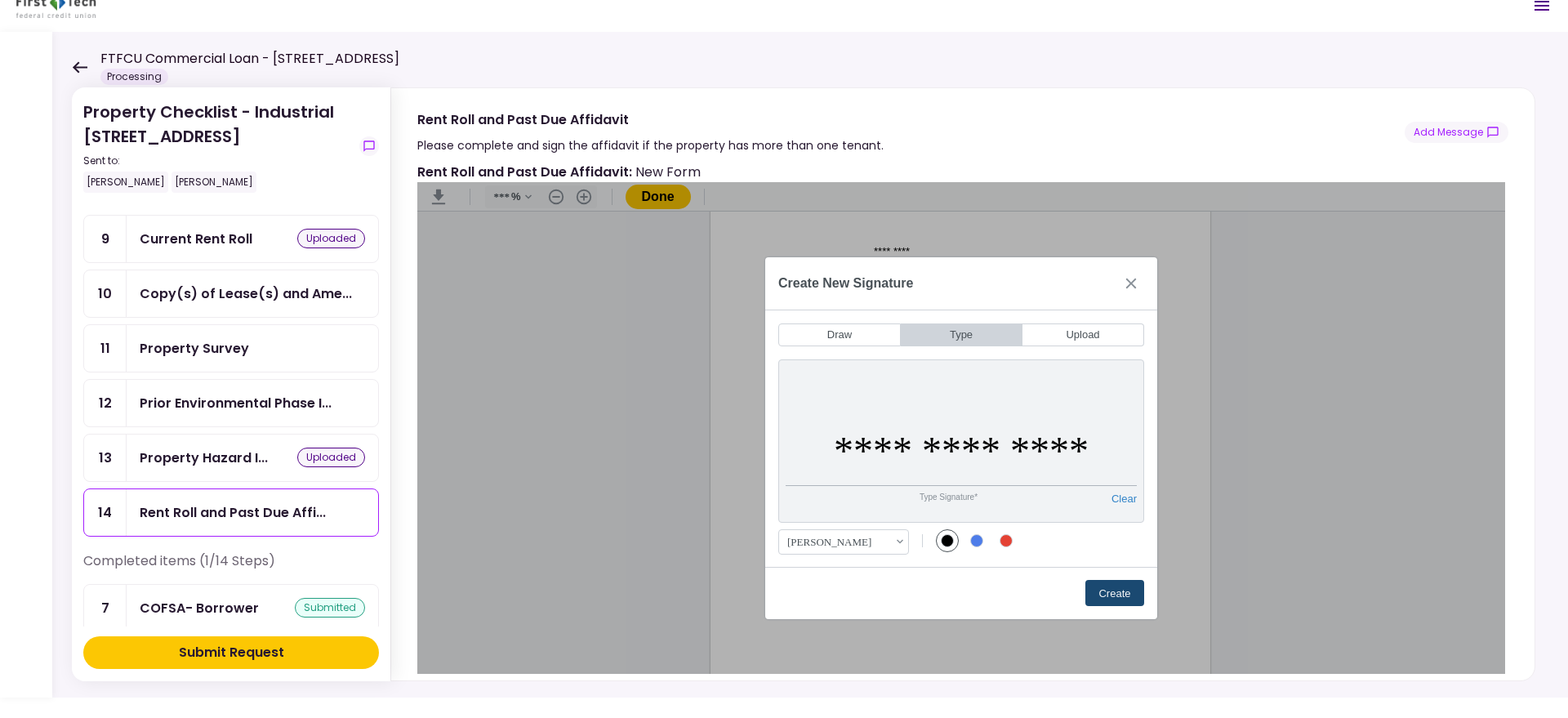
type input "**********"
click at [1130, 593] on button "Create" at bounding box center [1114, 592] width 59 height 26
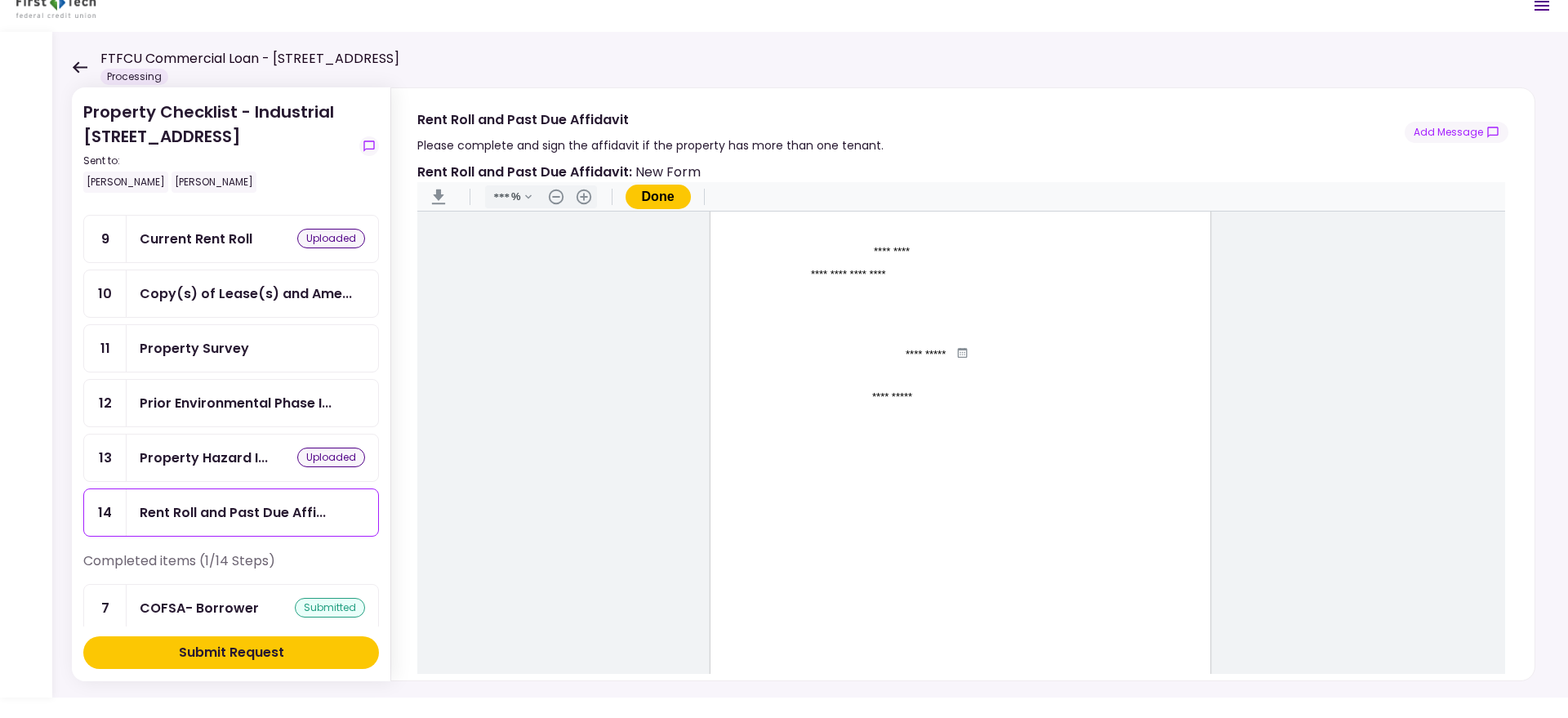
scroll to position [0, 0]
click at [852, 440] on input "**********" at bounding box center [905, 445] width 189 height 14
click at [951, 438] on input "**********" at bounding box center [905, 445] width 189 height 14
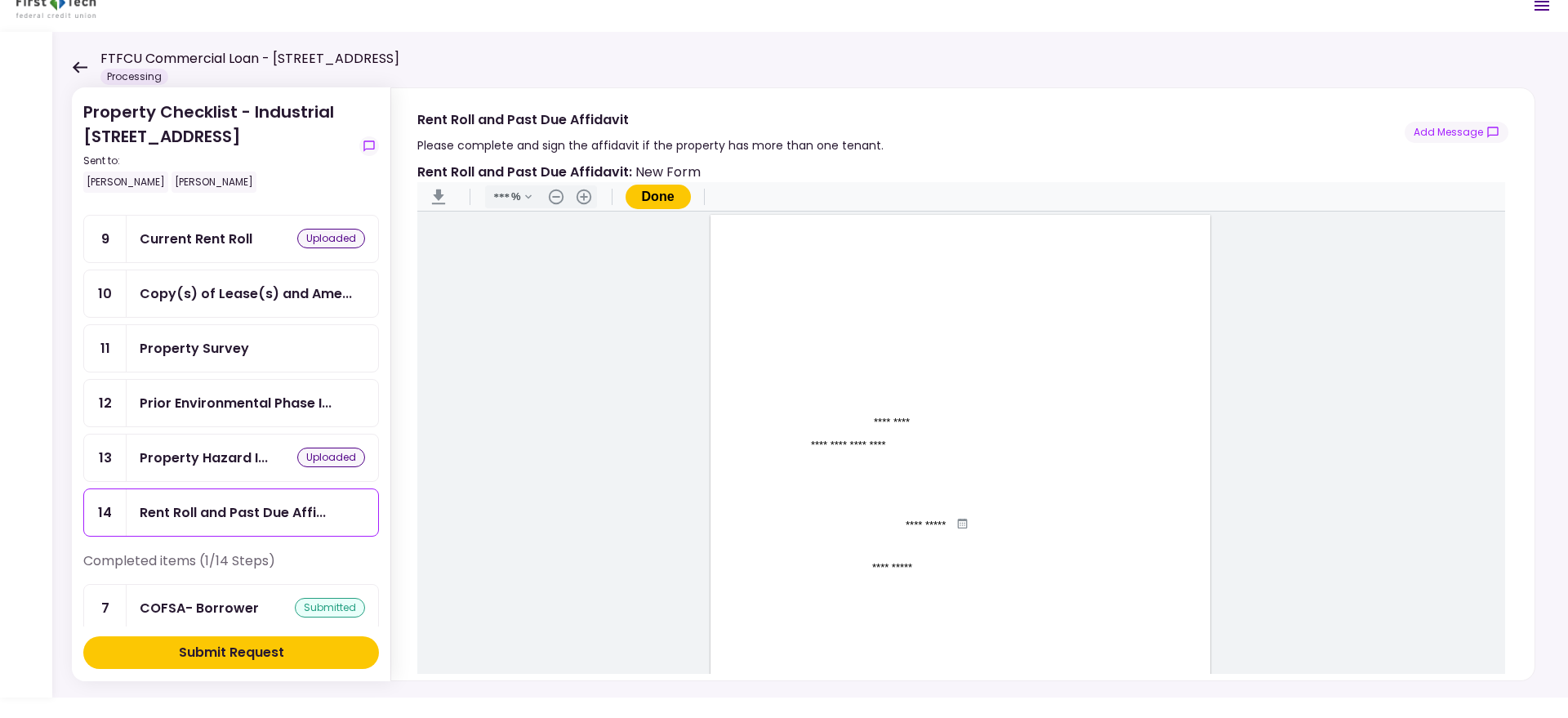
click at [943, 445] on input "**********" at bounding box center [905, 445] width 189 height 14
type input "**********"
click at [983, 417] on input "Document Content" at bounding box center [1001, 420] width 79 height 14
type input "*"
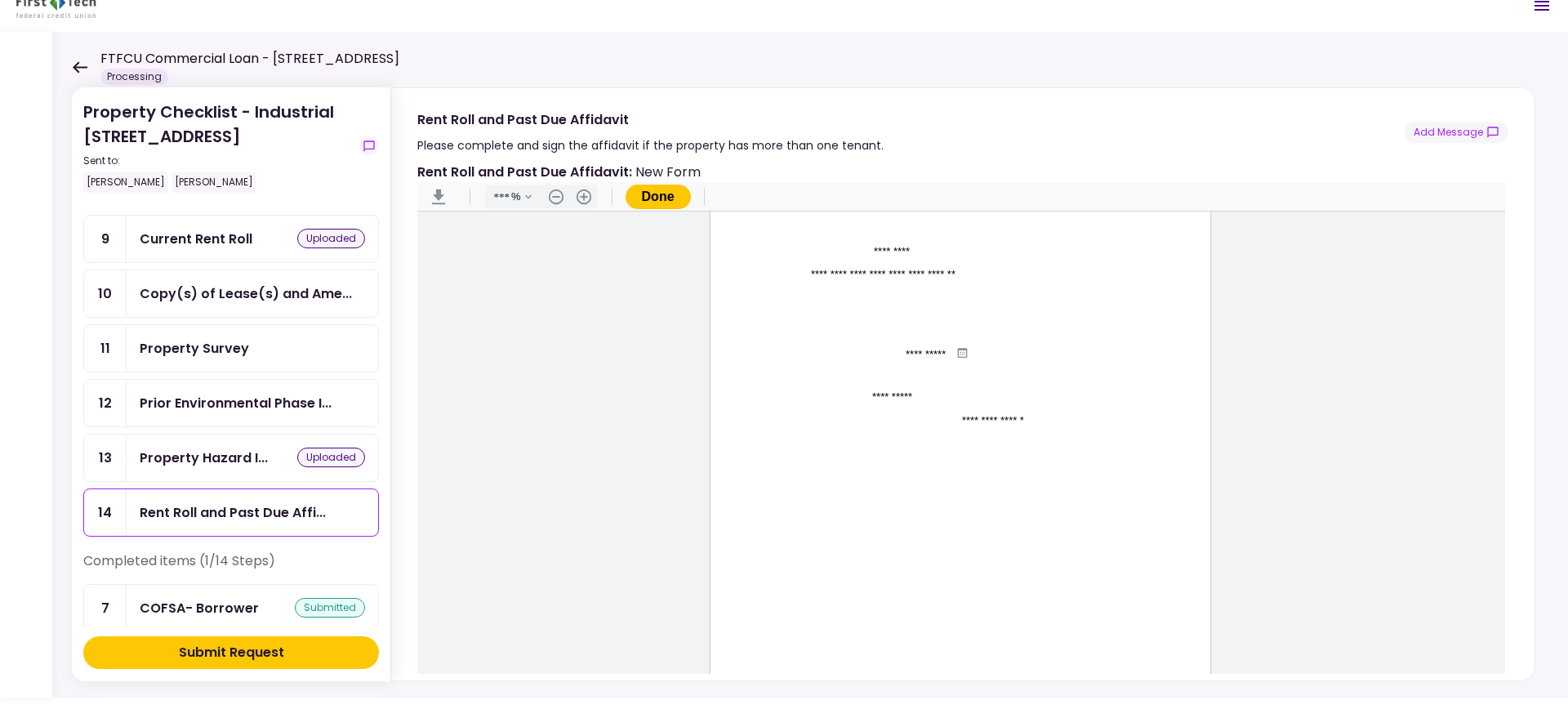
scroll to position [0, 0]
type input "**********"
click at [838, 507] on div "Sign here" at bounding box center [859, 495] width 121 height 24
click at [833, 514] on input "Document Content" at bounding box center [870, 515] width 128 height 14
type input "**********"
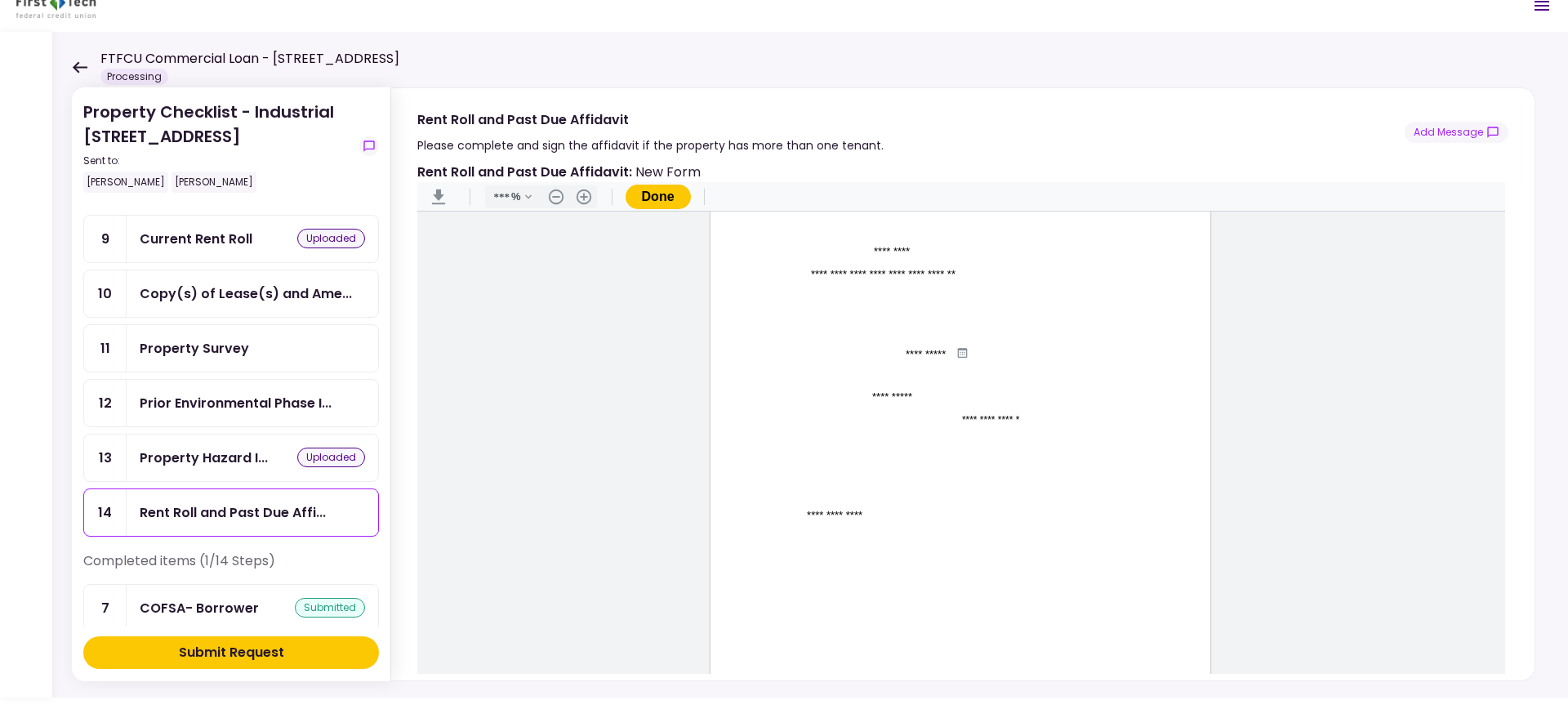
click at [833, 530] on input "Document Content" at bounding box center [865, 531] width 140 height 13
type input "*******"
click at [645, 197] on button "Done" at bounding box center [658, 196] width 66 height 24
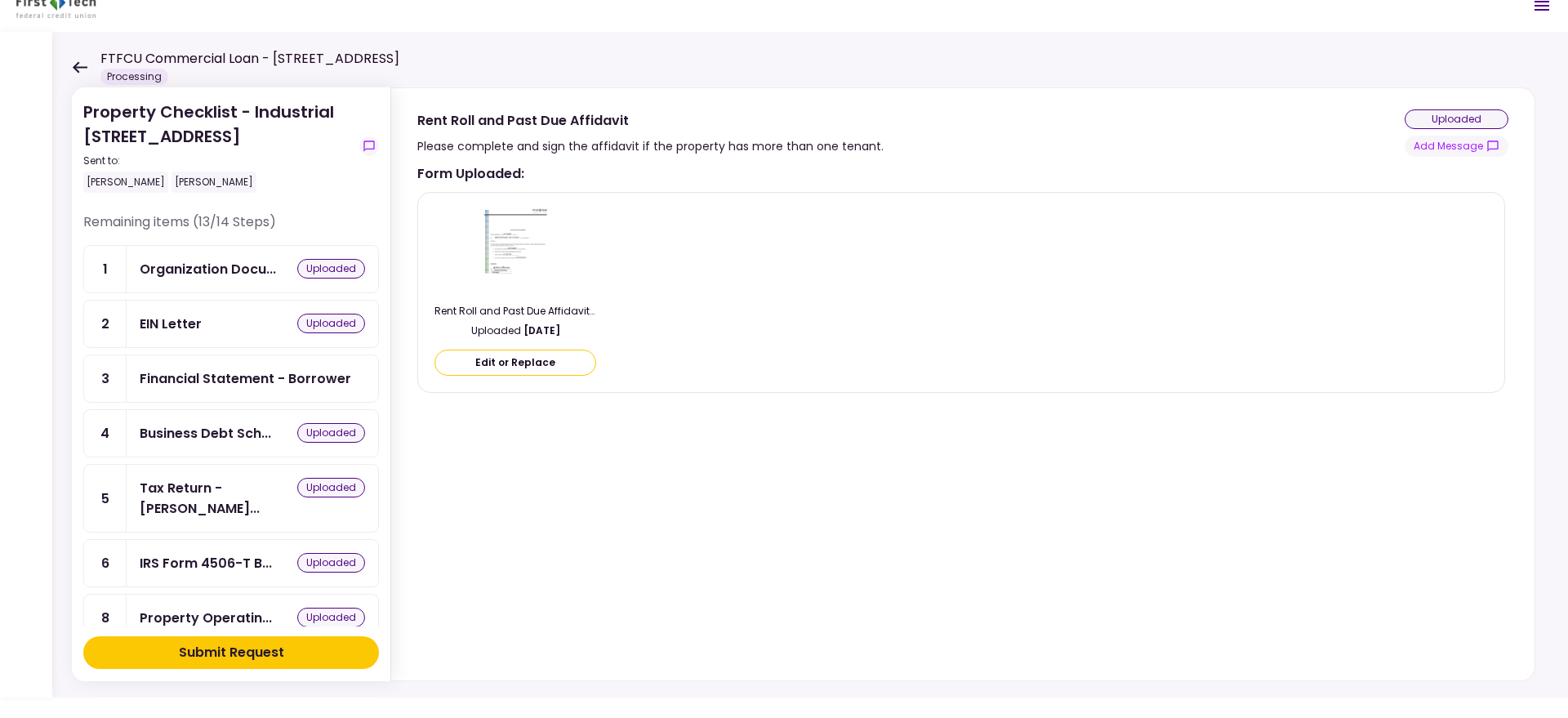
click at [278, 374] on div "Financial Statement - Borrower" at bounding box center [245, 378] width 212 height 20
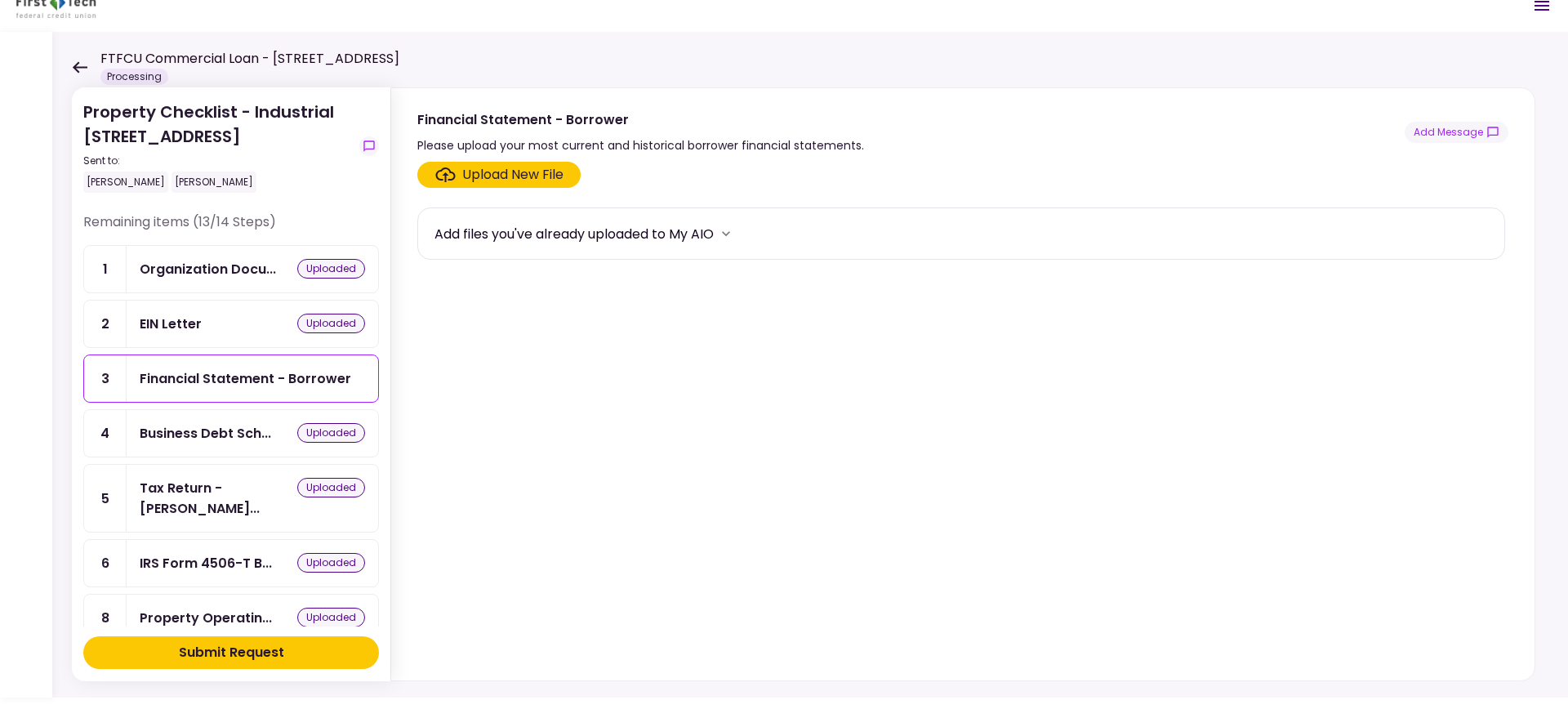
click at [524, 175] on div "Upload New File" at bounding box center [512, 175] width 101 height 19
click at [0, 0] on input "Upload New File" at bounding box center [0, 0] width 0 height 0
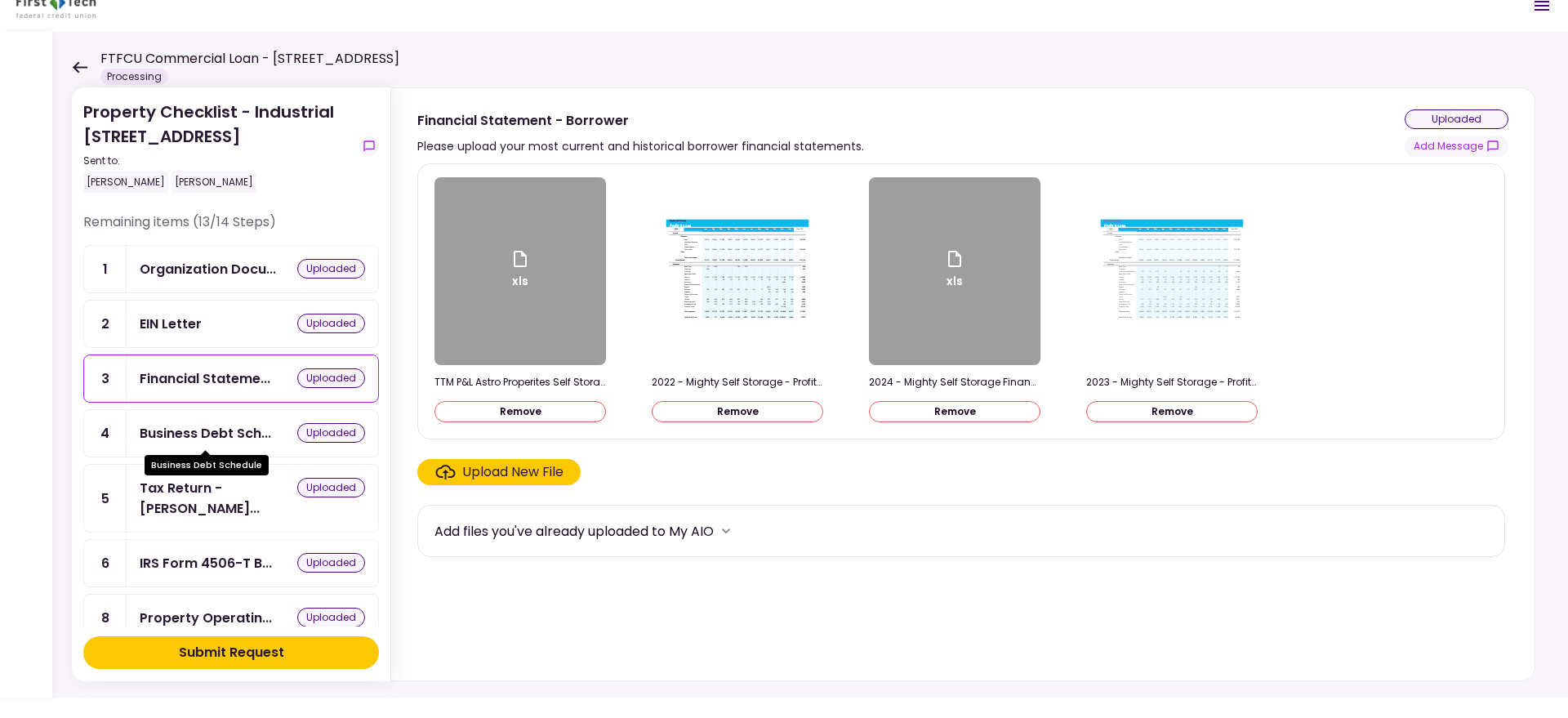
click at [222, 439] on div "Business Debt Sch..." at bounding box center [206, 433] width 131 height 20
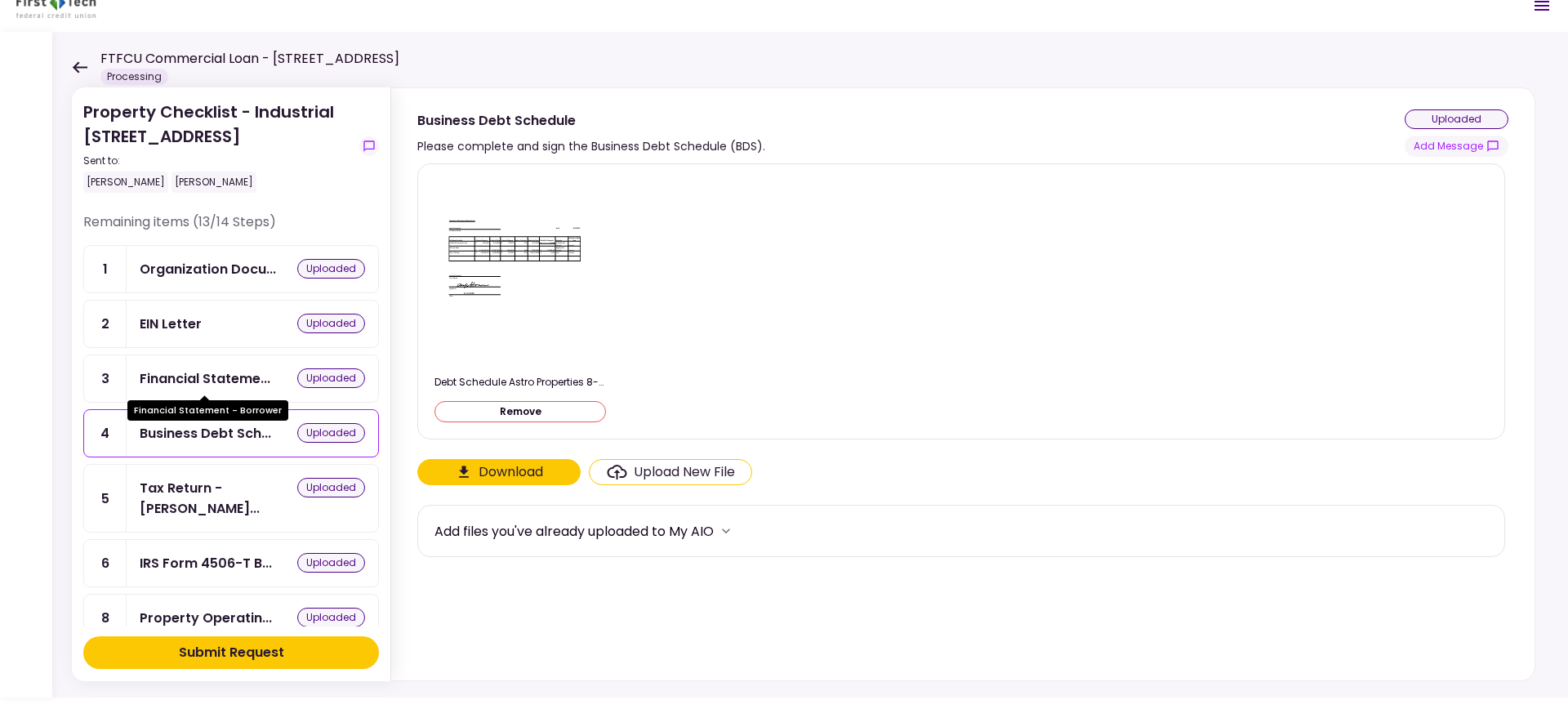
click at [214, 379] on div "Financial Stateme..." at bounding box center [205, 378] width 130 height 20
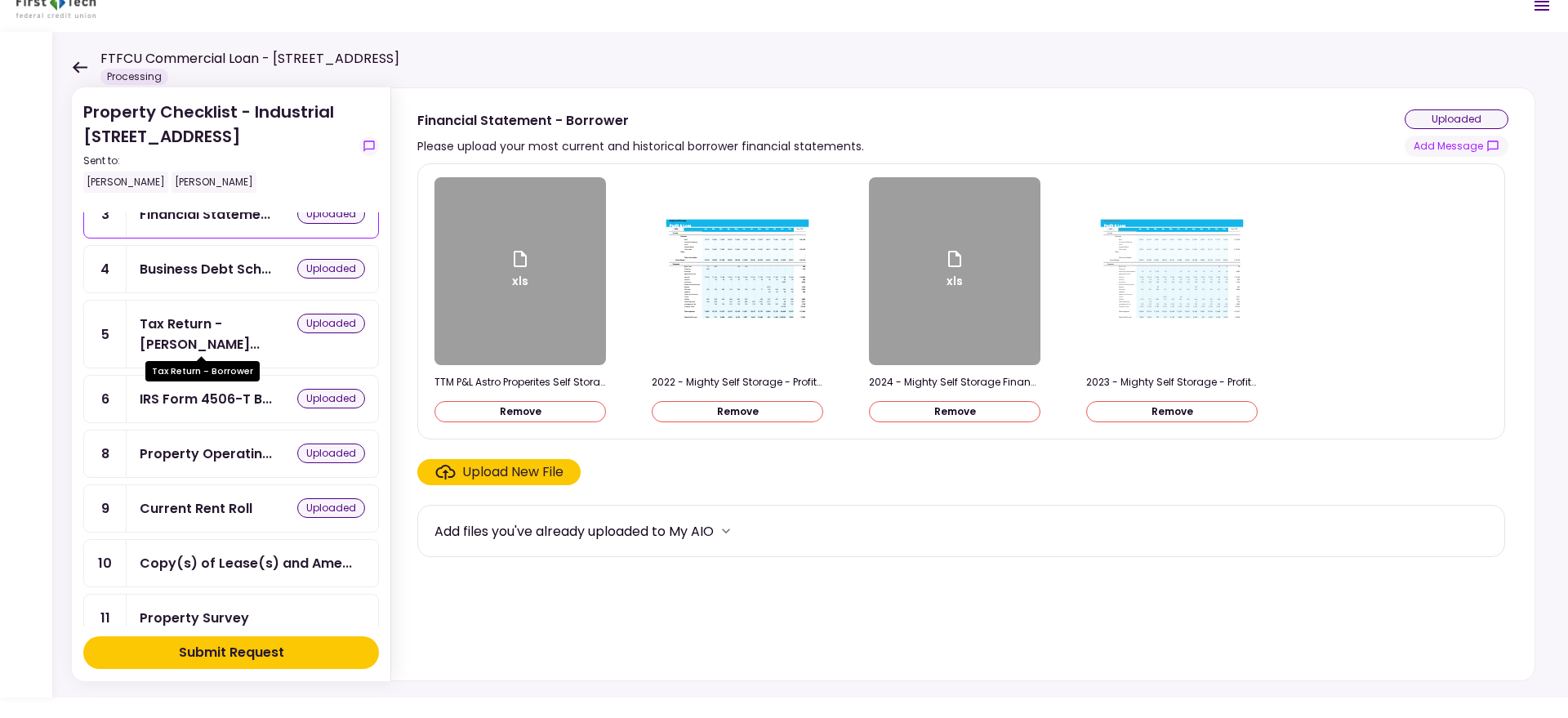
scroll to position [173, 0]
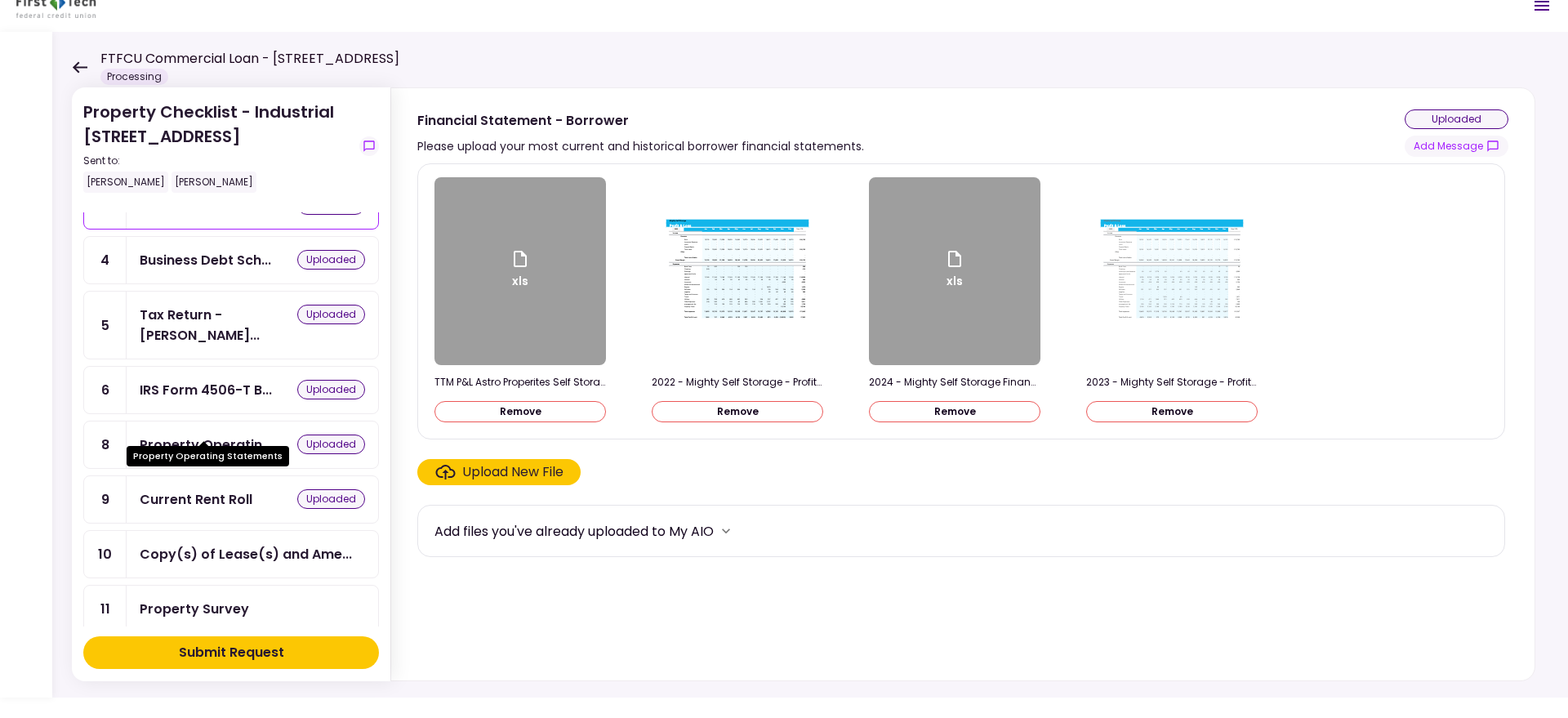
click at [212, 435] on div "Property Operatin..." at bounding box center [206, 445] width 132 height 20
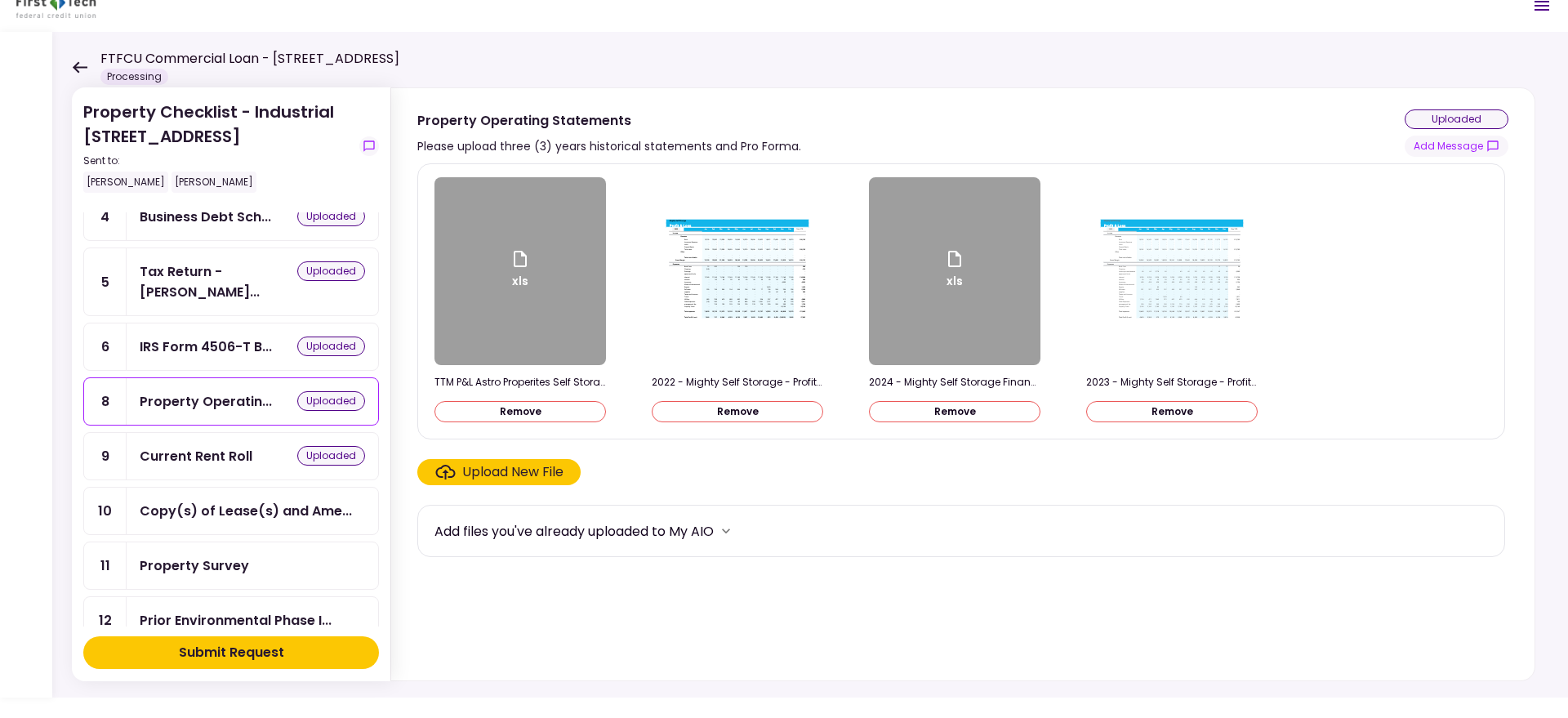
scroll to position [218, 0]
click at [216, 444] on div "Current Rent Roll" at bounding box center [196, 453] width 113 height 20
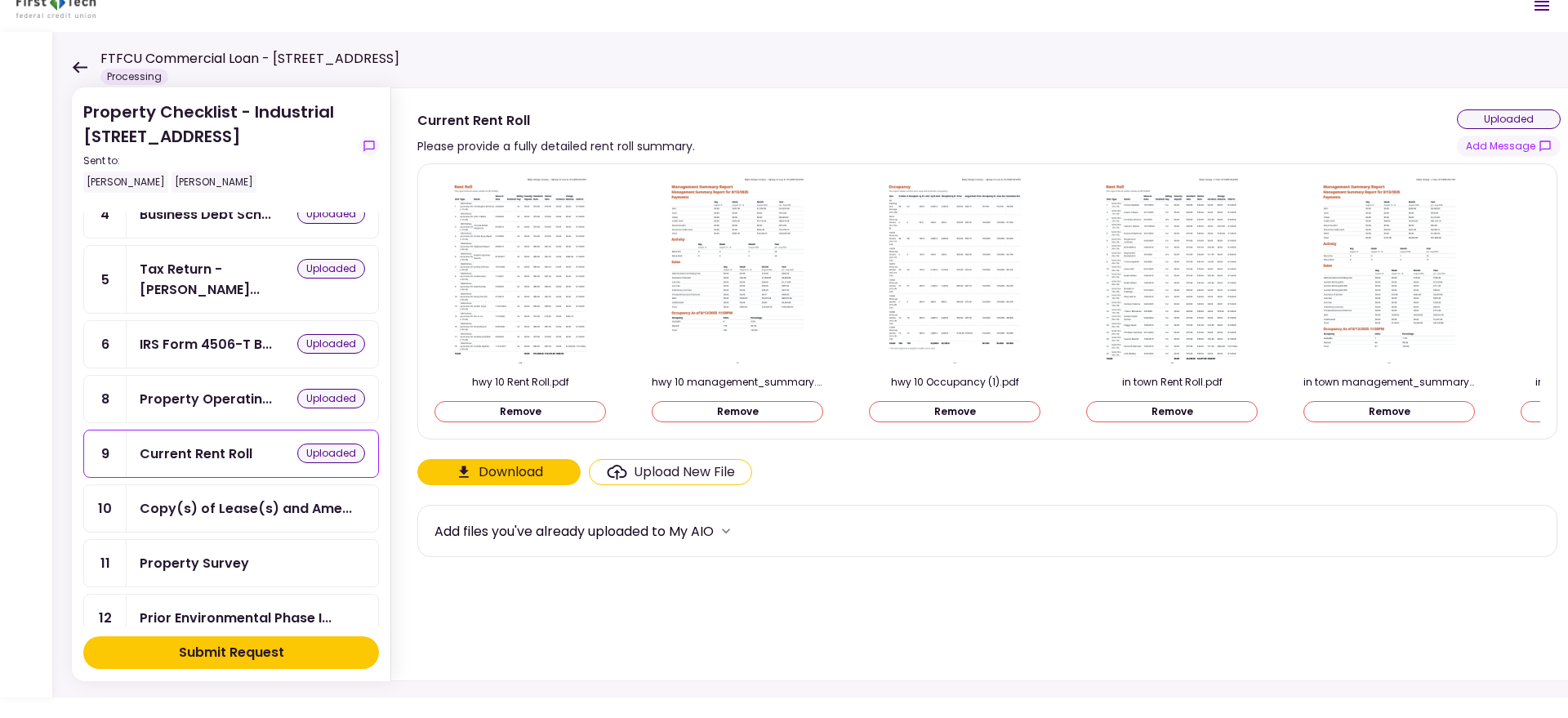
click at [154, 376] on div "Property Operatin... uploaded" at bounding box center [252, 399] width 251 height 46
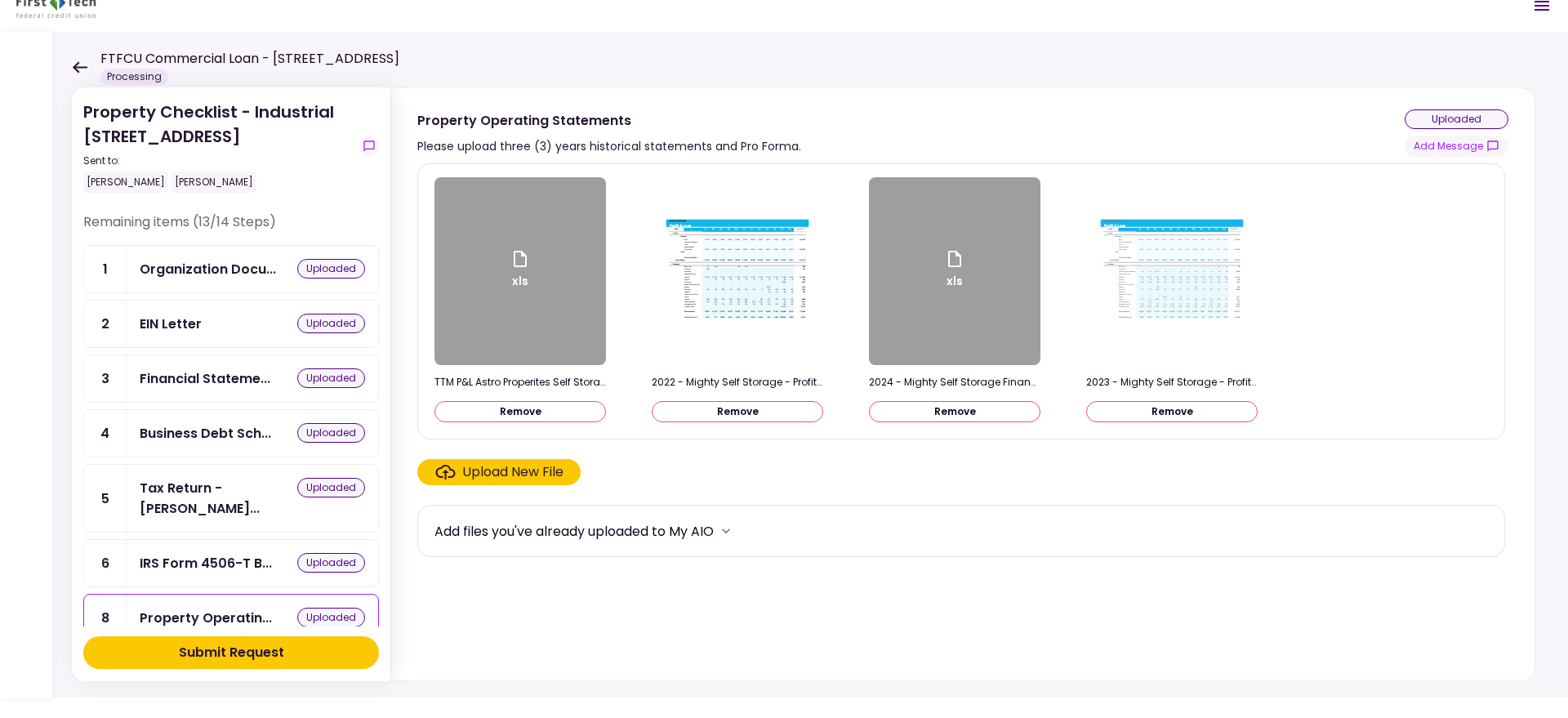
click at [303, 649] on button "Submit Request" at bounding box center [231, 652] width 296 height 33
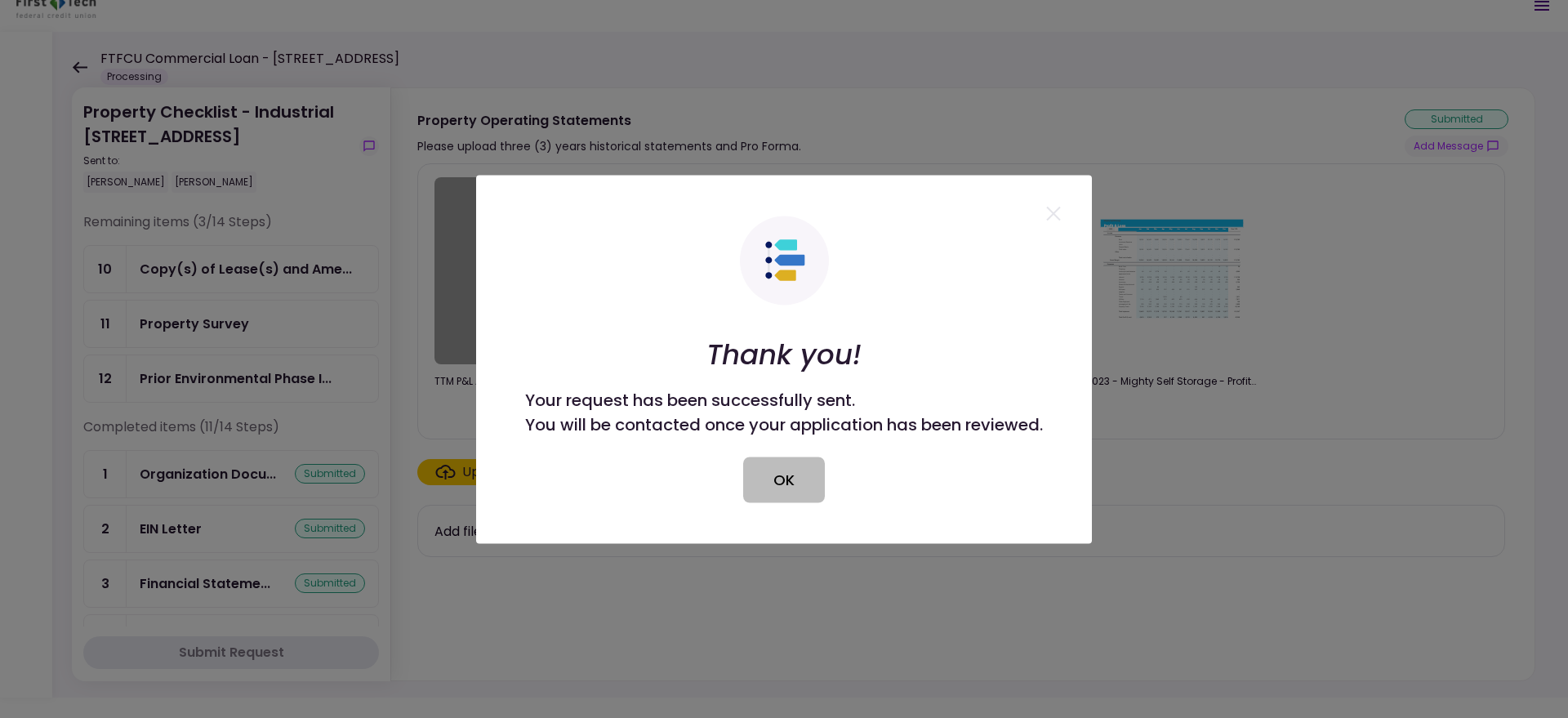
click at [765, 473] on button "OK" at bounding box center [784, 478] width 82 height 45
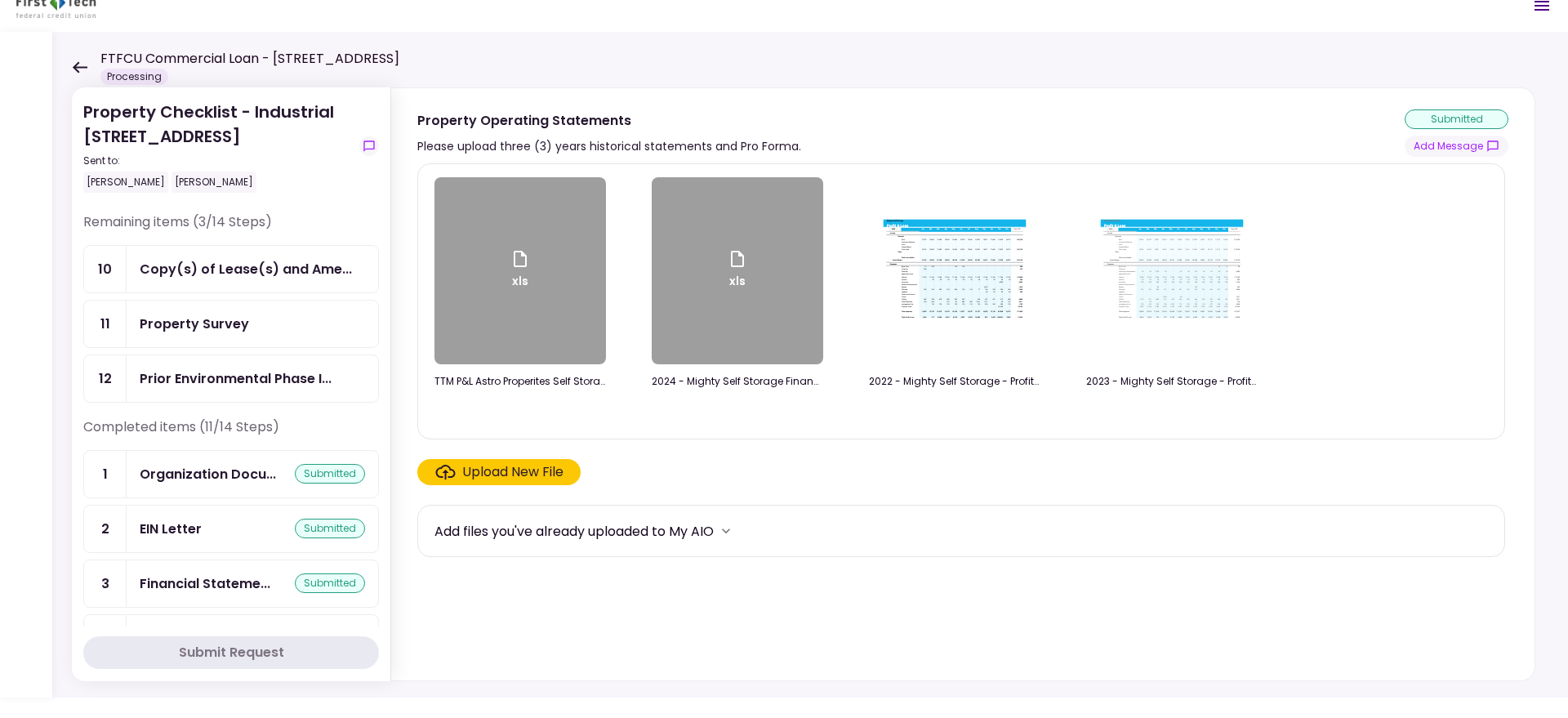
click at [89, 60] on div "FTFCU Commercial Loan - 1650 S Carbon Ave Price UT Processing" at bounding box center [235, 67] width 328 height 36
click at [73, 63] on icon at bounding box center [79, 67] width 15 height 13
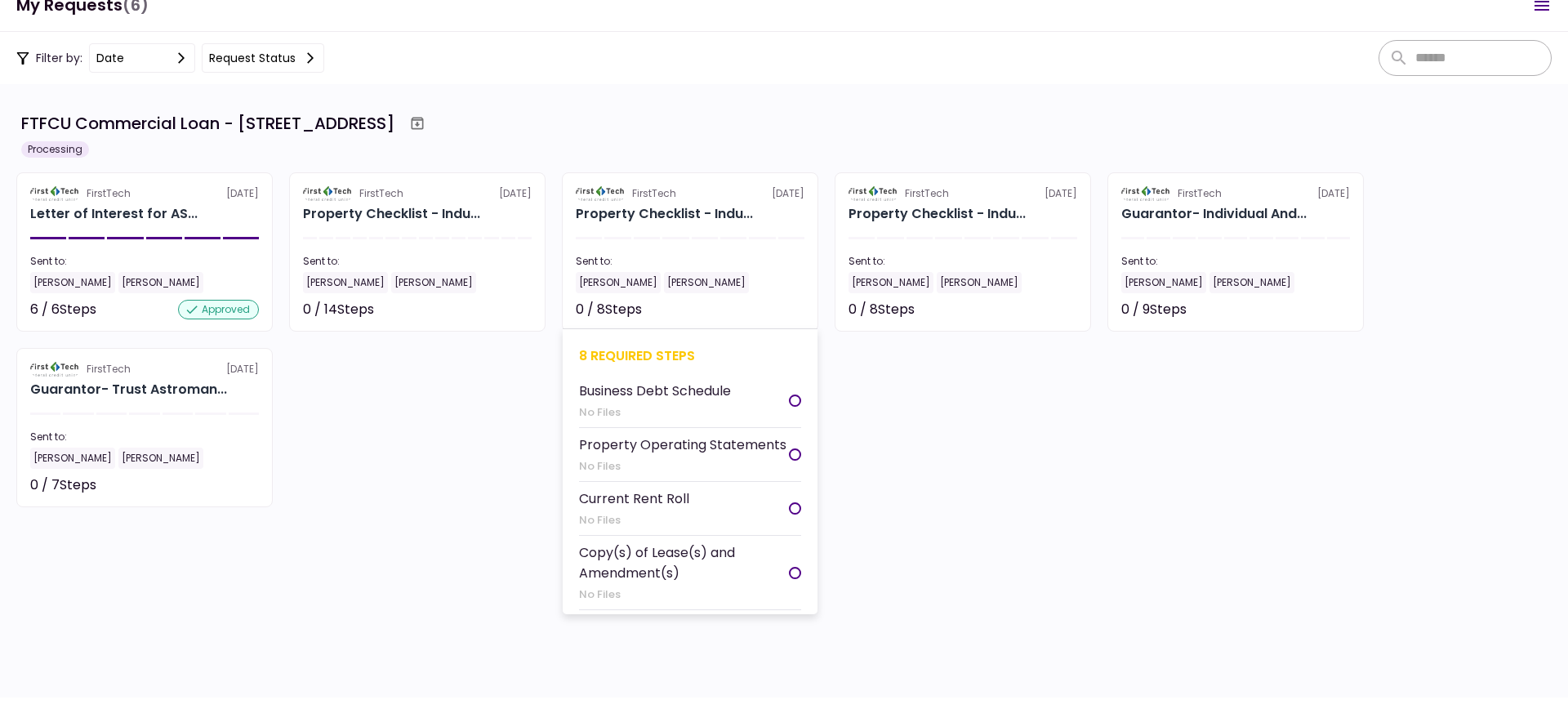
click at [671, 221] on div "Property Checklist - Indu..." at bounding box center [664, 214] width 177 height 19
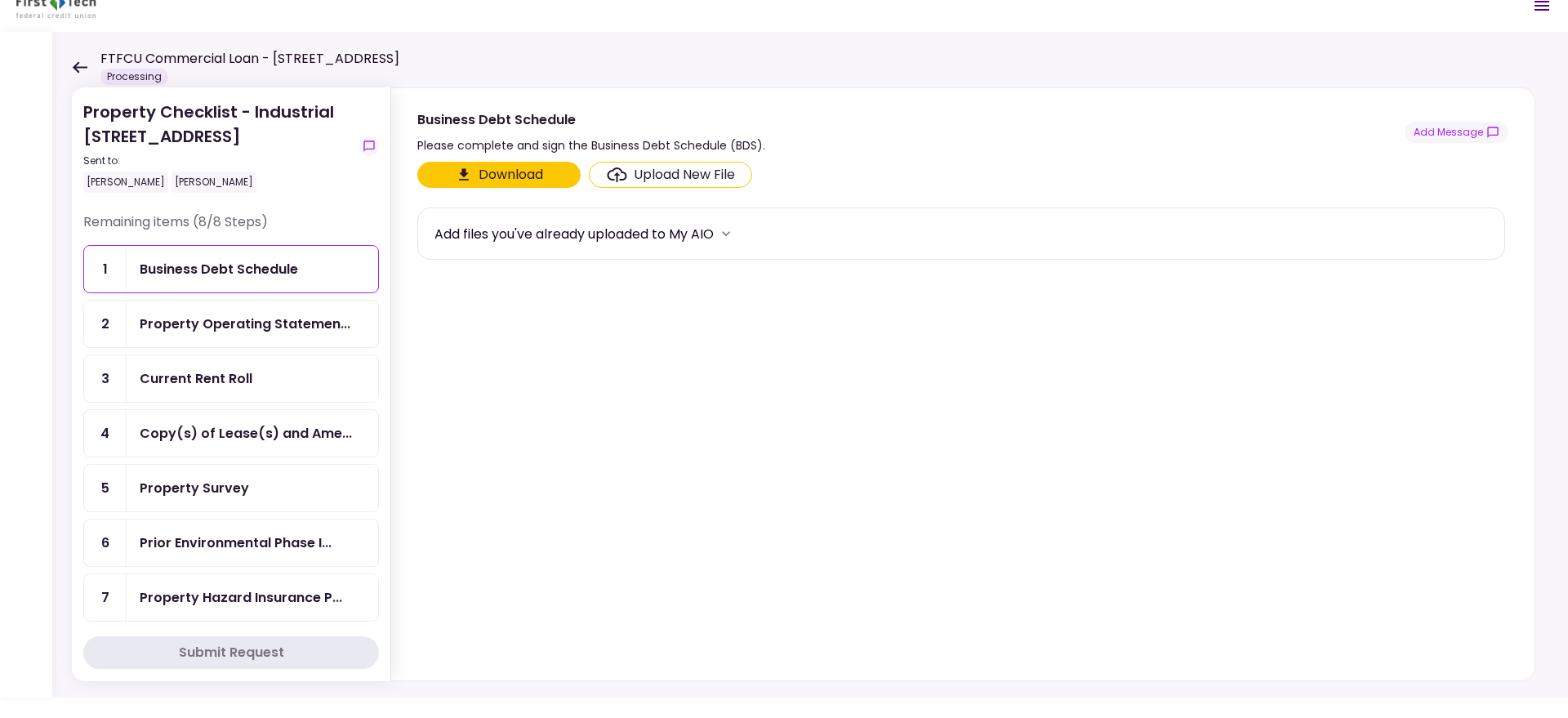
scroll to position [65, 0]
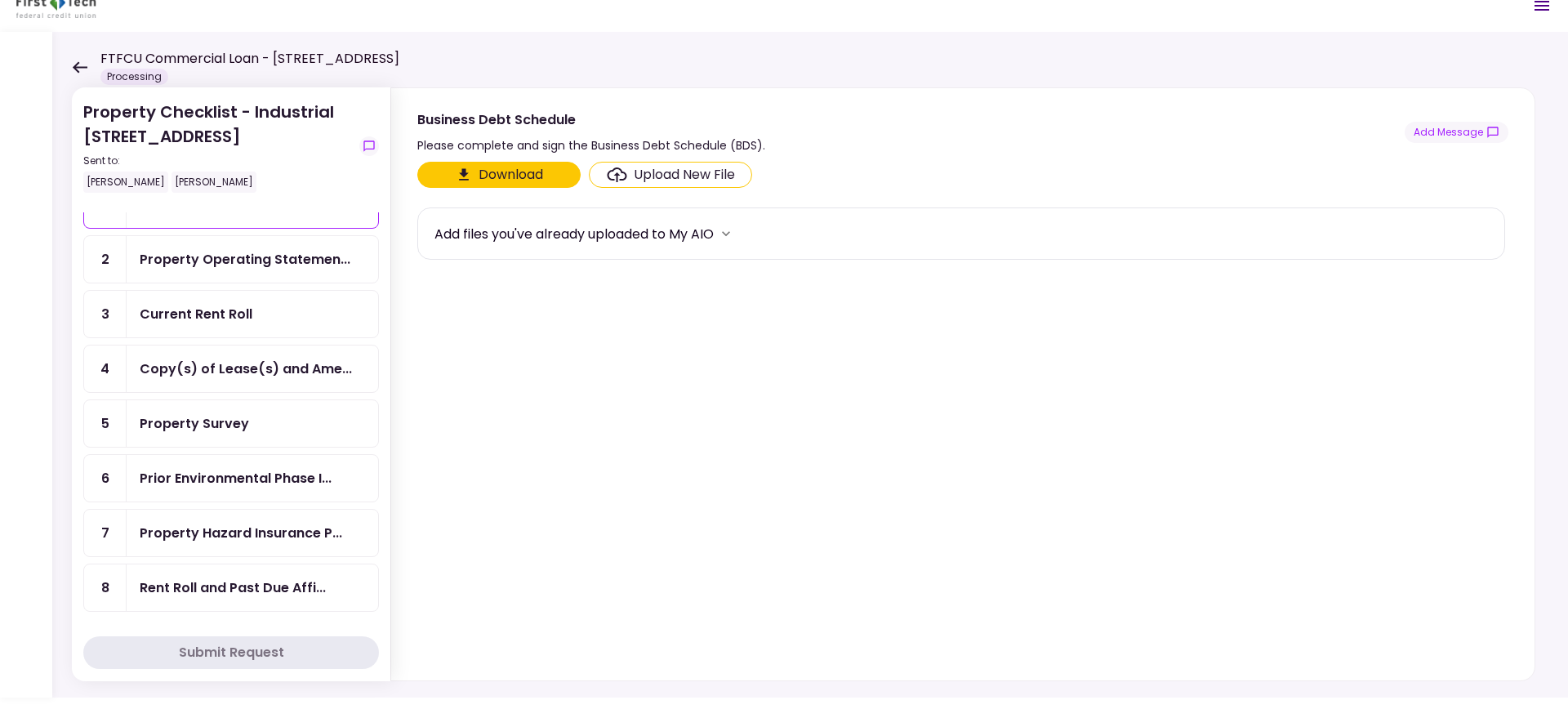
click at [217, 589] on div "Rent Roll and Past Due Affi..." at bounding box center [233, 587] width 186 height 20
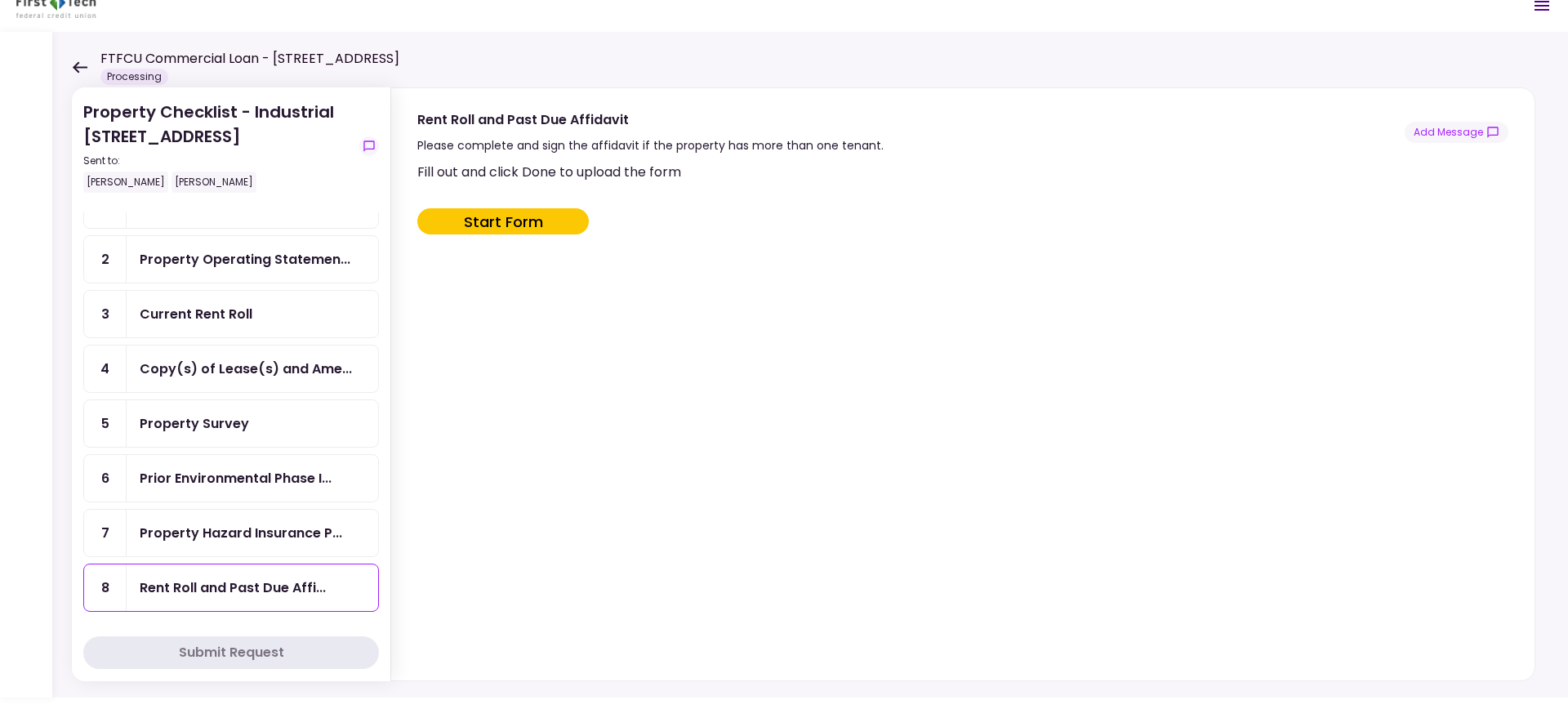
click at [546, 223] on button "Start Form" at bounding box center [502, 220] width 171 height 26
type input "***"
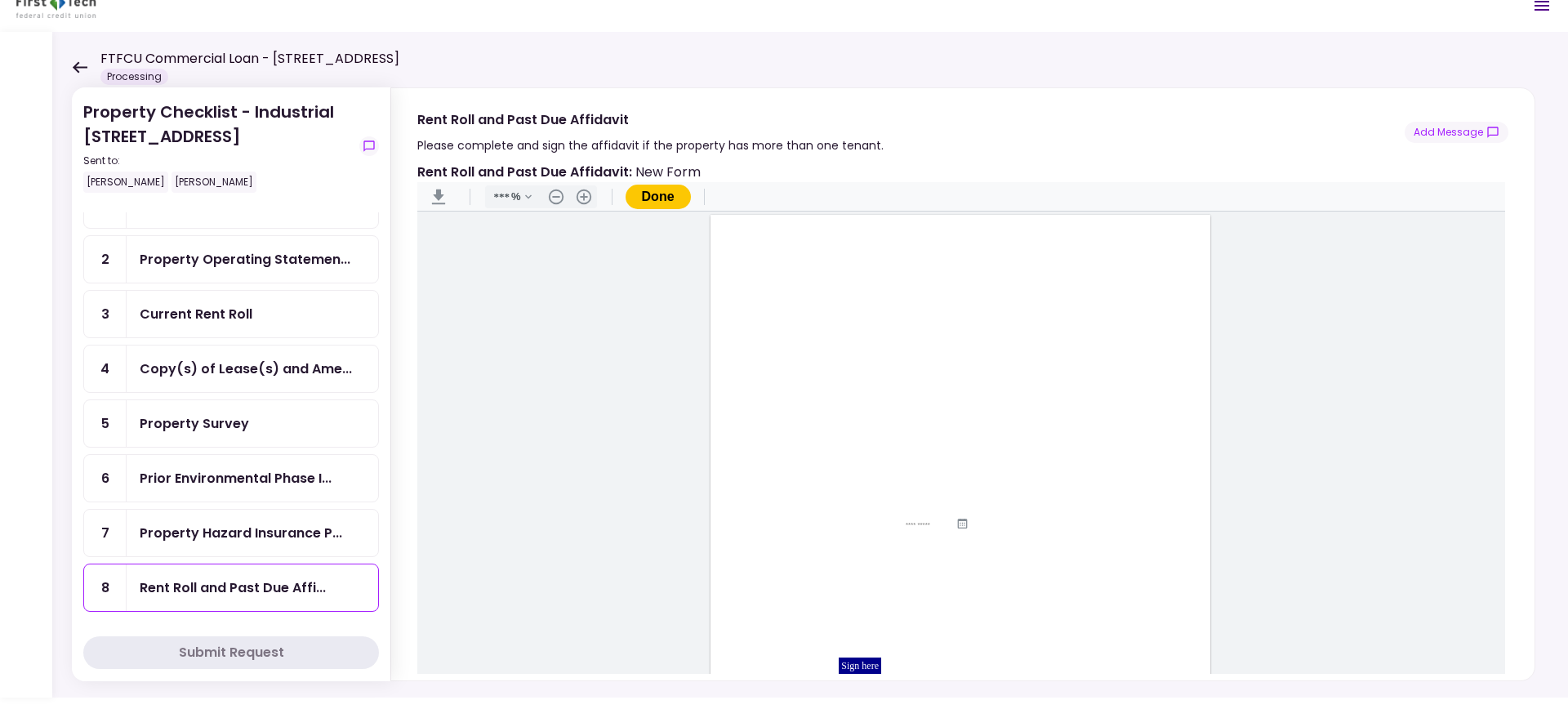
click at [910, 424] on input "Document Content" at bounding box center [909, 421] width 71 height 14
type input "**********"
click at [889, 441] on input "Document Content" at bounding box center [905, 445] width 189 height 14
type input "**********"
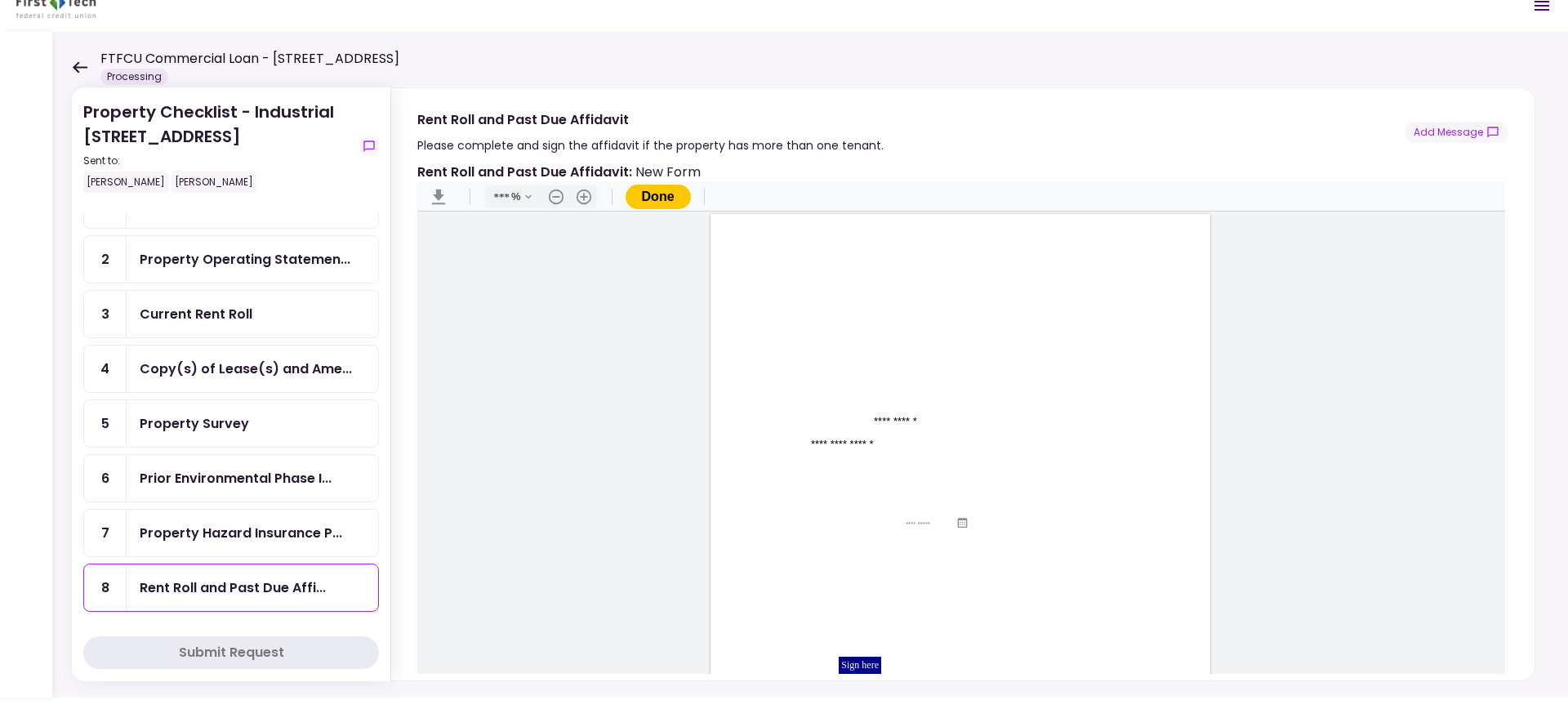
click at [984, 588] on input "Document Content" at bounding box center [1001, 589] width 79 height 14
type input "**********"
click at [919, 561] on input "Document Content" at bounding box center [930, 567] width 116 height 14
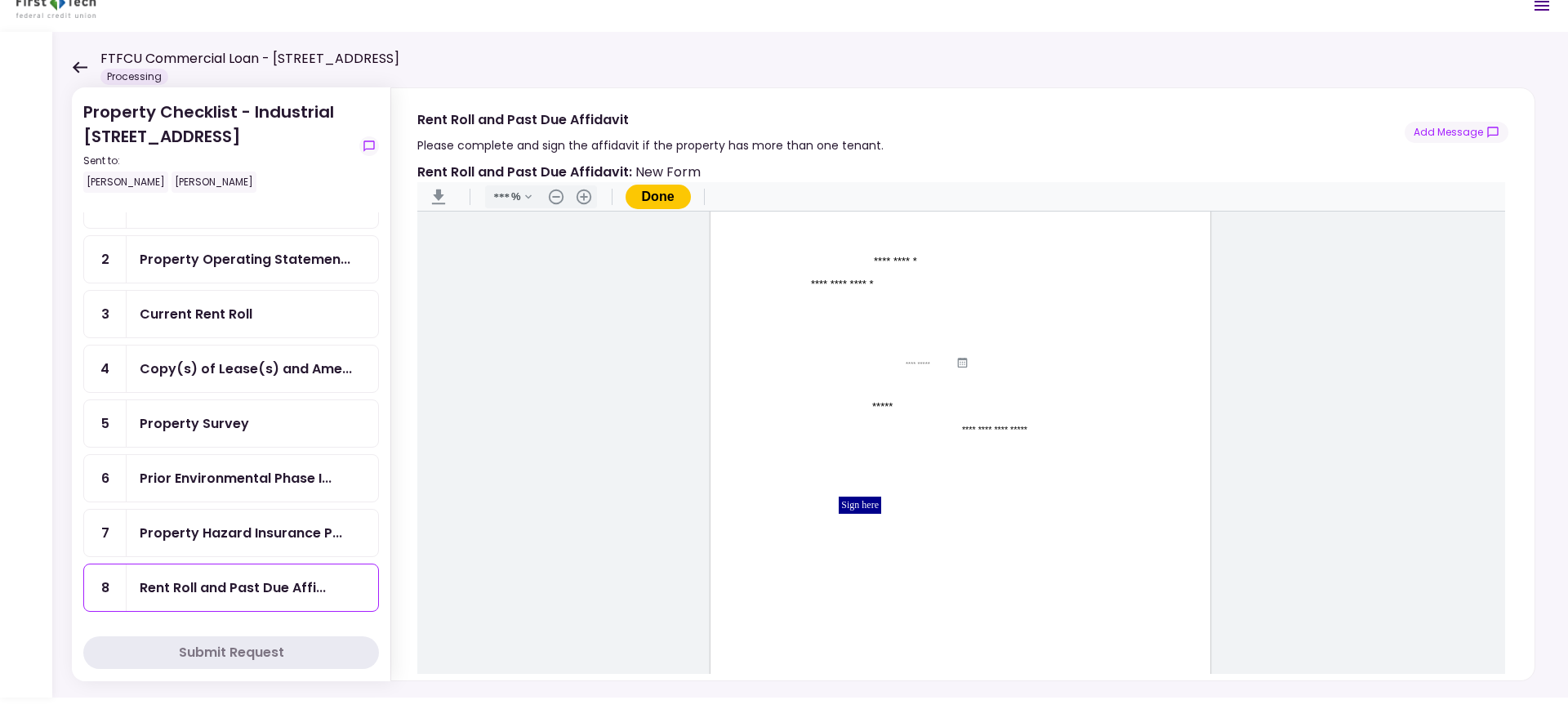
type input "*****"
click at [853, 501] on div "Sign here" at bounding box center [860, 505] width 43 height 17
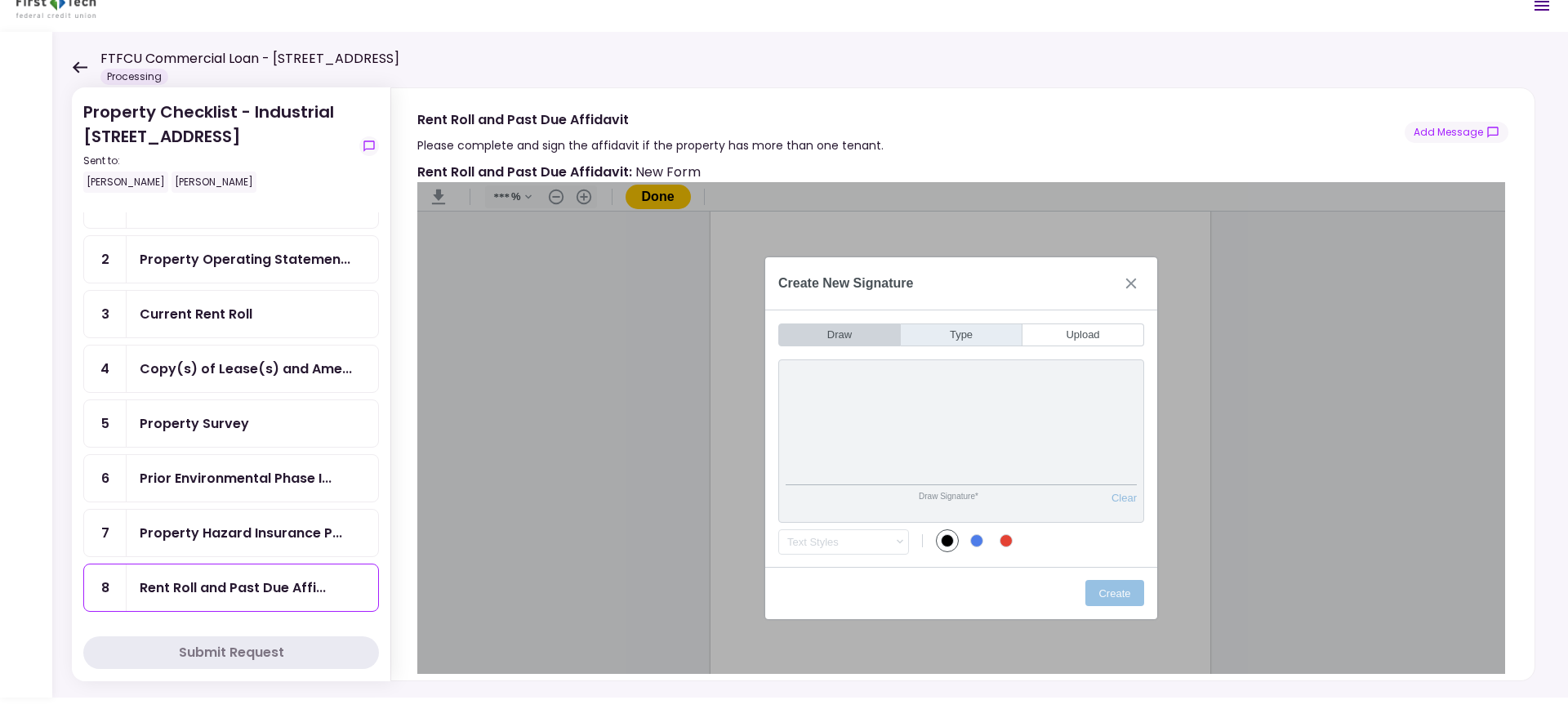
click at [929, 331] on button "Type" at bounding box center [961, 335] width 122 height 23
type input "*"
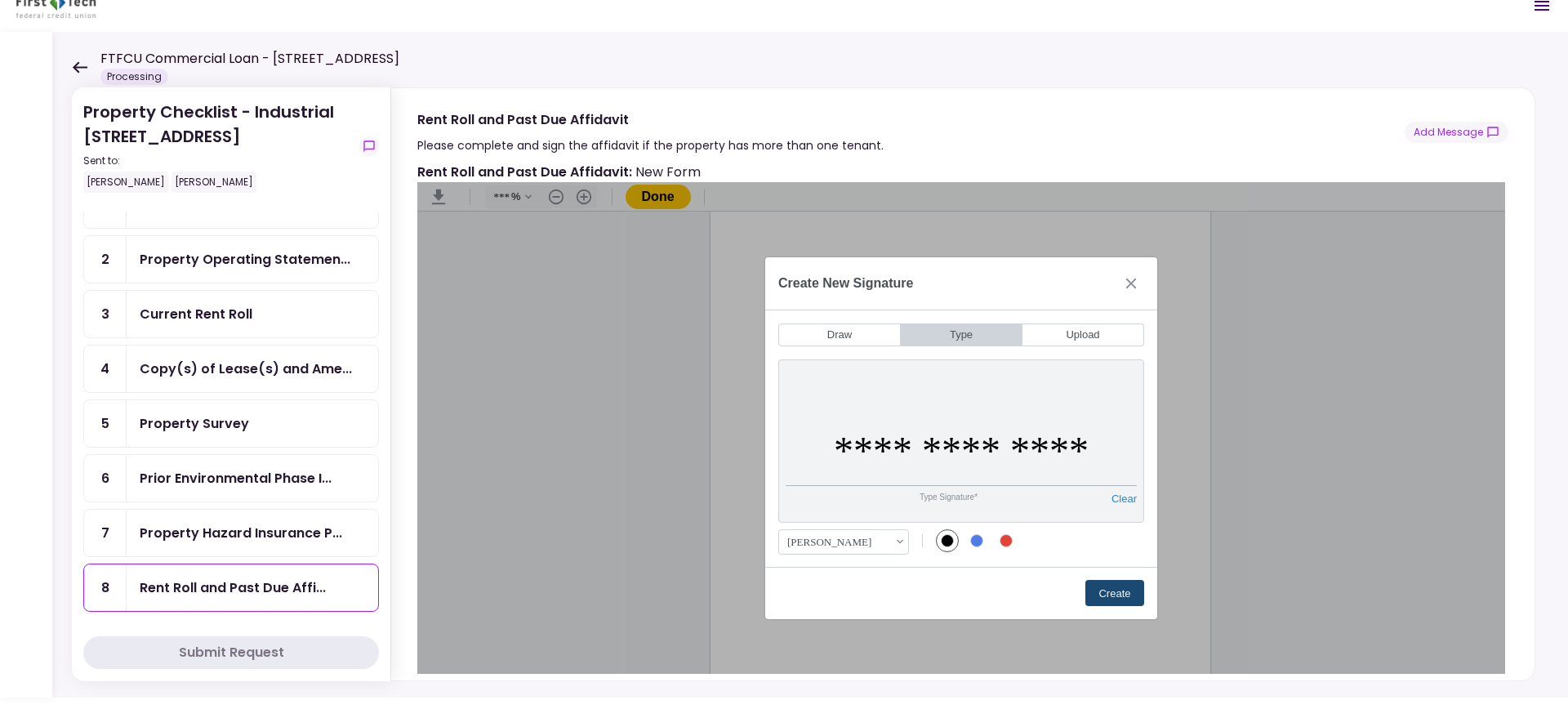
type input "**********"
click at [1105, 589] on button "Create" at bounding box center [1114, 592] width 59 height 26
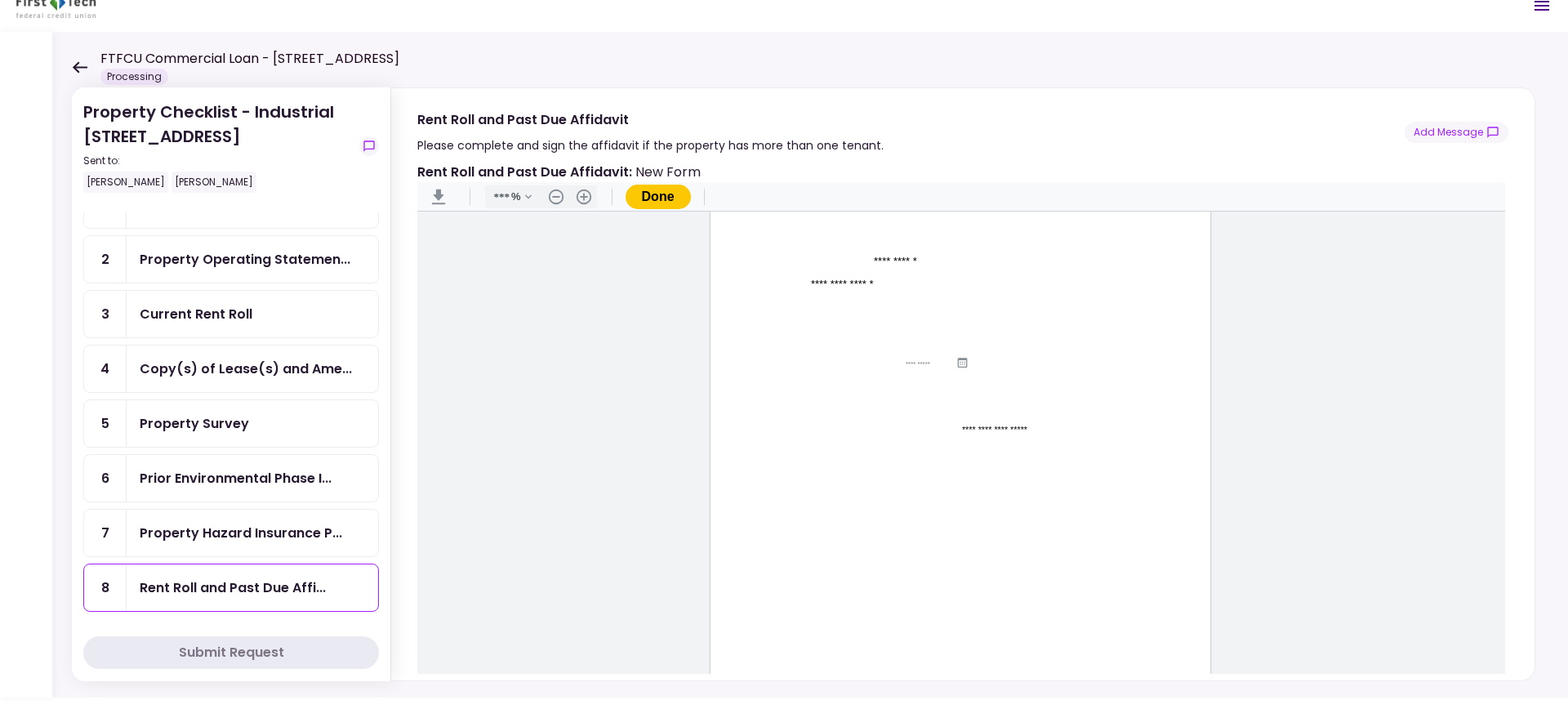
click at [821, 525] on input "Document Content" at bounding box center [870, 526] width 128 height 14
type input "**********"
click at [815, 539] on input "Document Content" at bounding box center [865, 540] width 140 height 13
type input "*******"
click at [659, 198] on button "Done" at bounding box center [658, 196] width 66 height 24
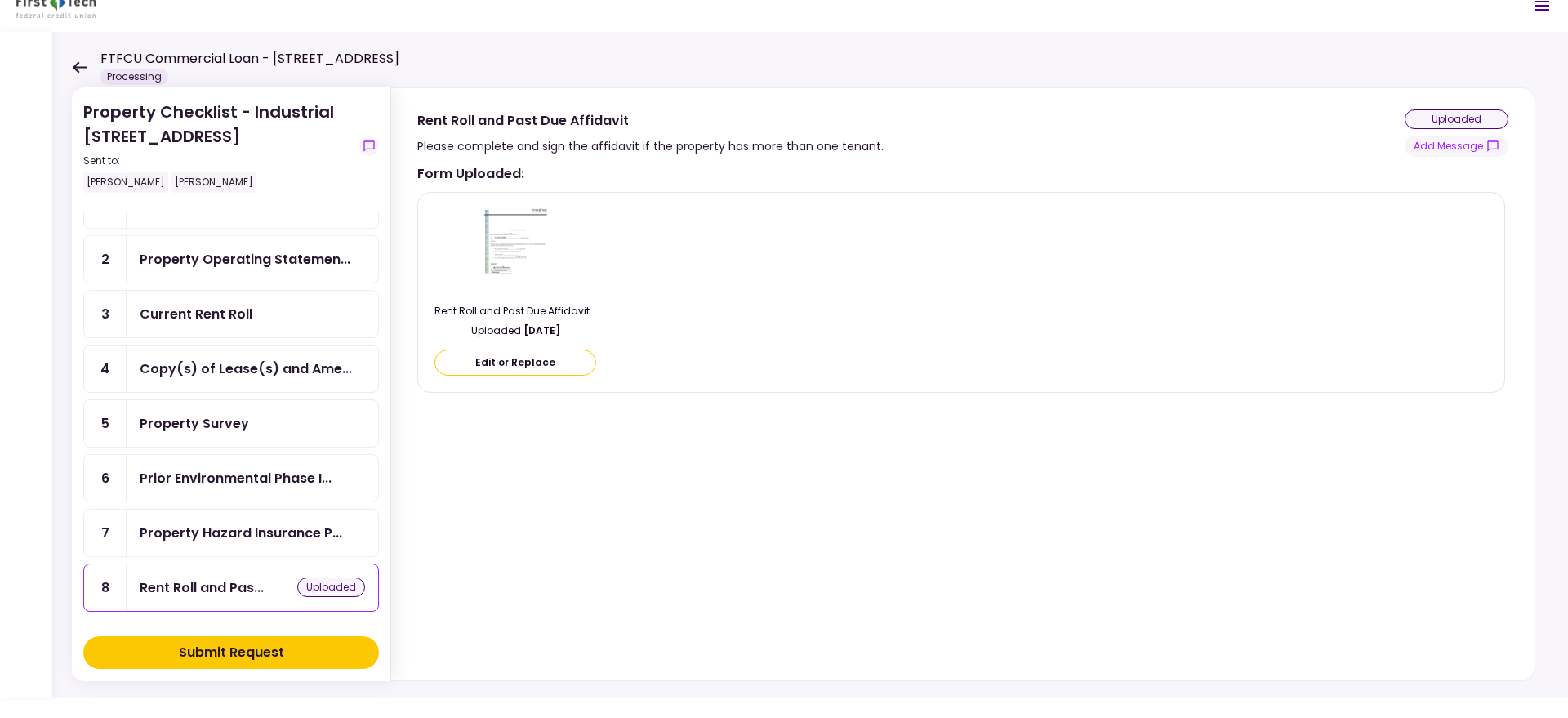
click at [80, 66] on icon at bounding box center [79, 67] width 14 height 12
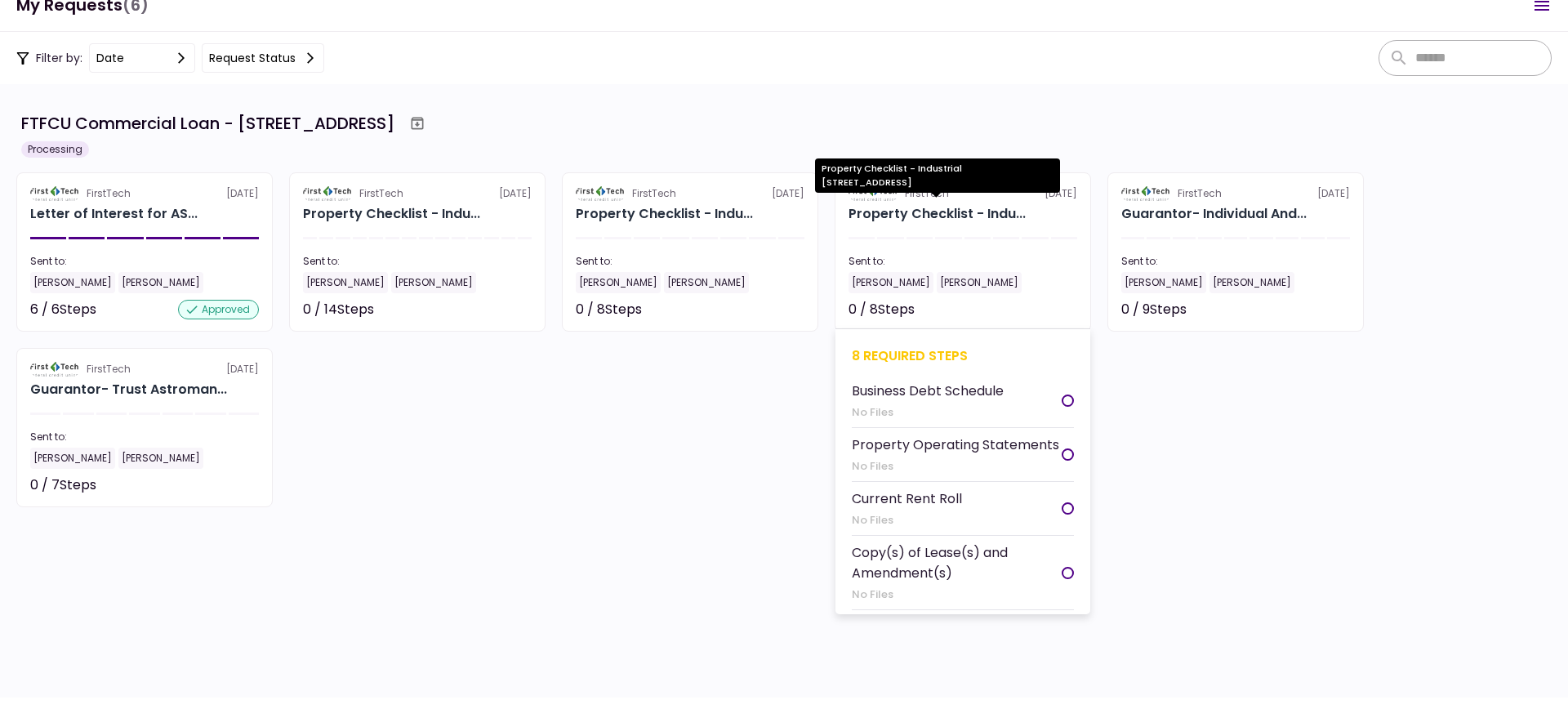
click at [927, 214] on div "Property Checklist - Indu..." at bounding box center [936, 214] width 177 height 19
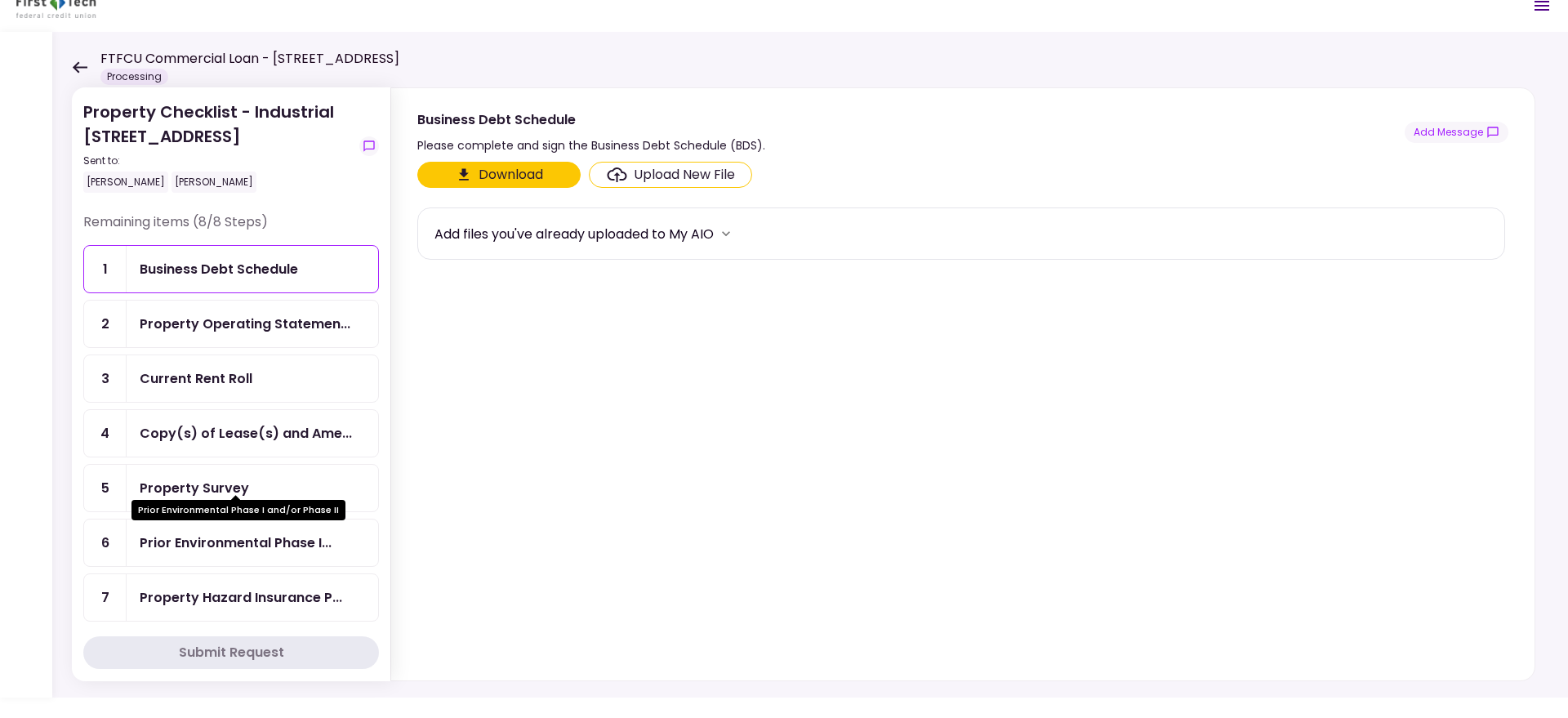
scroll to position [65, 0]
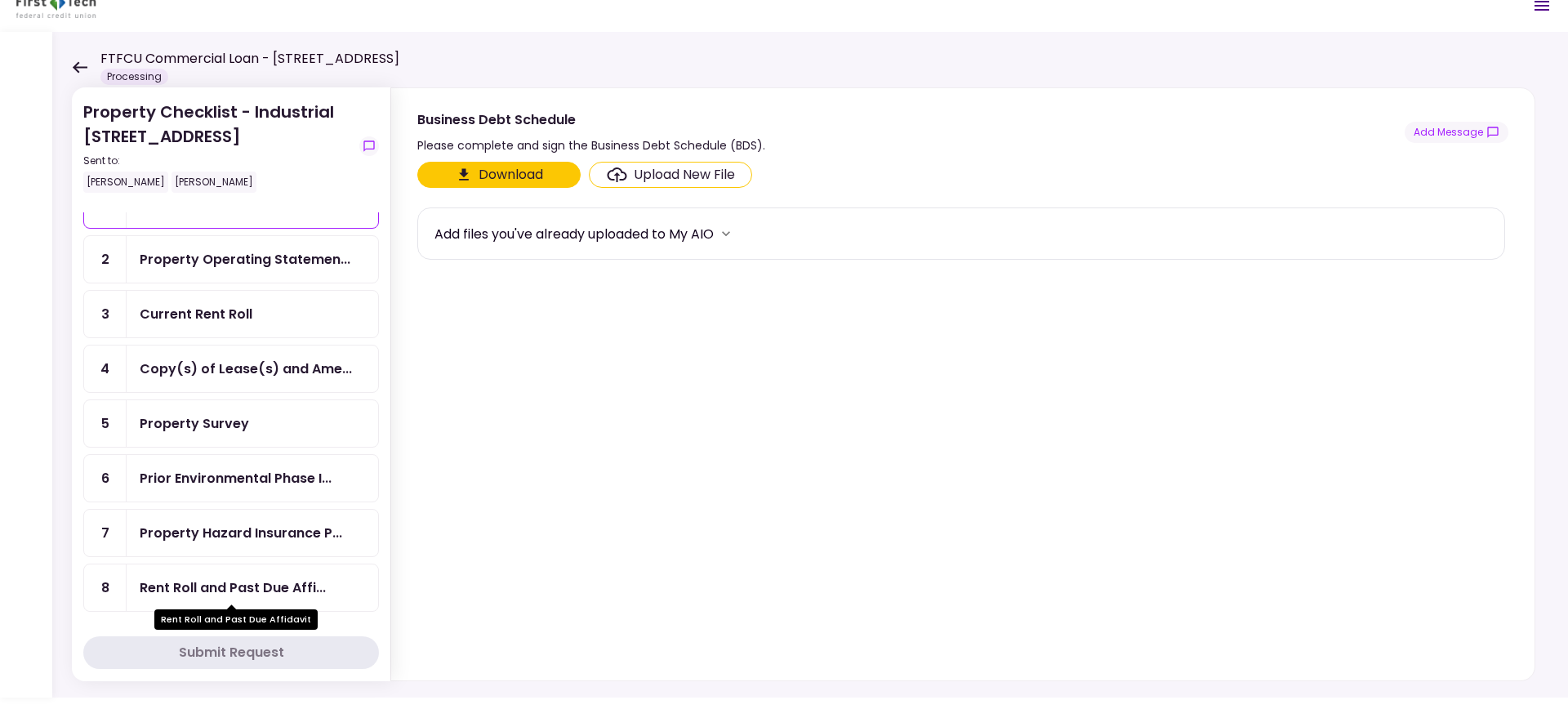
click at [261, 593] on div "Rent Roll and Past Due Affi..." at bounding box center [233, 587] width 186 height 20
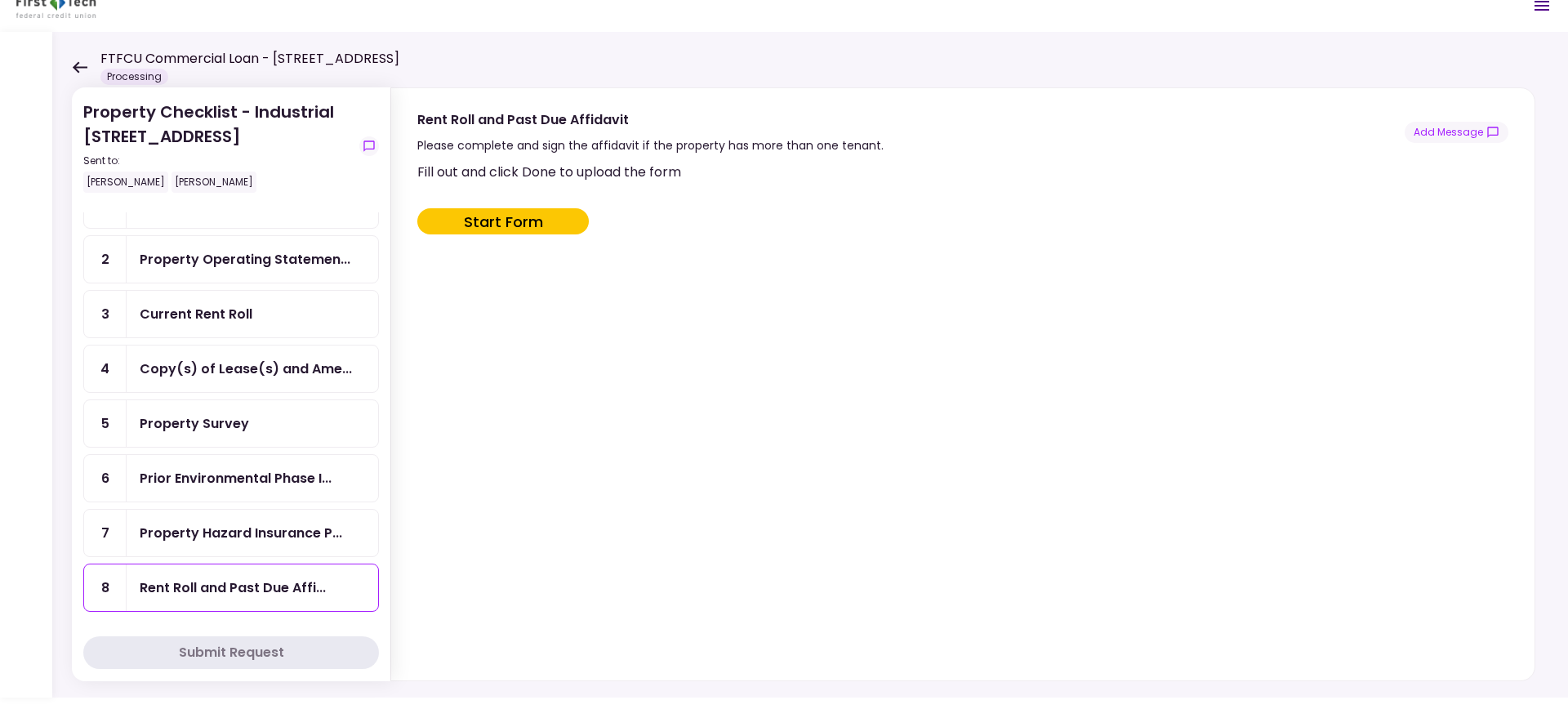
click at [554, 223] on button "Start Form" at bounding box center [502, 220] width 171 height 26
type input "***"
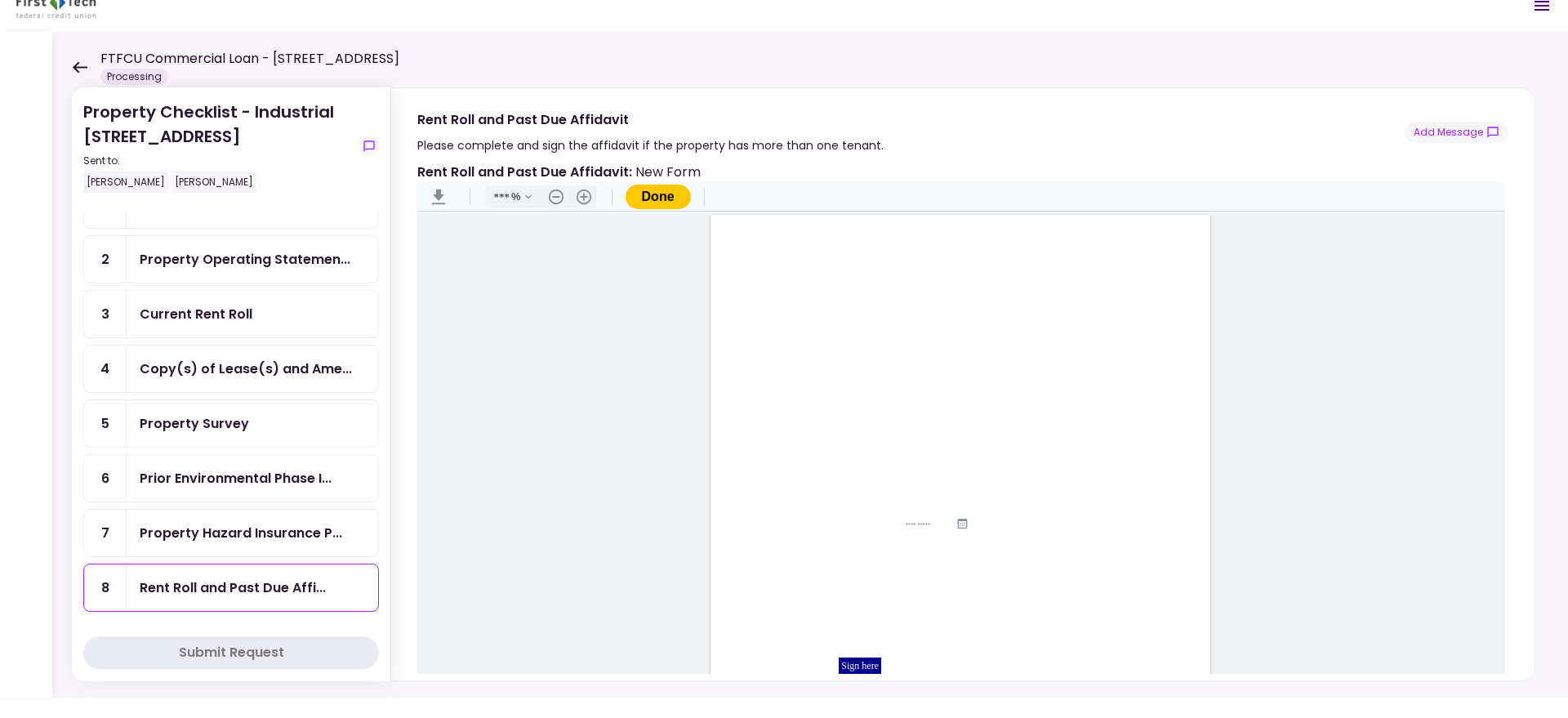
click at [893, 419] on input "Document Content" at bounding box center [909, 421] width 71 height 14
type input "*"
type input "*********"
click at [877, 445] on input "Document Content" at bounding box center [905, 445] width 189 height 14
click at [827, 443] on input "**********" at bounding box center [905, 445] width 189 height 14
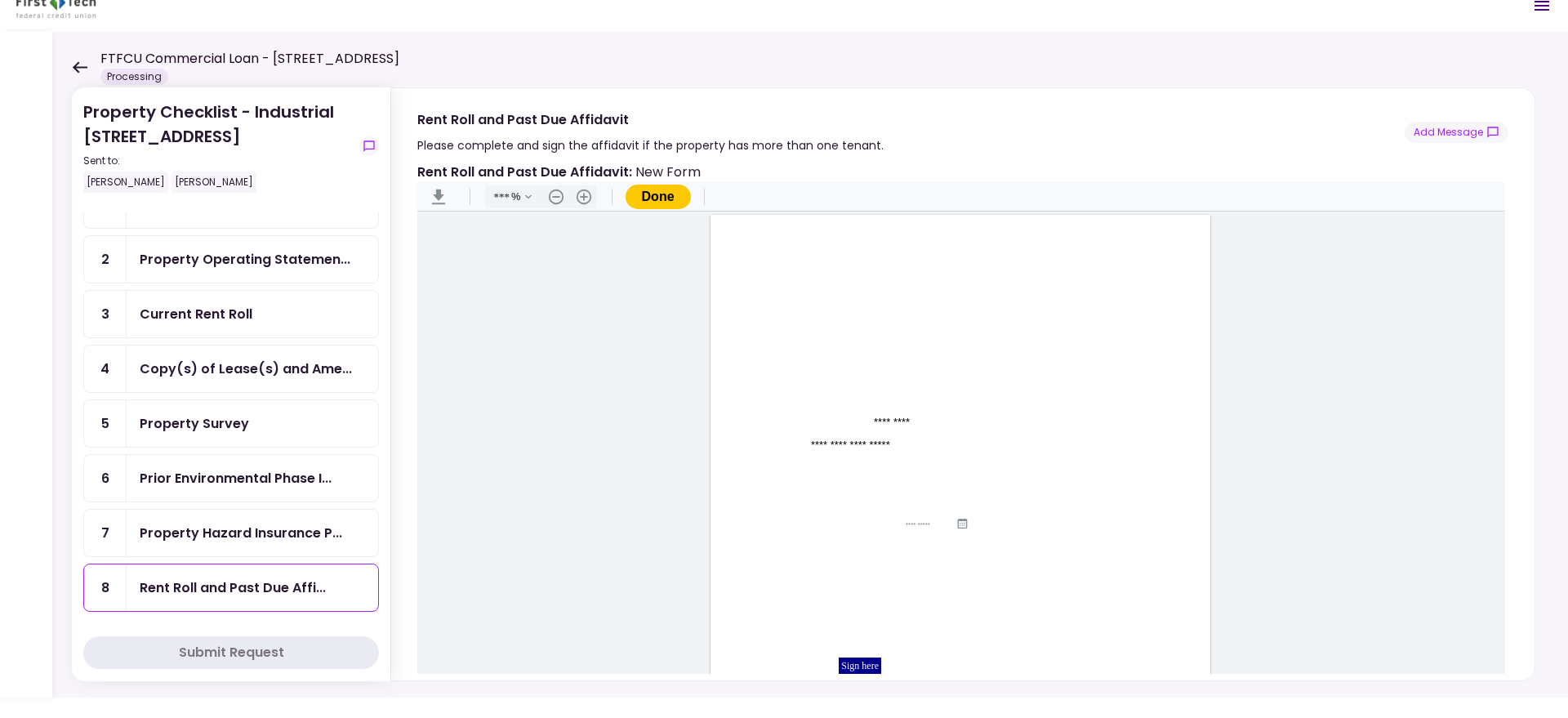
type input "**********"
click at [956, 525] on icon "Document Content" at bounding box center [961, 523] width 10 height 11
type input "**********"
click at [901, 439] on input "Document Content" at bounding box center [930, 437] width 116 height 14
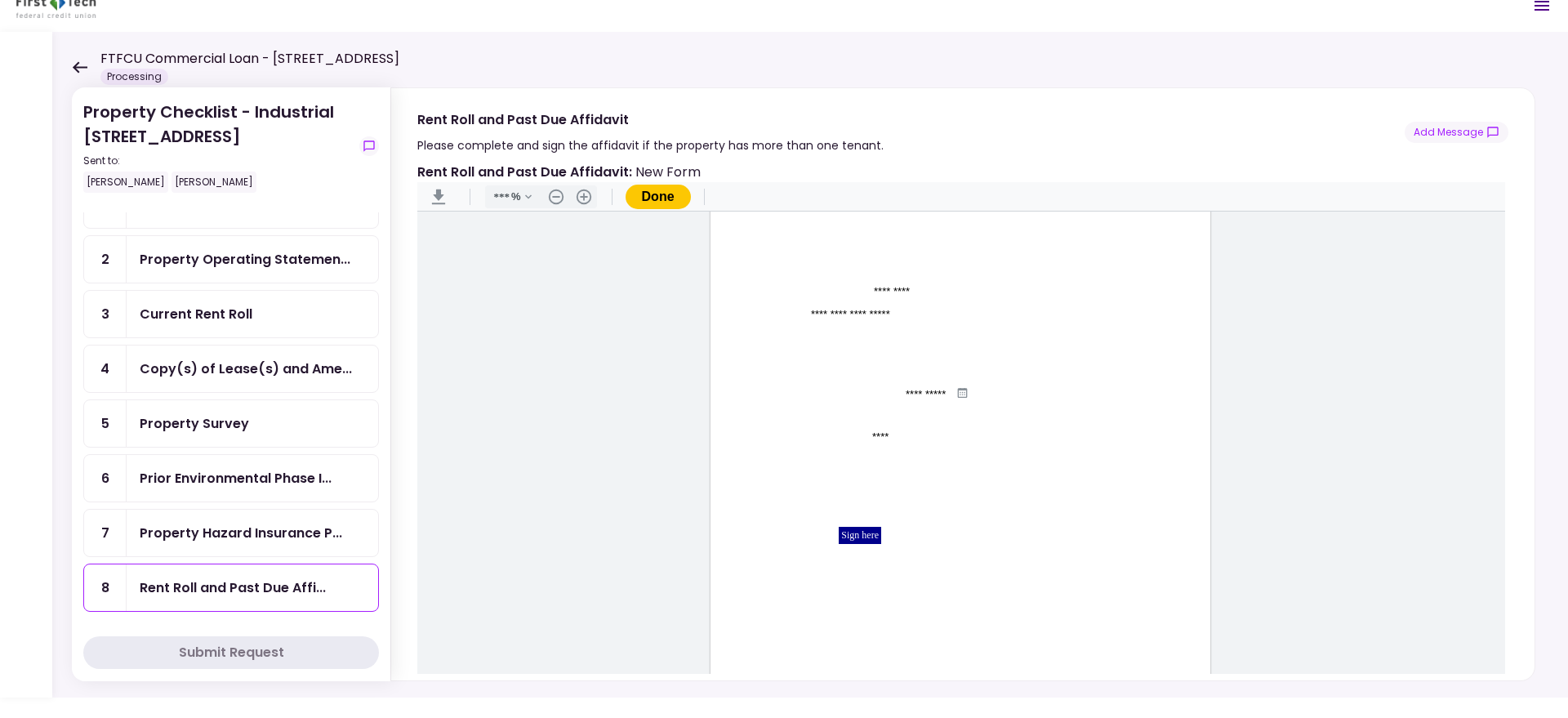
type input "**********"
click at [990, 458] on input "Document Content" at bounding box center [1001, 460] width 79 height 14
click at [861, 534] on div "Sign here" at bounding box center [860, 535] width 43 height 17
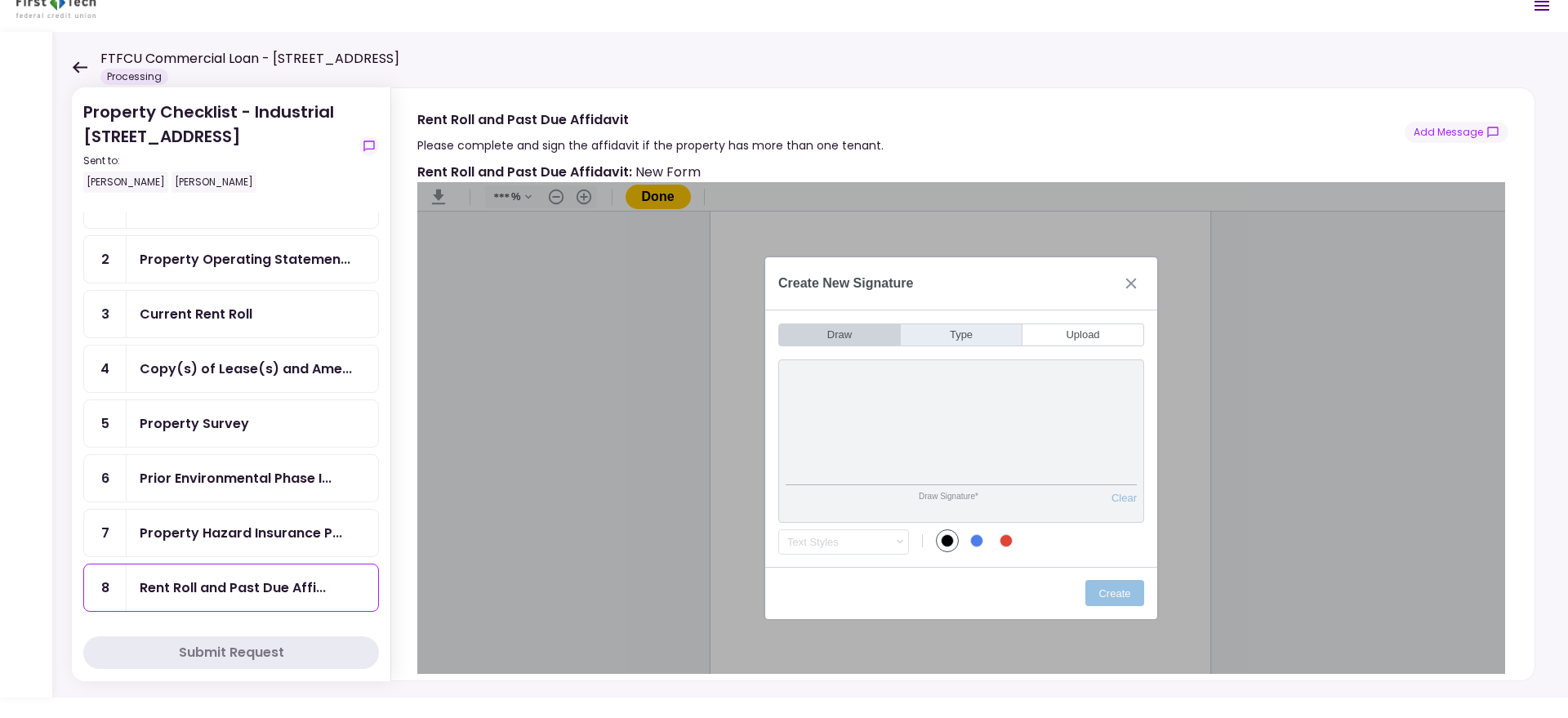
click at [939, 333] on button "Type" at bounding box center [961, 335] width 122 height 23
drag, startPoint x: 956, startPoint y: 454, endPoint x: 866, endPoint y: 445, distance: 90.4
click at [866, 445] on input "*****" at bounding box center [960, 451] width 351 height 70
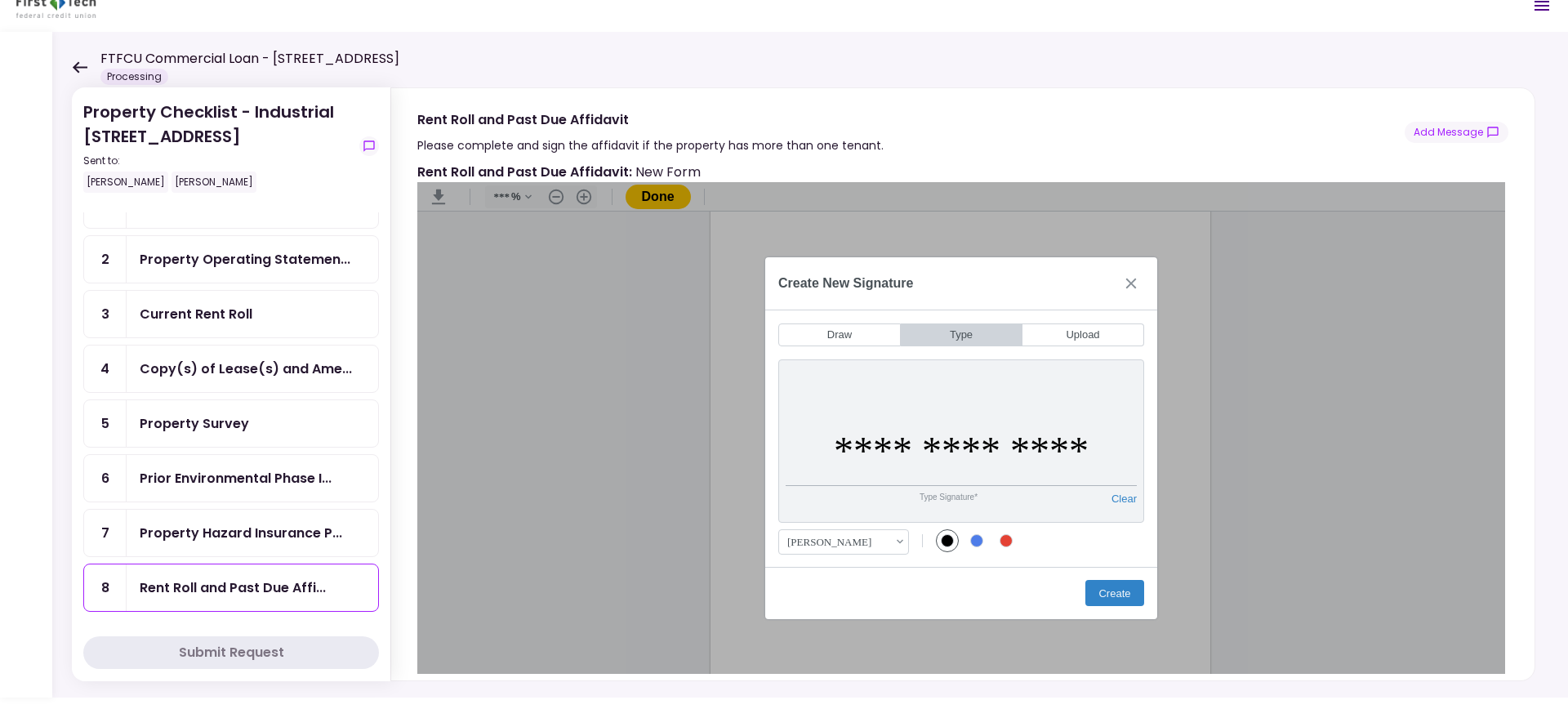
type input "**********"
click at [1120, 585] on button "Create" at bounding box center [1114, 592] width 59 height 26
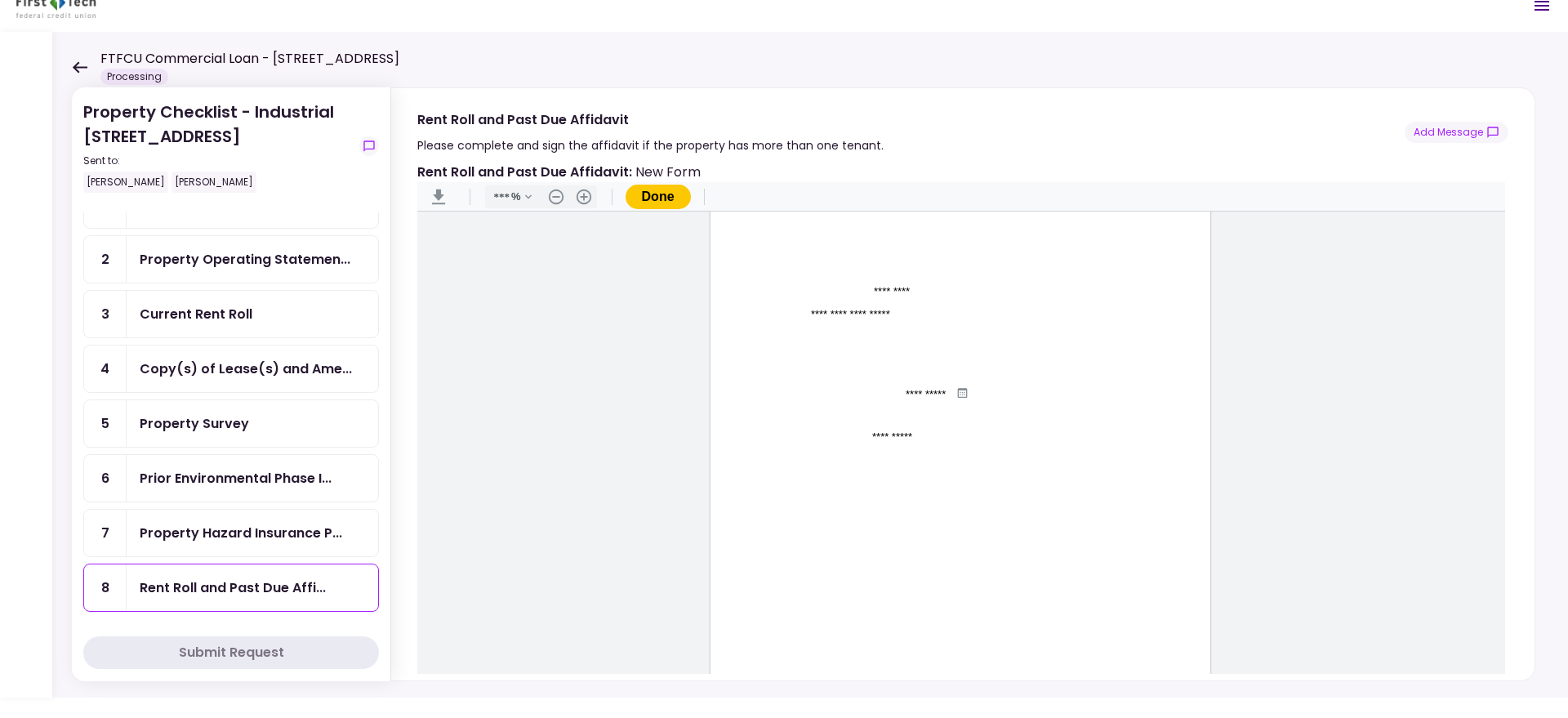
click at [832, 560] on input "Document Content" at bounding box center [870, 556] width 128 height 14
type input "**********"
click at [983, 457] on input "Document Content" at bounding box center [1001, 460] width 79 height 14
type input "**********"
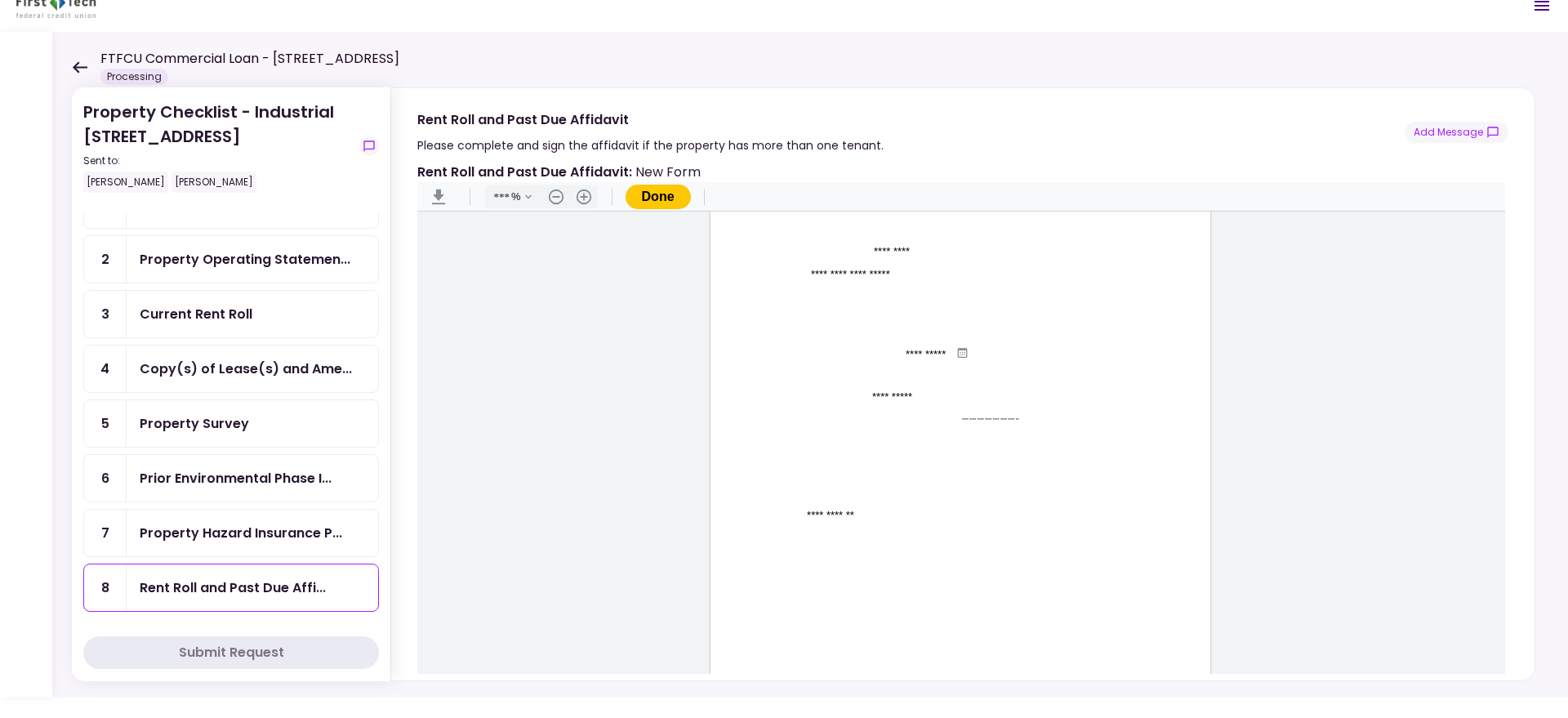
click at [684, 198] on button "Done" at bounding box center [658, 196] width 66 height 24
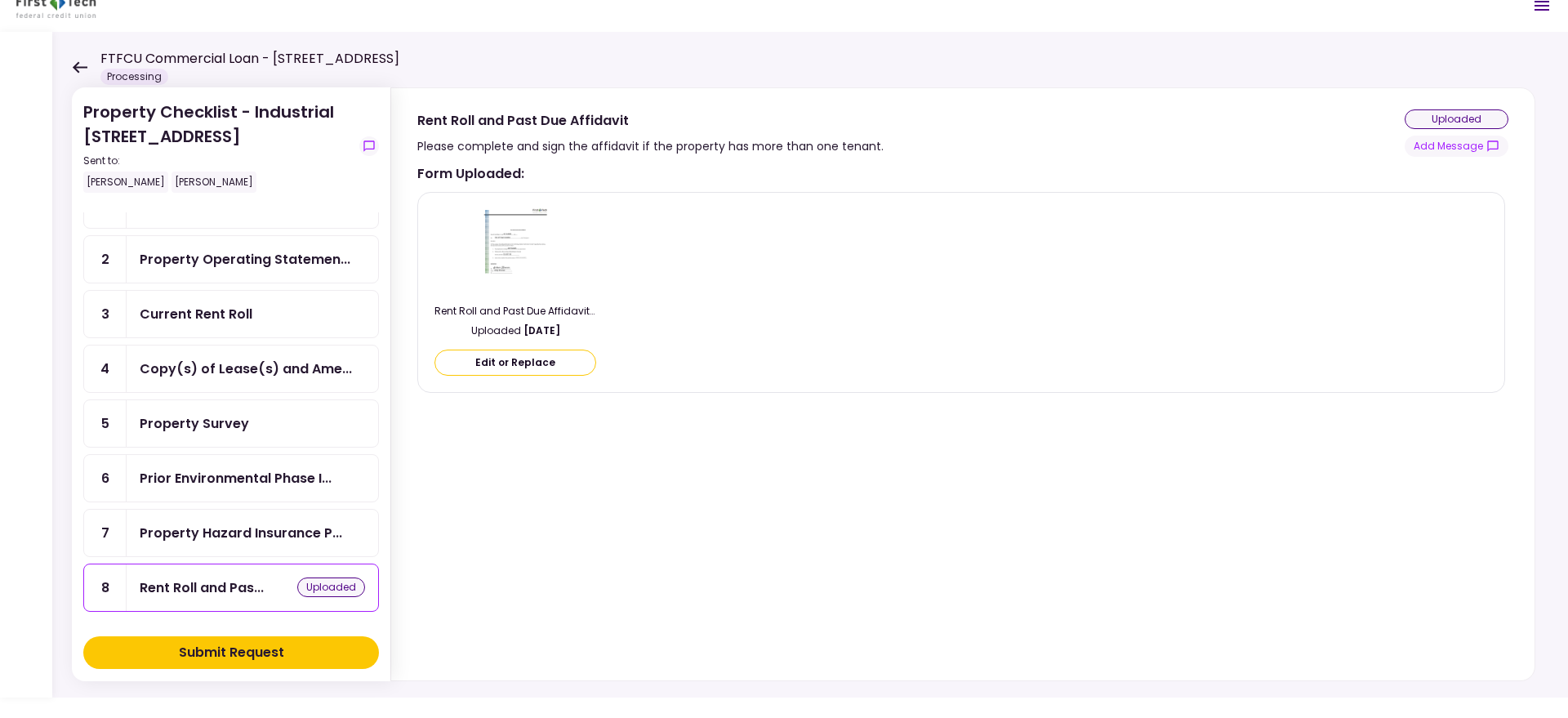
click at [273, 646] on div "Submit Request" at bounding box center [231, 652] width 105 height 19
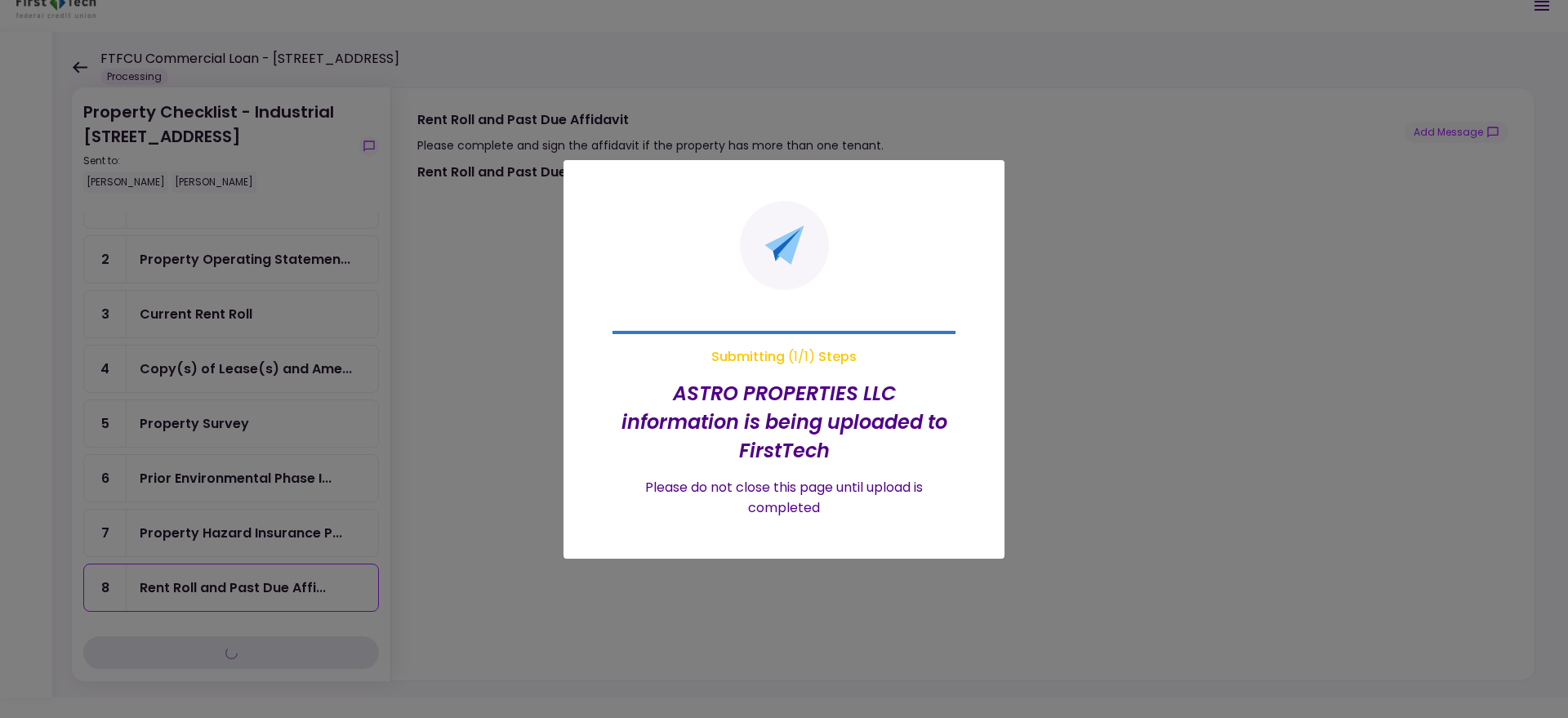
type input "***"
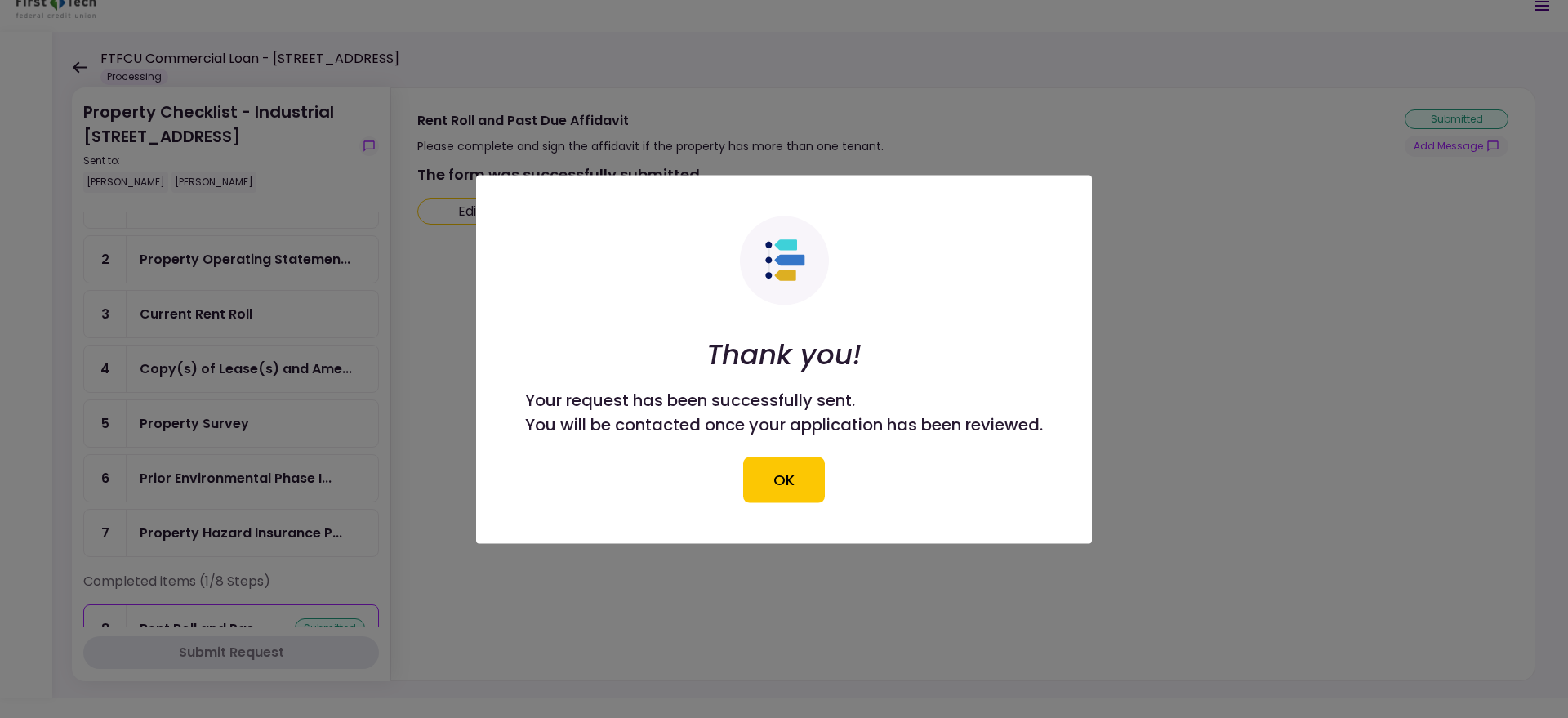
click at [795, 471] on button "OK" at bounding box center [784, 478] width 82 height 45
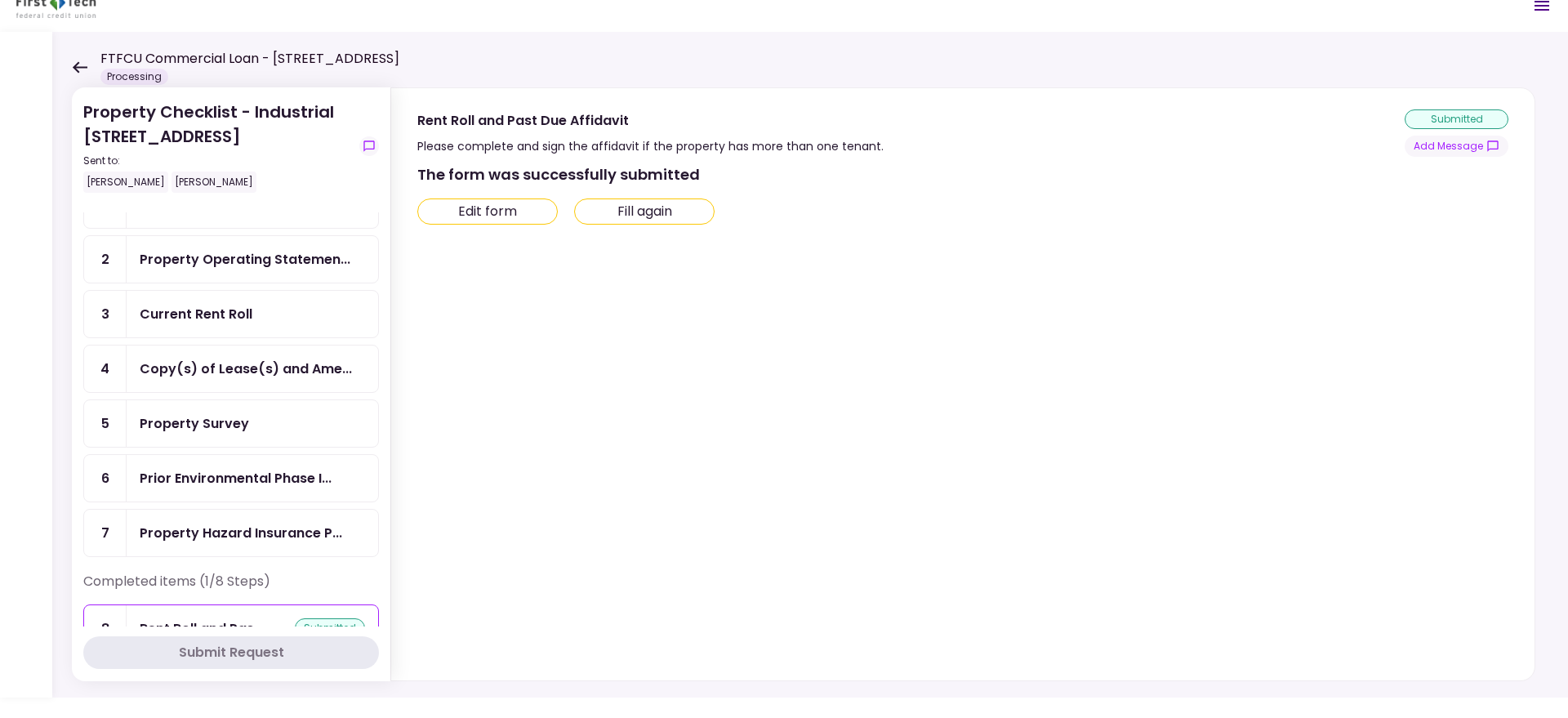
click at [82, 67] on icon at bounding box center [79, 67] width 14 height 12
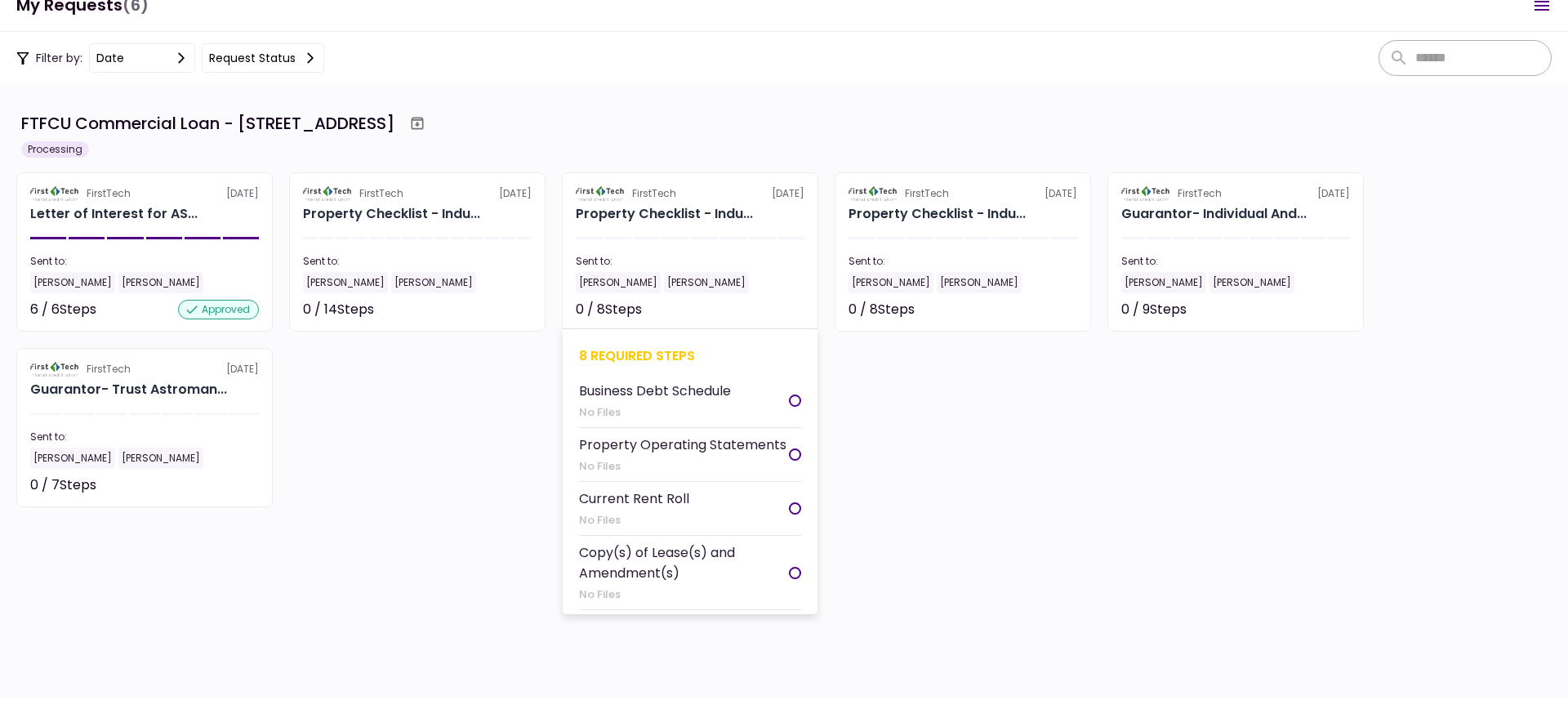
click at [656, 244] on section "FirstTech 5 Aug Property Checklist - Indu... Sent to: Andy Stroman Andy Crawfor…" at bounding box center [689, 251] width 256 height 159
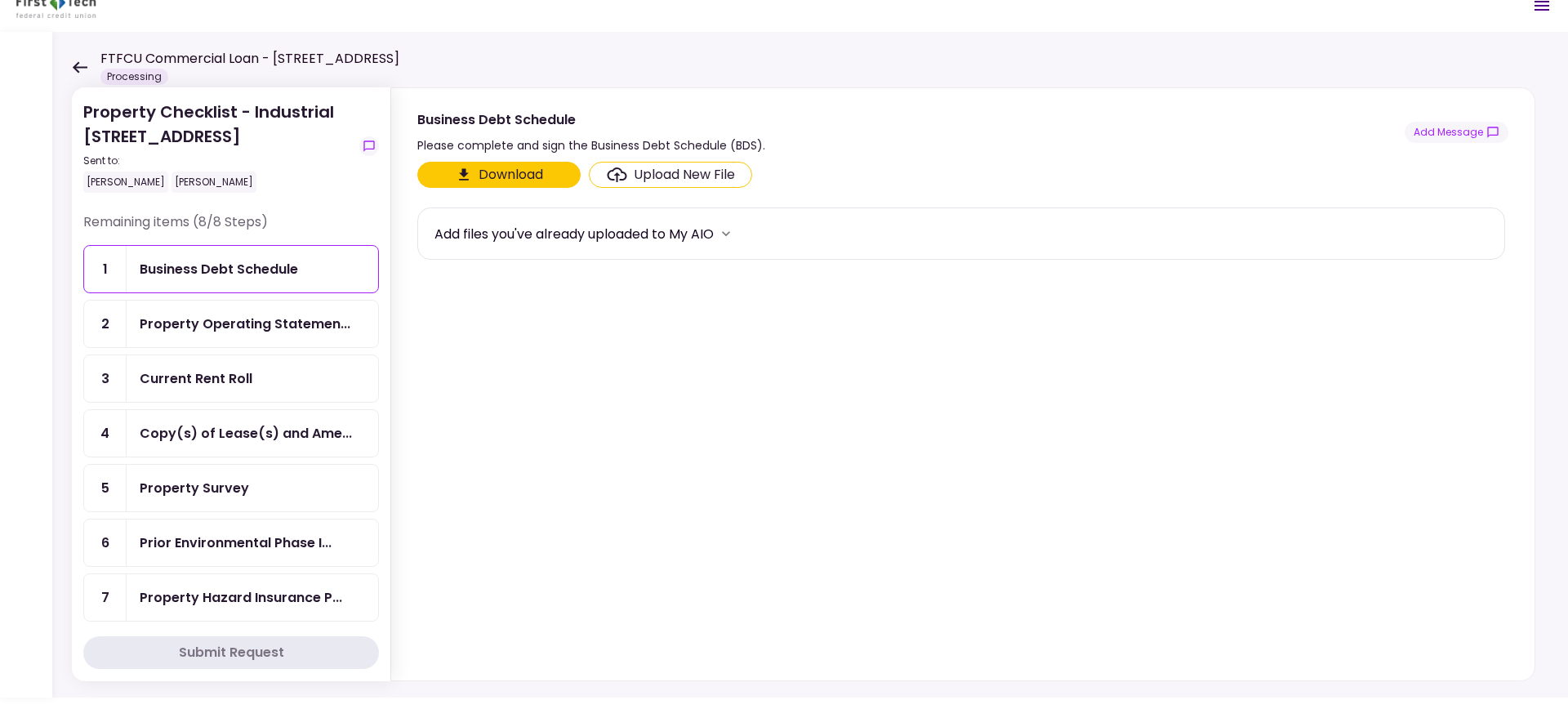
scroll to position [65, 0]
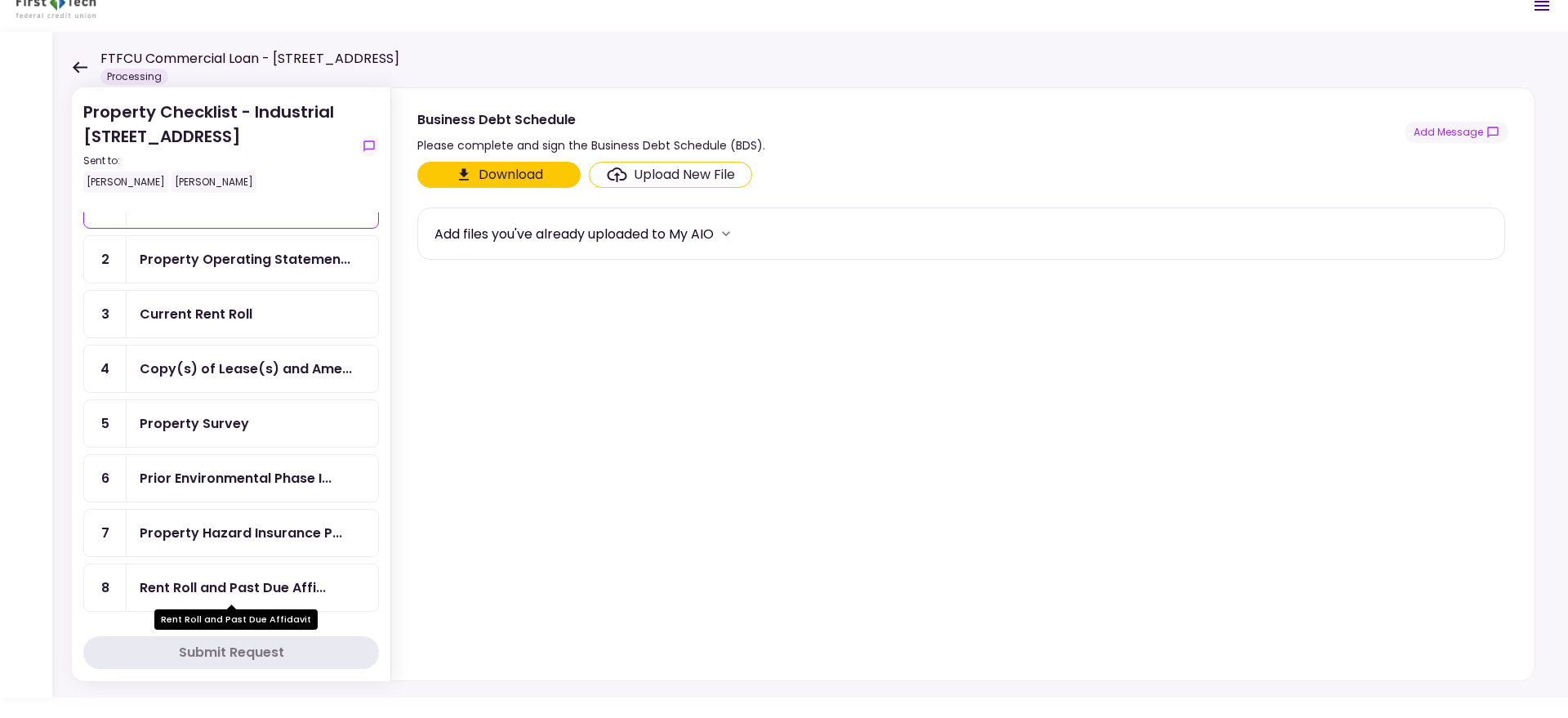
click at [218, 592] on div "Rent Roll and Past Due Affi..." at bounding box center [233, 587] width 186 height 20
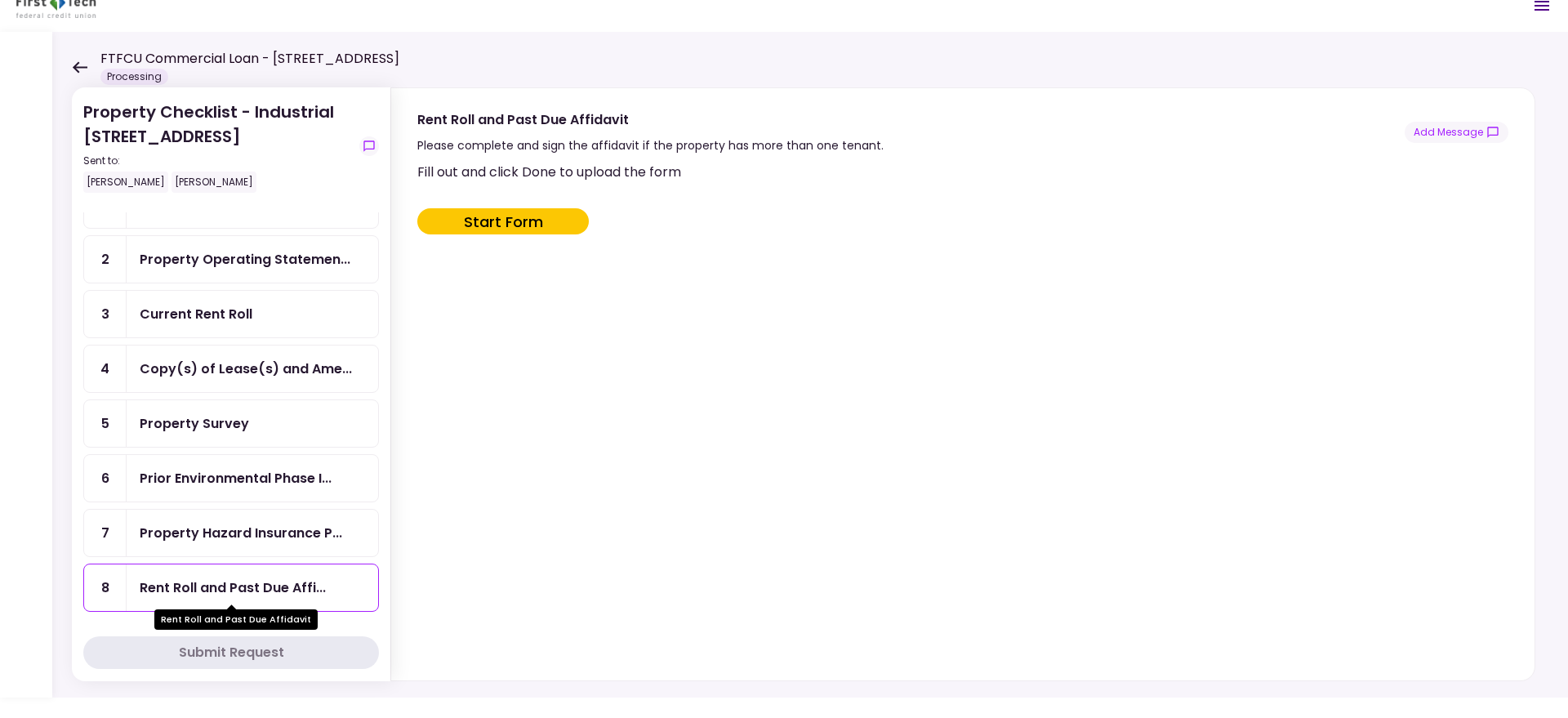
click at [290, 584] on div "Rent Roll and Past Due Affi..." at bounding box center [233, 587] width 186 height 20
click at [519, 238] on div "Fill out and click Done to upload the form Start Form" at bounding box center [961, 417] width 1088 height 512
click at [518, 218] on button "Start Form" at bounding box center [502, 220] width 171 height 26
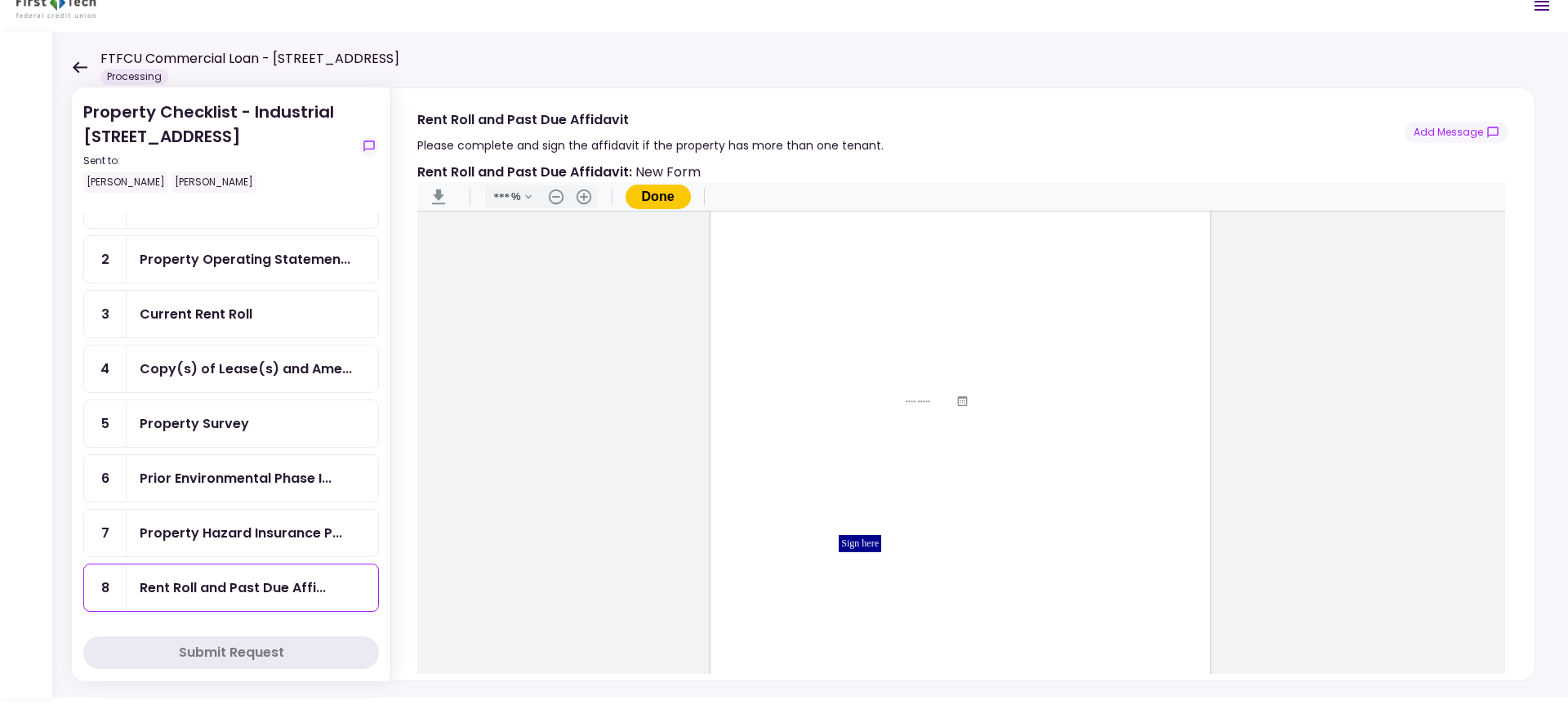
scroll to position [129, 0]
drag, startPoint x: 162, startPoint y: 138, endPoint x: 56, endPoint y: 140, distance: 106.0
click at [56, 140] on div "Property Checklist - Industrial 155 West 200 South Sent to: Andy Stroman Andy C…" at bounding box center [810, 364] width 1515 height 666
copy div "155 West 200 South"
click at [889, 314] on input "Document Content" at bounding box center [905, 315] width 189 height 14
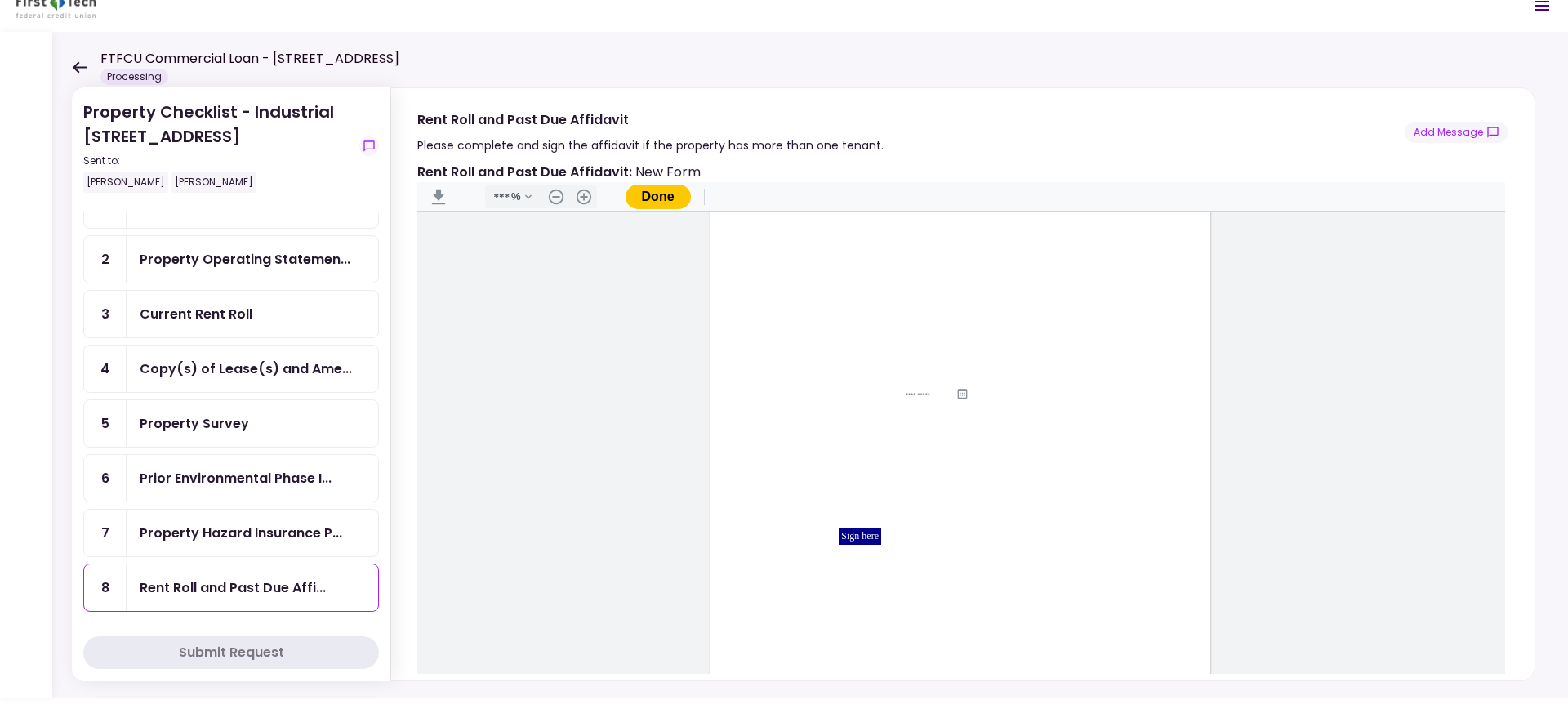
paste input "**********"
type input "**********"
click at [903, 293] on input "Document Content" at bounding box center [909, 292] width 71 height 14
type input "*********"
click at [961, 390] on icon "Document Content" at bounding box center [961, 392] width 10 height 11
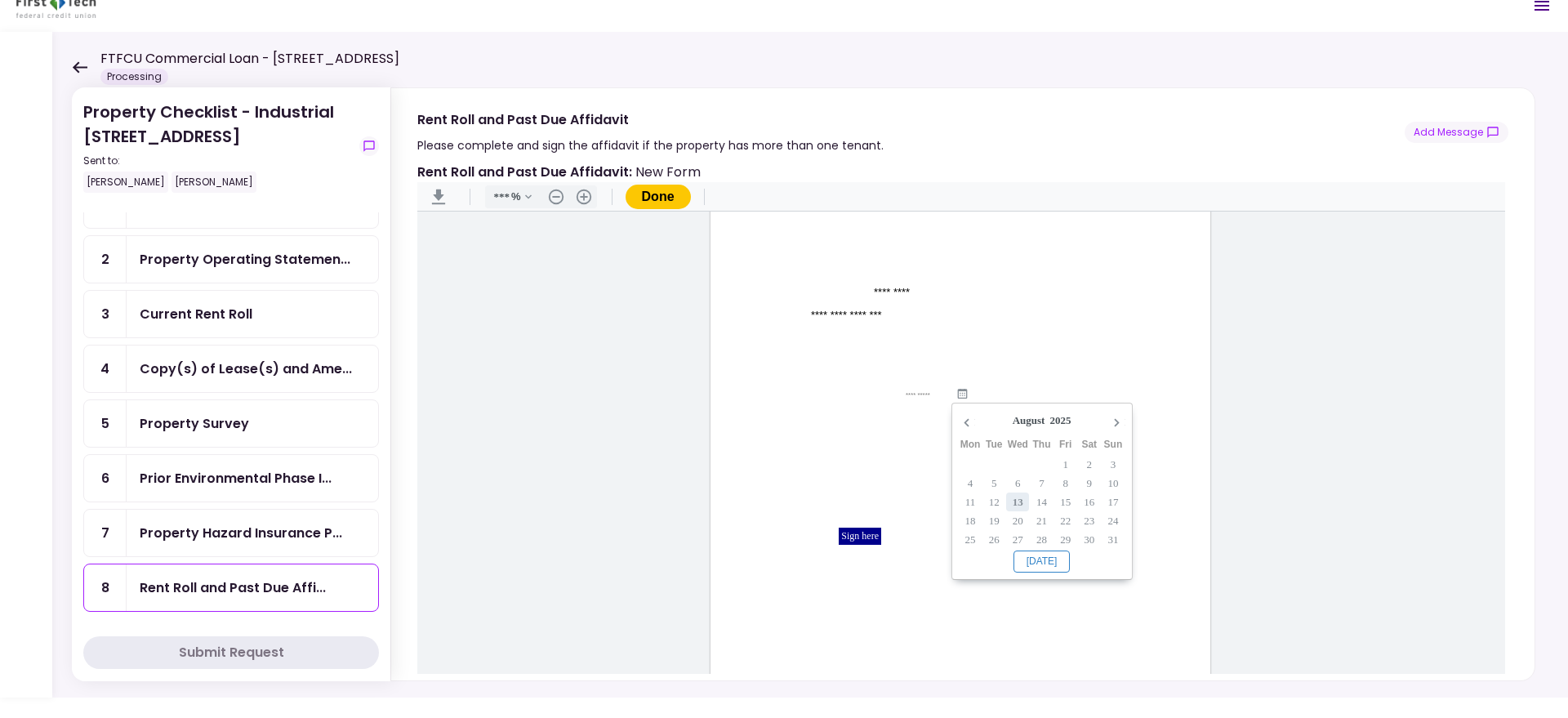
type input "**********"
click at [901, 437] on input "Document Content" at bounding box center [930, 438] width 116 height 14
type input "**********"
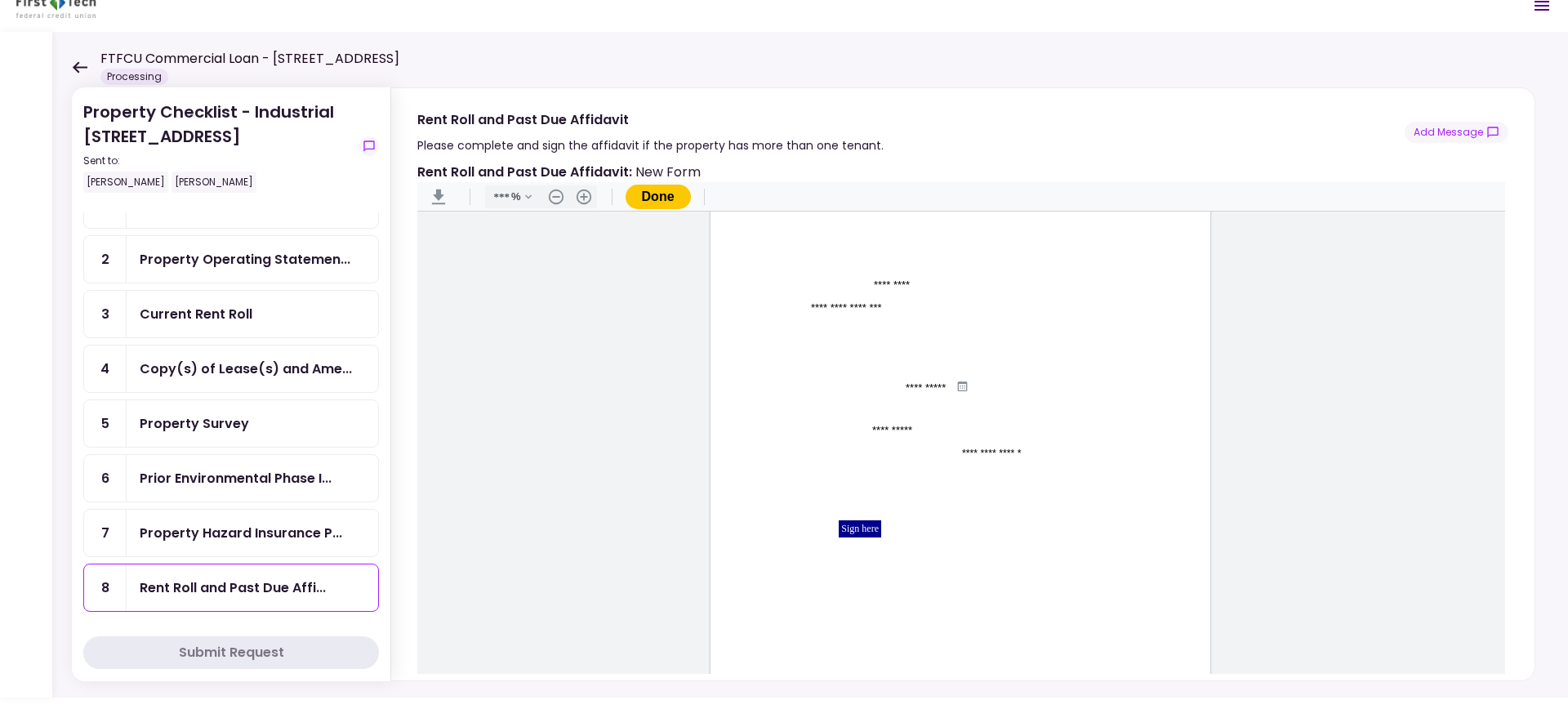
click at [862, 537] on div "Sign here" at bounding box center [860, 529] width 43 height 17
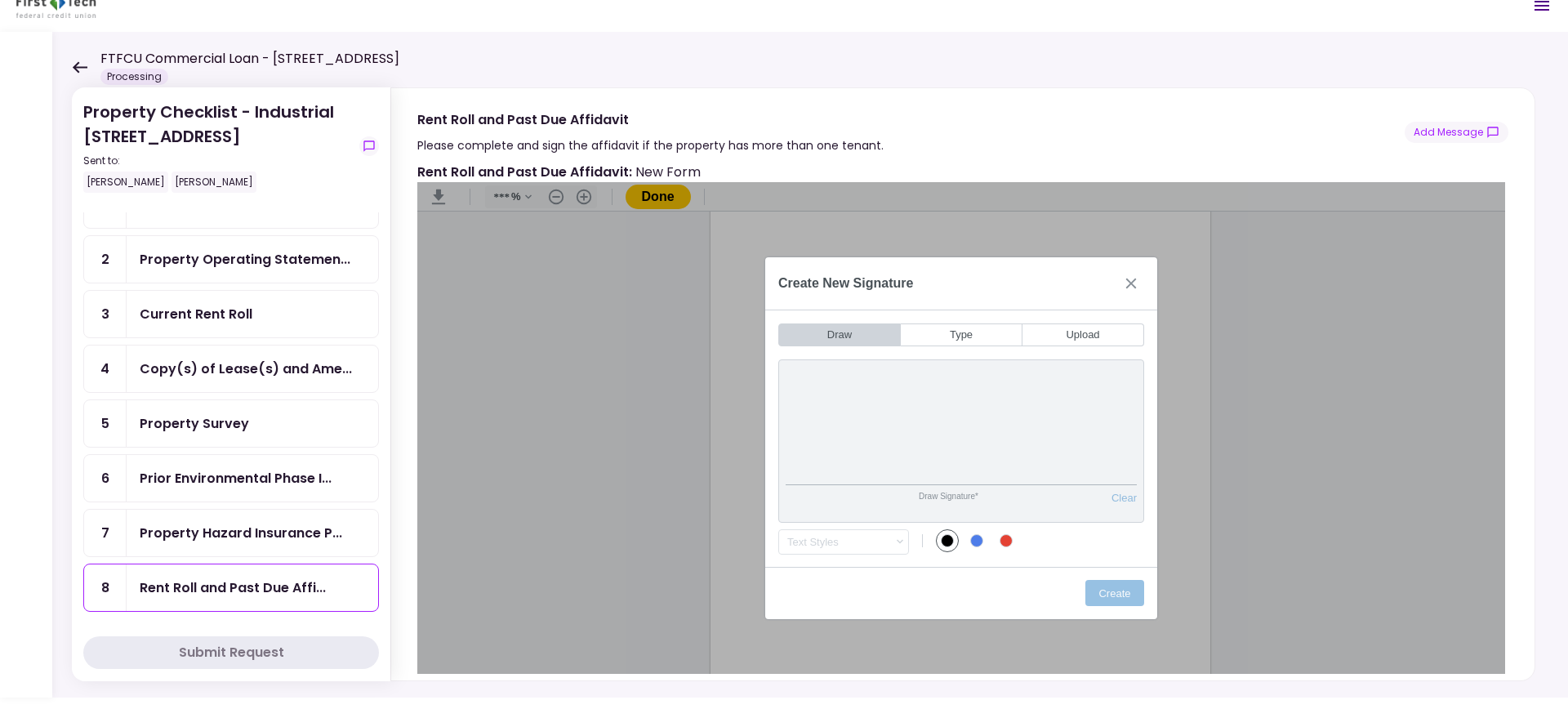
click at [973, 346] on div "Draw Signature* Clear Draw Initials* Clear Text Styles .cls-1{fill:#abb0c4;} ic…" at bounding box center [961, 456] width 392 height 220
click at [972, 336] on button "Type" at bounding box center [961, 335] width 122 height 23
type input "*"
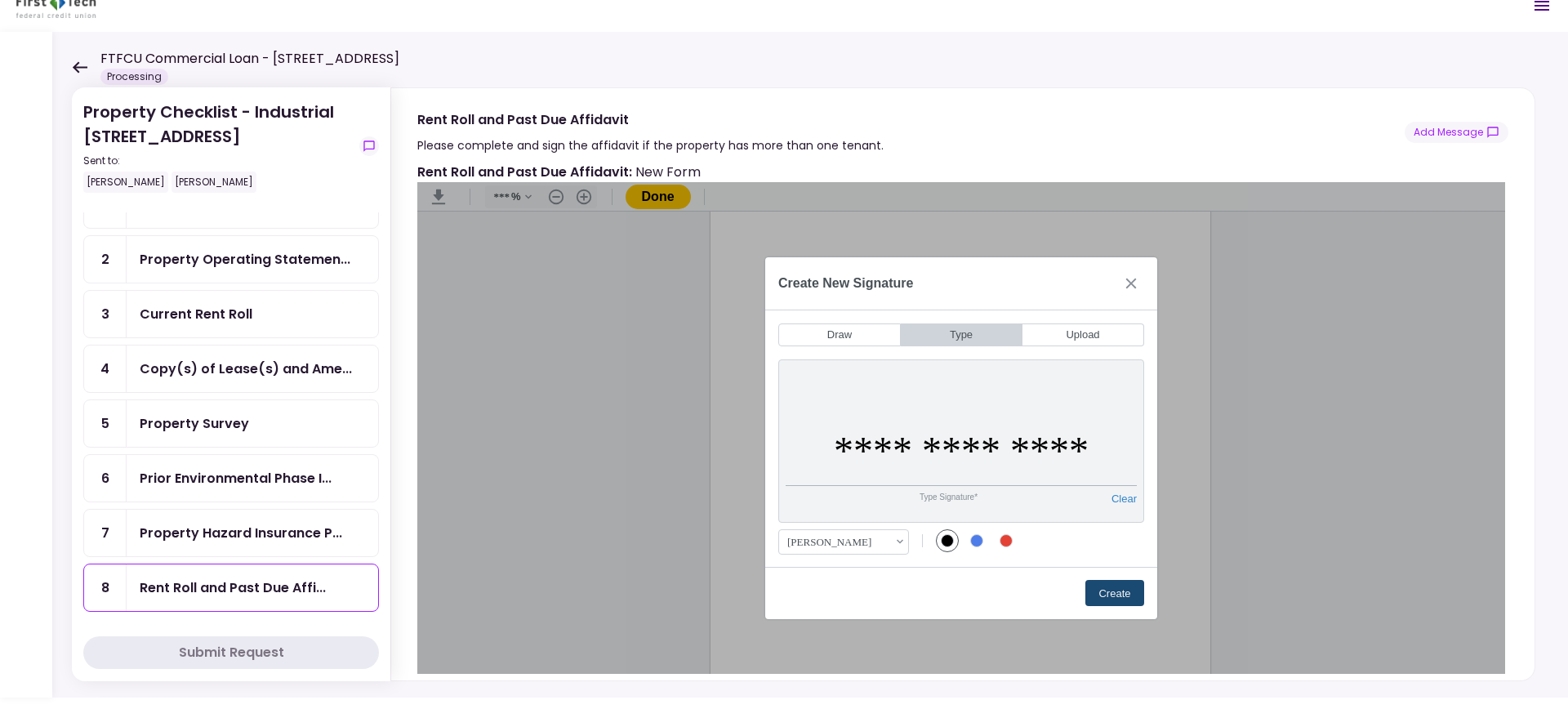
type input "**********"
drag, startPoint x: 1128, startPoint y: 584, endPoint x: 1117, endPoint y: 585, distance: 11.0
click at [1128, 585] on button "Create" at bounding box center [1114, 592] width 59 height 26
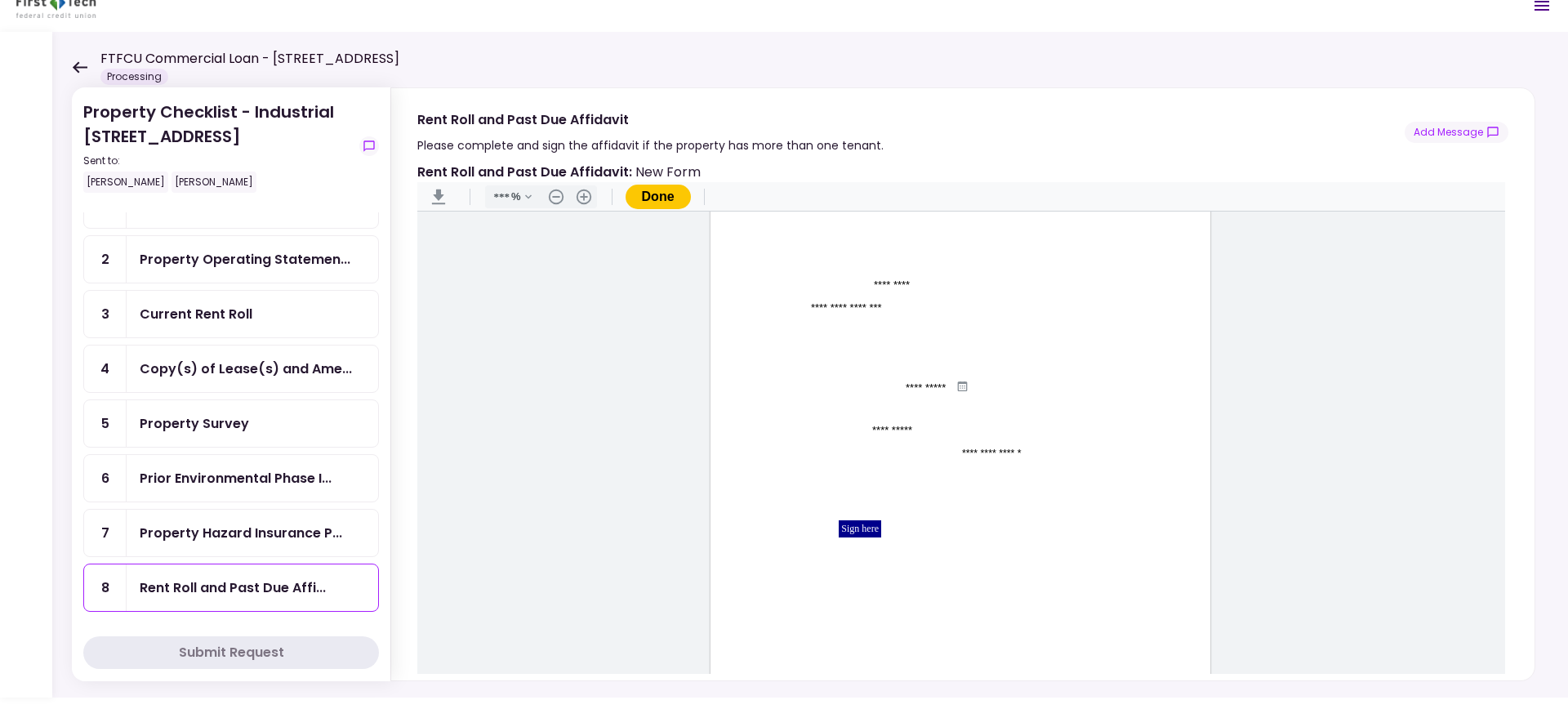
click at [856, 551] on input "Document Content" at bounding box center [870, 549] width 128 height 14
type input "**********"
click at [529, 589] on main "**********" at bounding box center [961, 452] width 1088 height 482
click at [640, 199] on button "Done" at bounding box center [658, 196] width 66 height 24
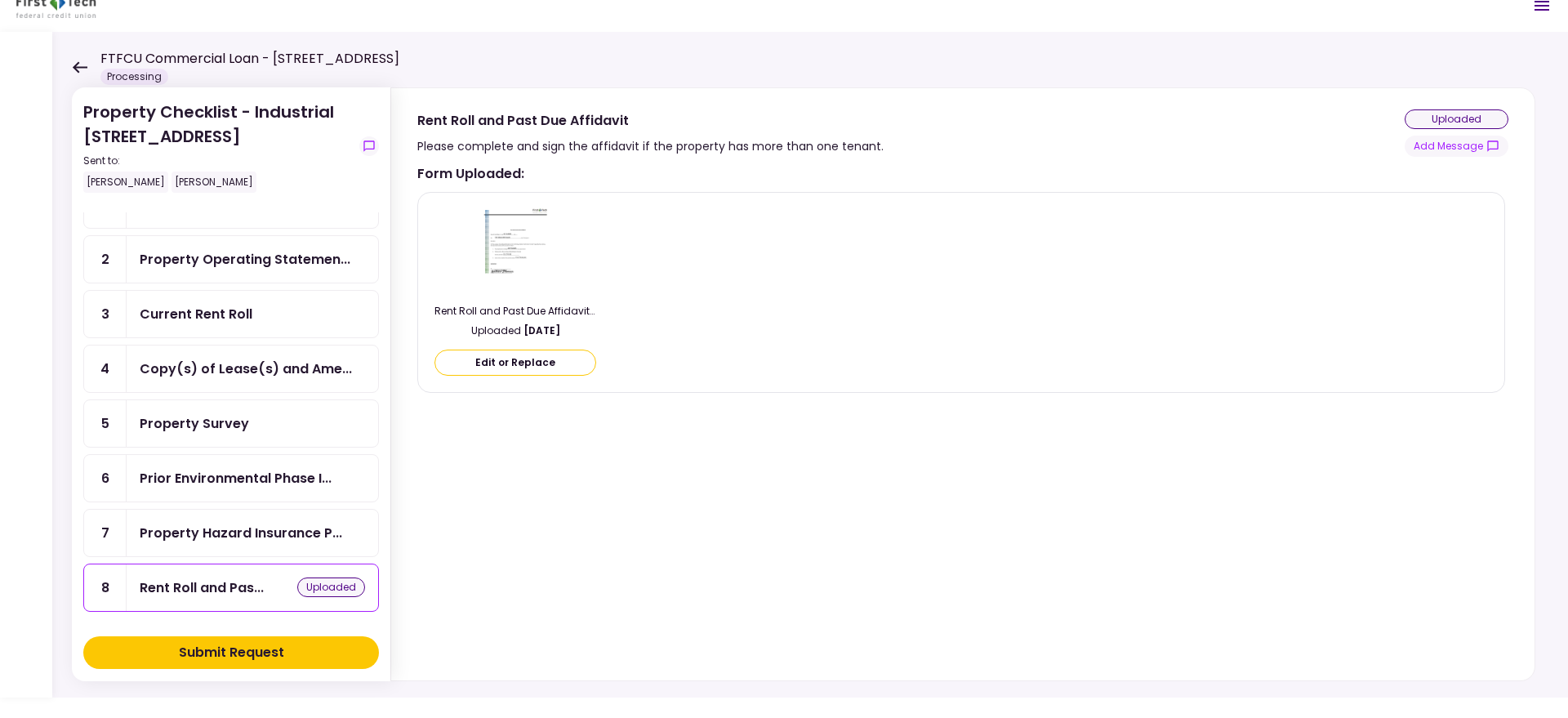
click at [208, 646] on div "Submit Request" at bounding box center [231, 652] width 105 height 19
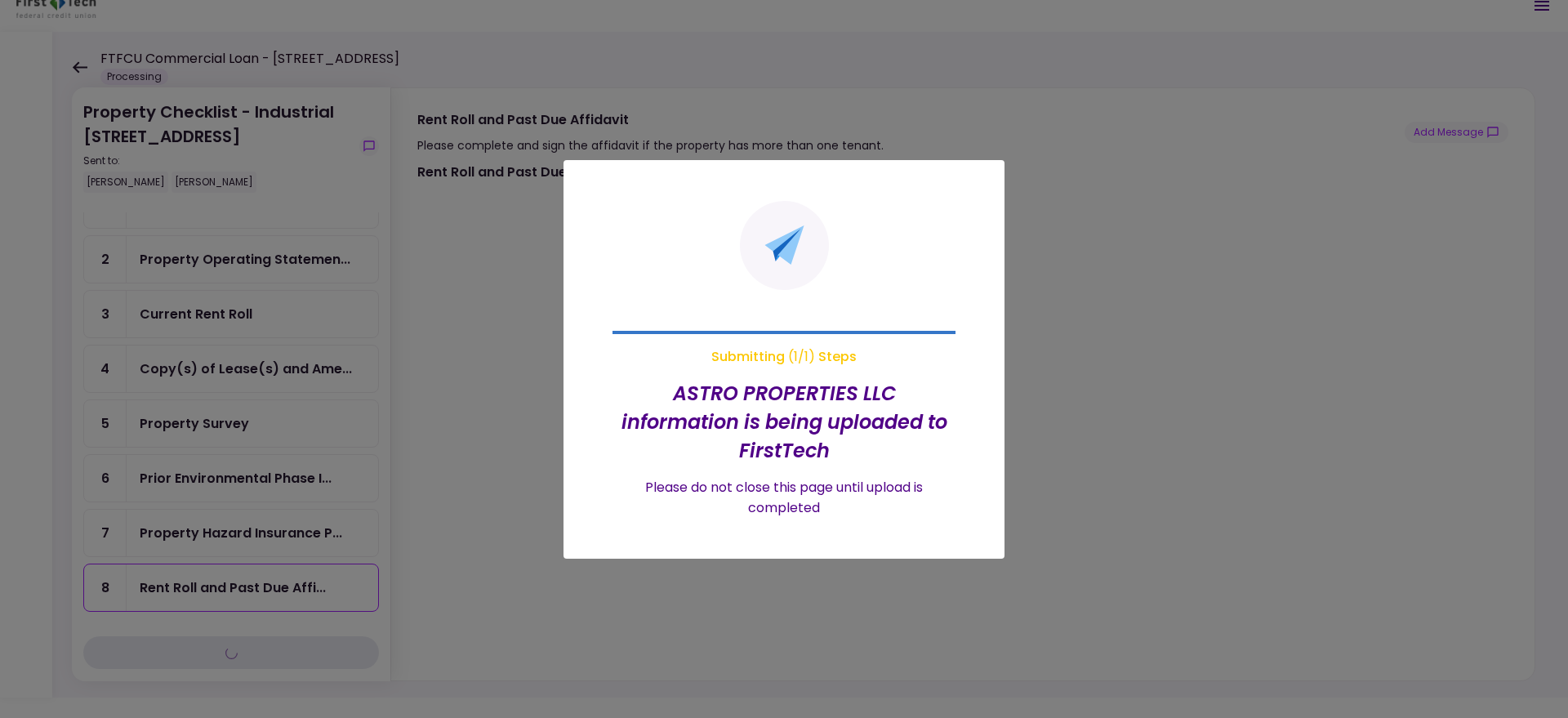
type input "***"
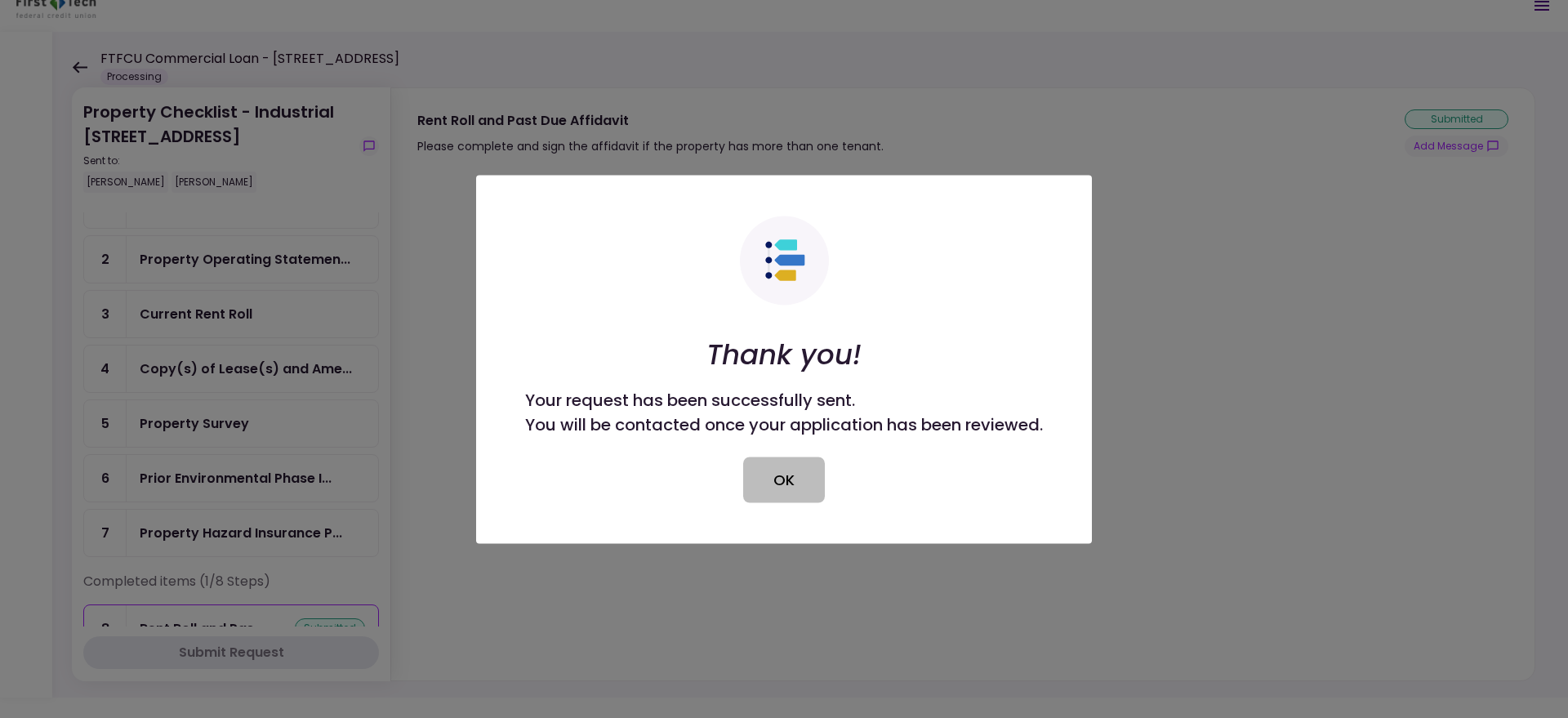
click at [776, 472] on button "OK" at bounding box center [784, 478] width 82 height 45
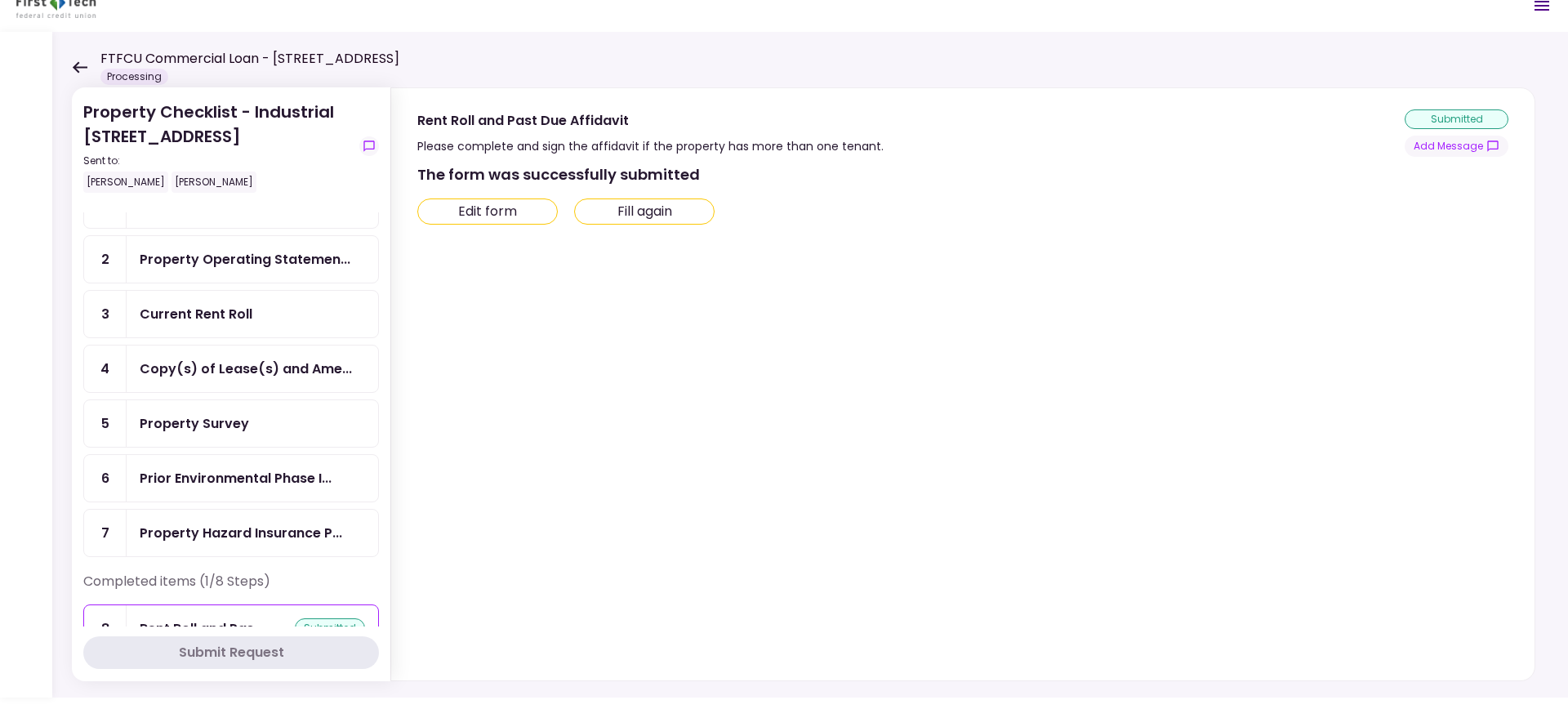
click at [78, 62] on icon at bounding box center [79, 67] width 14 height 12
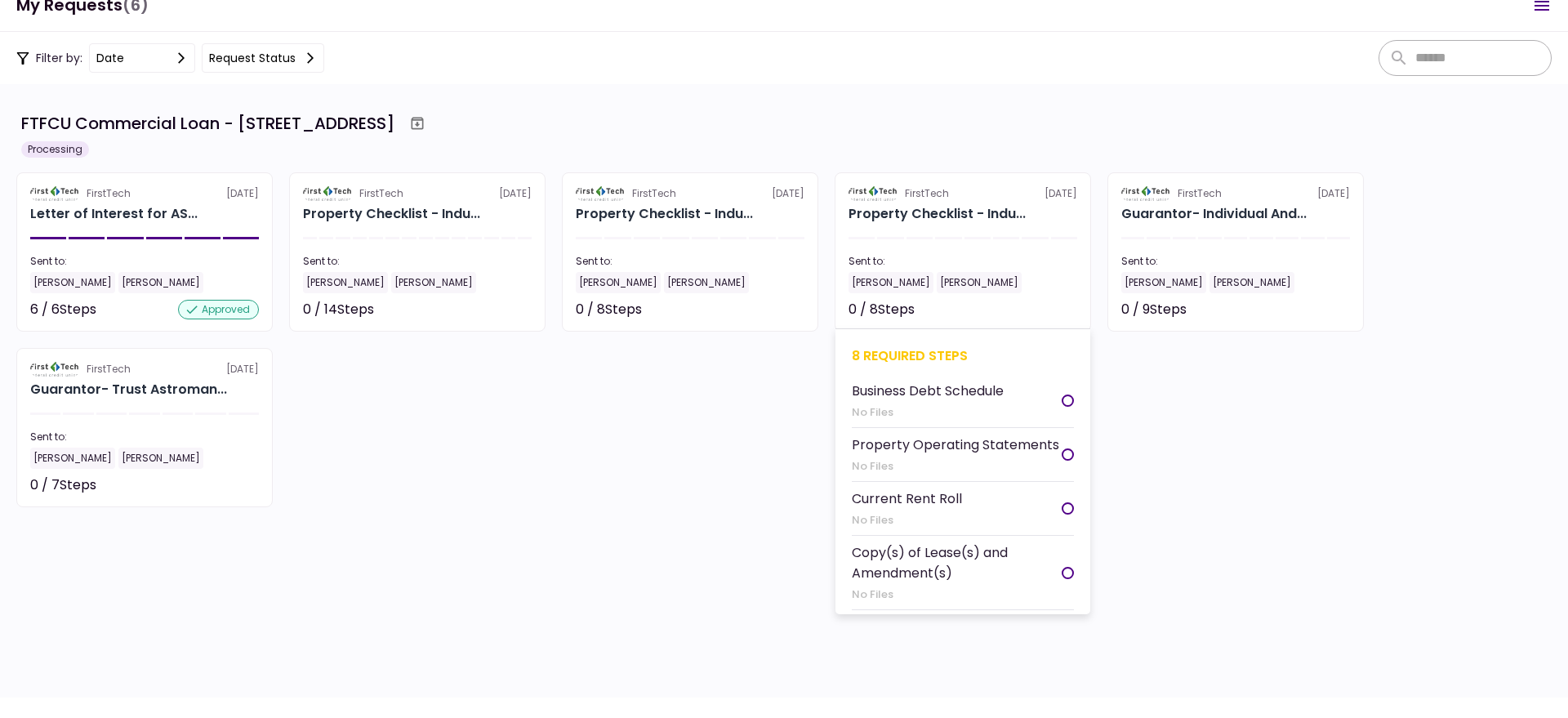
click at [902, 241] on section "FirstTech 5 Aug Property Checklist - Indu... Sent to: Andy Stroman Andy Crawfor…" at bounding box center [962, 251] width 256 height 159
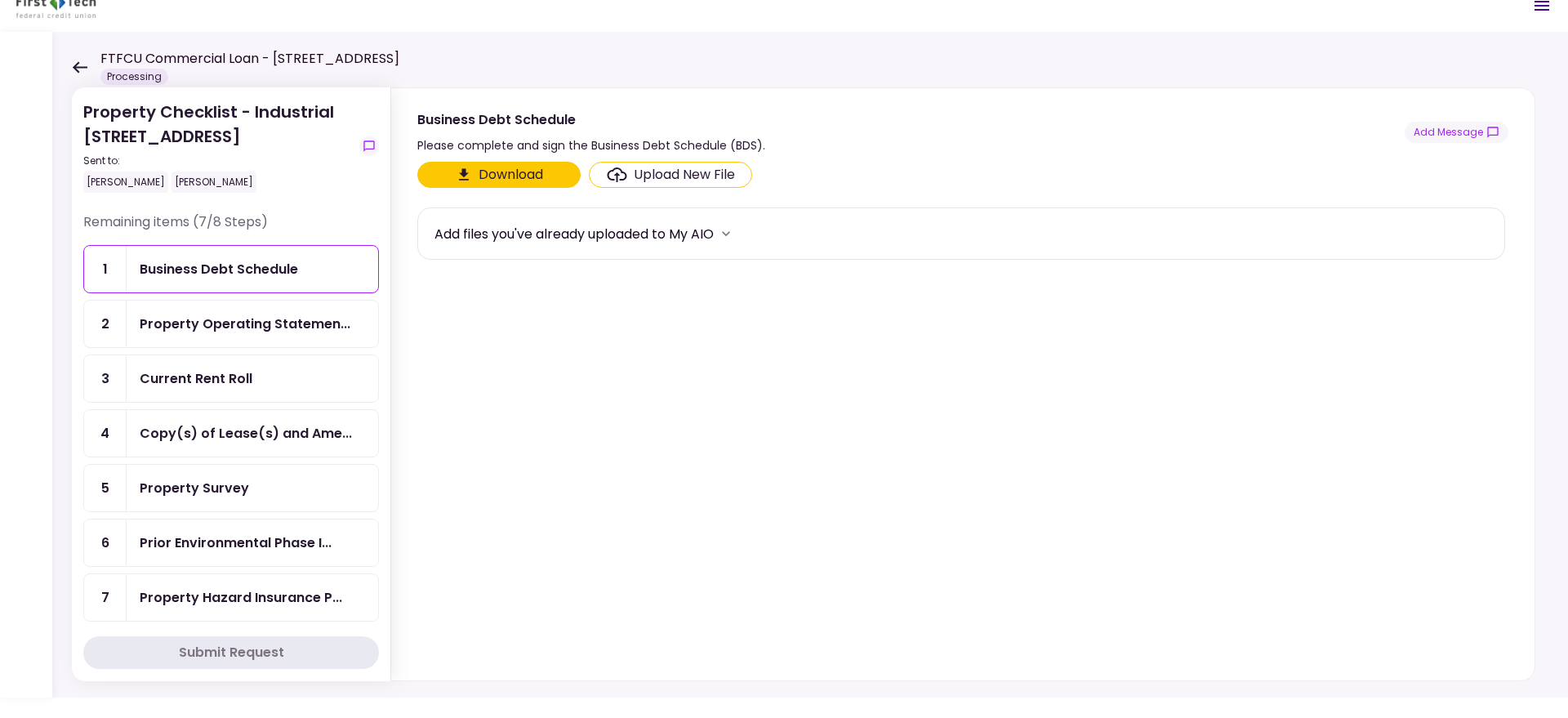
click at [73, 60] on div "FTFCU Commercial Loan - 1650 S Carbon Ave Price UT Processing" at bounding box center [235, 67] width 328 height 36
click at [72, 65] on icon at bounding box center [79, 67] width 15 height 13
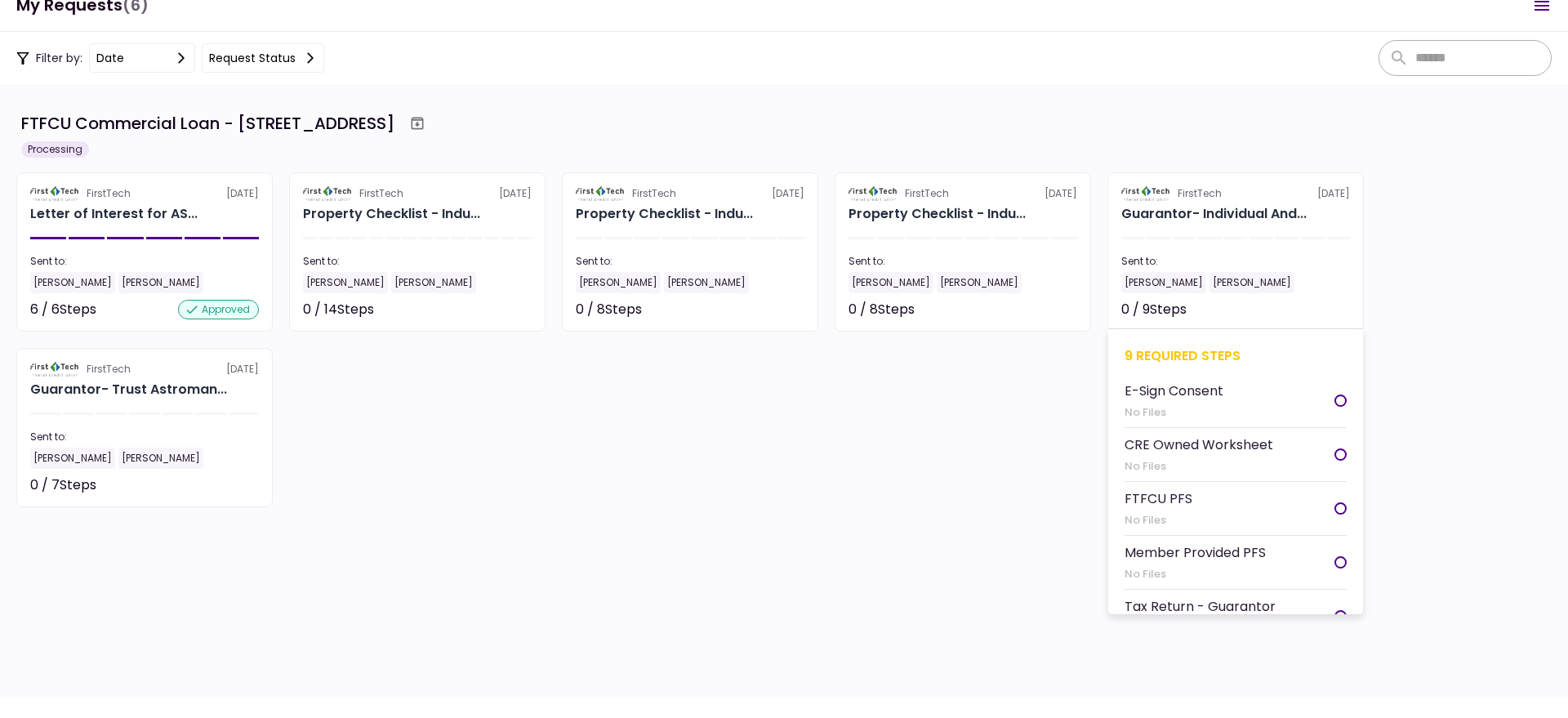
click at [1281, 245] on section "FirstTech 5 Aug Guarantor- Individual And... Sent to: Andy Stroman Andy Crawfor…" at bounding box center [1235, 251] width 256 height 159
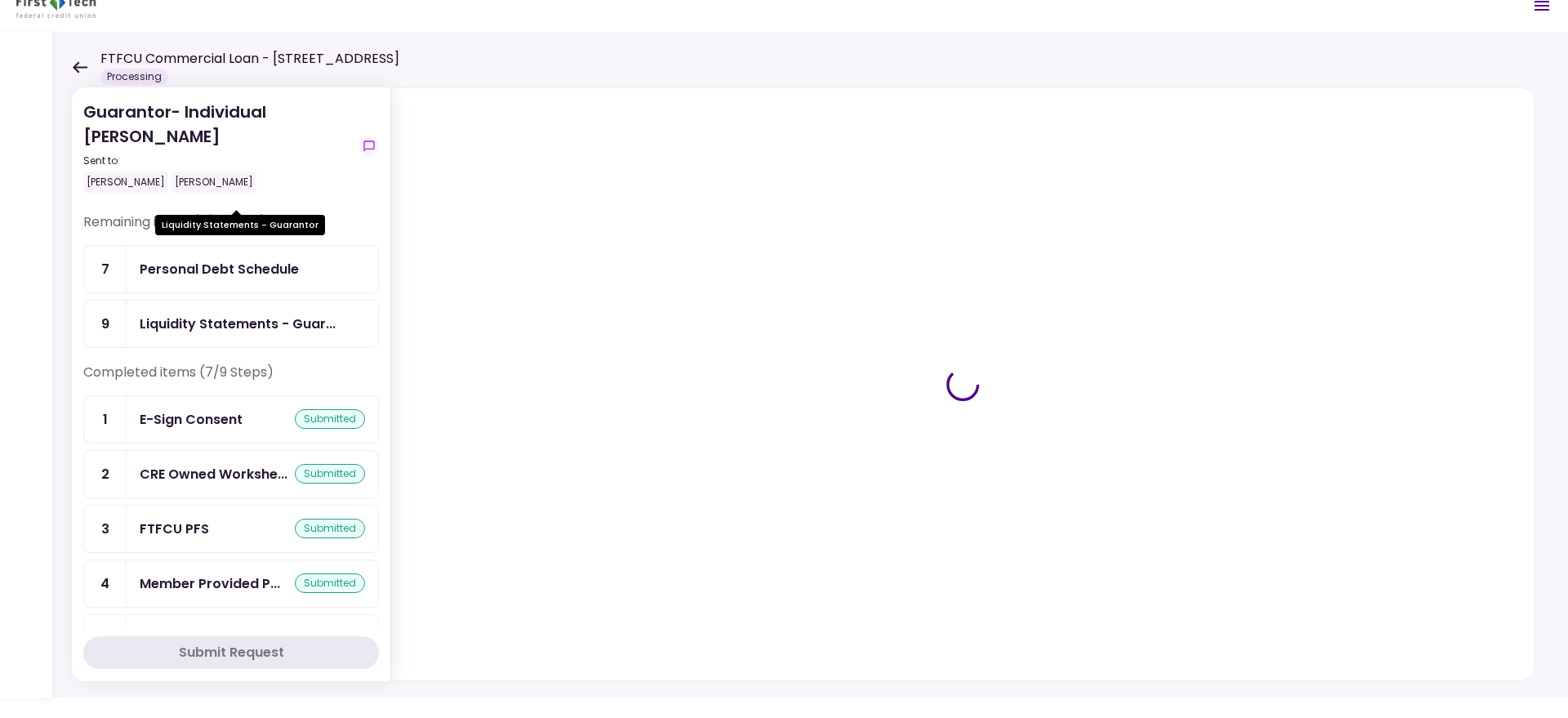
scroll to position [160, 0]
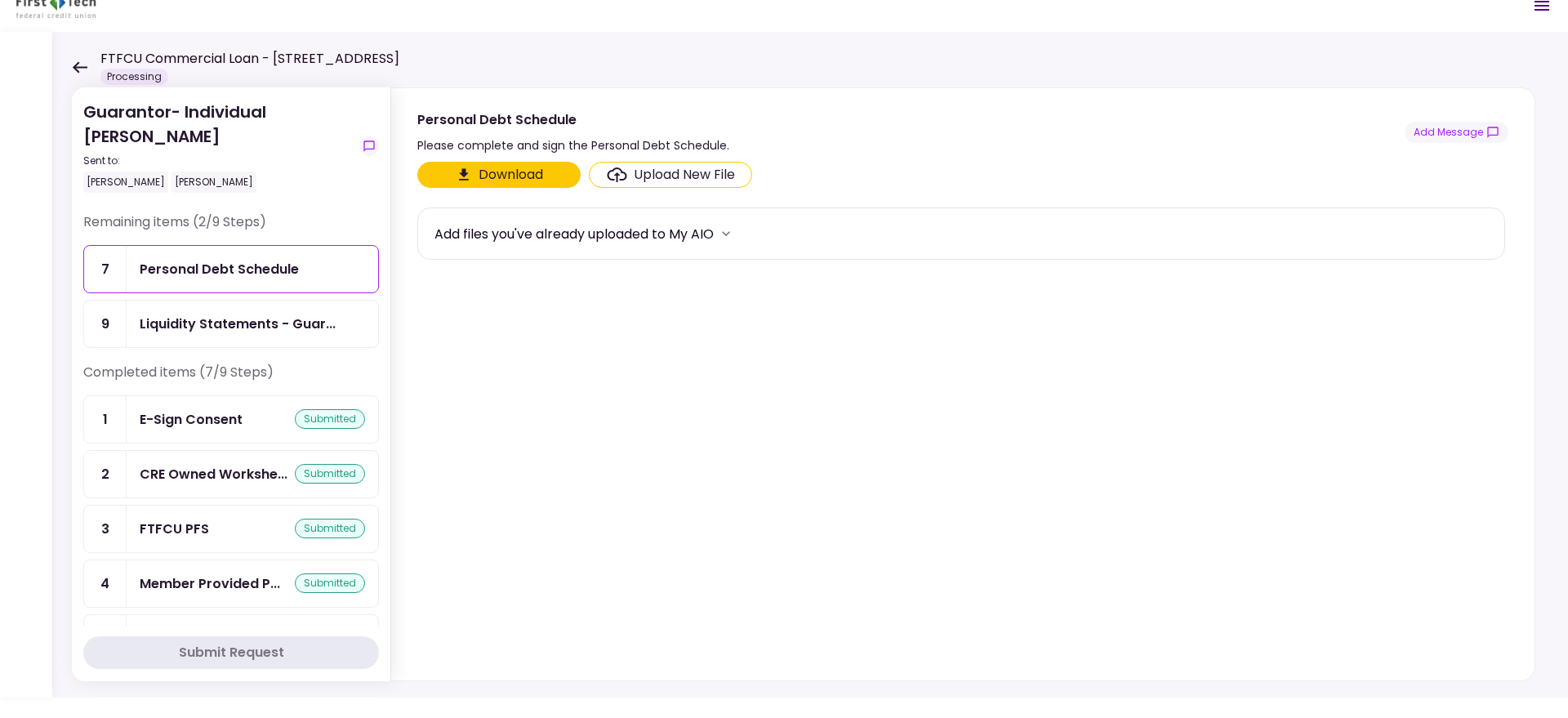
click at [73, 67] on icon at bounding box center [79, 67] width 14 height 12
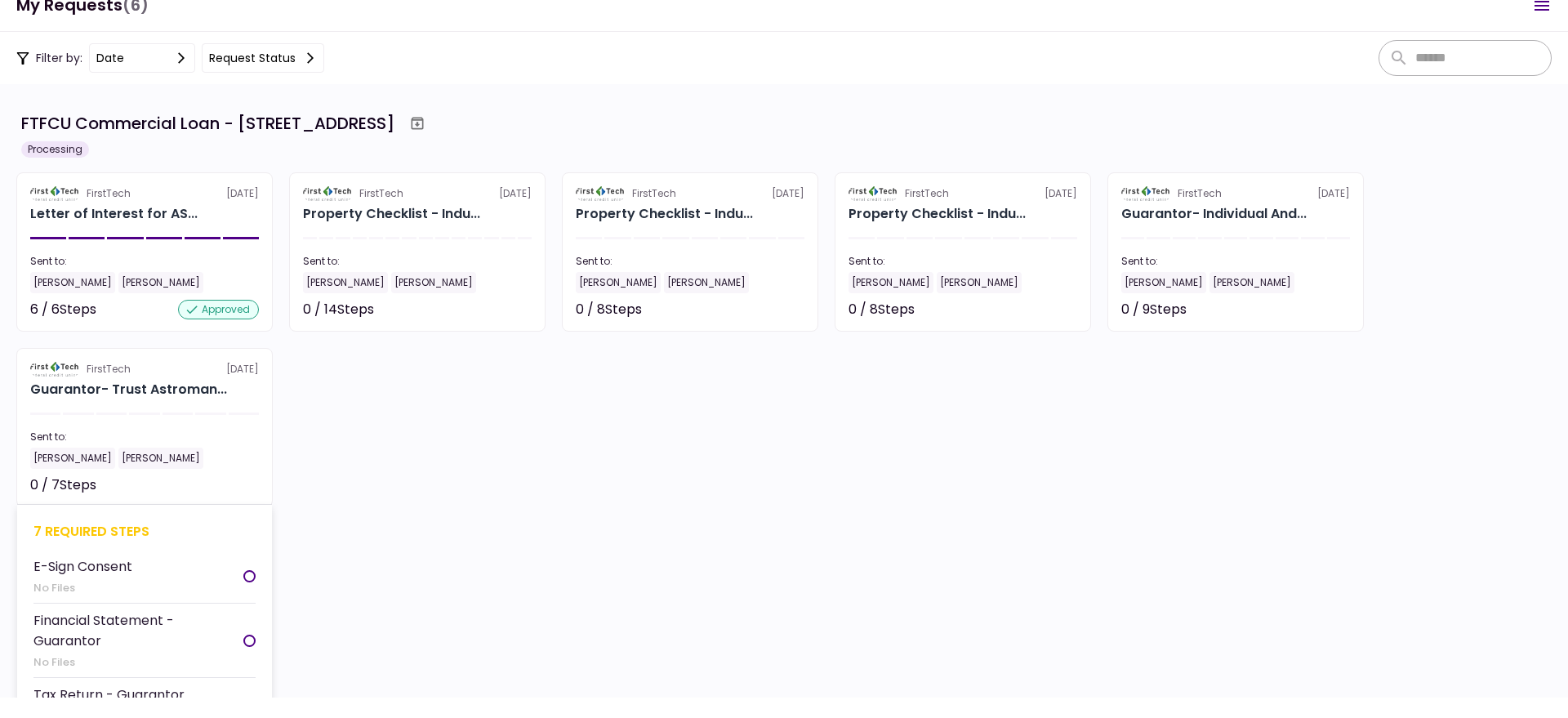
click at [140, 382] on div "Guarantor- Trust Astroman..." at bounding box center [128, 389] width 197 height 19
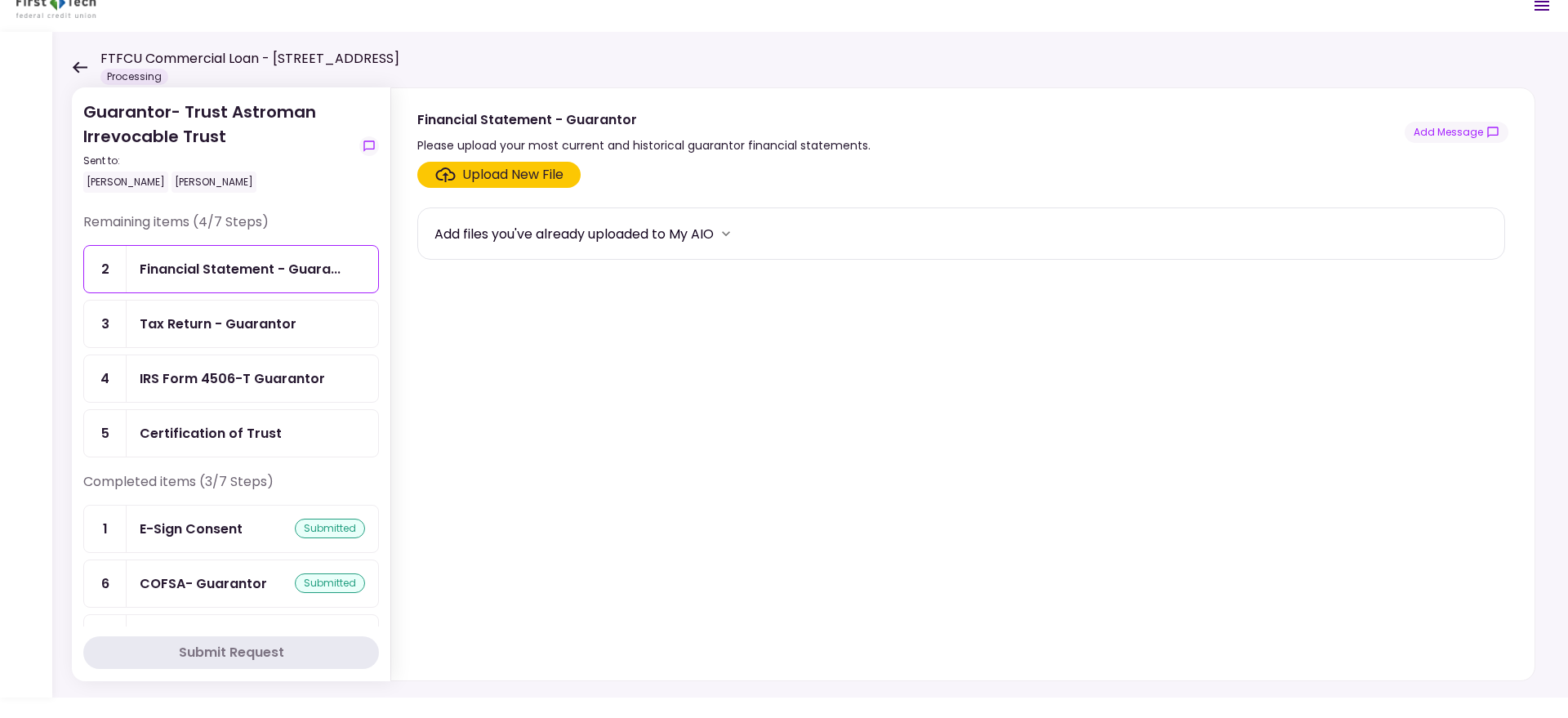
click at [266, 381] on div "IRS Form 4506-T Guarantor" at bounding box center [233, 378] width 185 height 20
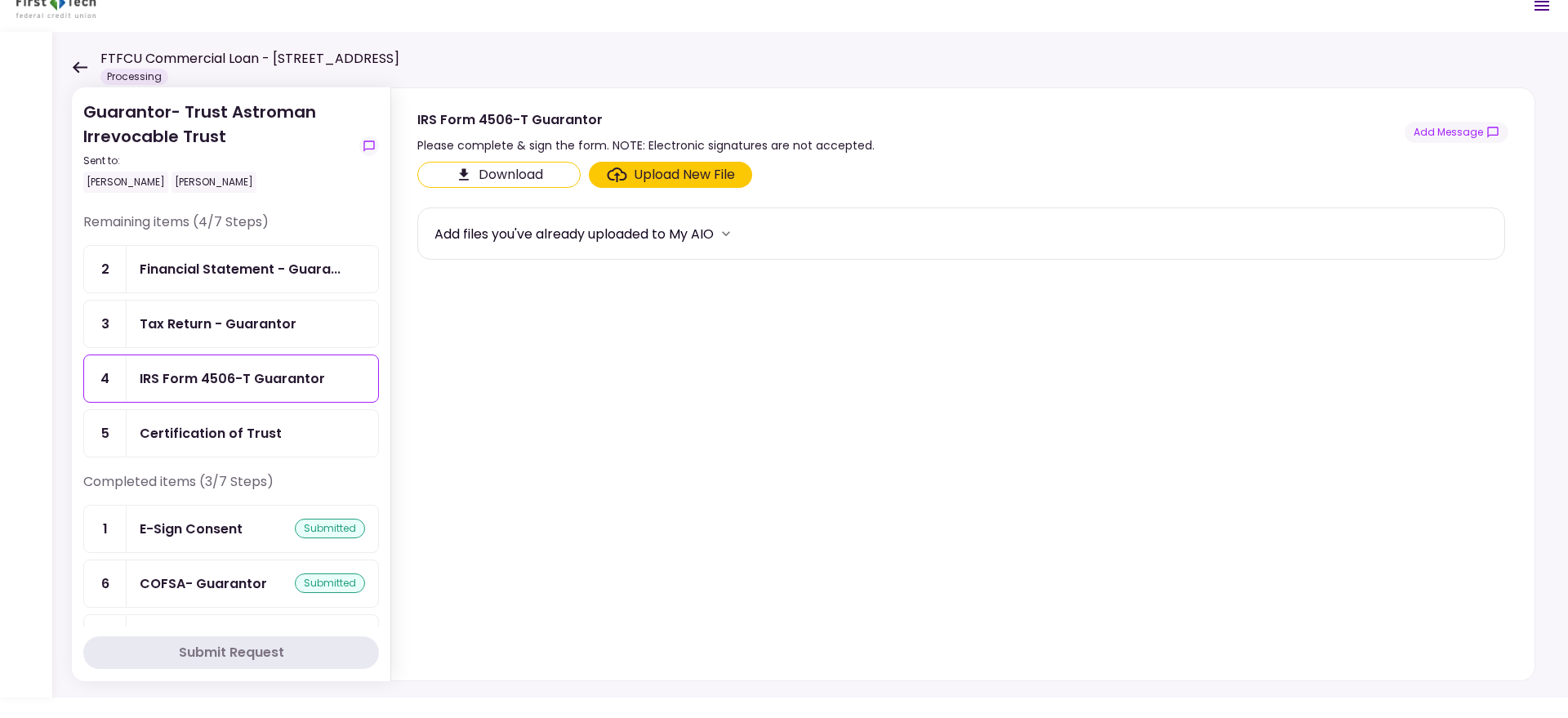
click at [671, 171] on div "Upload New File" at bounding box center [684, 175] width 101 height 19
click at [0, 0] on input "Upload New File" at bounding box center [0, 0] width 0 height 0
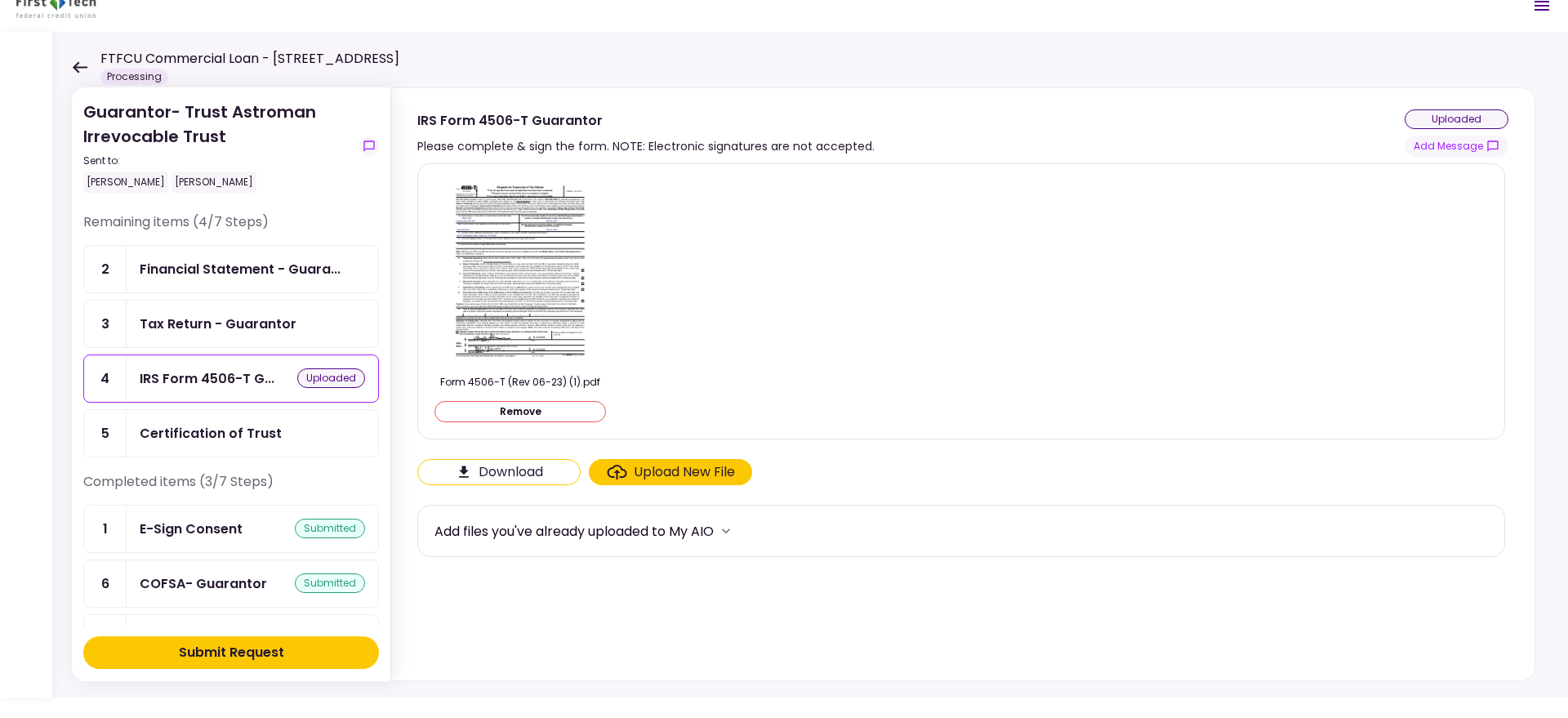
click at [652, 472] on div "Upload New File" at bounding box center [684, 472] width 101 height 19
click at [0, 0] on input "Upload New File" at bounding box center [0, 0] width 0 height 0
click at [306, 316] on div "Tax Return - Guarantor" at bounding box center [252, 324] width 225 height 20
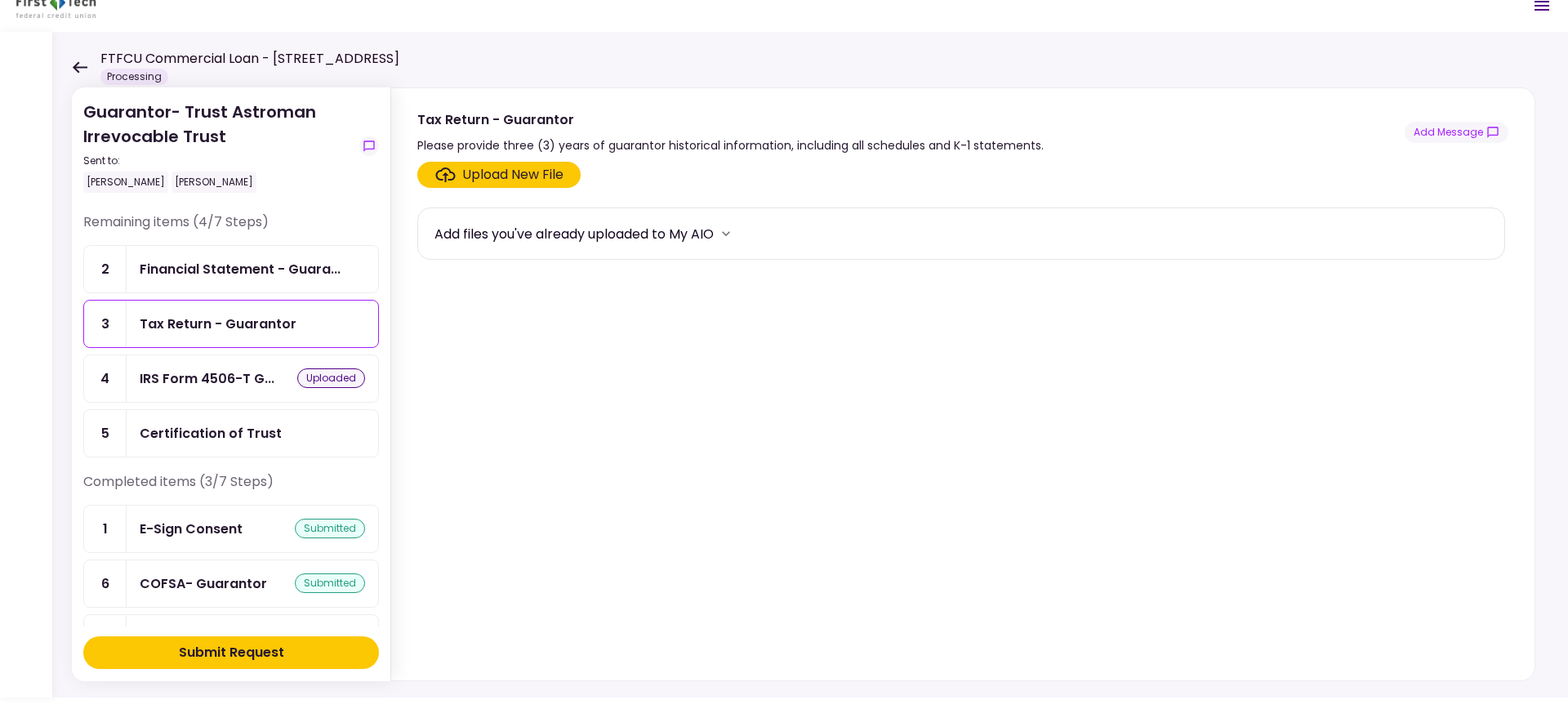
click at [242, 644] on div "Submit Request" at bounding box center [231, 652] width 105 height 19
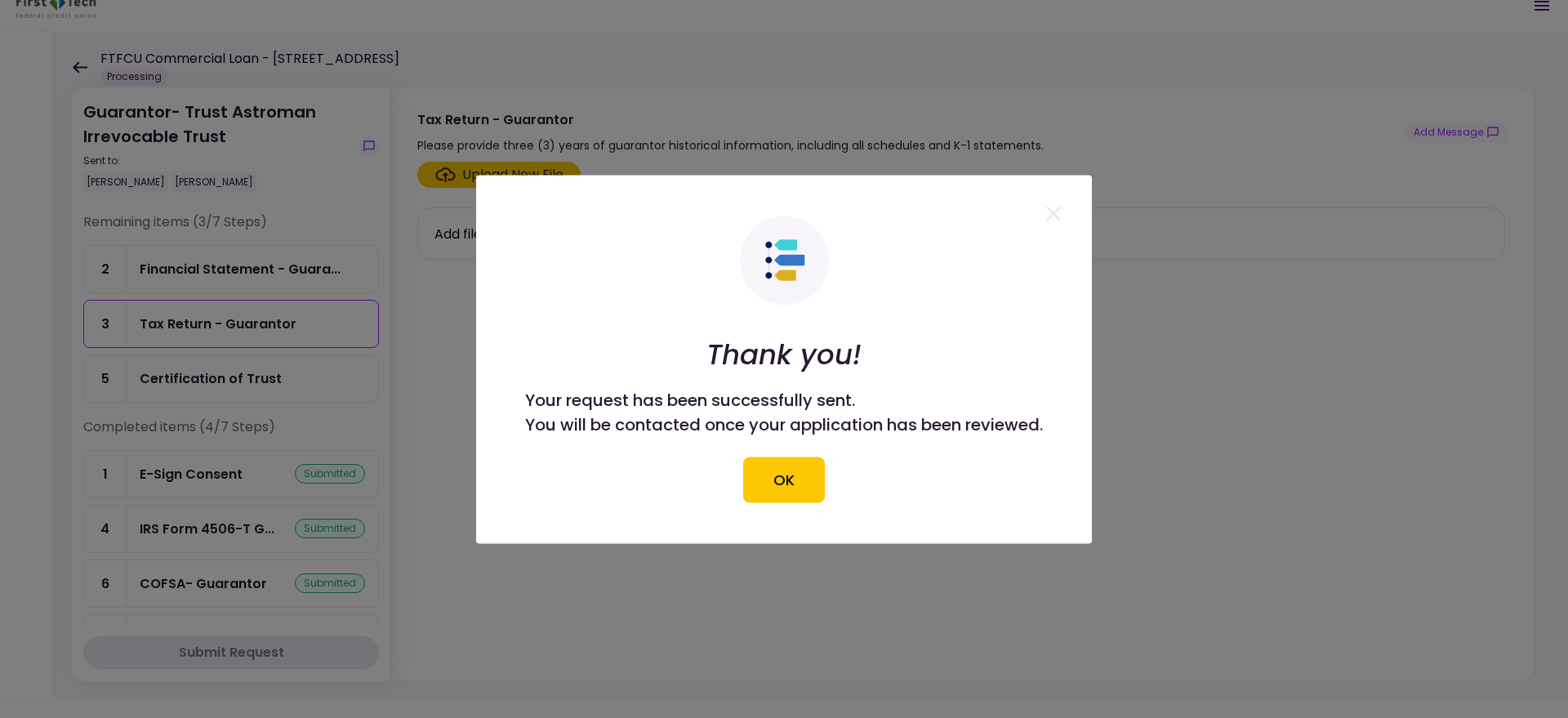
click at [778, 119] on div at bounding box center [784, 359] width 1568 height 718
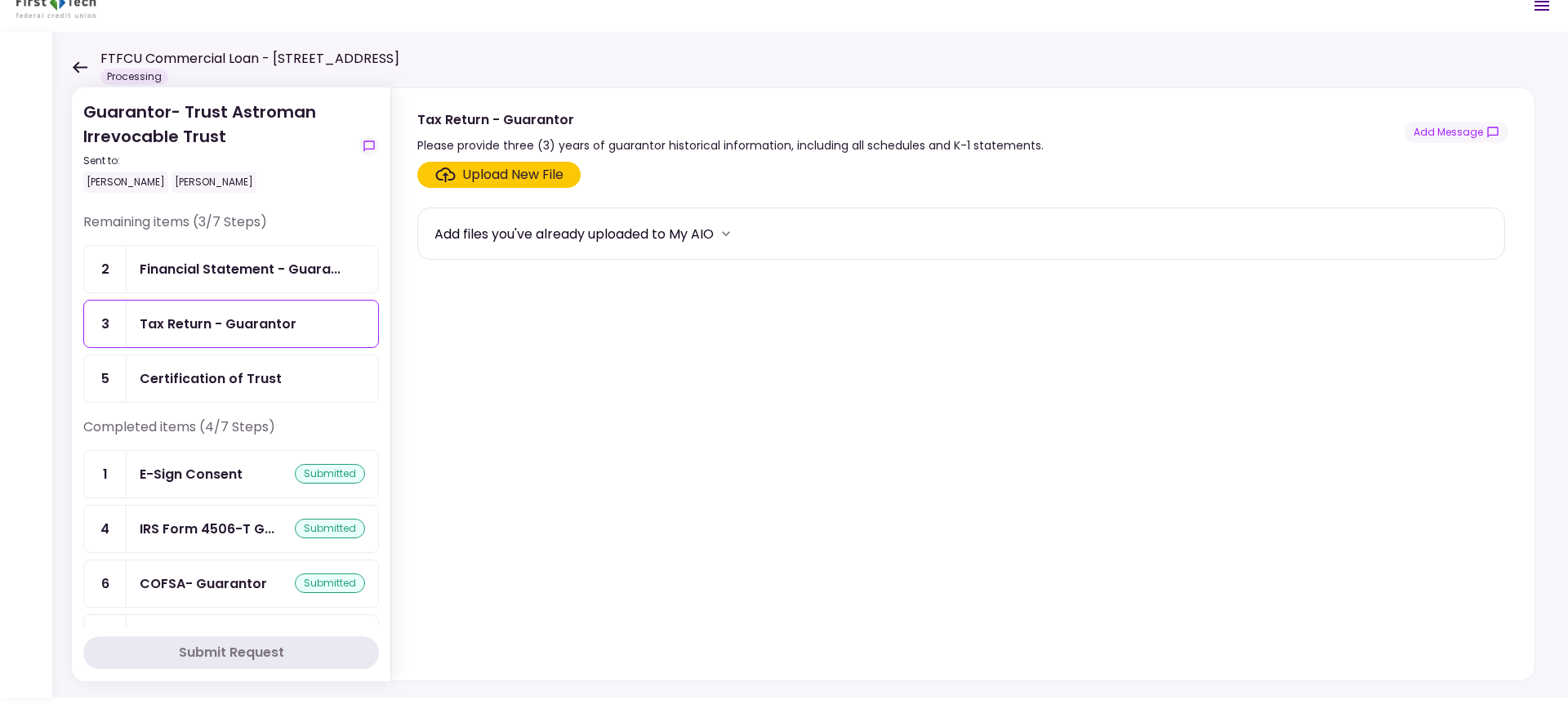
click at [70, 67] on div "Guarantor- Trust Astroman Irrevocable Trust Sent to: Andy Stroman Andy Crawford…" at bounding box center [810, 364] width 1515 height 666
click at [79, 64] on icon at bounding box center [79, 67] width 15 height 13
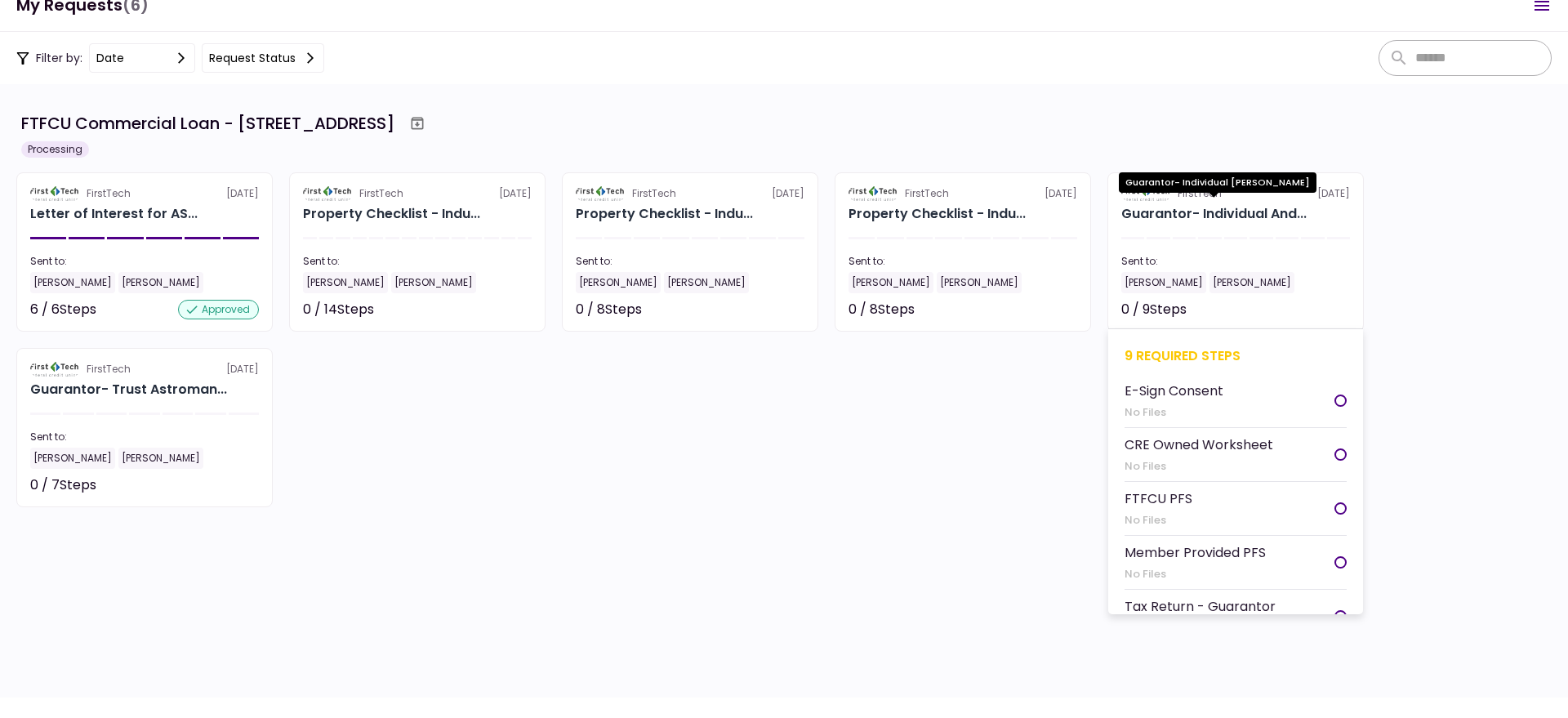
click at [1243, 208] on div "Guarantor- Individual And..." at bounding box center [1213, 214] width 185 height 19
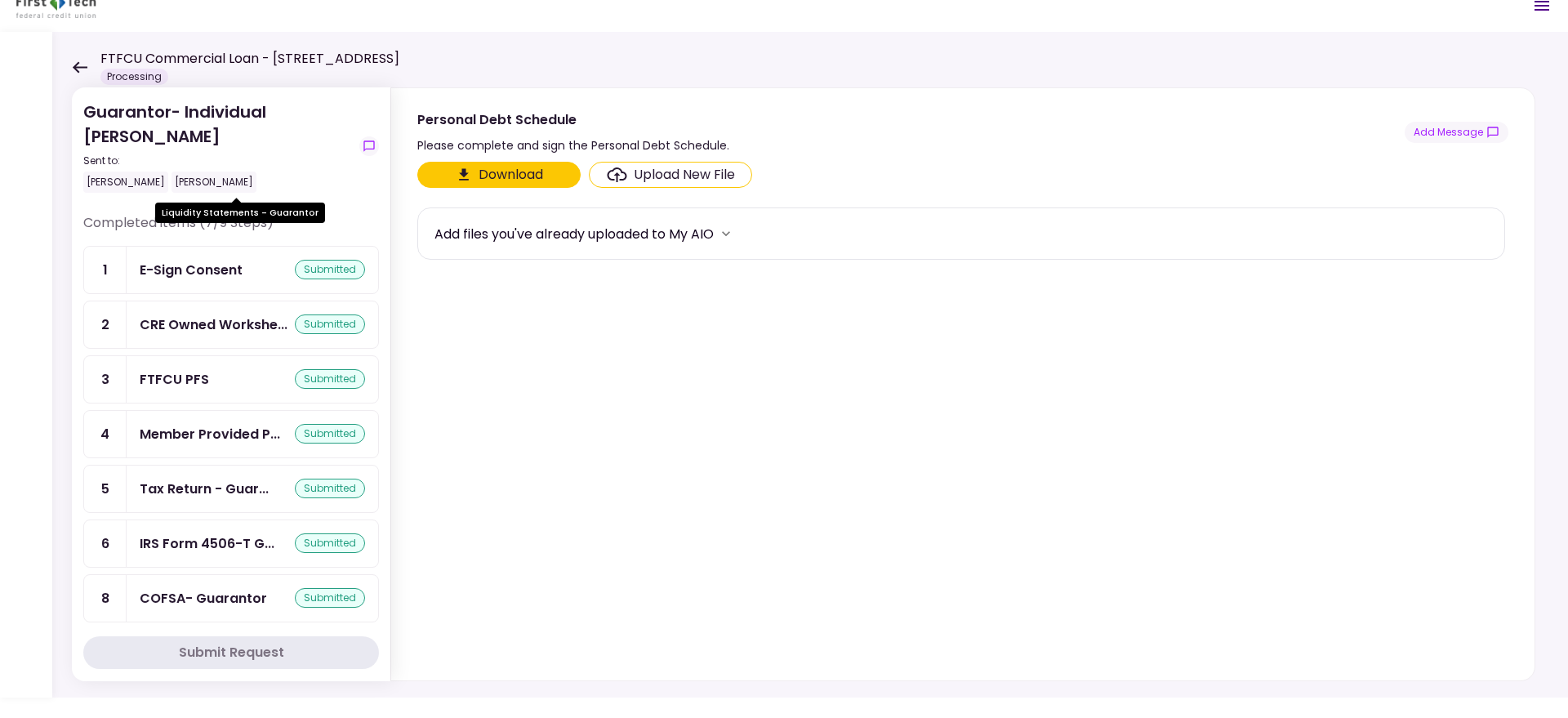
scroll to position [160, 0]
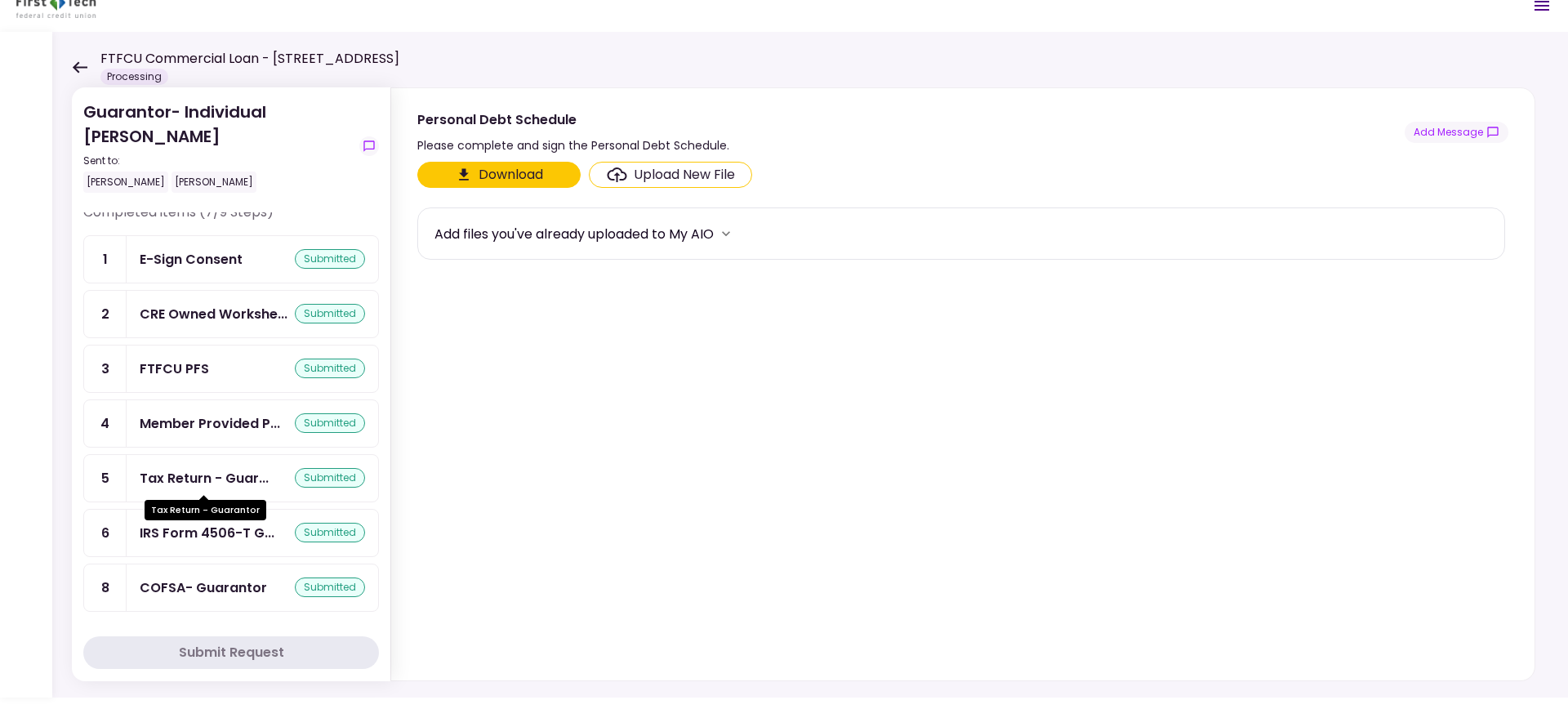
click at [205, 471] on div "Tax Return - Guar..." at bounding box center [205, 477] width 129 height 20
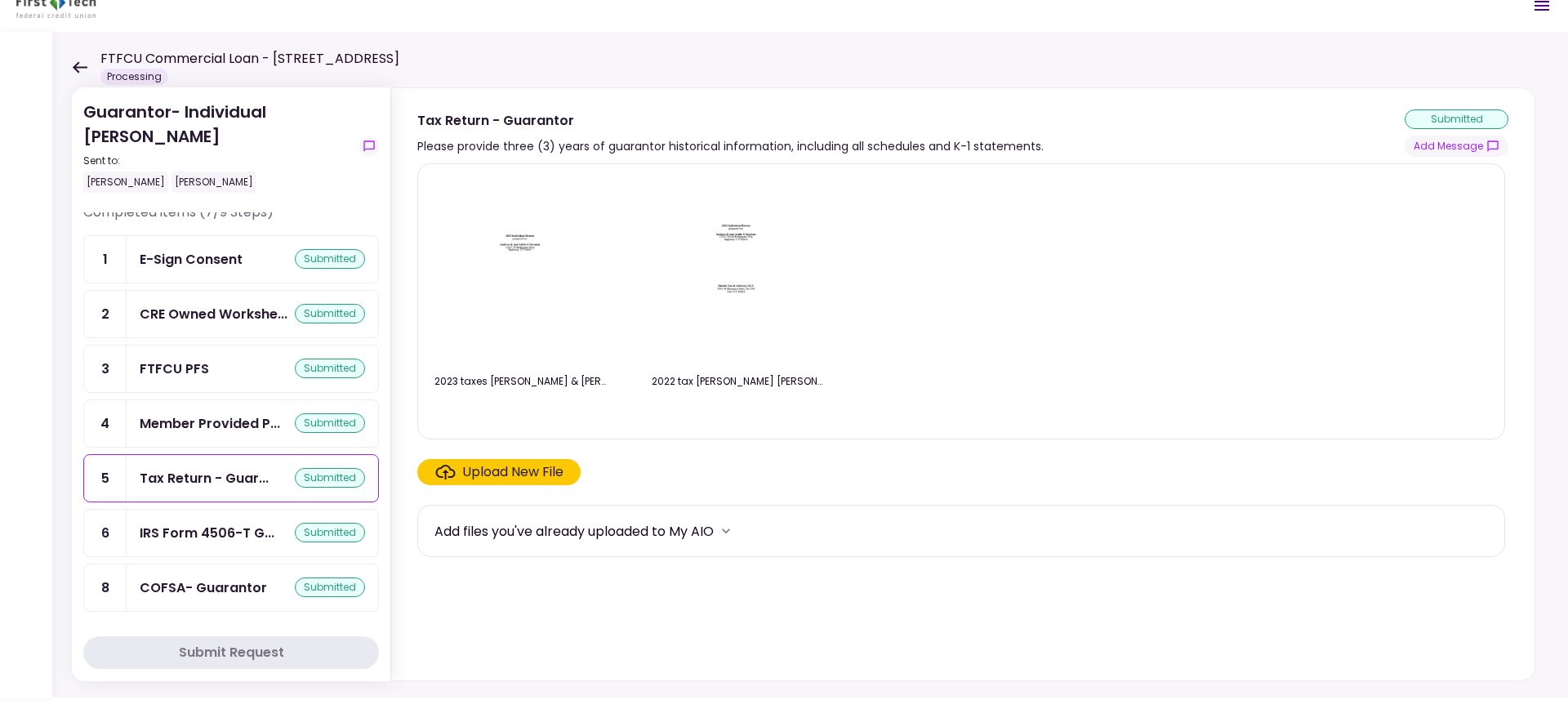
click at [87, 61] on div "FTFCU Commercial Loan - 1650 S Carbon Ave Price UT Processing" at bounding box center [235, 67] width 328 height 36
click at [74, 65] on icon at bounding box center [79, 67] width 14 height 12
